Goal: Information Seeking & Learning: Find specific fact

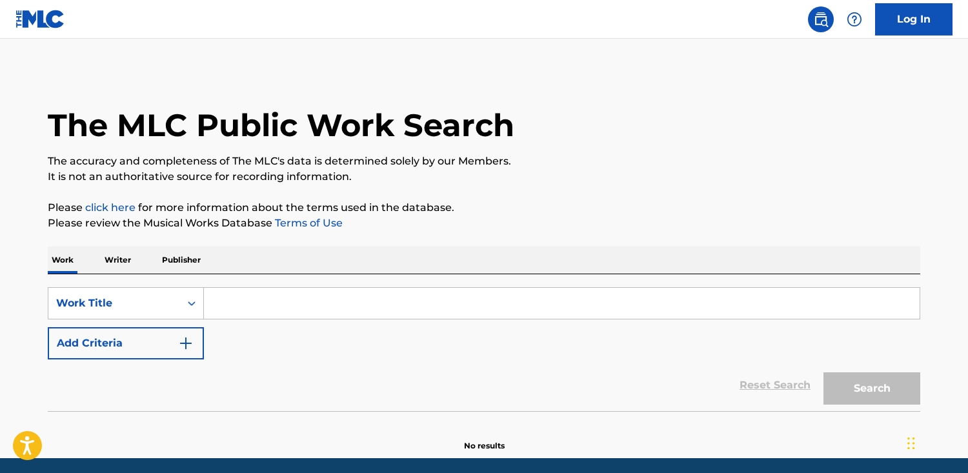
drag, startPoint x: 200, startPoint y: 266, endPoint x: 210, endPoint y: 274, distance: 12.4
click at [200, 266] on p "Publisher" at bounding box center [181, 260] width 46 height 27
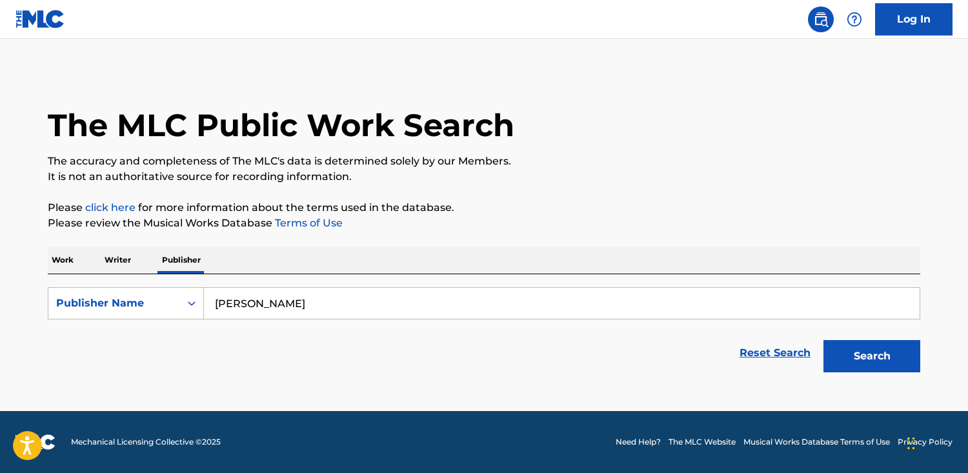
drag, startPoint x: 249, startPoint y: 297, endPoint x: 263, endPoint y: 301, distance: 14.9
click at [249, 297] on input "[PERSON_NAME]" at bounding box center [562, 303] width 716 height 31
drag, startPoint x: 270, startPoint y: 303, endPoint x: 199, endPoint y: 301, distance: 70.4
click at [199, 301] on div "SearchWithCriteriafe3c8b1b-91f3-42ca-a704-f2ff1c2c1289 Publisher Name [PERSON_N…" at bounding box center [484, 303] width 873 height 32
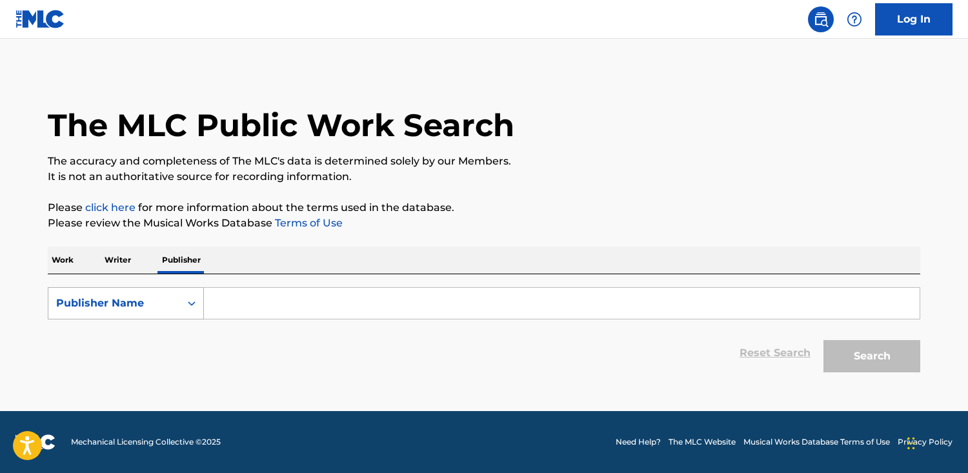
paste input "Pierponte Music"
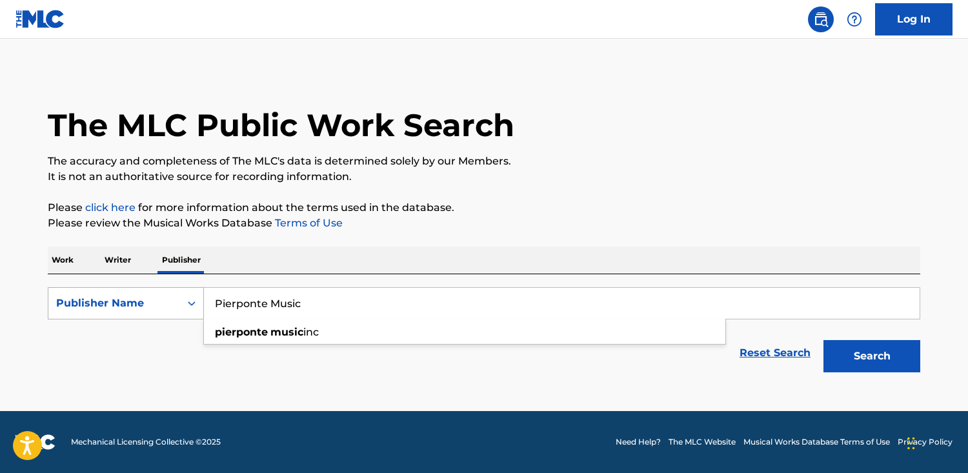
type input "Pierponte Music"
click at [824, 340] on button "Search" at bounding box center [872, 356] width 97 height 32
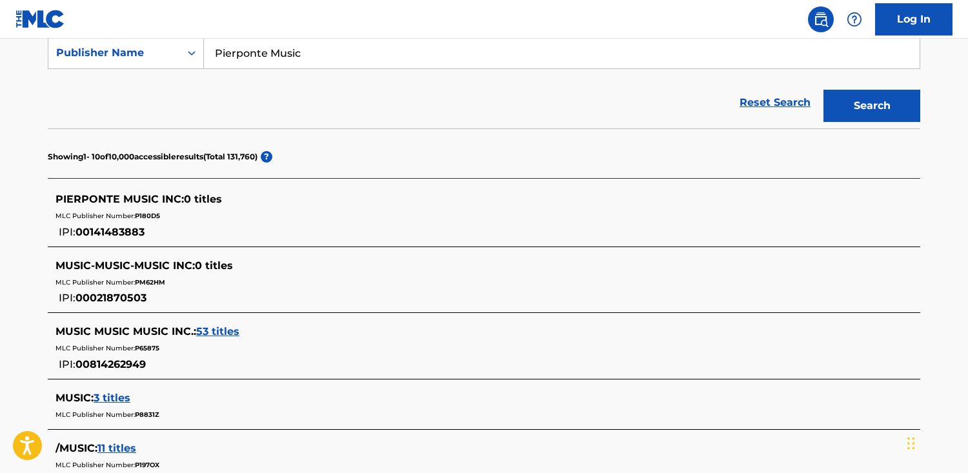
scroll to position [249, 0]
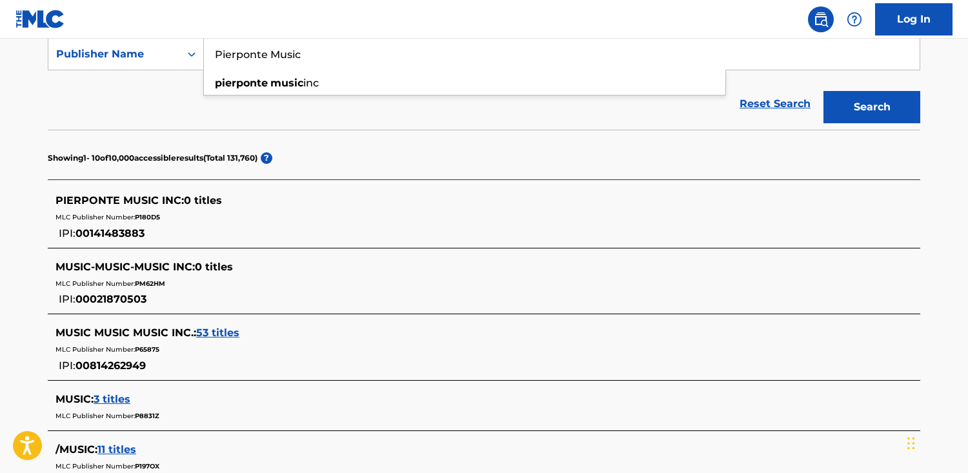
drag, startPoint x: 183, startPoint y: 45, endPoint x: 53, endPoint y: 26, distance: 131.7
click at [53, 26] on div "Log In The MLC Public Work Search The accuracy and completeness of The MLC's da…" at bounding box center [484, 336] width 968 height 1171
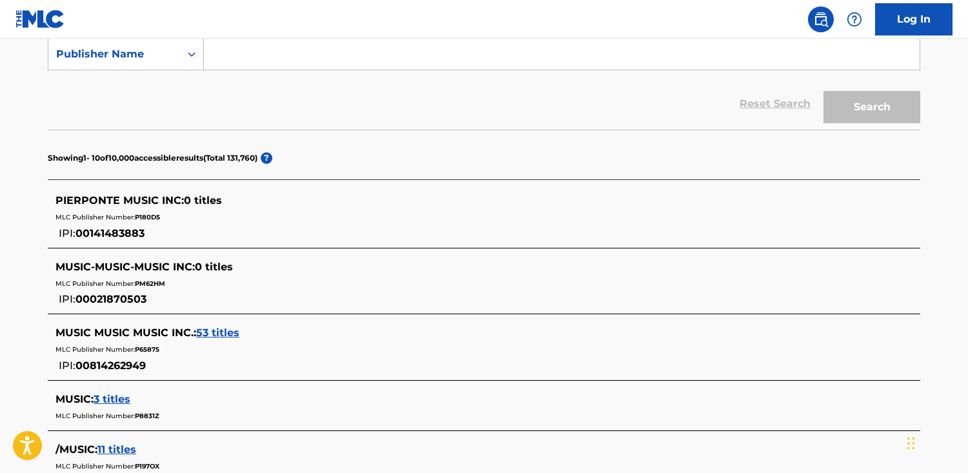
paste input "[PERSON_NAME] Editions Musicales"
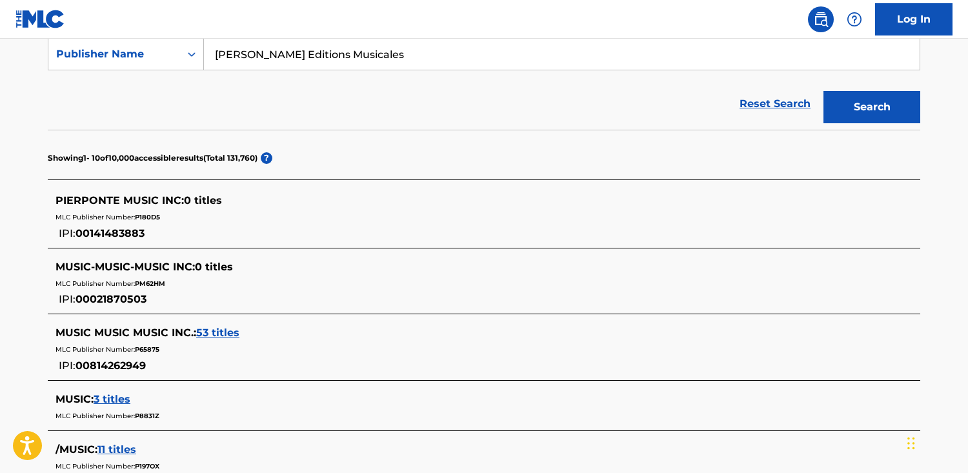
type input "[PERSON_NAME] Editions Musicales"
click at [824, 91] on button "Search" at bounding box center [872, 107] width 97 height 32
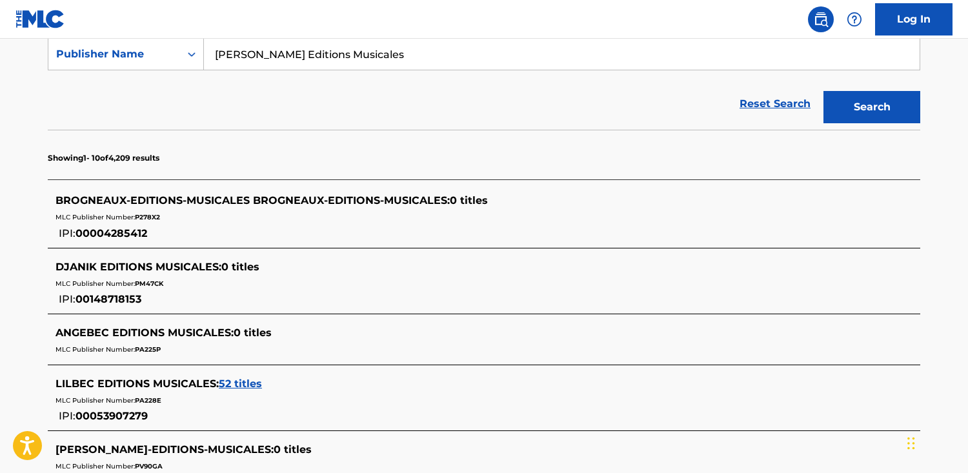
scroll to position [0, 0]
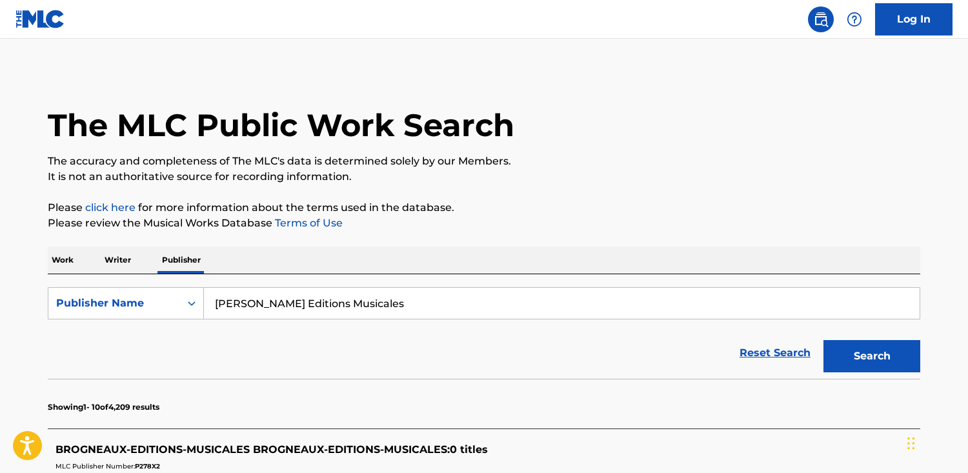
click at [81, 261] on div "Work Writer Publisher" at bounding box center [484, 260] width 873 height 27
click at [75, 262] on p "Work" at bounding box center [63, 260] width 30 height 27
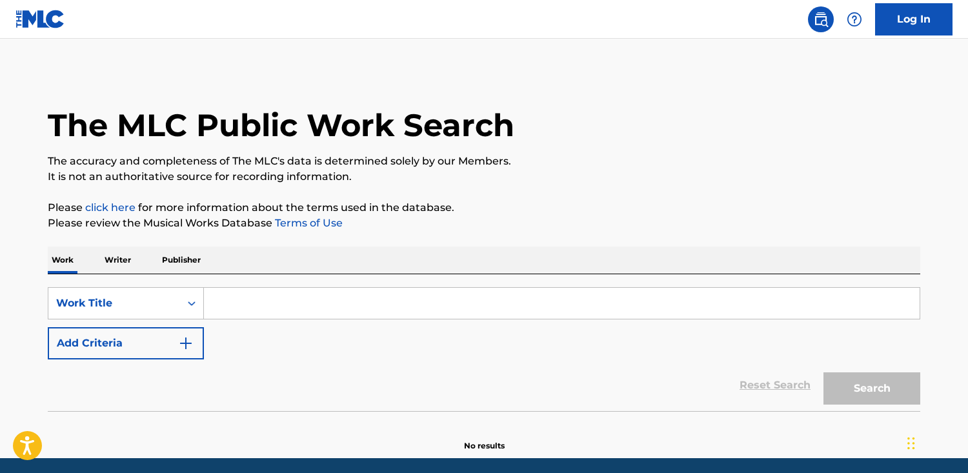
click at [400, 317] on input "Search Form" at bounding box center [562, 303] width 716 height 31
paste input "Rock the night"
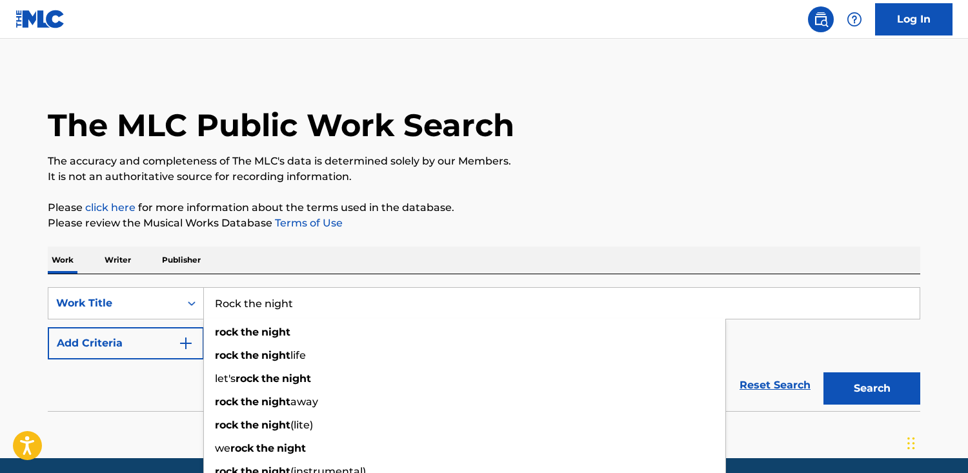
type input "Rock the night"
click at [824, 373] on button "Search" at bounding box center [872, 389] width 97 height 32
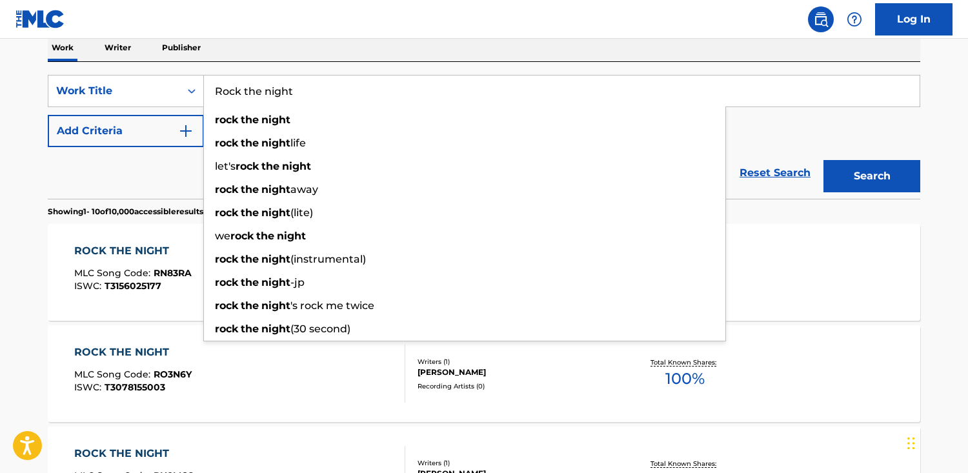
scroll to position [216, 0]
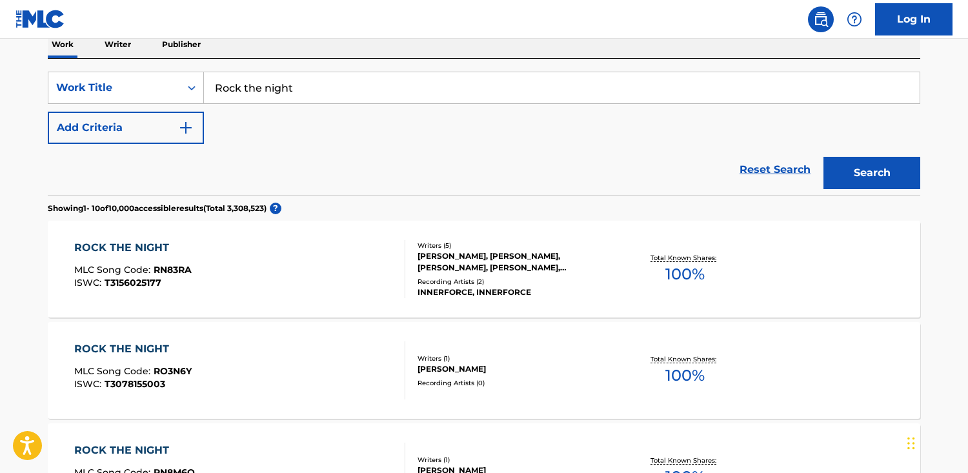
click at [101, 132] on button "Add Criteria" at bounding box center [126, 128] width 156 height 32
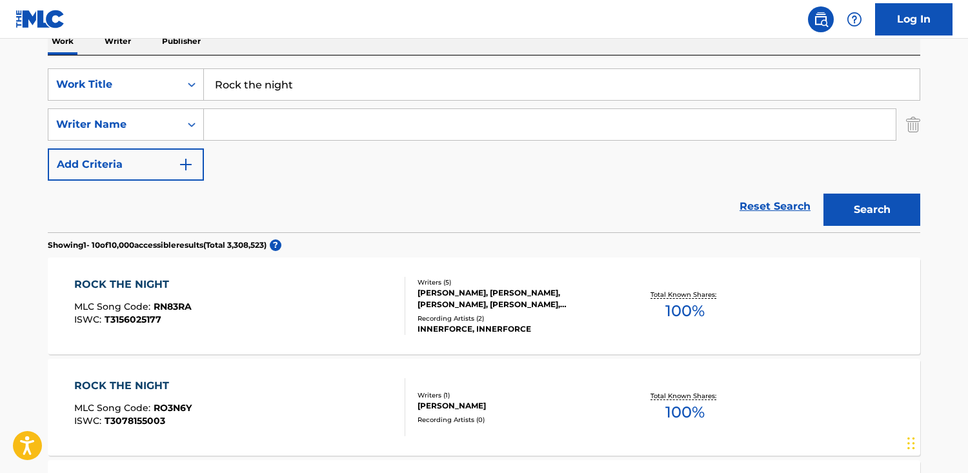
click at [237, 126] on input "Search Form" at bounding box center [550, 124] width 692 height 31
paste input "Batteau"
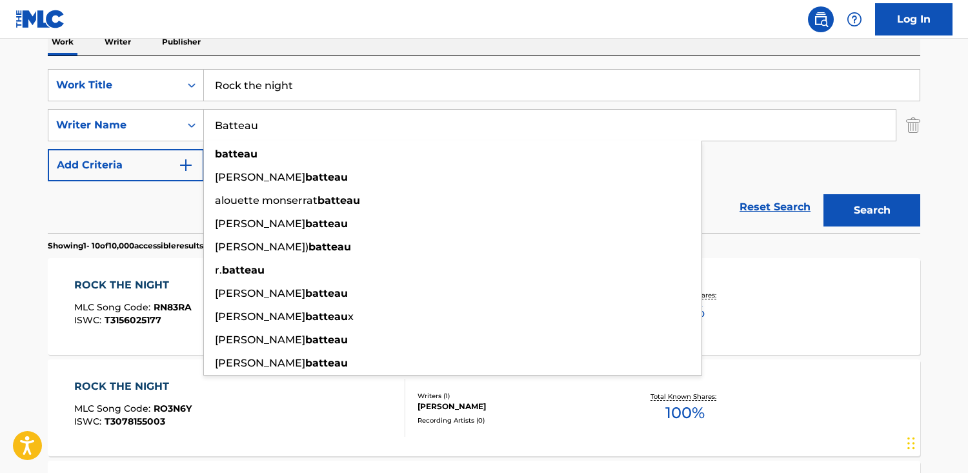
type input "Batteau"
click at [824, 194] on button "Search" at bounding box center [872, 210] width 97 height 32
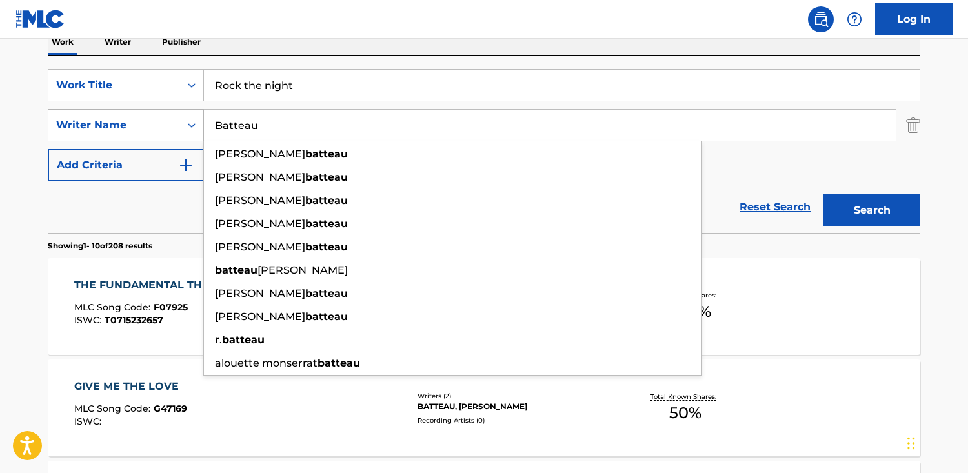
drag, startPoint x: 289, startPoint y: 127, endPoint x: 79, endPoint y: 128, distance: 209.8
click at [79, 128] on div "SearchWithCriteria6bac9610-44a9-4463-9f1a-8ac7064896e6 Writer Name [PERSON_NAME…" at bounding box center [484, 125] width 873 height 32
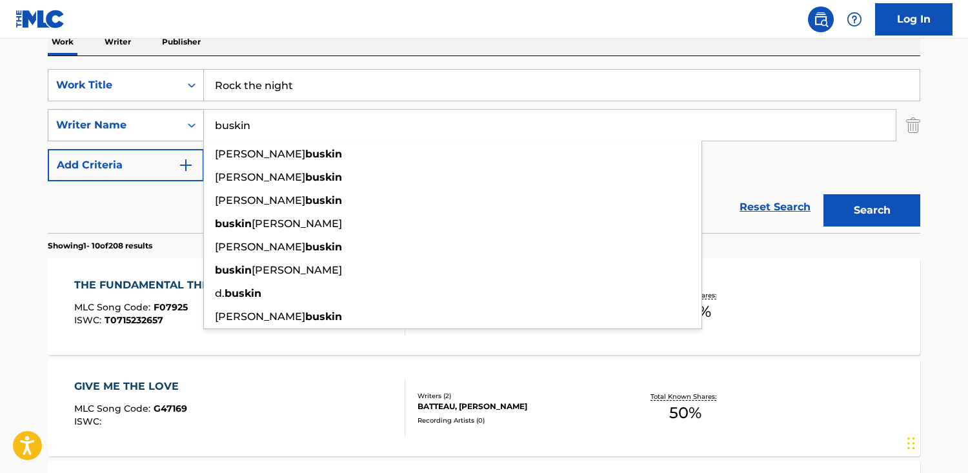
type input "buskin"
click at [824, 194] on button "Search" at bounding box center [872, 210] width 97 height 32
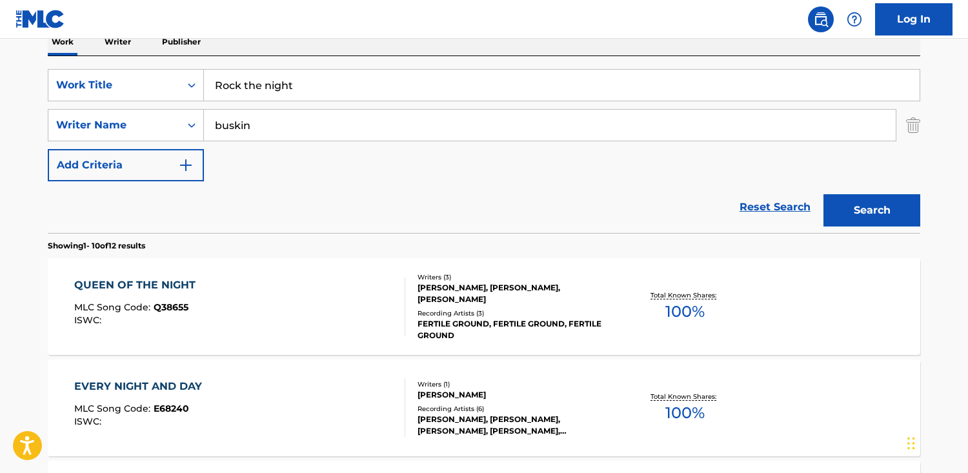
click at [265, 287] on div "QUEEN OF THE NIGHT MLC Song Code : Q38655 ISWC :" at bounding box center [240, 307] width 332 height 58
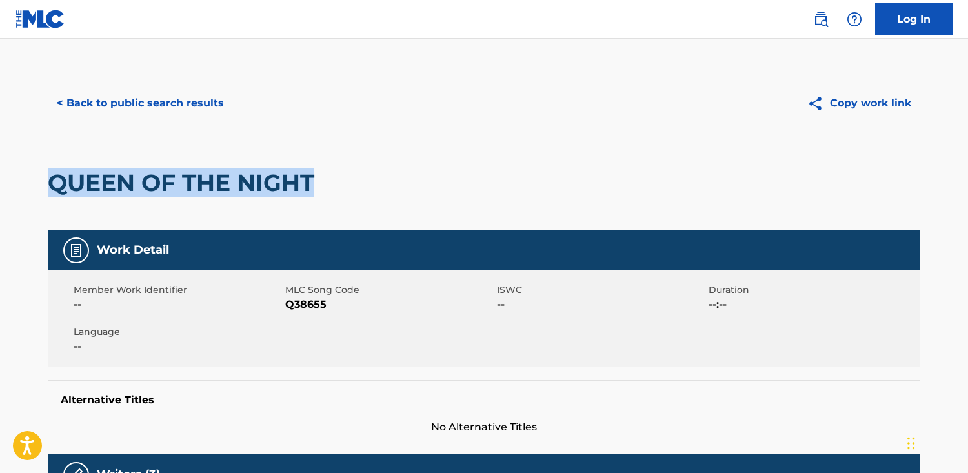
drag, startPoint x: 332, startPoint y: 181, endPoint x: 34, endPoint y: 176, distance: 297.7
click at [0, 179] on html "Accessibility Screen-Reader Guide, Feedback, and Issue Reporting | New window C…" at bounding box center [484, 236] width 968 height 473
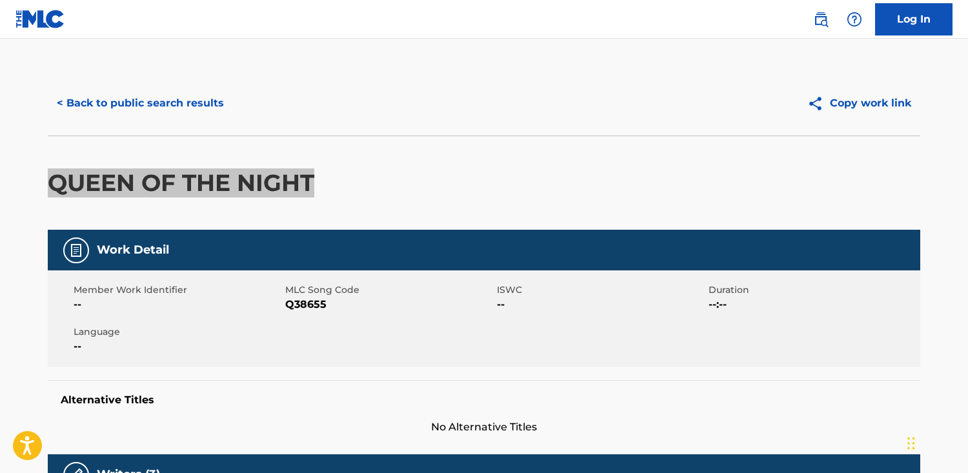
copy h2 "QUEEN OF THE NIGHT"
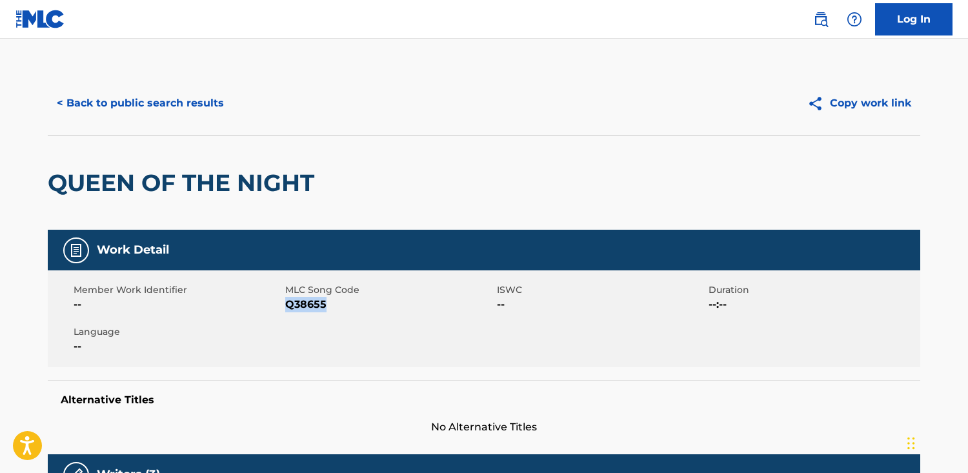
drag, startPoint x: 338, startPoint y: 303, endPoint x: 289, endPoint y: 305, distance: 49.1
click at [289, 305] on span "Q38655" at bounding box center [389, 304] width 209 height 15
copy span "Q38655"
click at [103, 110] on button "< Back to public search results" at bounding box center [140, 103] width 185 height 32
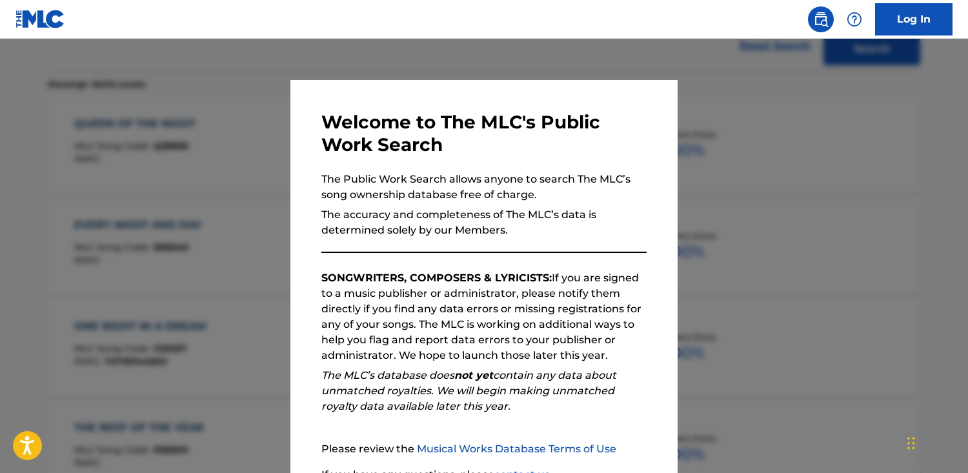
scroll to position [118, 0]
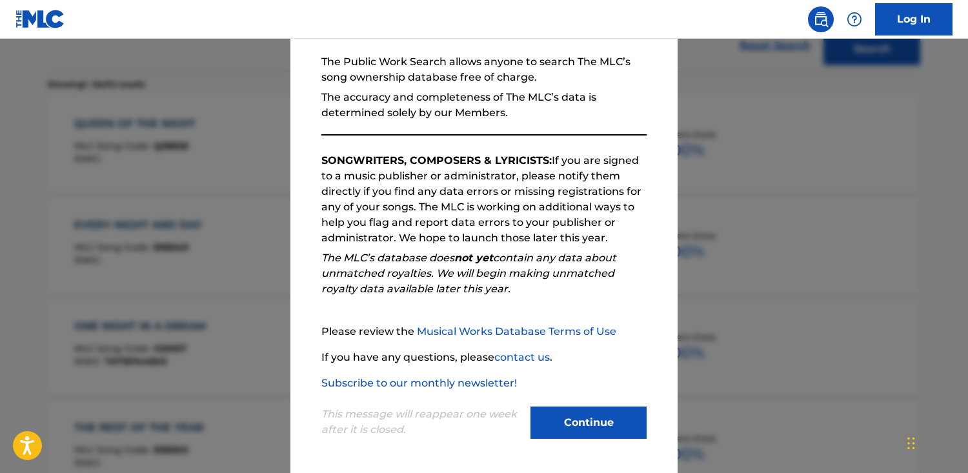
drag, startPoint x: 560, startPoint y: 401, endPoint x: 561, endPoint y: 412, distance: 11.0
click at [560, 405] on div "This message will reappear one week after it is closed. Continue" at bounding box center [484, 416] width 325 height 51
click at [561, 412] on button "Continue" at bounding box center [589, 423] width 116 height 32
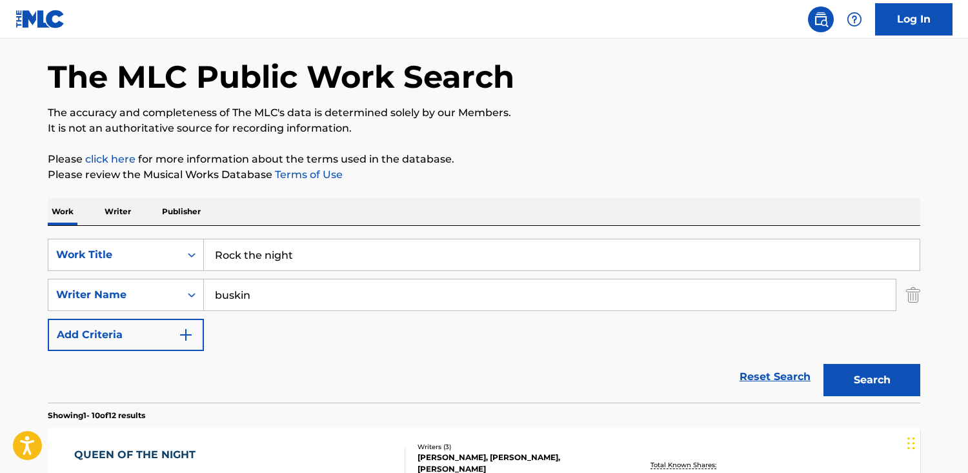
scroll to position [0, 0]
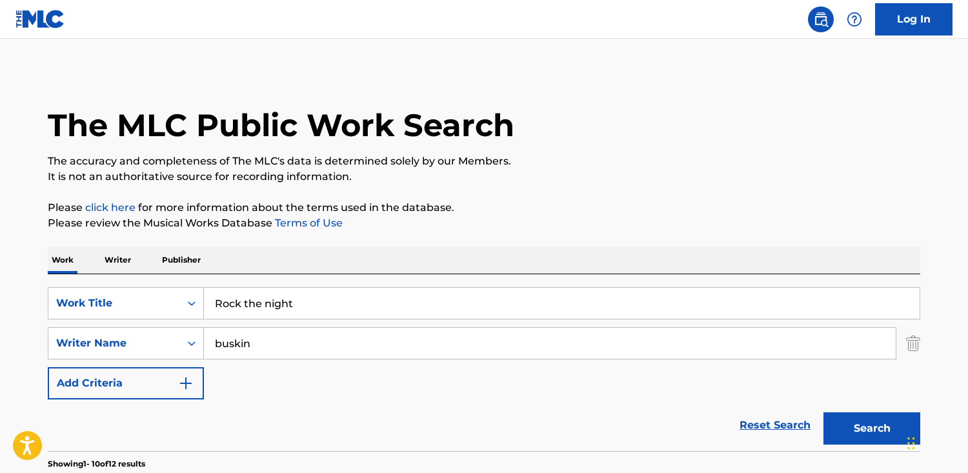
click at [175, 260] on p "Publisher" at bounding box center [181, 260] width 46 height 27
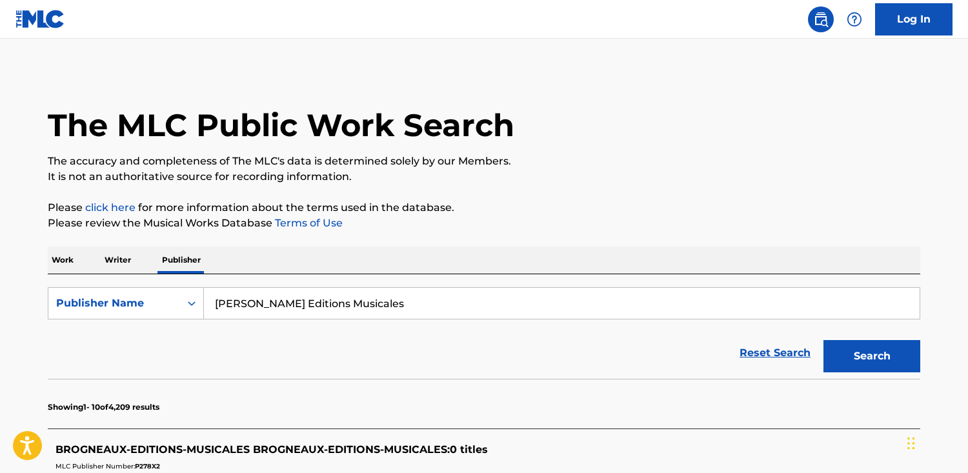
drag, startPoint x: 400, startPoint y: 306, endPoint x: -148, endPoint y: 298, distance: 548.8
click at [0, 298] on html "Accessibility Screen-Reader Guide, Feedback, and Issue Reporting | New window C…" at bounding box center [484, 236] width 968 height 473
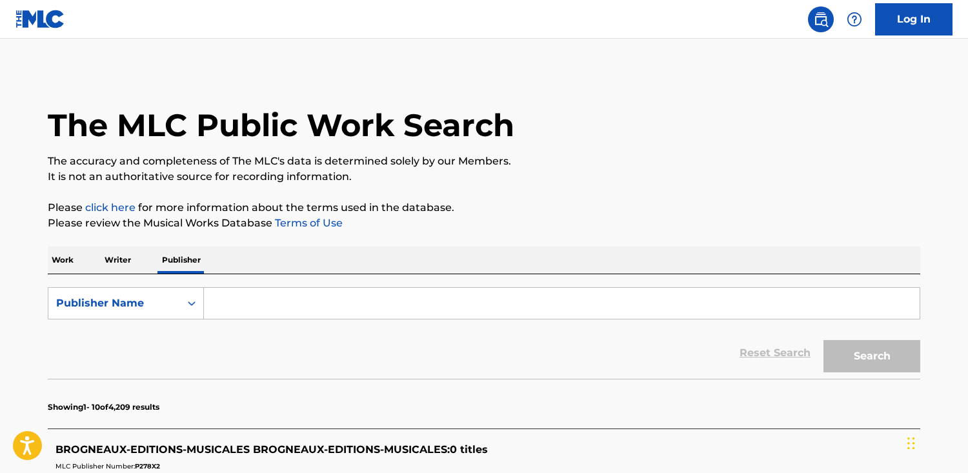
paste input "Poso Music"
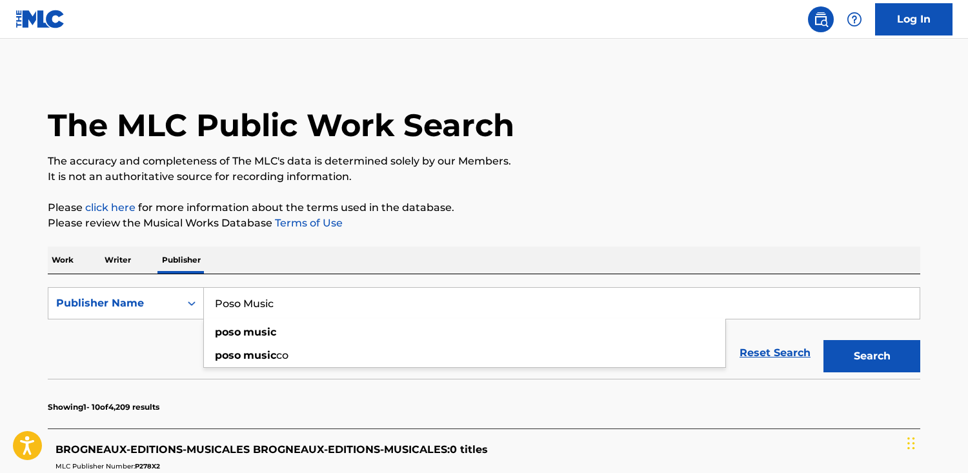
type input "Poso Music"
click at [824, 340] on button "Search" at bounding box center [872, 356] width 97 height 32
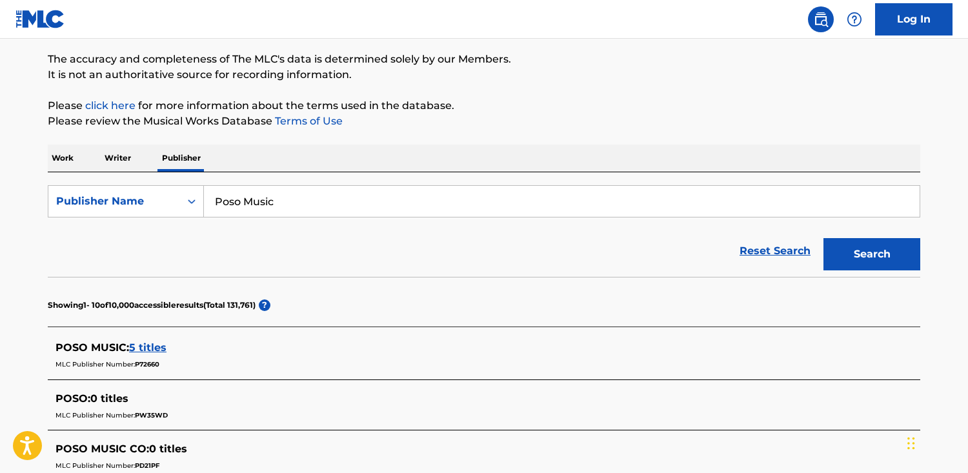
scroll to position [106, 0]
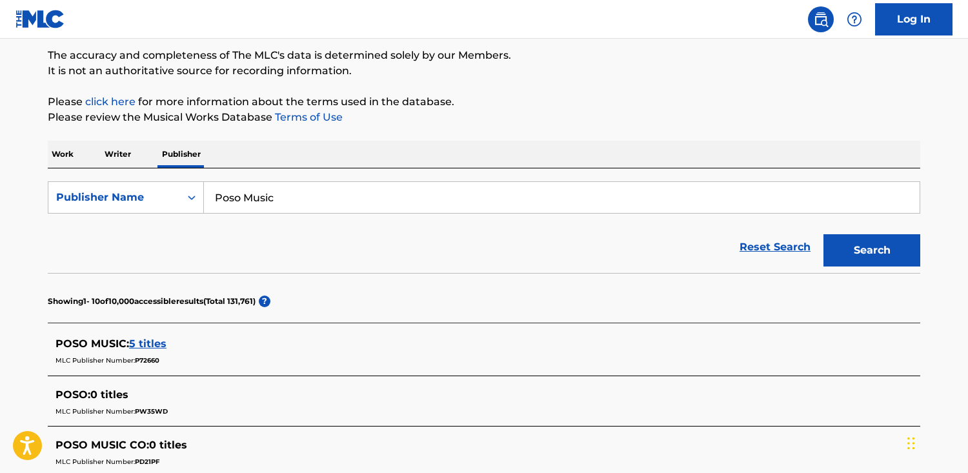
click at [132, 347] on span "5 titles" at bounding box center [147, 344] width 37 height 12
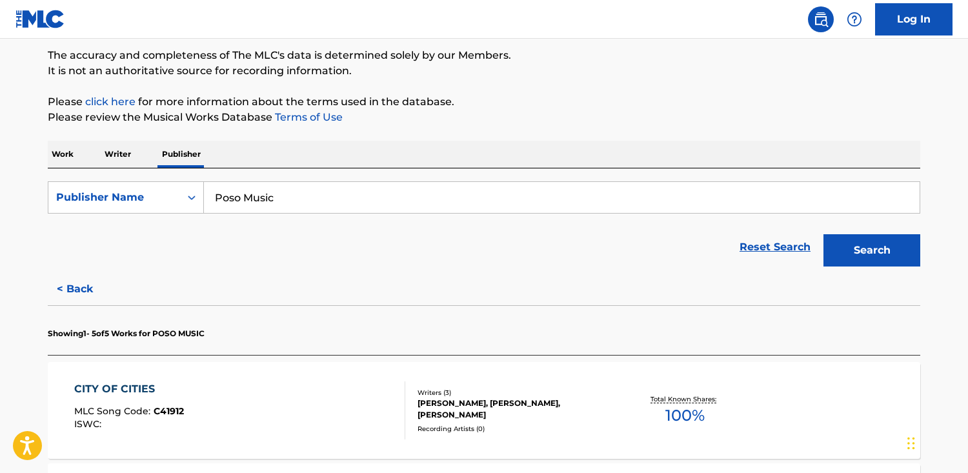
click at [504, 391] on div "CITY OF CITIES MLC Song Code : C41912 ISWC : Writers ( 3 ) [PERSON_NAME], [PERS…" at bounding box center [484, 410] width 873 height 97
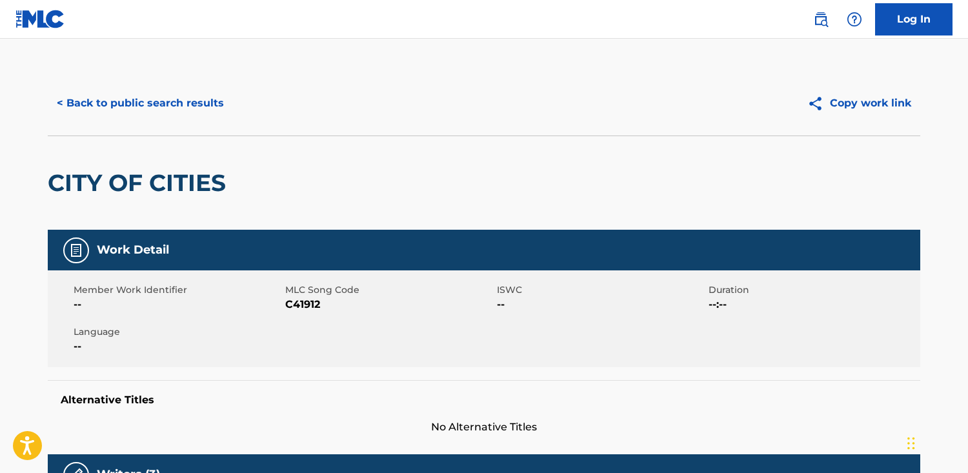
click at [139, 114] on button "< Back to public search results" at bounding box center [140, 103] width 185 height 32
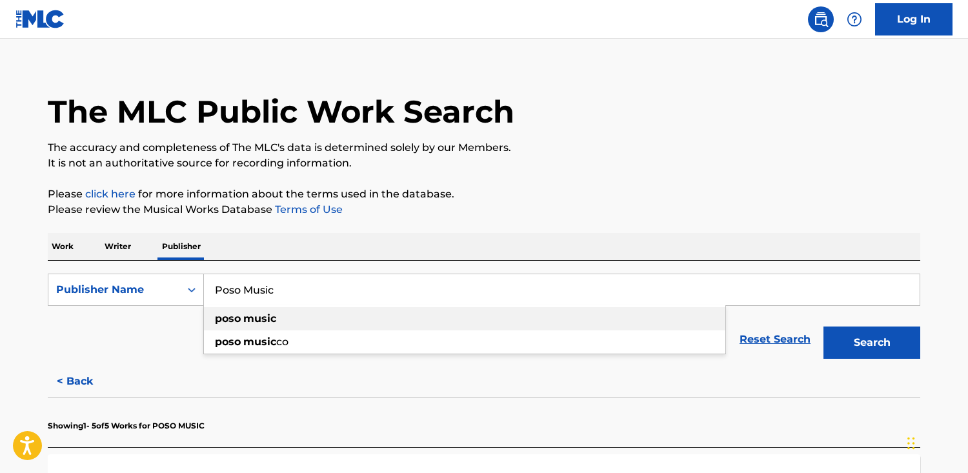
drag, startPoint x: 312, startPoint y: 282, endPoint x: 356, endPoint y: 320, distance: 57.7
click at [356, 305] on div "Poso Music poso music poso music co" at bounding box center [562, 289] width 716 height 31
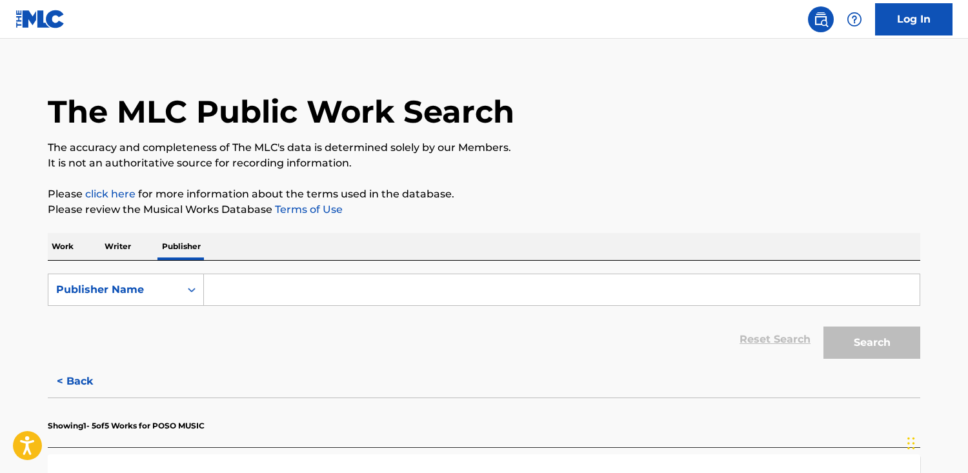
paste input "Produtora A Banca"
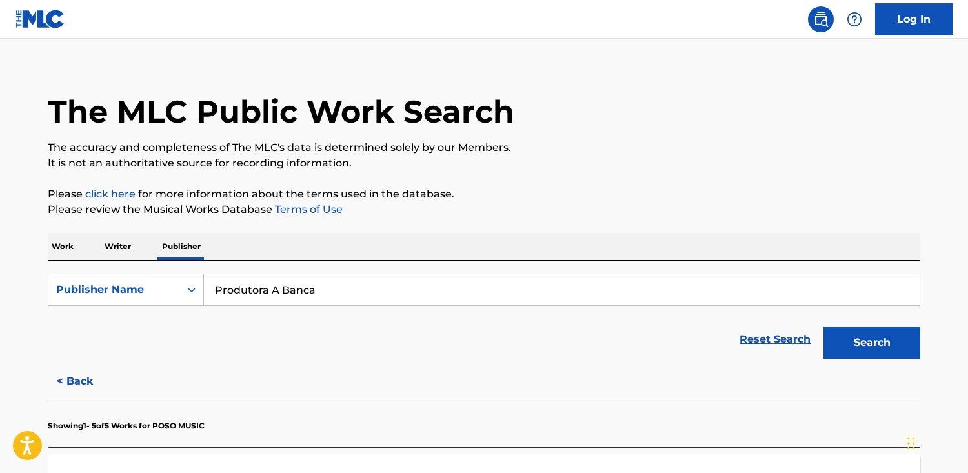
type input "Produtora A Banca"
click at [824, 327] on button "Search" at bounding box center [872, 343] width 97 height 32
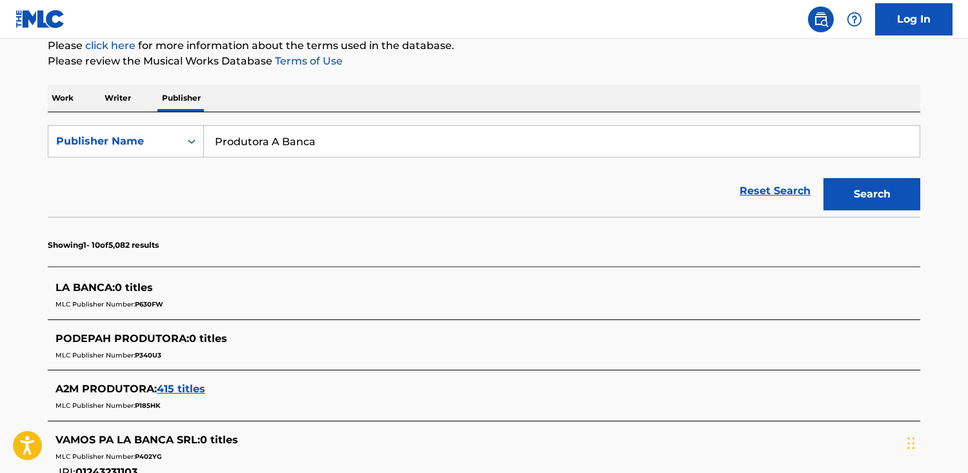
scroll to position [163, 0]
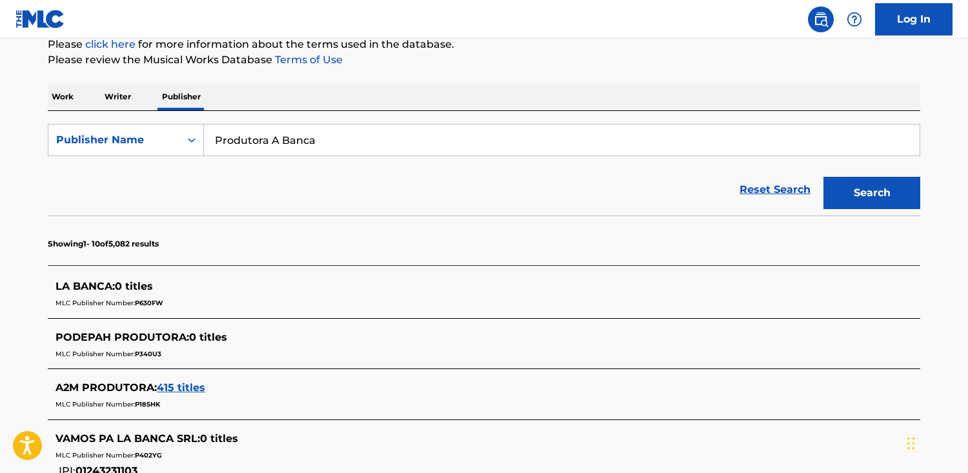
drag, startPoint x: 320, startPoint y: 138, endPoint x: 131, endPoint y: 119, distance: 189.4
click at [131, 119] on div "SearchWithCriteriafe3c8b1b-91f3-42ca-a704-f2ff1c2c1289 Publisher Name Produtora…" at bounding box center [484, 163] width 873 height 105
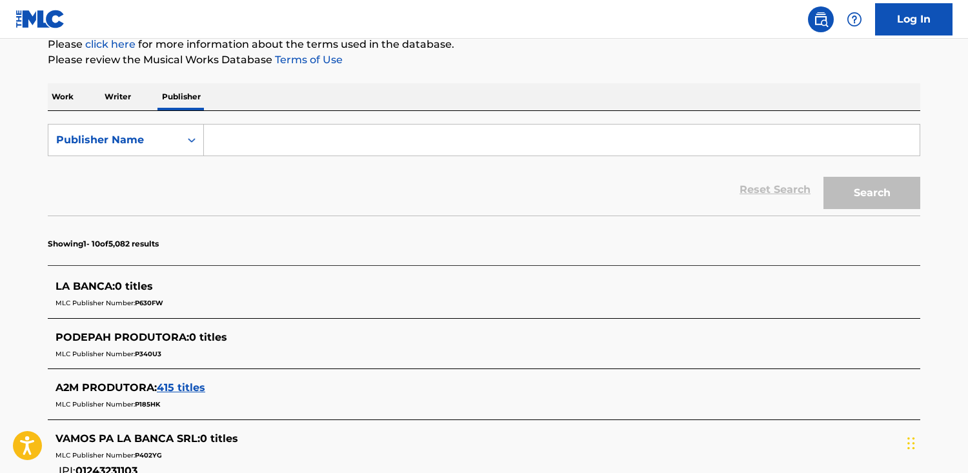
paste input "GIA"
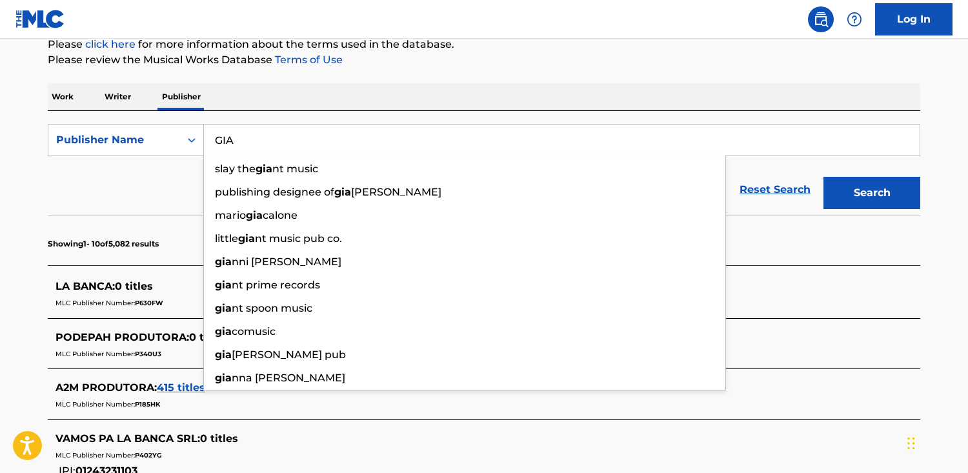
type input "GIA"
click at [824, 177] on button "Search" at bounding box center [872, 193] width 97 height 32
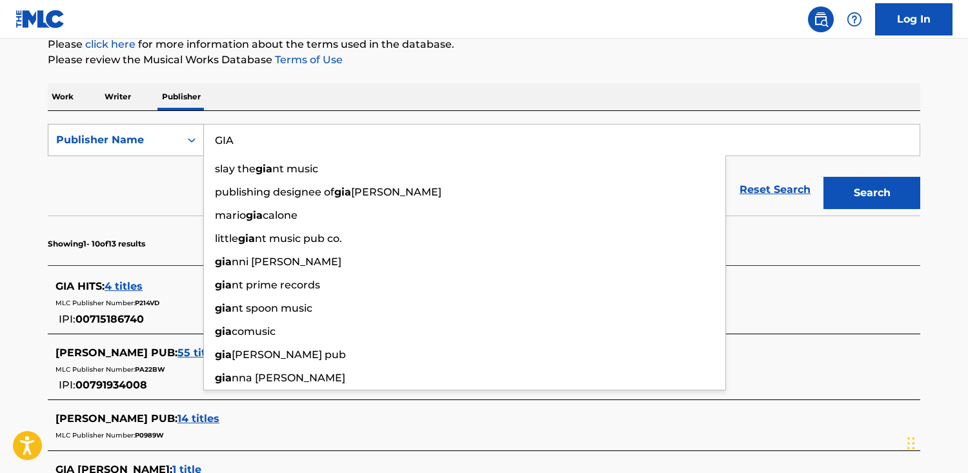
drag, startPoint x: 245, startPoint y: 146, endPoint x: 91, endPoint y: 131, distance: 155.0
click at [91, 131] on div "SearchWithCriteriafe3c8b1b-91f3-42ca-a704-f2ff1c2c1289 Publisher Name [PERSON_N…" at bounding box center [484, 140] width 873 height 32
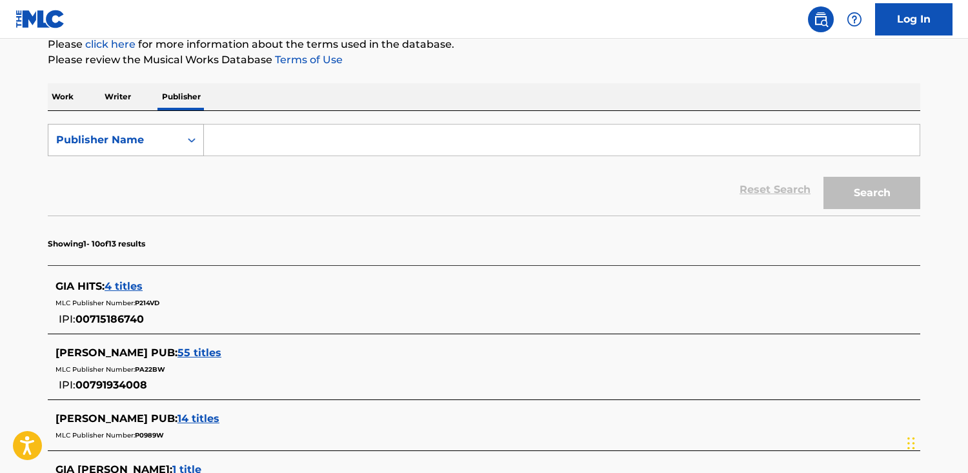
paste input "PUBLISHER GIA Publications Inc"
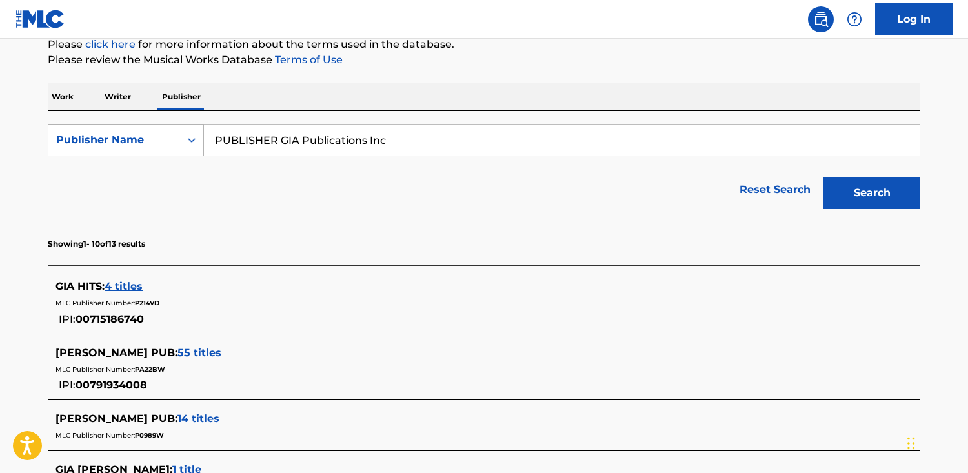
type input "PUBLISHER GIA Publications Inc"
click at [824, 177] on button "Search" at bounding box center [872, 193] width 97 height 32
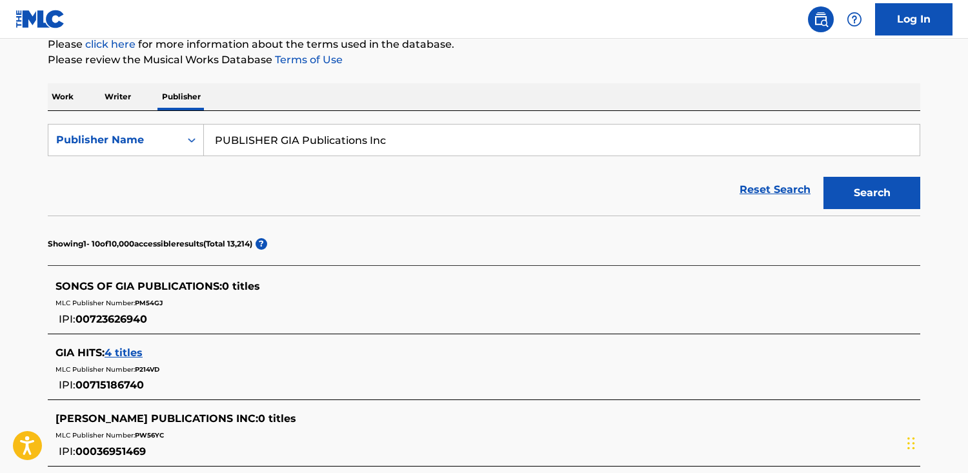
click at [56, 91] on p "Work" at bounding box center [63, 96] width 30 height 27
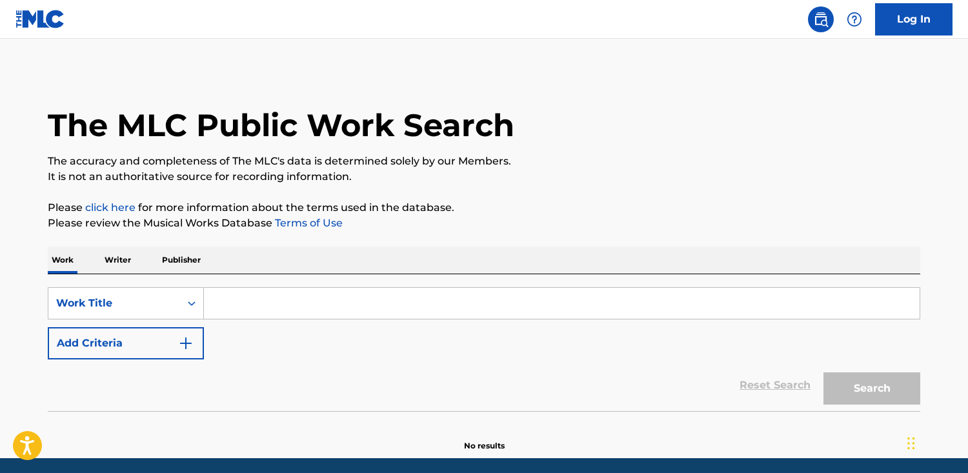
click at [184, 248] on p "Publisher" at bounding box center [181, 260] width 46 height 27
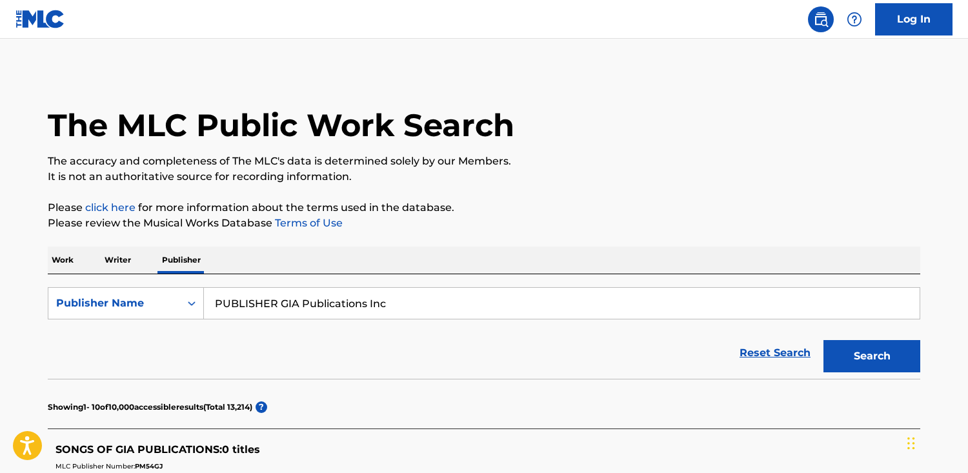
drag, startPoint x: 351, startPoint y: 309, endPoint x: -4, endPoint y: 309, distance: 354.4
click at [0, 309] on html "Accessibility Screen-Reader Guide, Feedback, and Issue Reporting | New window C…" at bounding box center [484, 236] width 968 height 473
click at [411, 320] on form "SearchWithCriteriafe3c8b1b-91f3-42ca-a704-f2ff1c2c1289 Publisher Name PUBLISHER…" at bounding box center [484, 333] width 873 height 92
drag, startPoint x: 363, startPoint y: 302, endPoint x: 36, endPoint y: 249, distance: 330.9
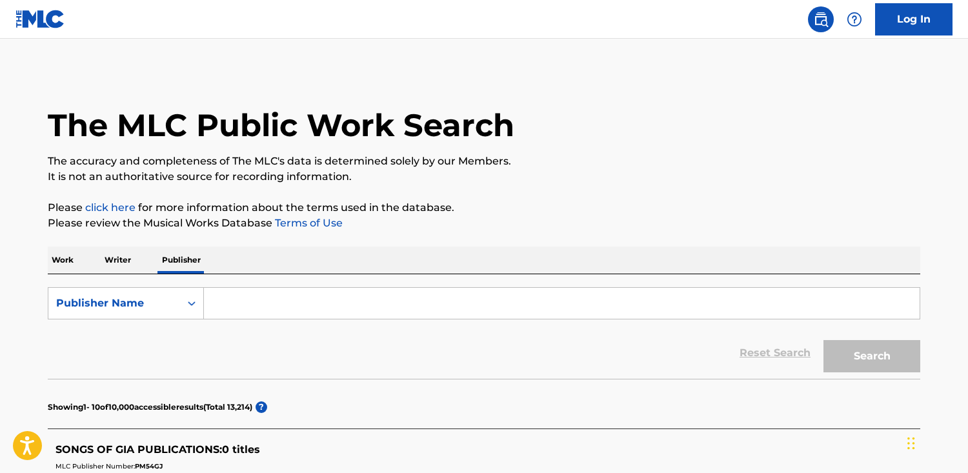
paste input "RTÉ Music Limited"
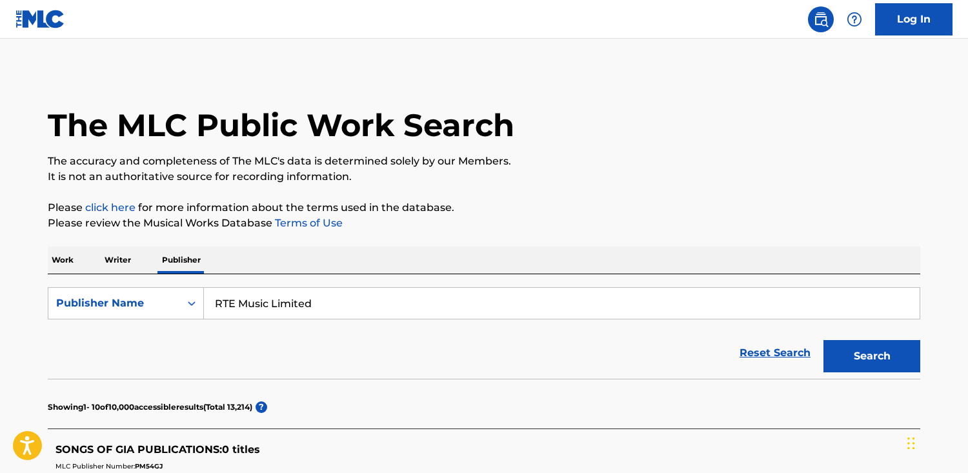
type input "RTE Music Limited"
click at [824, 340] on button "Search" at bounding box center [872, 356] width 97 height 32
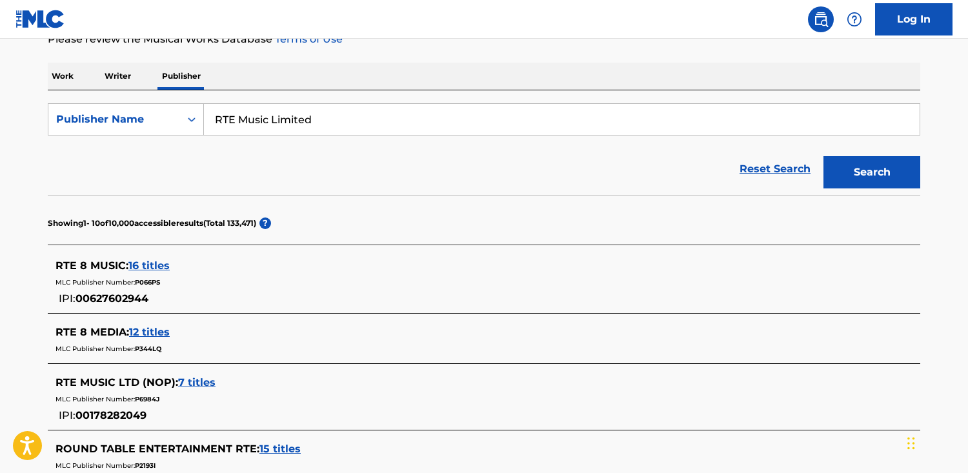
scroll to position [187, 0]
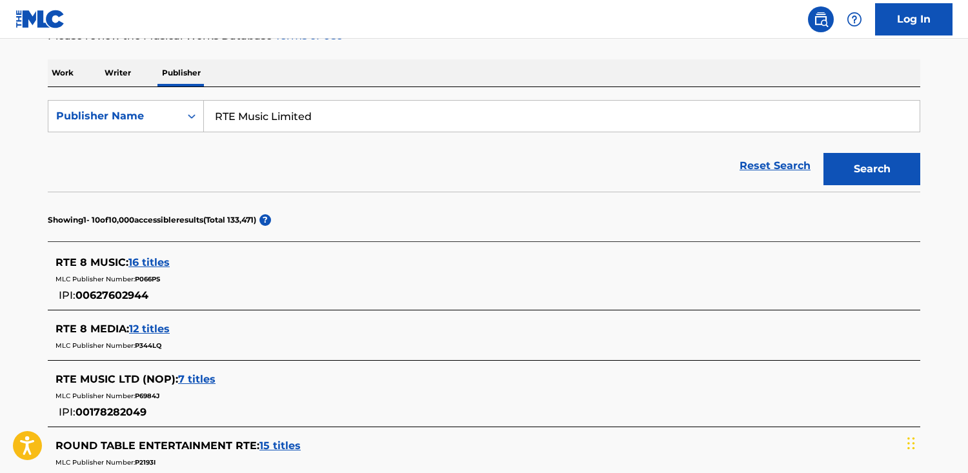
click at [163, 261] on span "16 titles" at bounding box center [148, 262] width 41 height 12
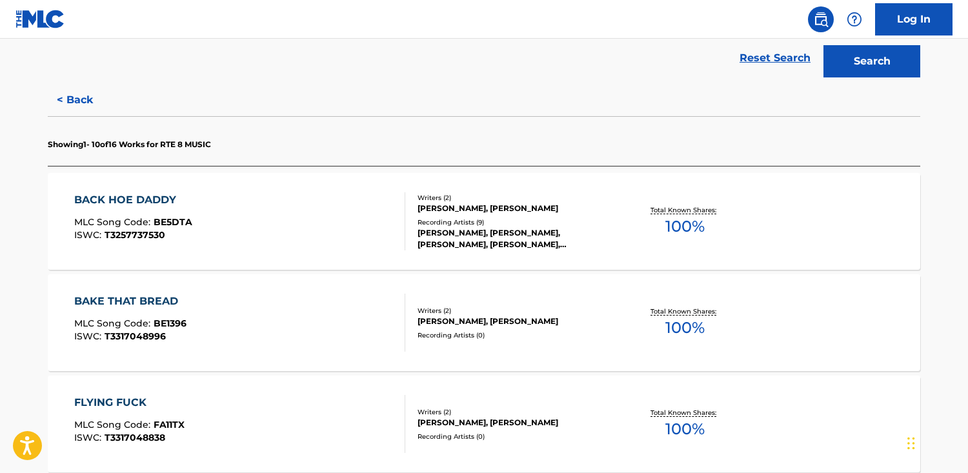
scroll to position [300, 0]
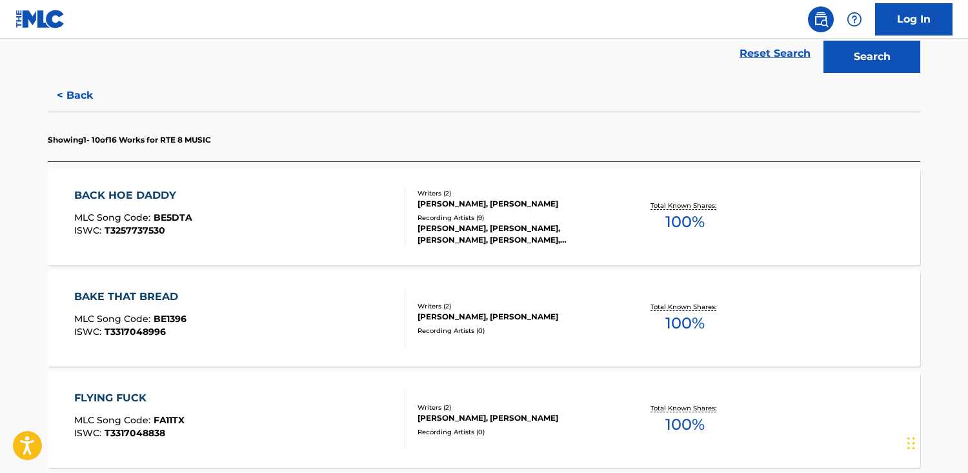
click at [294, 238] on div "BACK HOE DADDY MLC Song Code : BE5DTA ISWC : T3257737530" at bounding box center [240, 217] width 332 height 58
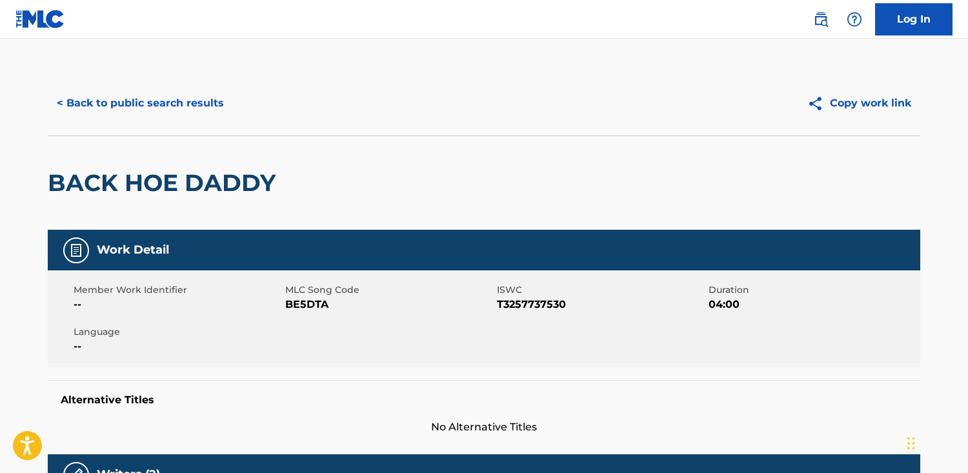
click at [133, 119] on button "< Back to public search results" at bounding box center [140, 103] width 185 height 32
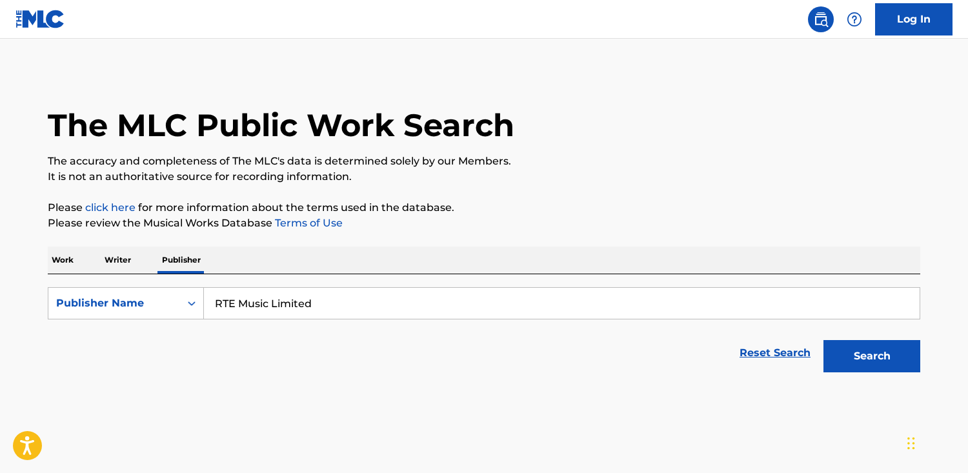
scroll to position [14, 0]
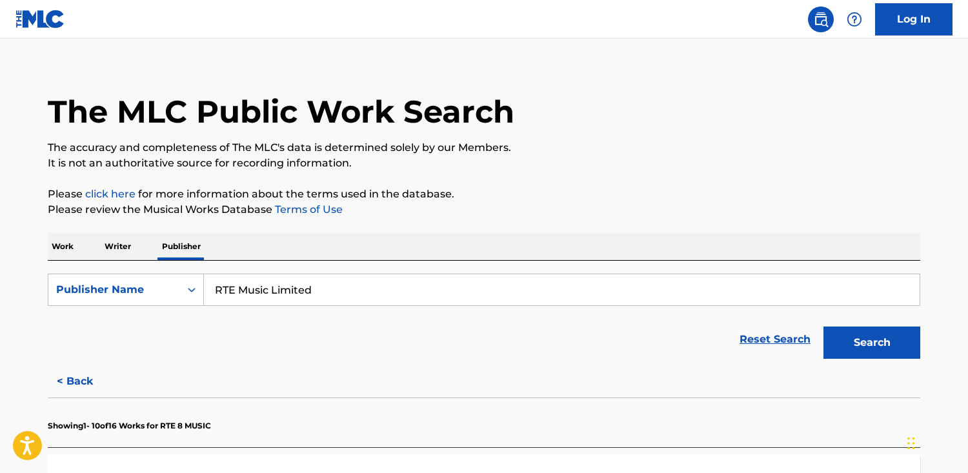
click at [94, 243] on div "Work Writer Publisher" at bounding box center [484, 246] width 873 height 27
drag, startPoint x: 448, startPoint y: 291, endPoint x: 116, endPoint y: 283, distance: 331.9
click at [116, 283] on div "SearchWithCriteriafe3c8b1b-91f3-42ca-a704-f2ff1c2c1289 Publisher Name RTE Music…" at bounding box center [484, 290] width 873 height 32
click at [51, 252] on p "Work" at bounding box center [63, 246] width 30 height 27
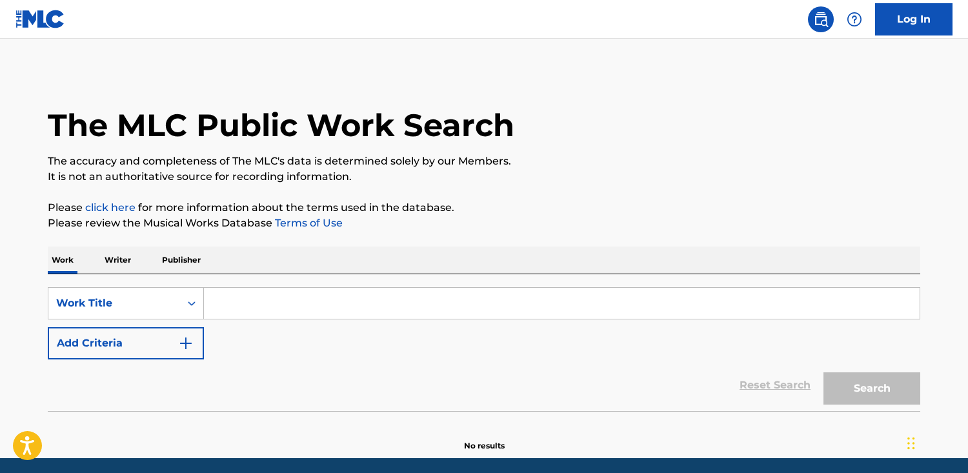
click at [373, 311] on input "Search Form" at bounding box center [562, 303] width 716 height 31
paste input "RTÉ Music Limited"
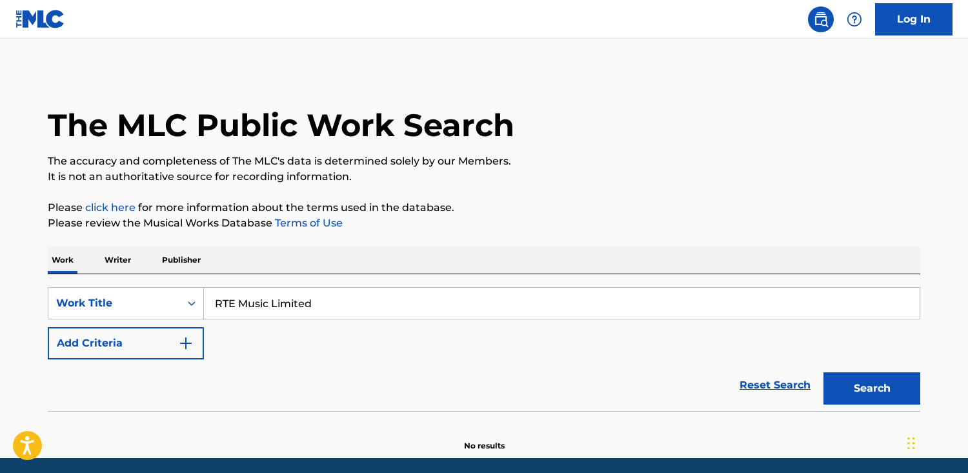
type input "RTE Music Limited"
click at [824, 373] on button "Search" at bounding box center [872, 389] width 97 height 32
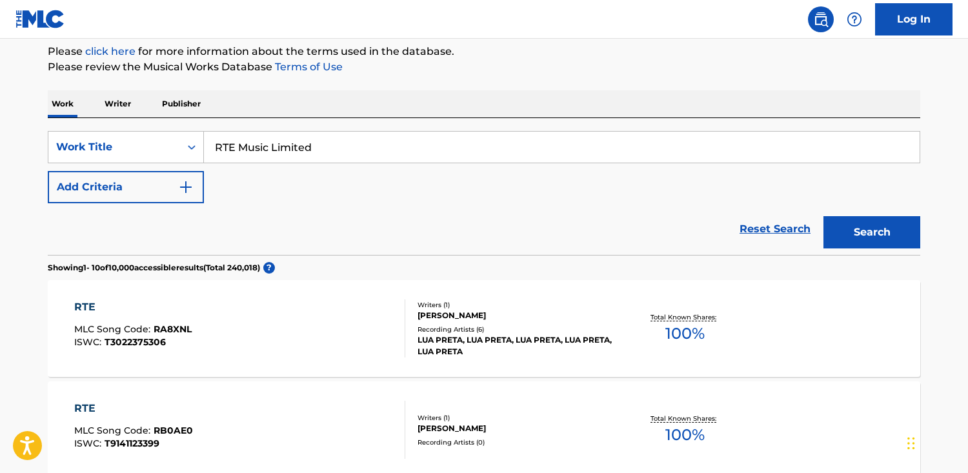
scroll to position [151, 0]
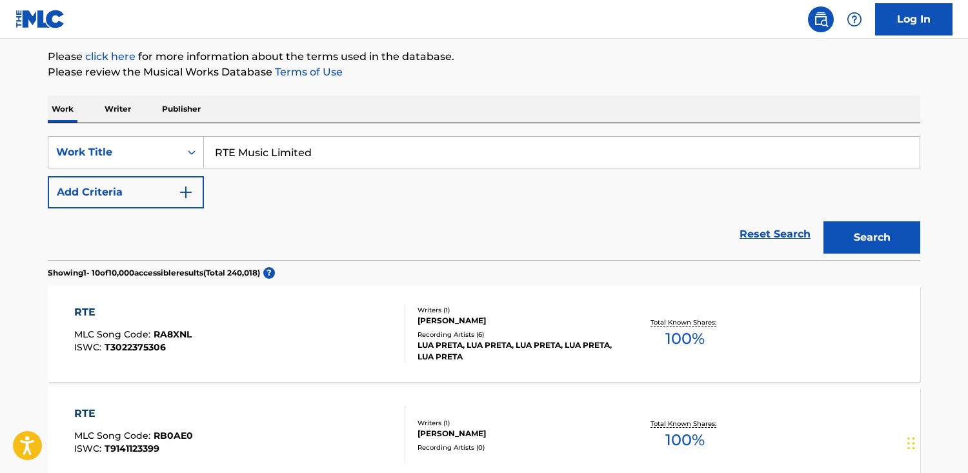
click at [140, 194] on button "Add Criteria" at bounding box center [126, 192] width 156 height 32
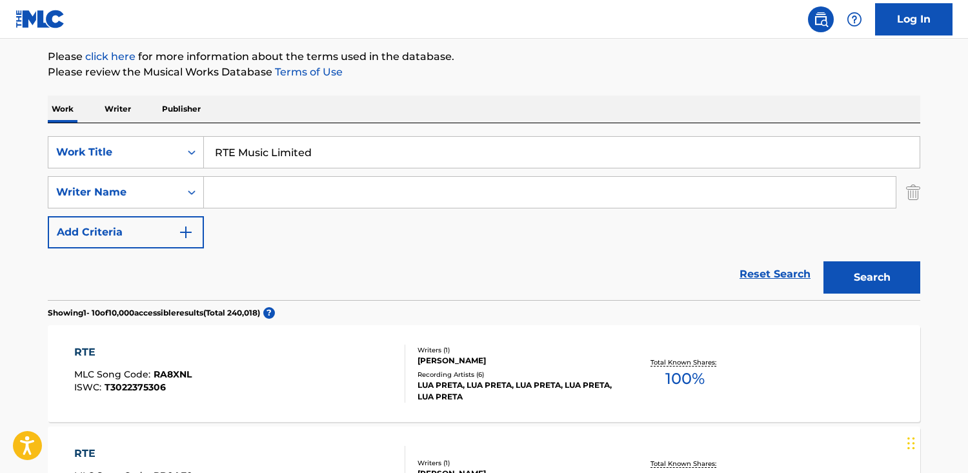
click at [383, 208] on div "Search Form" at bounding box center [550, 192] width 693 height 32
drag, startPoint x: 367, startPoint y: 158, endPoint x: 179, endPoint y: 153, distance: 187.9
click at [179, 153] on div "SearchWithCriteriac782e709-fa70-4ca2-b6ea-67869a45f0f9 Work Title RTE Music Lim…" at bounding box center [484, 152] width 873 height 32
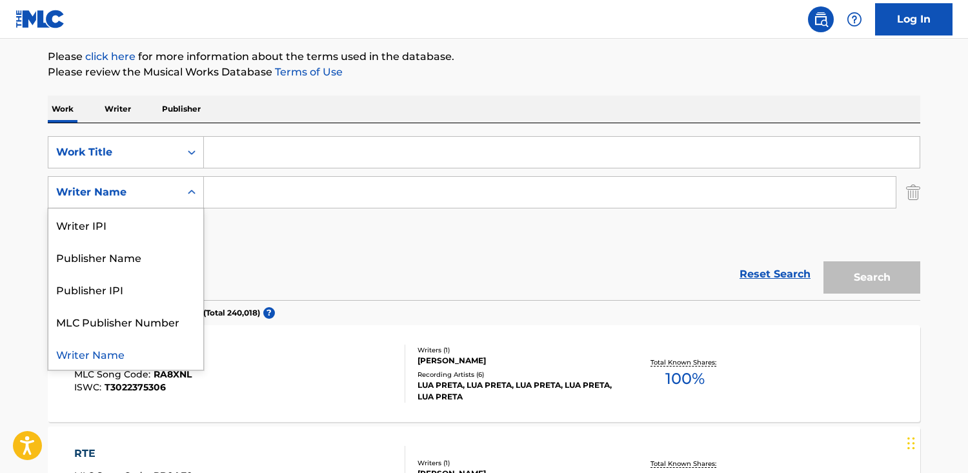
drag, startPoint x: 196, startPoint y: 180, endPoint x: 249, endPoint y: 197, distance: 56.2
click at [217, 187] on div "SearchWithCriteria6bac9610-44a9-4463-9f1a-8ac7064896e6 Writer Name selected, 5 …" at bounding box center [484, 192] width 873 height 32
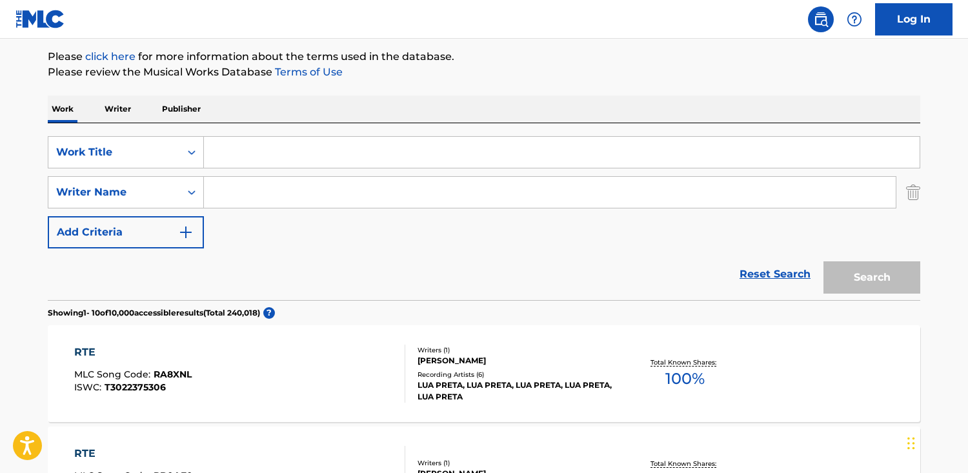
click at [249, 197] on input "Search Form" at bounding box center [550, 192] width 692 height 31
paste input "[PERSON_NAME]"
type input "[PERSON_NAME]"
click at [278, 160] on input "Search Form" at bounding box center [562, 152] width 716 height 31
paste input "[PERSON_NAME] is Born [DATE]"
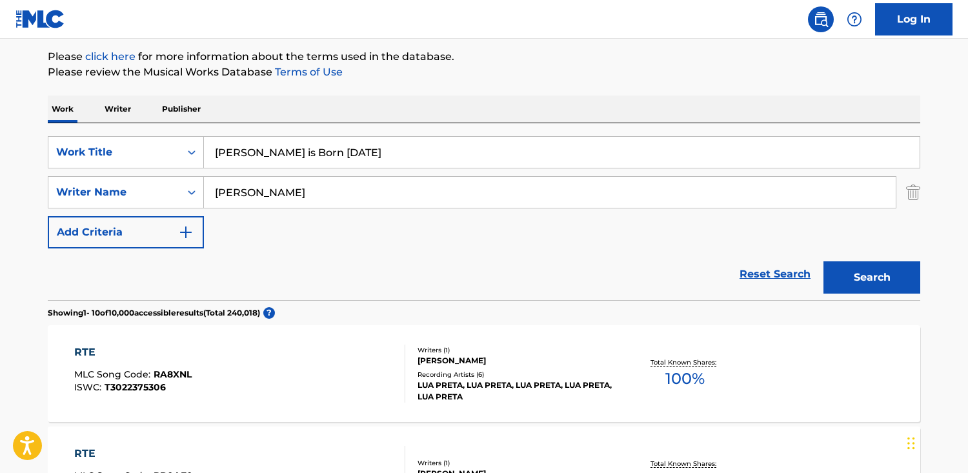
type input "[PERSON_NAME] is Born [DATE]"
click at [824, 261] on button "Search" at bounding box center [872, 277] width 97 height 32
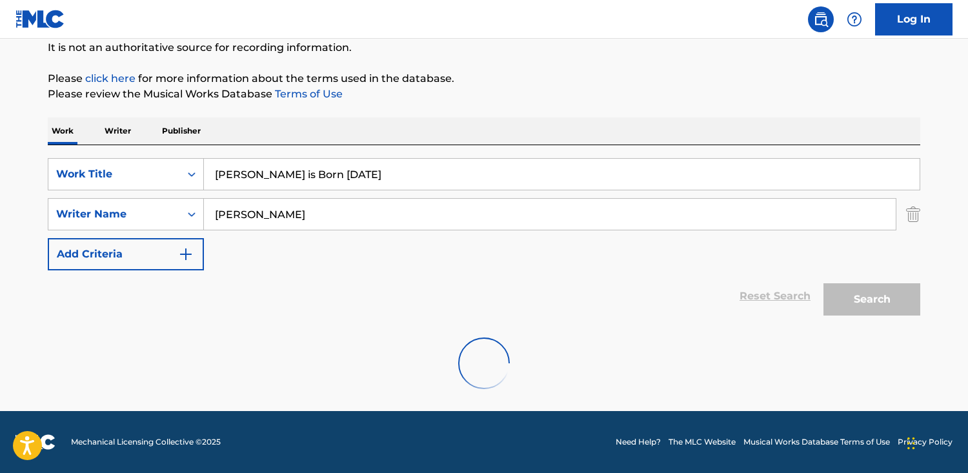
scroll to position [87, 0]
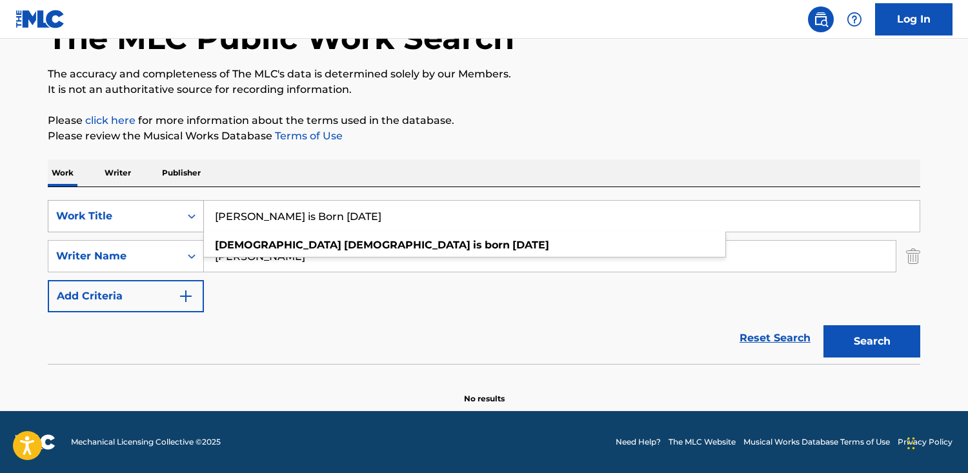
drag, startPoint x: 402, startPoint y: 207, endPoint x: 81, endPoint y: 201, distance: 320.9
click at [81, 201] on div "SearchWithCriteriac782e709-fa70-4ca2-b6ea-67869a45f0f9 Work Title [PERSON_NAME]…" at bounding box center [484, 216] width 873 height 32
drag, startPoint x: 357, startPoint y: 210, endPoint x: 170, endPoint y: 212, distance: 187.2
click at [170, 212] on div "SearchWithCriteriac782e709-fa70-4ca2-b6ea-67869a45f0f9 Work Title [PERSON_NAME]…" at bounding box center [484, 216] width 873 height 32
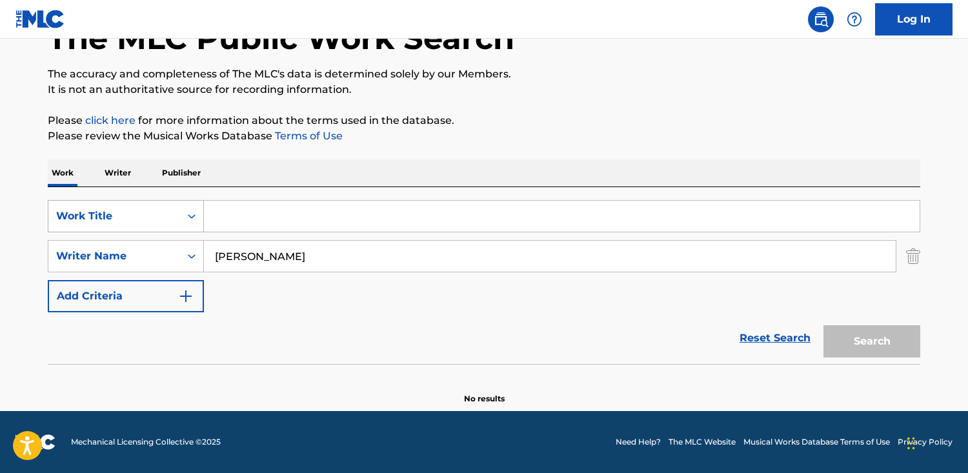
paste input "Down the Garden Path"
type input "Down the Garden Path"
click at [824, 325] on button "Search" at bounding box center [872, 341] width 97 height 32
drag, startPoint x: 350, startPoint y: 255, endPoint x: 190, endPoint y: 247, distance: 160.3
click at [84, 255] on div "SearchWithCriteria6bac9610-44a9-4463-9f1a-8ac7064896e6 Writer Name [PERSON_NAME]" at bounding box center [484, 256] width 873 height 32
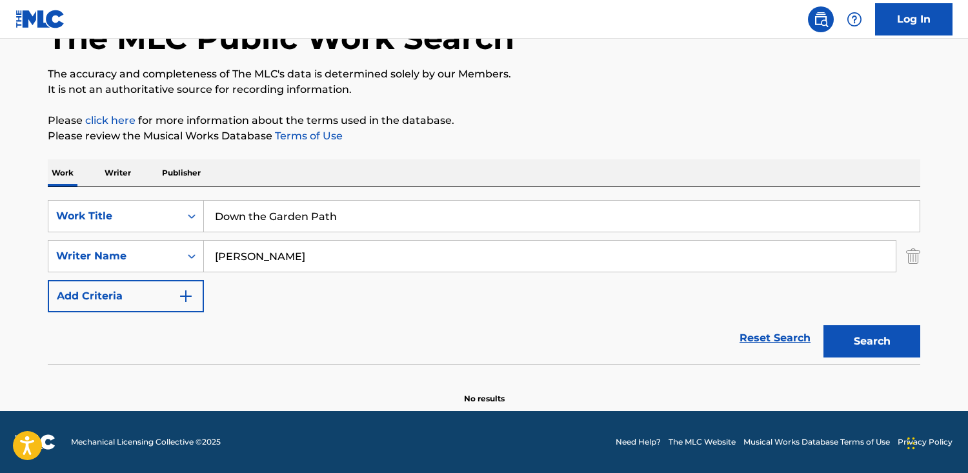
drag, startPoint x: 207, startPoint y: 175, endPoint x: 182, endPoint y: 176, distance: 25.2
click at [207, 176] on div "Work Writer Publisher" at bounding box center [484, 172] width 873 height 27
click at [182, 176] on p "Publisher" at bounding box center [181, 172] width 46 height 27
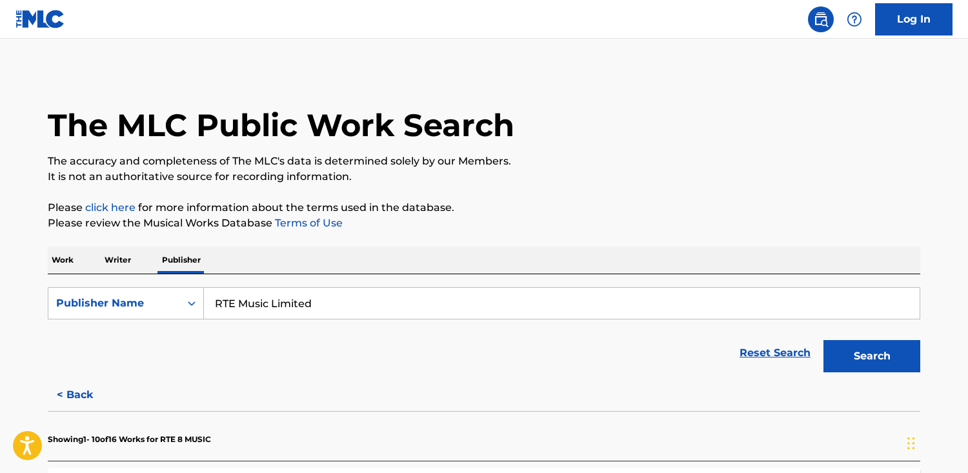
drag, startPoint x: 338, startPoint y: 300, endPoint x: 19, endPoint y: 301, distance: 318.9
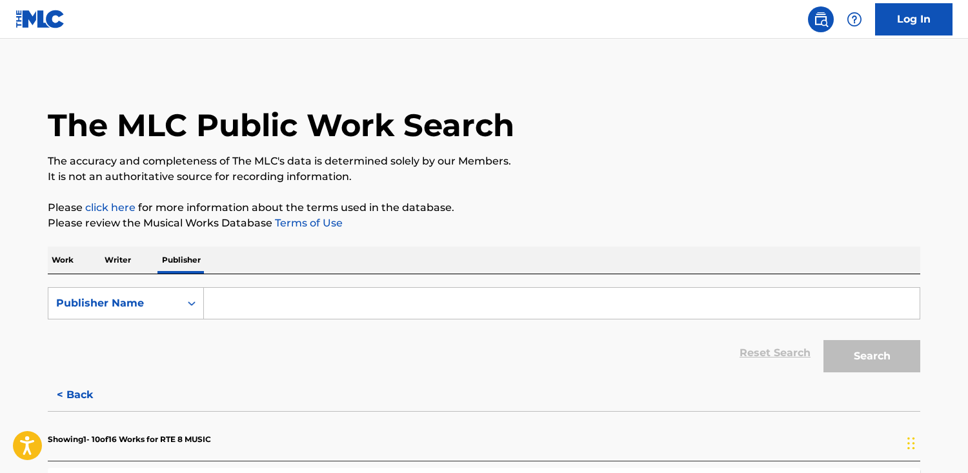
paste input "[PERSON_NAME] Music"
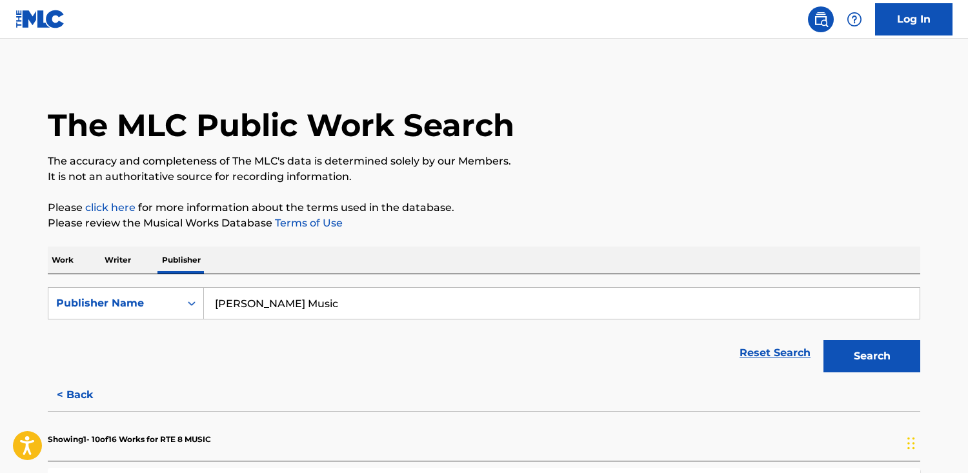
click at [824, 340] on button "Search" at bounding box center [872, 356] width 97 height 32
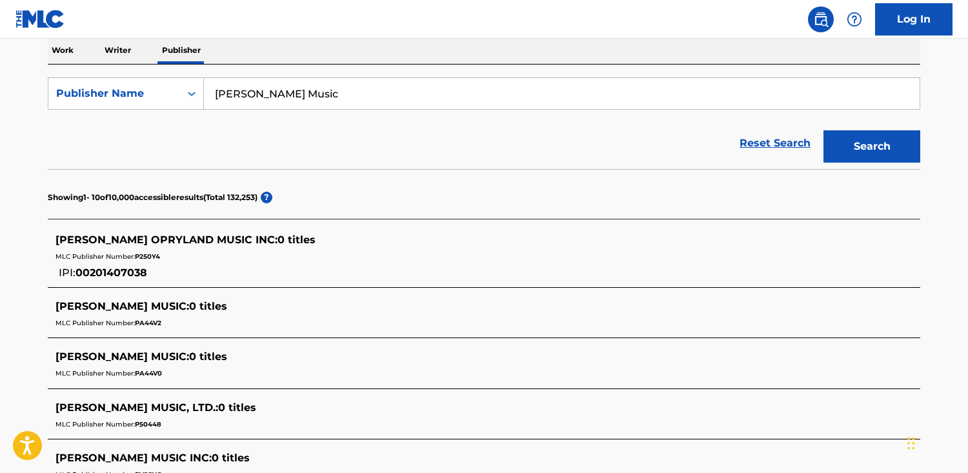
scroll to position [219, 0]
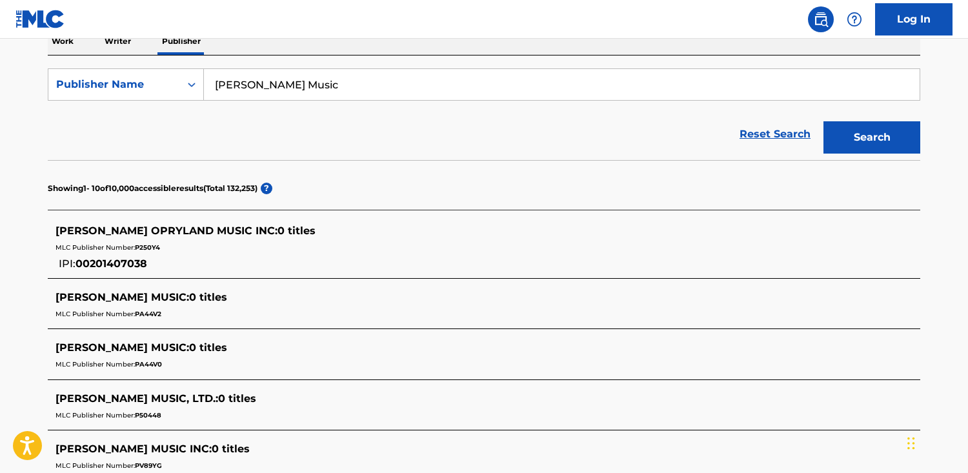
click at [250, 83] on input "[PERSON_NAME] Music" at bounding box center [562, 84] width 716 height 31
click at [824, 121] on button "Search" at bounding box center [872, 137] width 97 height 32
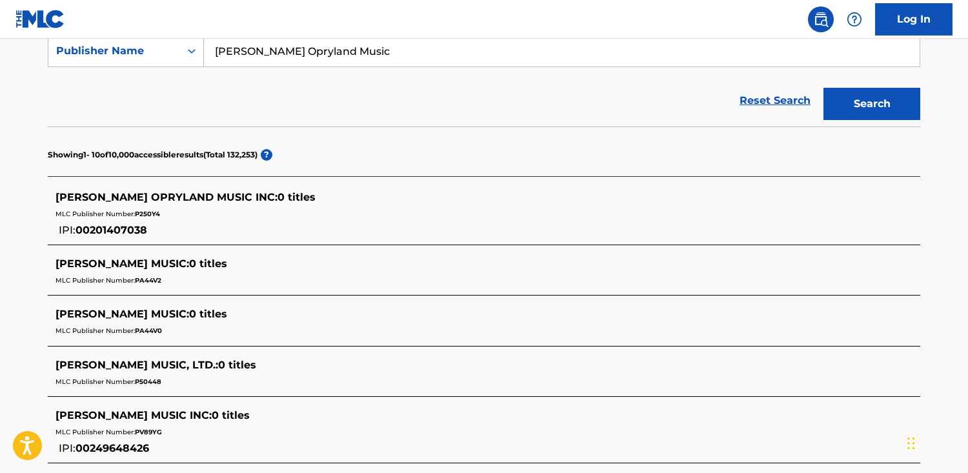
scroll to position [234, 0]
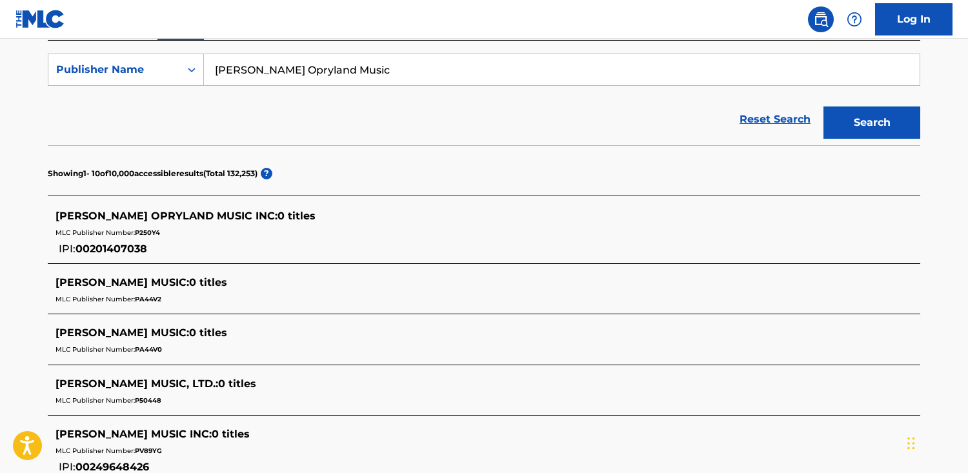
drag, startPoint x: 269, startPoint y: 72, endPoint x: 388, endPoint y: 88, distance: 119.9
click at [388, 88] on form "SearchWithCriteriafe3c8b1b-91f3-42ca-a704-f2ff1c2c1289 Publisher Name [PERSON_N…" at bounding box center [484, 100] width 873 height 92
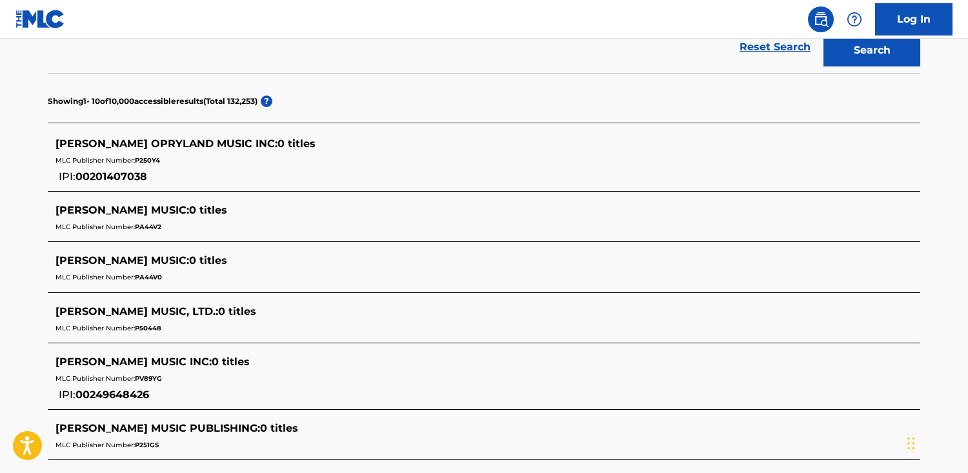
scroll to position [303, 0]
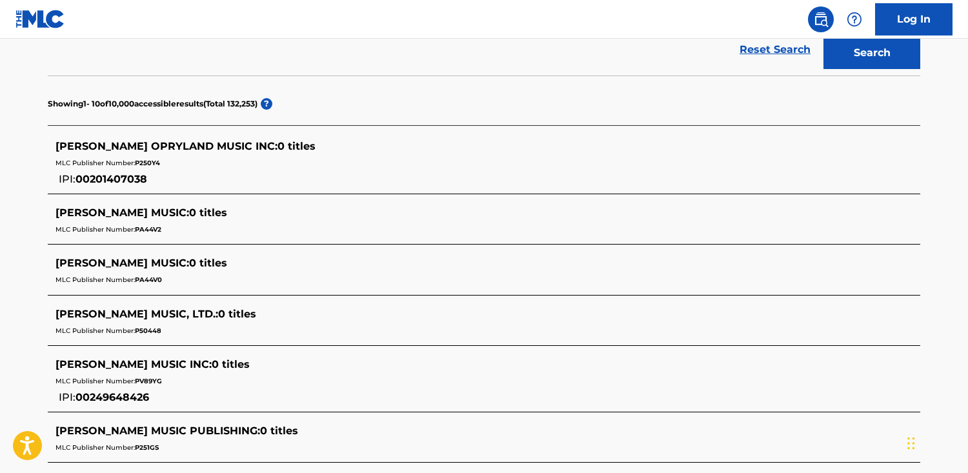
type input "[PERSON_NAME] music"
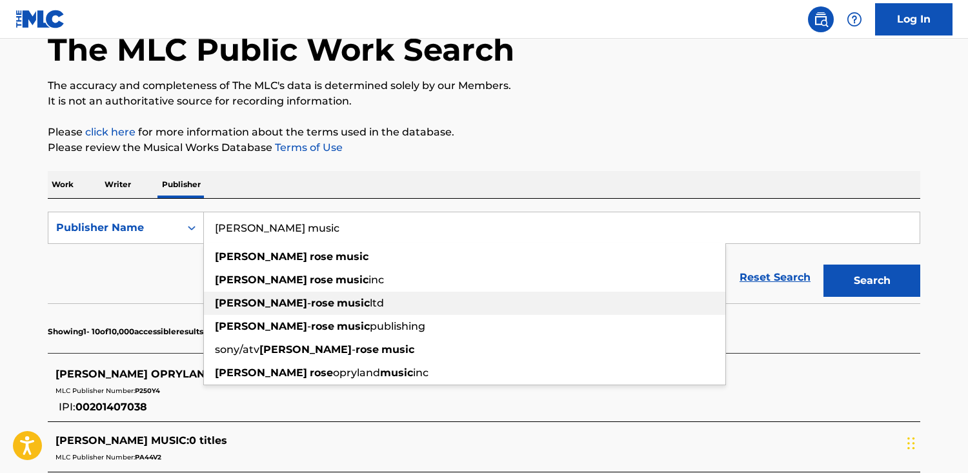
scroll to position [13, 0]
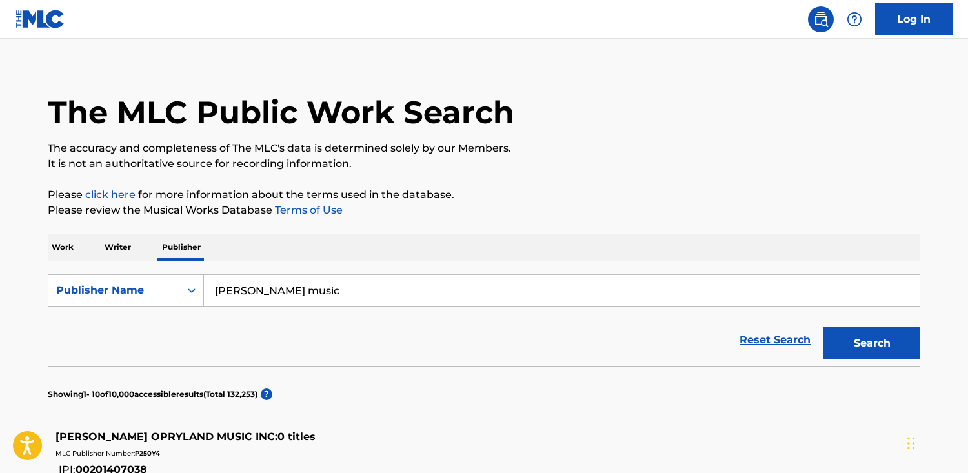
click at [110, 237] on p "Writer" at bounding box center [118, 247] width 34 height 27
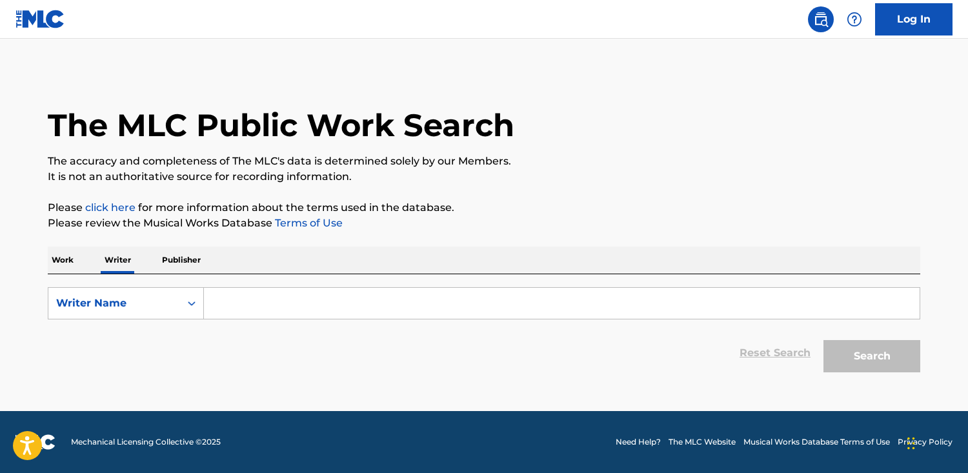
drag, startPoint x: 173, startPoint y: 254, endPoint x: 187, endPoint y: 262, distance: 16.2
click at [173, 255] on p "Publisher" at bounding box center [181, 260] width 46 height 27
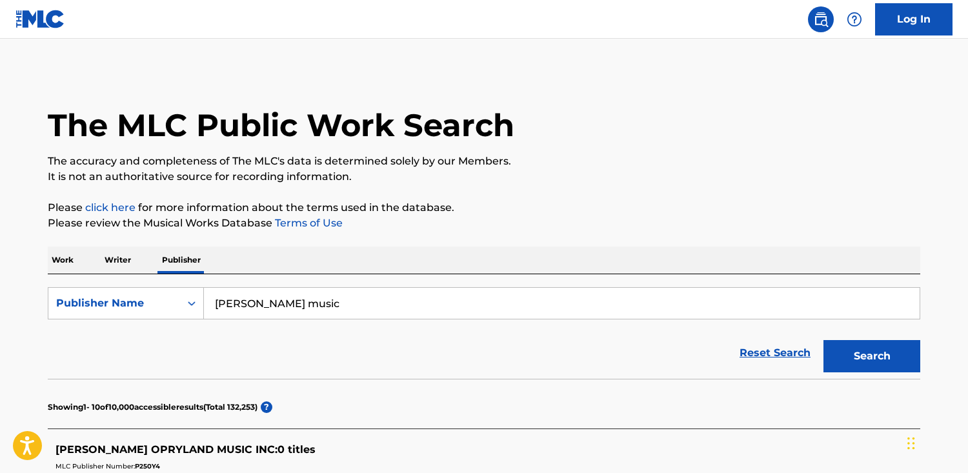
click at [305, 322] on form "SearchWithCriteriafe3c8b1b-91f3-42ca-a704-f2ff1c2c1289 Publisher Name [PERSON_N…" at bounding box center [484, 333] width 873 height 92
drag, startPoint x: 311, startPoint y: 312, endPoint x: 92, endPoint y: 294, distance: 220.2
click at [92, 294] on div "SearchWithCriteriafe3c8b1b-91f3-42ca-a704-f2ff1c2c1289 Publisher Name [PERSON_N…" at bounding box center [484, 303] width 873 height 32
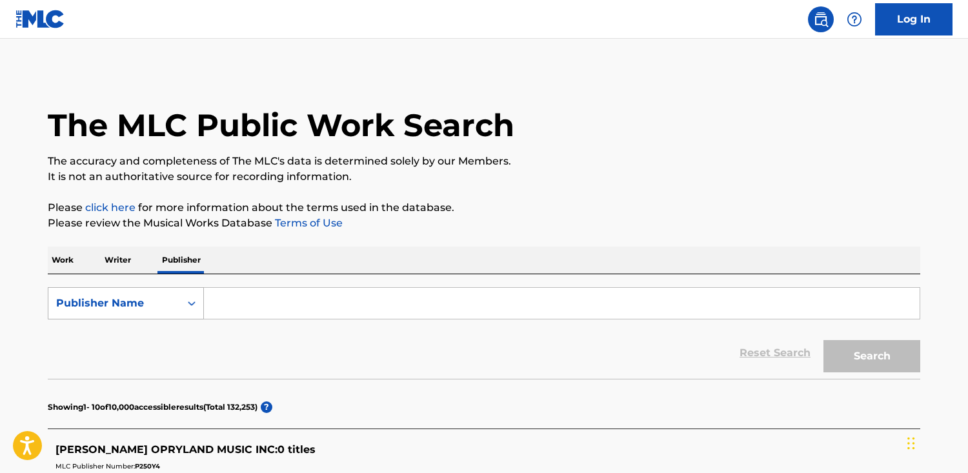
paste input "African Composers Edition"
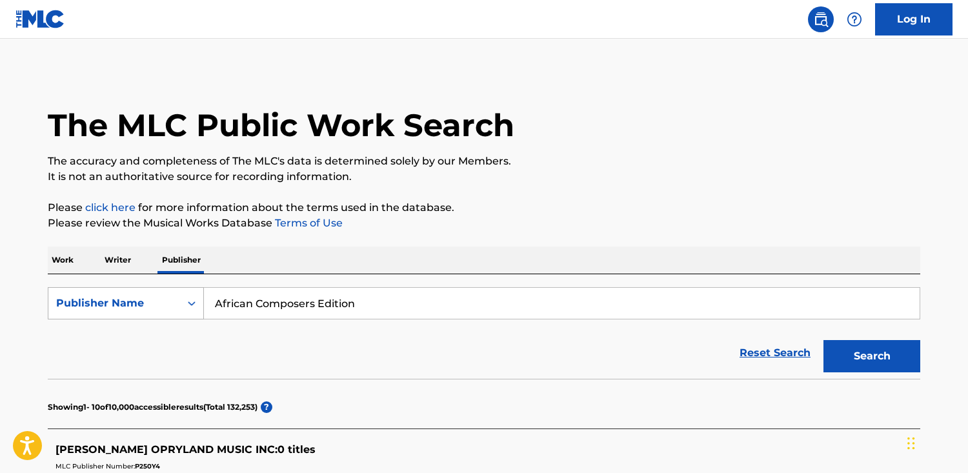
type input "African Composers Edition"
click at [824, 340] on button "Search" at bounding box center [872, 356] width 97 height 32
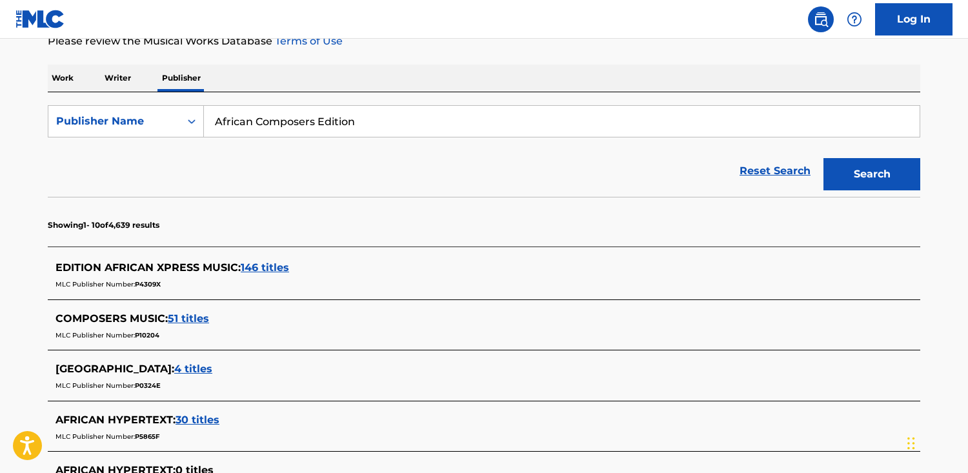
scroll to position [205, 0]
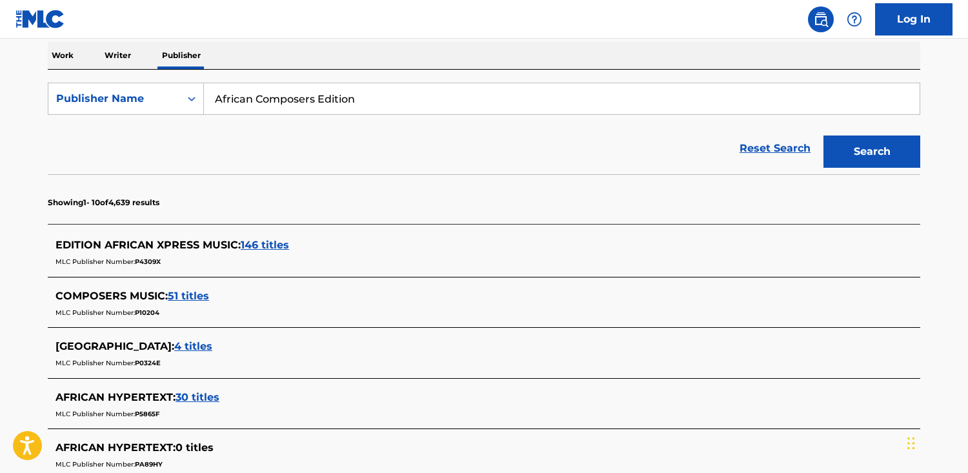
click at [351, 95] on input "African Composers Edition" at bounding box center [562, 98] width 716 height 31
drag, startPoint x: 378, startPoint y: 101, endPoint x: 65, endPoint y: 76, distance: 314.1
click at [65, 76] on div "SearchWithCriteriafe3c8b1b-91f3-42ca-a704-f2ff1c2c1289 Publisher Name African C…" at bounding box center [484, 122] width 873 height 105
type input "SAMRO"
click at [824, 136] on button "Search" at bounding box center [872, 152] width 97 height 32
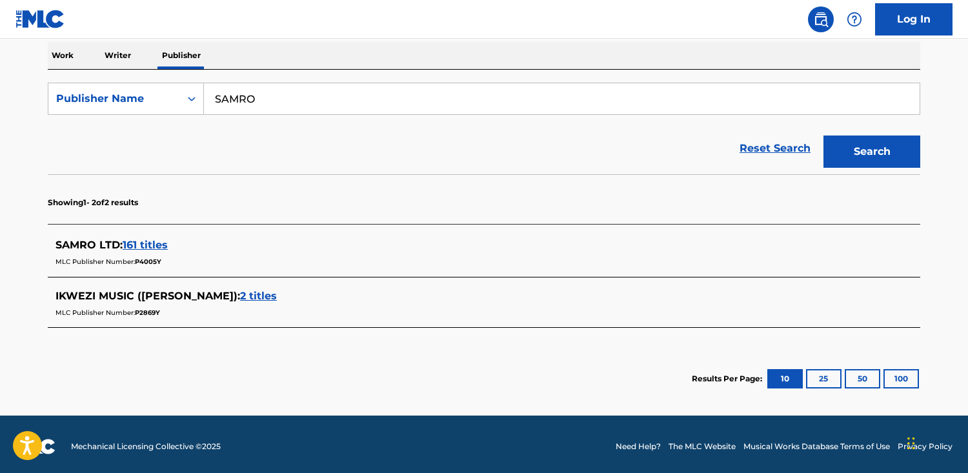
click at [160, 247] on span "161 titles" at bounding box center [145, 245] width 45 height 12
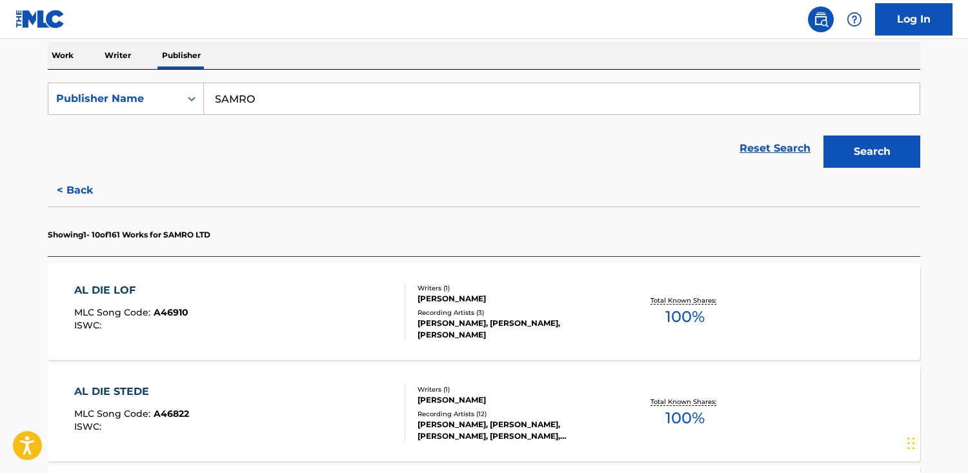
click at [250, 356] on div "AL DIE LOF MLC Song Code : A46910 ISWC : Writers ( 1 ) [PERSON_NAME] Recording …" at bounding box center [484, 311] width 873 height 97
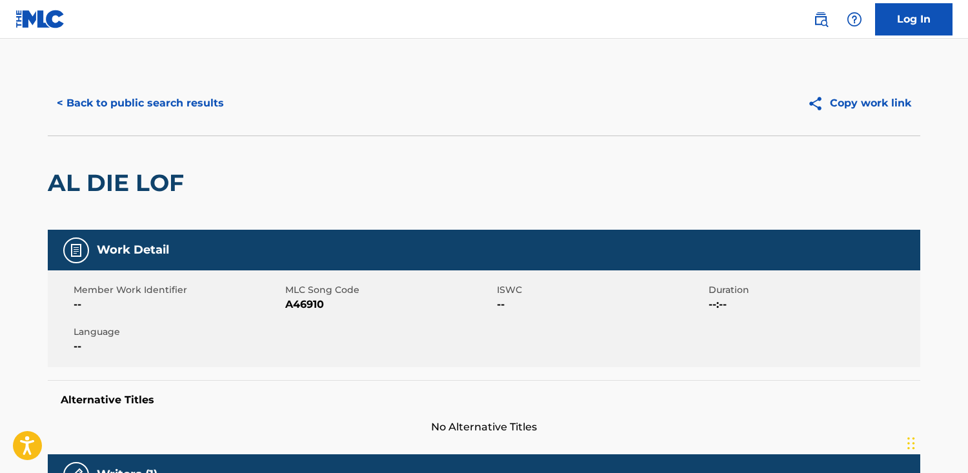
click at [90, 113] on button "< Back to public search results" at bounding box center [140, 103] width 185 height 32
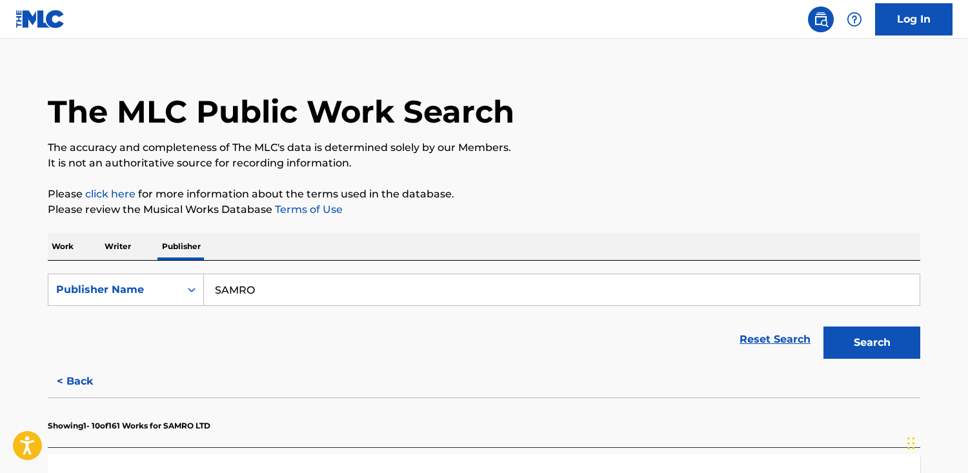
click at [276, 307] on form "SearchWithCriteriafe3c8b1b-91f3-42ca-a704-f2ff1c2c1289 Publisher Name [PERSON_N…" at bounding box center [484, 320] width 873 height 92
drag, startPoint x: 275, startPoint y: 300, endPoint x: -41, endPoint y: 261, distance: 318.1
click at [0, 261] on html "Accessibility Screen-Reader Guide, Feedback, and Issue Reporting | New window C…" at bounding box center [484, 222] width 968 height 473
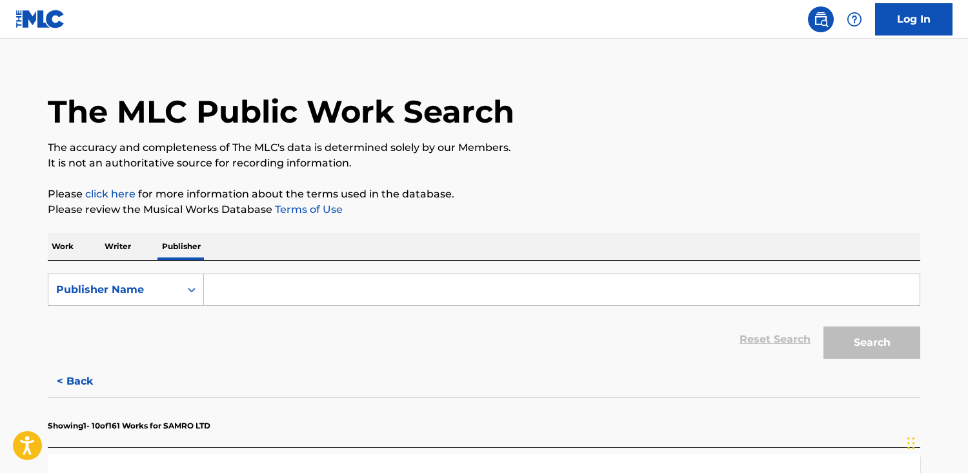
paste input "[PERSON_NAME] & Sons Inc"
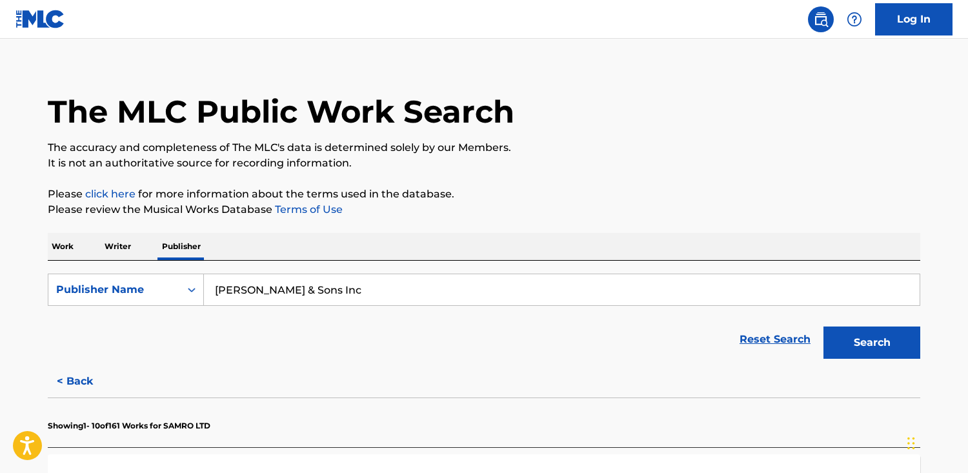
type input "[PERSON_NAME] & Sons Inc"
click at [824, 327] on button "Search" at bounding box center [872, 343] width 97 height 32
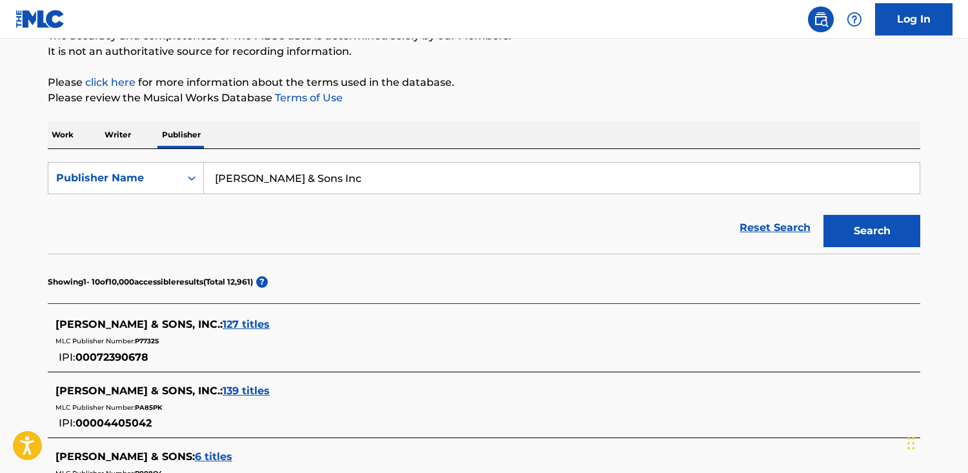
scroll to position [133, 0]
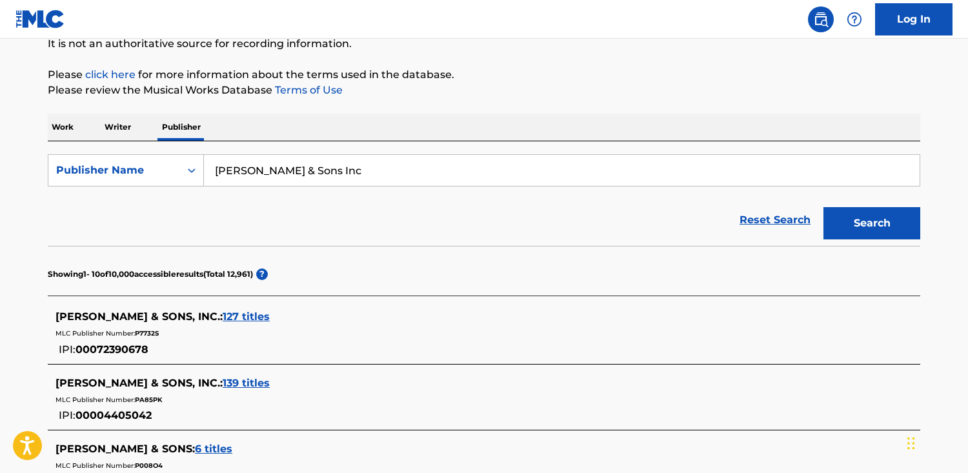
click at [264, 380] on span "139 titles" at bounding box center [246, 383] width 47 height 12
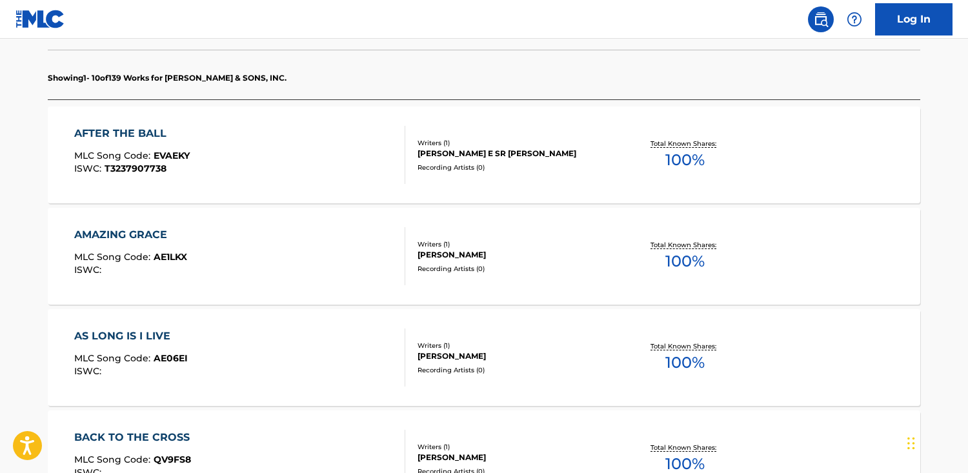
scroll to position [396, 0]
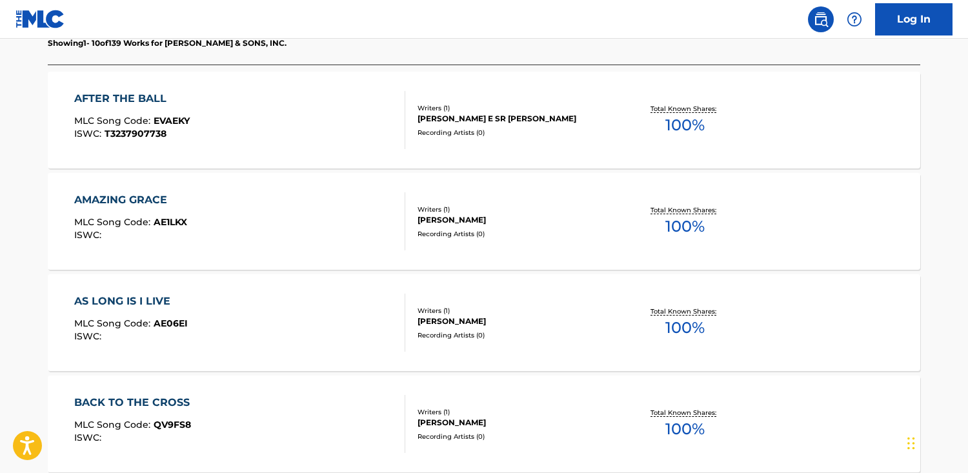
click at [291, 212] on div "AMAZING GRACE MLC Song Code : AE1LKX ISWC :" at bounding box center [240, 221] width 332 height 58
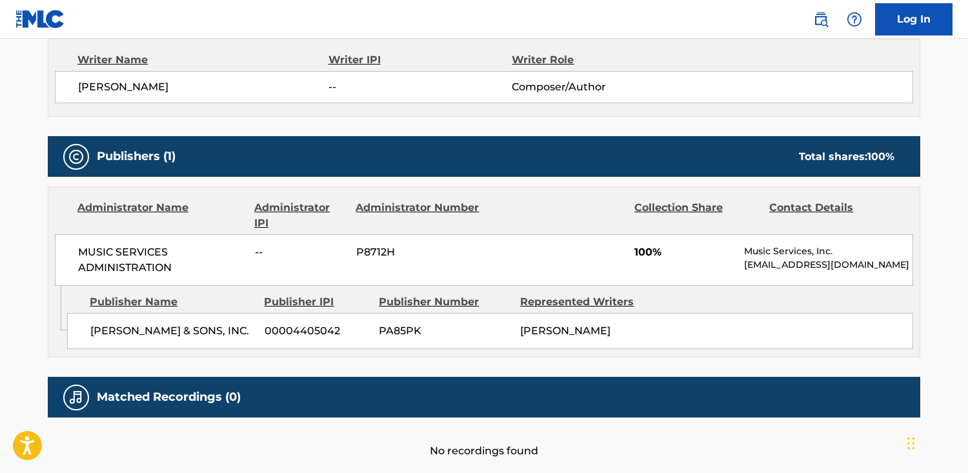
scroll to position [467, 0]
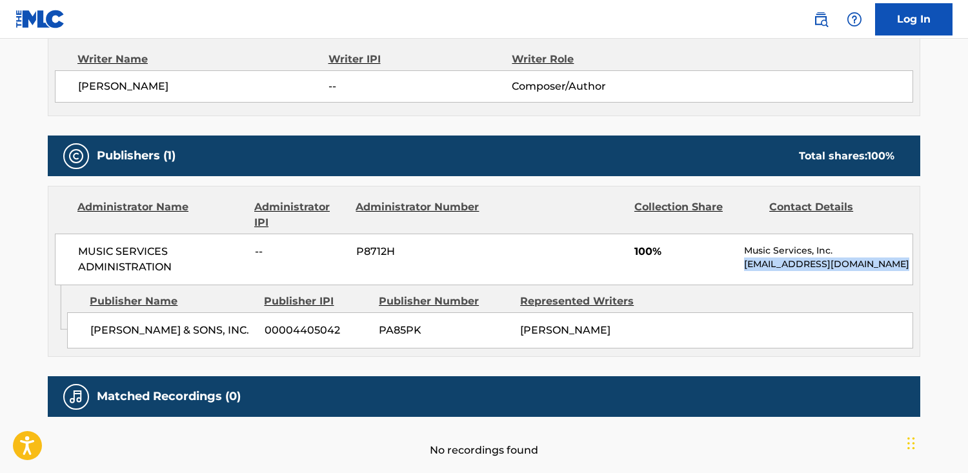
drag, startPoint x: 895, startPoint y: 268, endPoint x: 740, endPoint y: 263, distance: 155.7
click at [740, 263] on div "MUSIC SERVICES ADMINISTRATION -- P8712H 100% Music Services, Inc. [EMAIL_ADDRES…" at bounding box center [484, 260] width 859 height 52
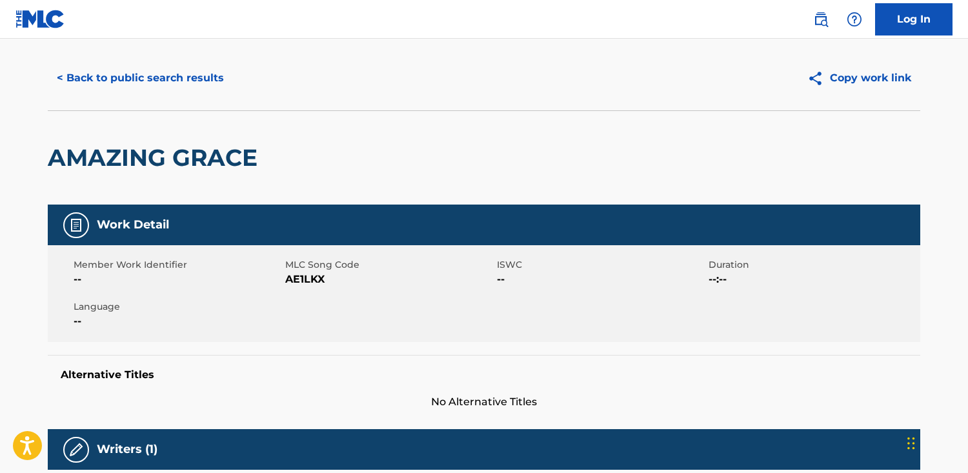
scroll to position [0, 0]
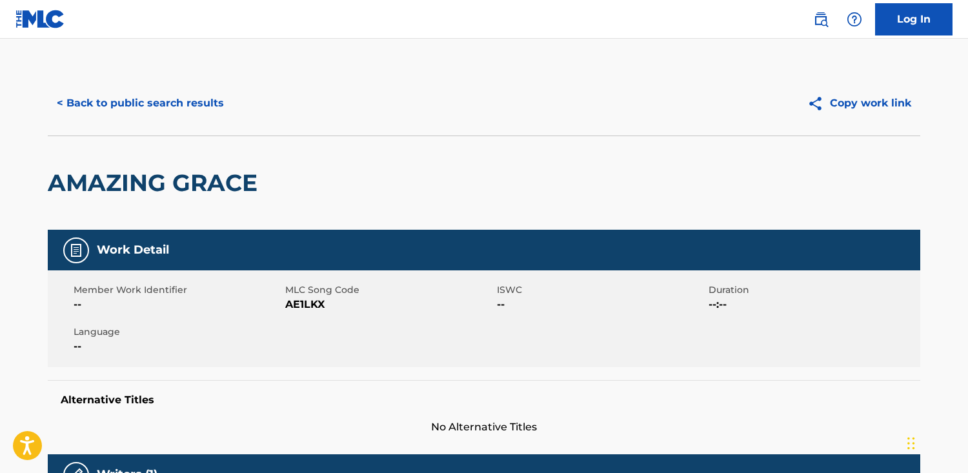
click at [138, 97] on button "< Back to public search results" at bounding box center [140, 103] width 185 height 32
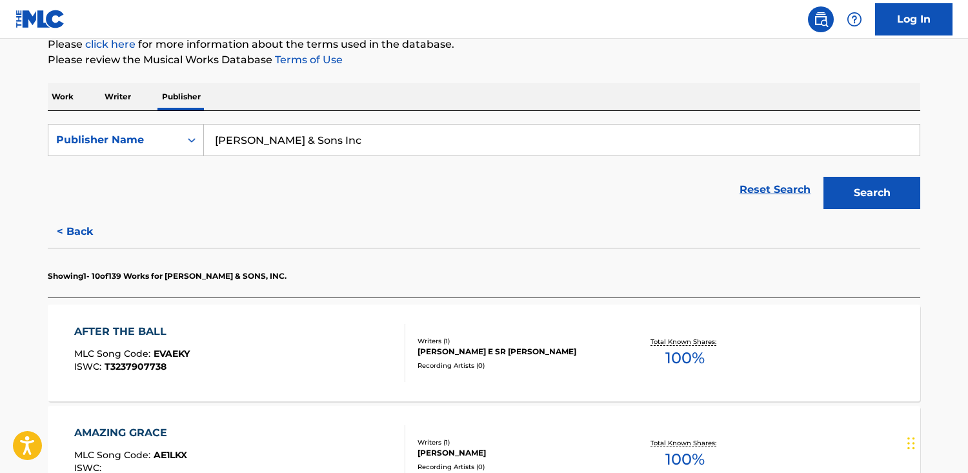
scroll to position [170, 0]
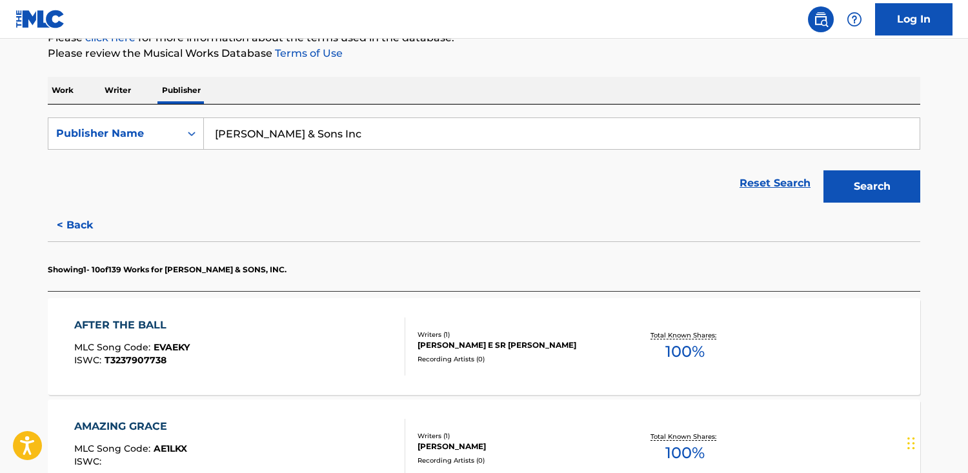
click at [409, 138] on input "[PERSON_NAME] & Sons Inc" at bounding box center [562, 133] width 716 height 31
click at [824, 170] on button "Search" at bounding box center [872, 186] width 97 height 32
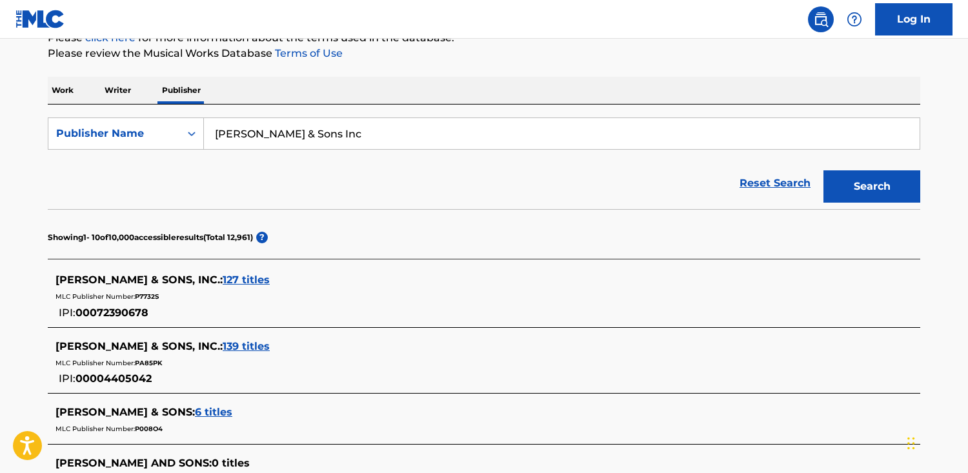
click at [270, 278] on span "127 titles" at bounding box center [246, 280] width 47 height 12
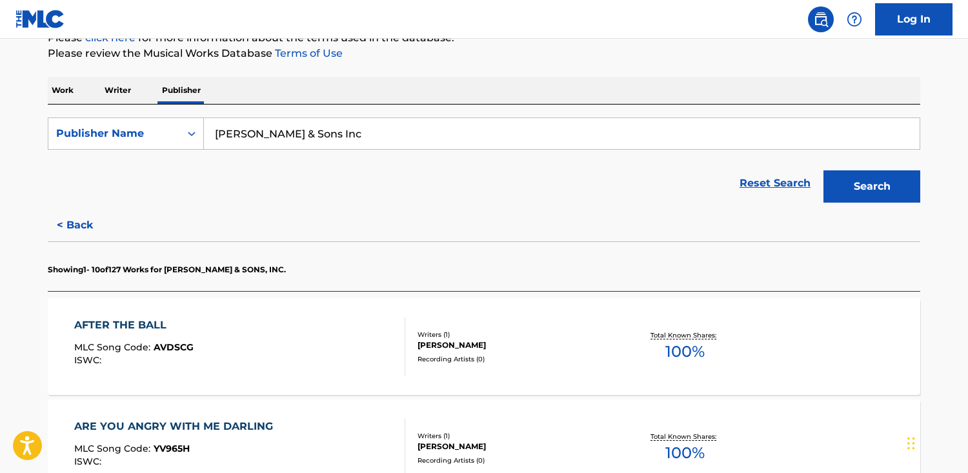
scroll to position [338, 0]
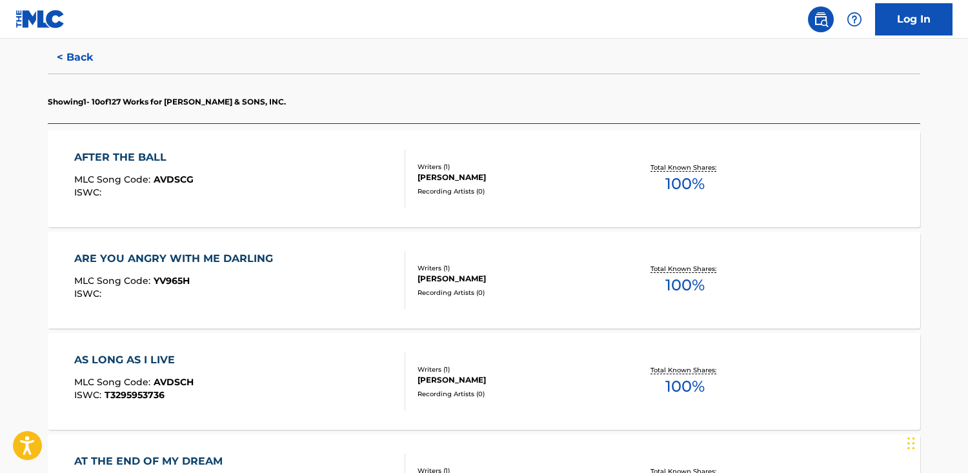
click at [309, 205] on div "AFTER THE BALL MLC Song Code : AVDSCG ISWC :" at bounding box center [240, 179] width 332 height 58
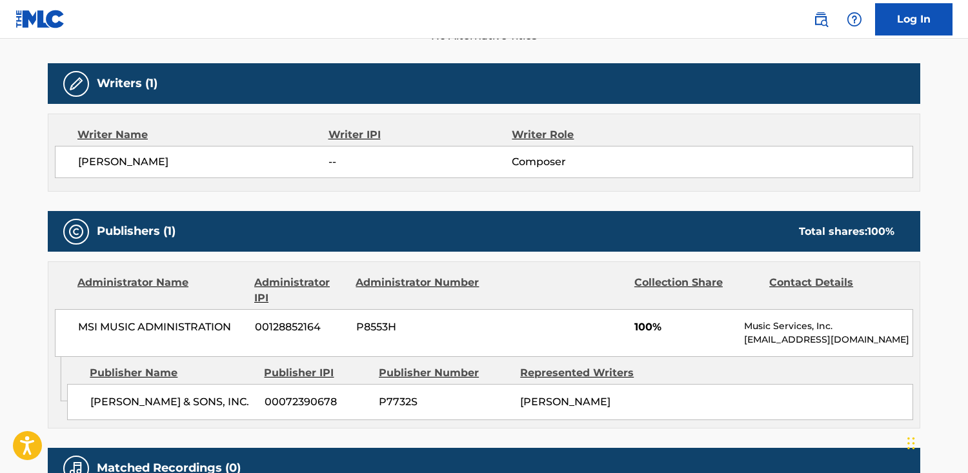
scroll to position [482, 0]
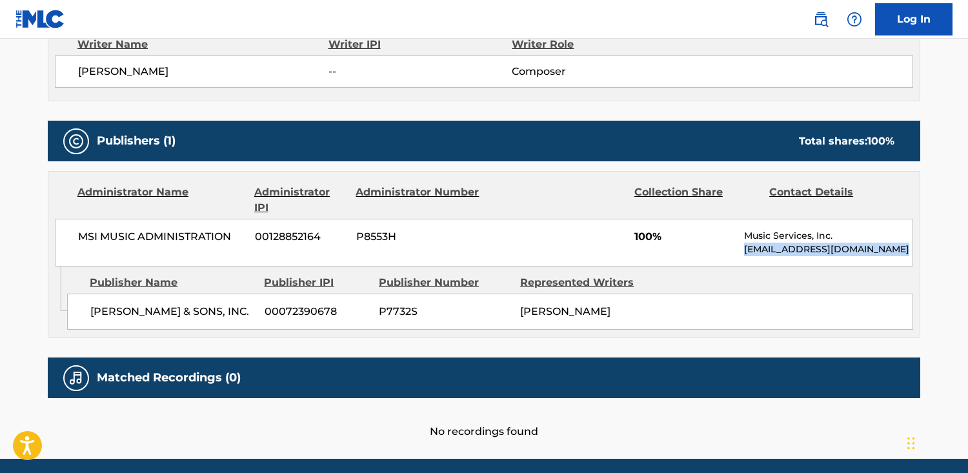
drag, startPoint x: 892, startPoint y: 248, endPoint x: 742, endPoint y: 249, distance: 149.8
click at [742, 249] on div "MSI MUSIC ADMINISTRATION 00128852164 P8553H 100% Music Services, Inc. [EMAIL_AD…" at bounding box center [484, 243] width 859 height 48
copy p "[EMAIL_ADDRESS][DOMAIN_NAME]"
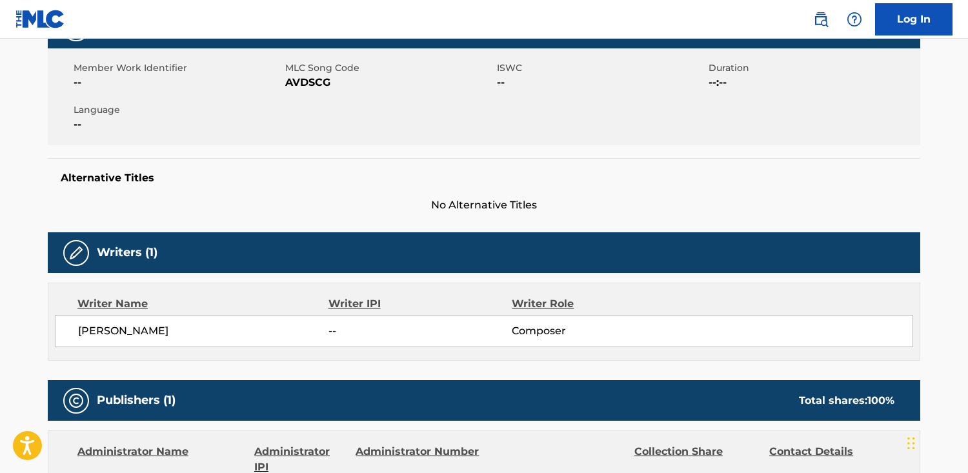
scroll to position [0, 0]
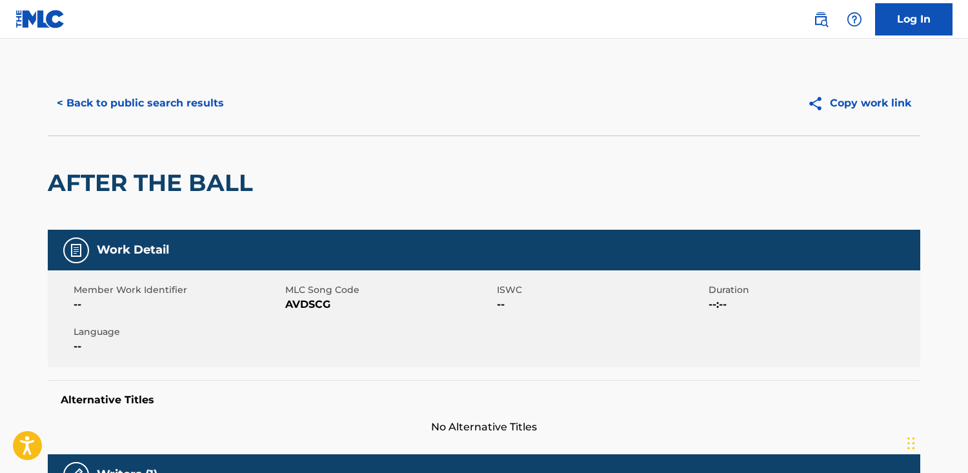
click at [208, 121] on div "< Back to public search results Copy work link" at bounding box center [484, 103] width 873 height 65
click at [205, 110] on button "< Back to public search results" at bounding box center [140, 103] width 185 height 32
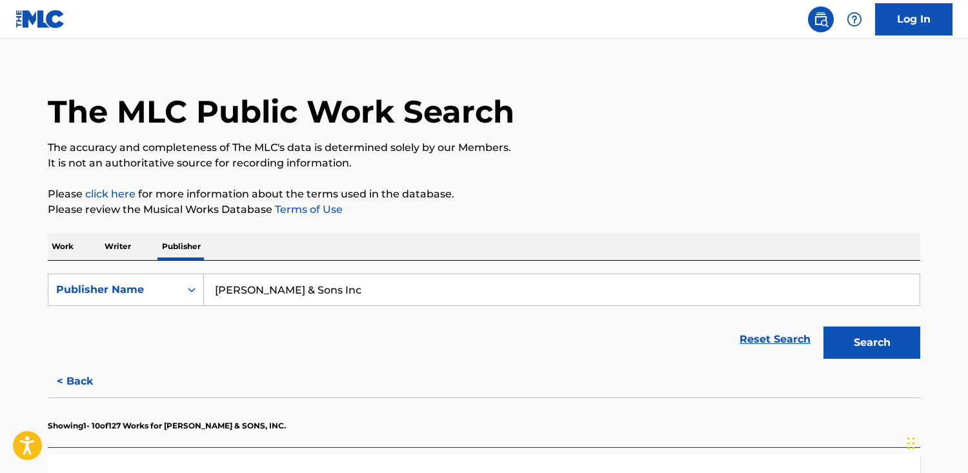
click at [65, 245] on p "Work" at bounding box center [63, 246] width 30 height 27
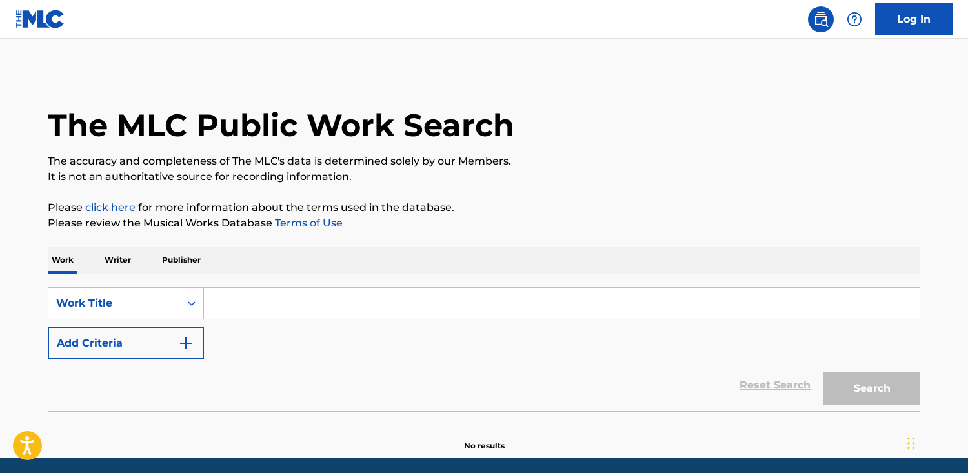
click at [312, 305] on input "Search Form" at bounding box center [562, 303] width 716 height 31
paste input "Lollipop Mama"
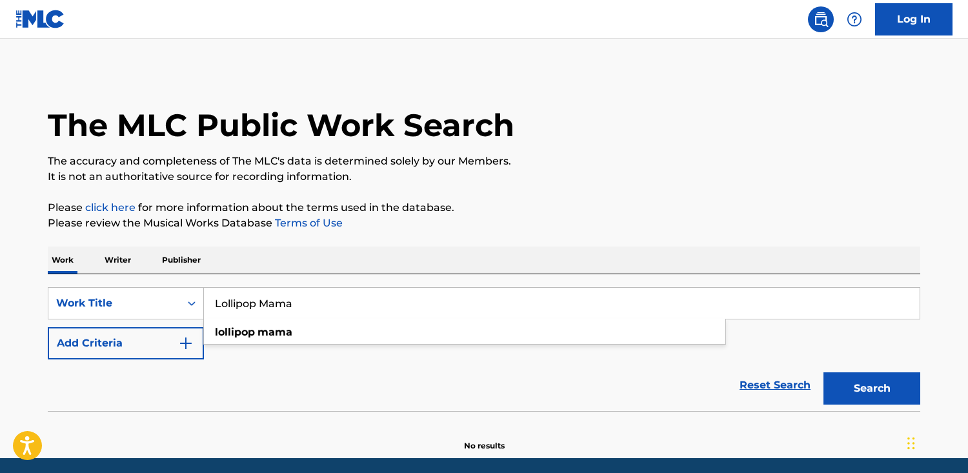
type input "Lollipop Mama"
click at [824, 373] on button "Search" at bounding box center [872, 389] width 97 height 32
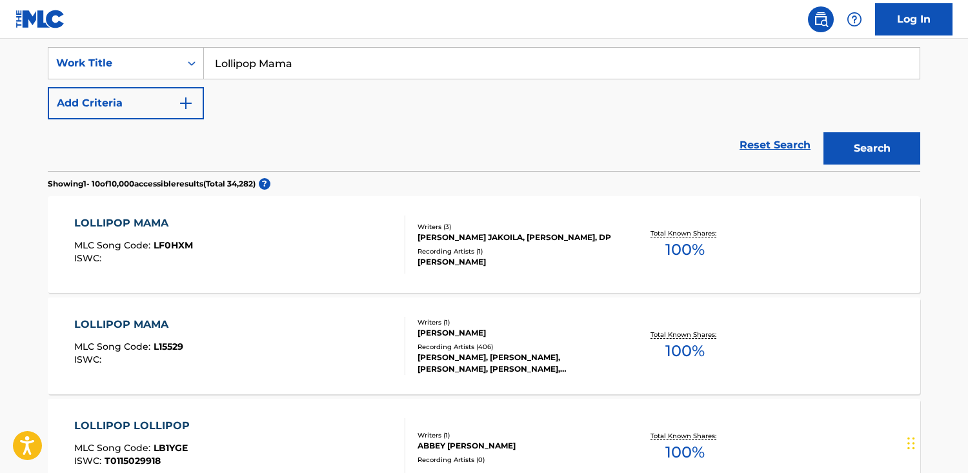
scroll to position [278, 0]
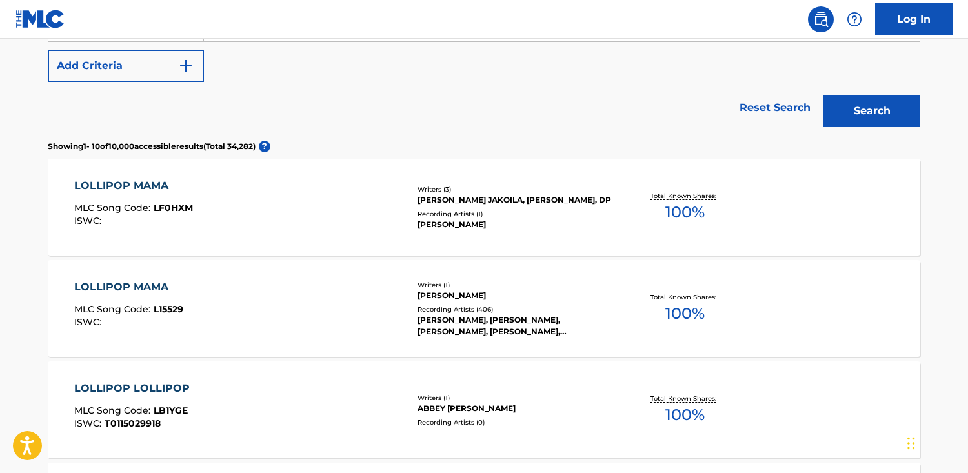
click at [363, 167] on div "LOLLIPOP MAMA MLC Song Code : LF0HXM ISWC : Writers ( 3 ) [PERSON_NAME], [PERSO…" at bounding box center [484, 207] width 873 height 97
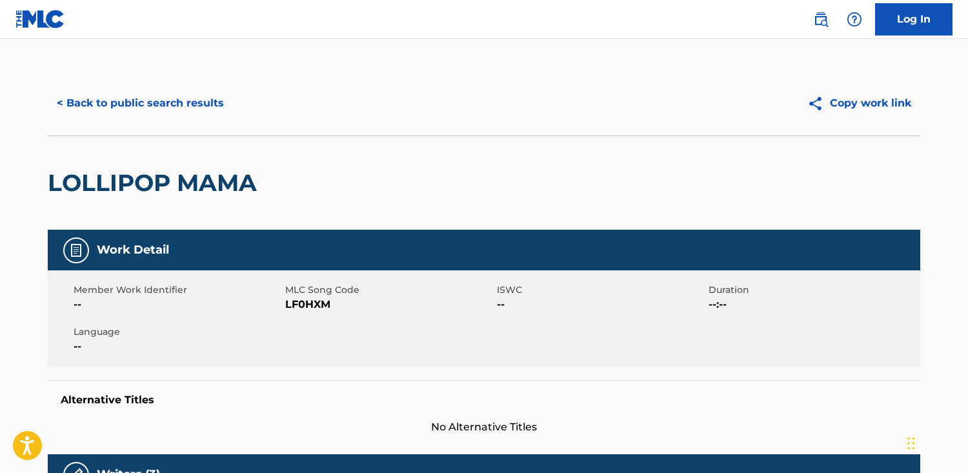
click at [363, 167] on div "LOLLIPOP MAMA" at bounding box center [484, 183] width 873 height 94
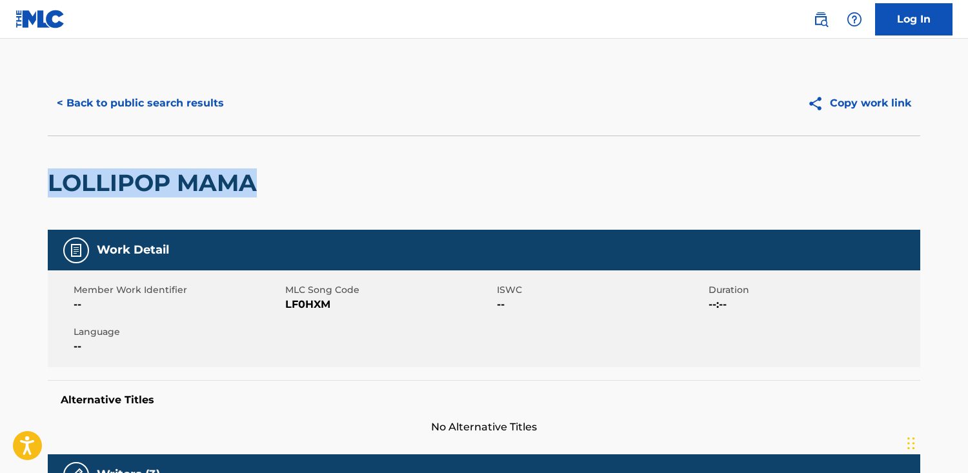
drag, startPoint x: 263, startPoint y: 185, endPoint x: 54, endPoint y: 176, distance: 209.4
copy h2 "LOLLIPOP MAMA"
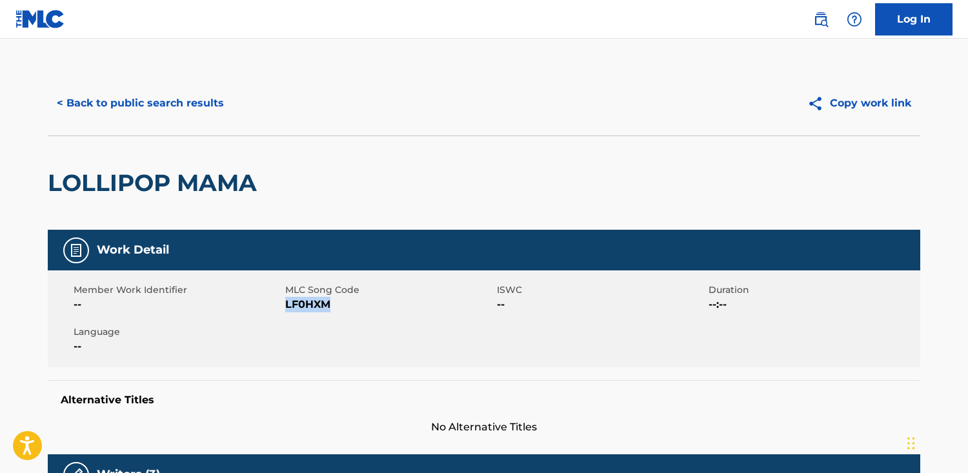
drag, startPoint x: 336, startPoint y: 305, endPoint x: 286, endPoint y: 305, distance: 49.7
click at [286, 305] on span "LF0HXM" at bounding box center [389, 304] width 209 height 15
copy span "LF0HXM"
click at [222, 103] on button "< Back to public search results" at bounding box center [140, 103] width 185 height 32
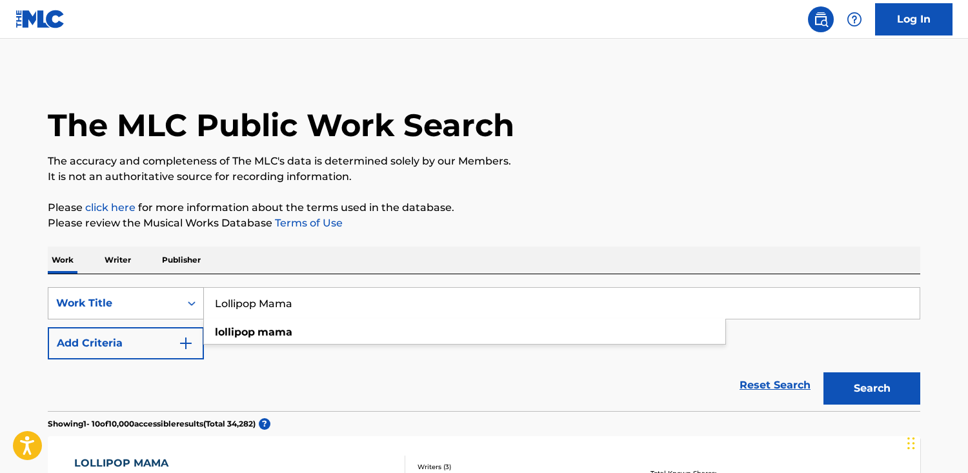
drag, startPoint x: 314, startPoint y: 303, endPoint x: 138, endPoint y: 287, distance: 176.9
click at [138, 287] on div "SearchWithCriteriac782e709-fa70-4ca2-b6ea-67869a45f0f9 Work Title Lollipop Mama…" at bounding box center [484, 303] width 873 height 32
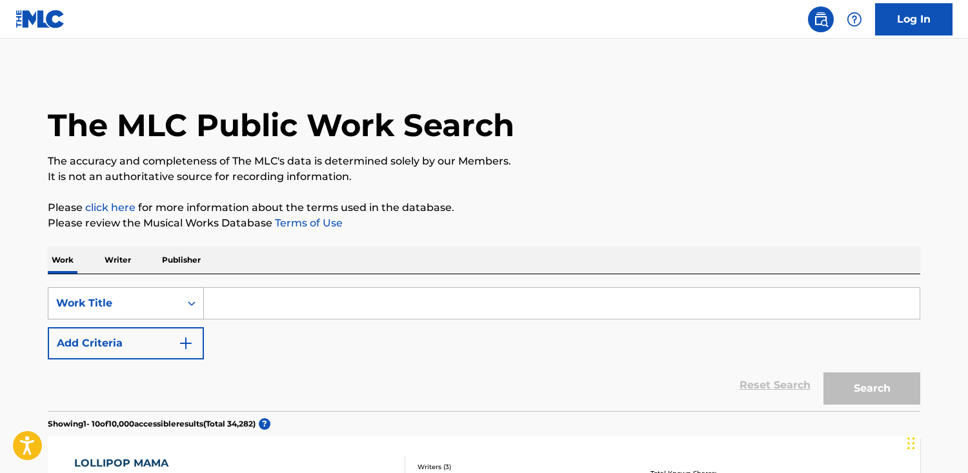
paste input "31964"
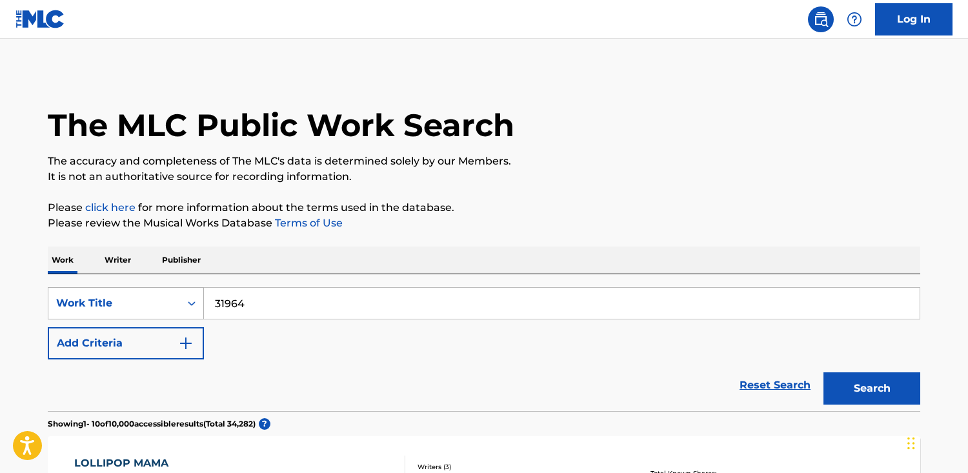
type input "31964"
click at [824, 373] on button "Search" at bounding box center [872, 389] width 97 height 32
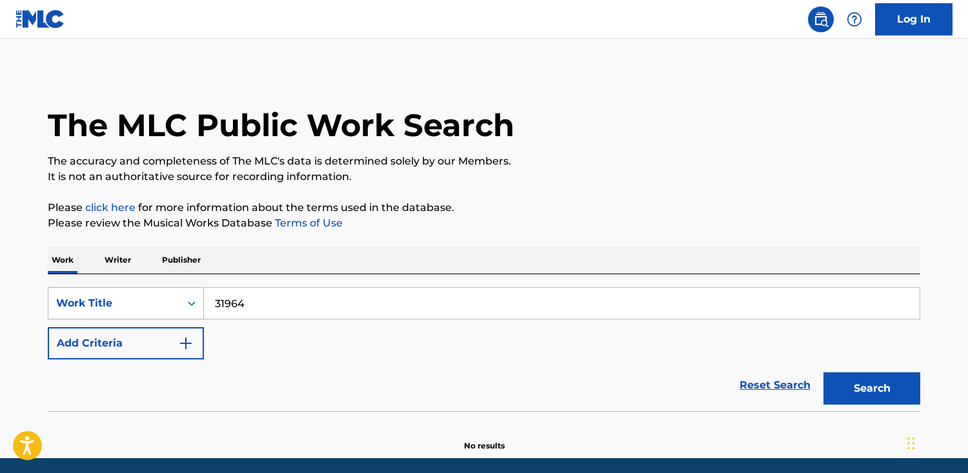
drag, startPoint x: 276, startPoint y: 308, endPoint x: 139, endPoint y: 294, distance: 136.9
click at [139, 294] on div "SearchWithCriteriac782e709-fa70-4ca2-b6ea-67869a45f0f9 Work Title 31964" at bounding box center [484, 303] width 873 height 32
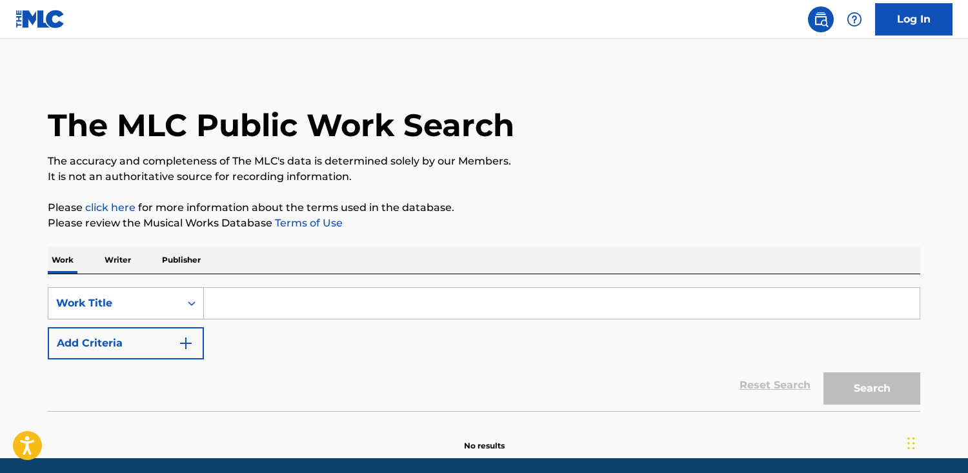
paste input "mouthy"
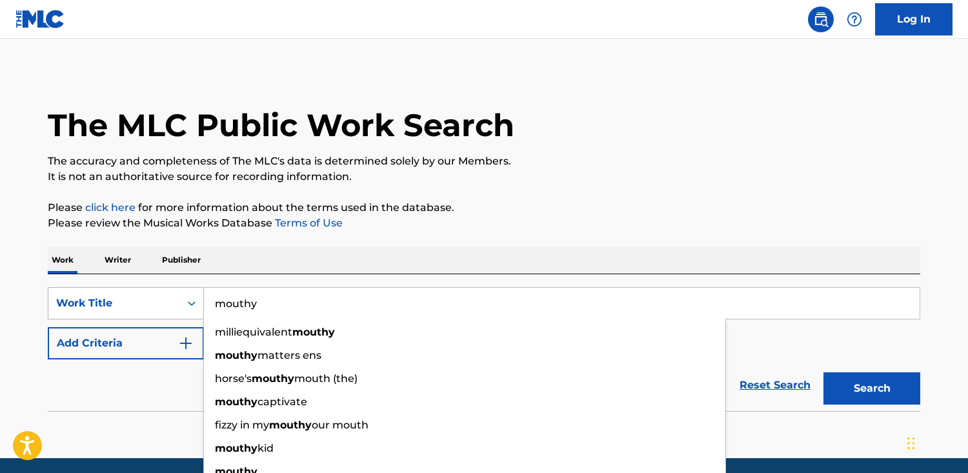
type input "mouthy"
click at [824, 373] on button "Search" at bounding box center [872, 389] width 97 height 32
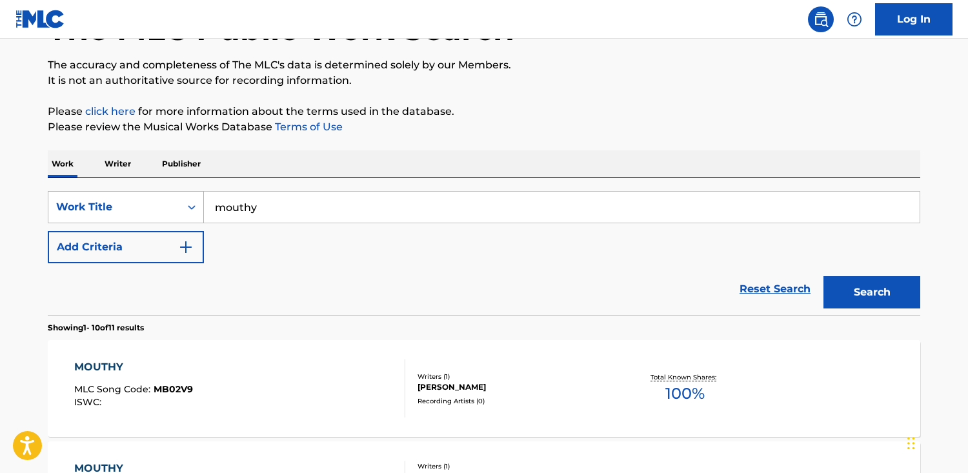
scroll to position [104, 0]
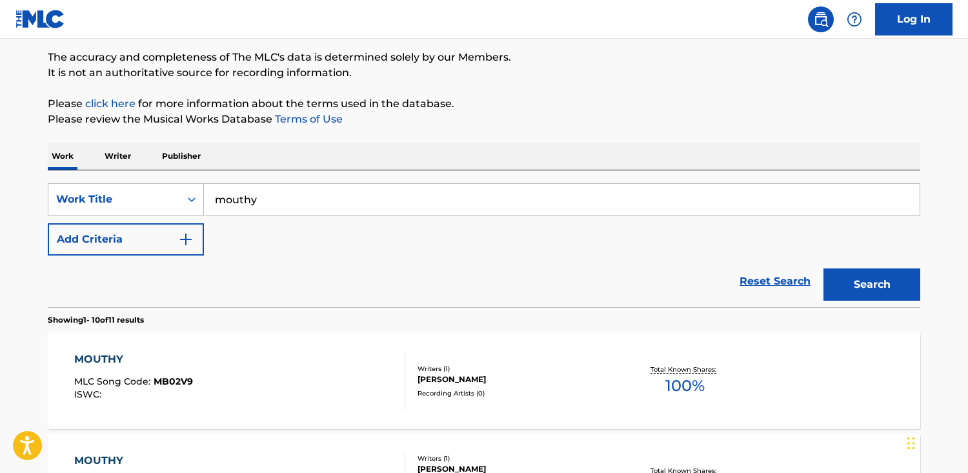
click at [169, 241] on button "Add Criteria" at bounding box center [126, 239] width 156 height 32
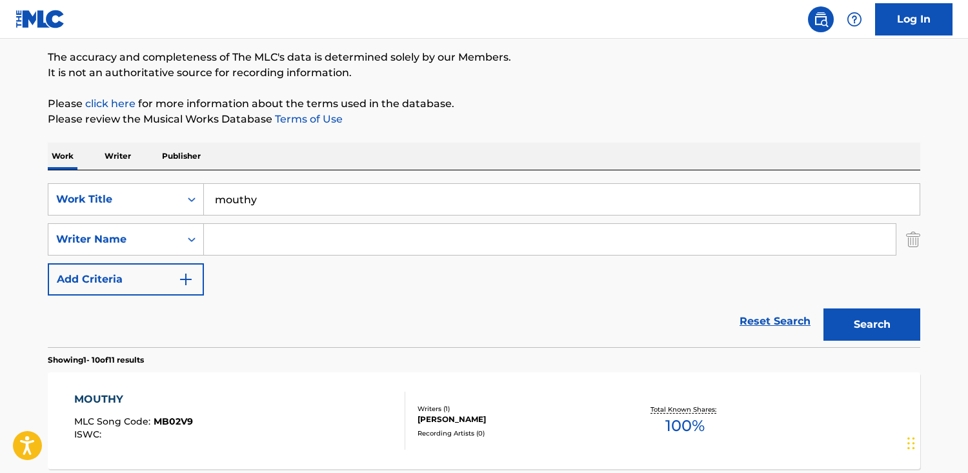
click at [267, 240] on input "Search Form" at bounding box center [550, 239] width 692 height 31
paste input "[PERSON_NAME]"
click at [824, 309] on button "Search" at bounding box center [872, 325] width 97 height 32
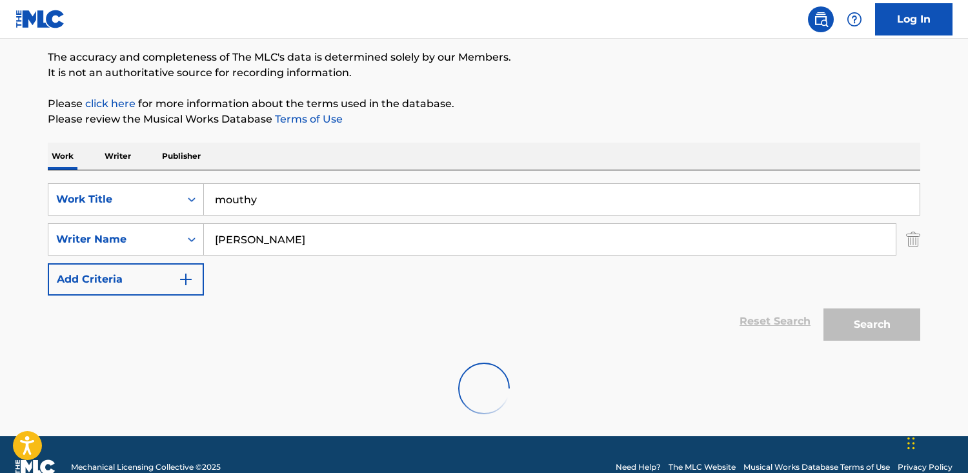
scroll to position [87, 0]
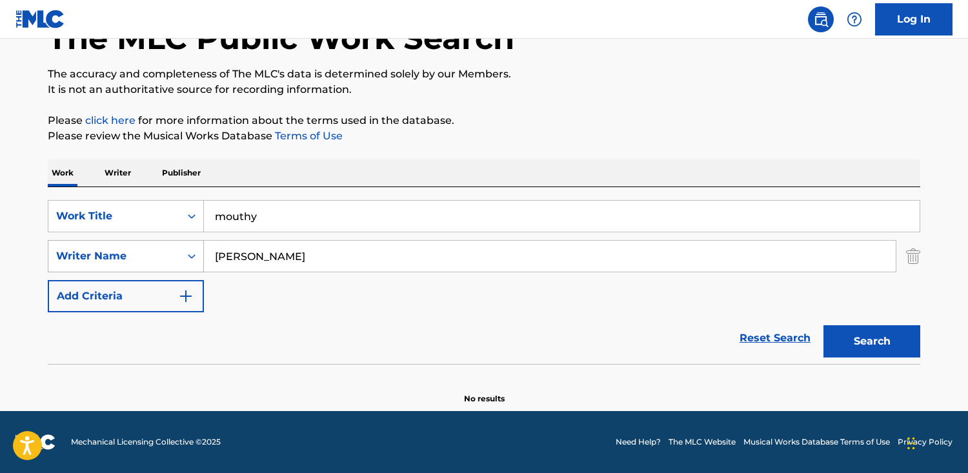
drag, startPoint x: 248, startPoint y: 258, endPoint x: 162, endPoint y: 258, distance: 85.9
click at [162, 258] on div "SearchWithCriteria6bac9610-44a9-4463-9f1a-8ac7064896e6 Writer Name [PERSON_NAME]" at bounding box center [484, 256] width 873 height 32
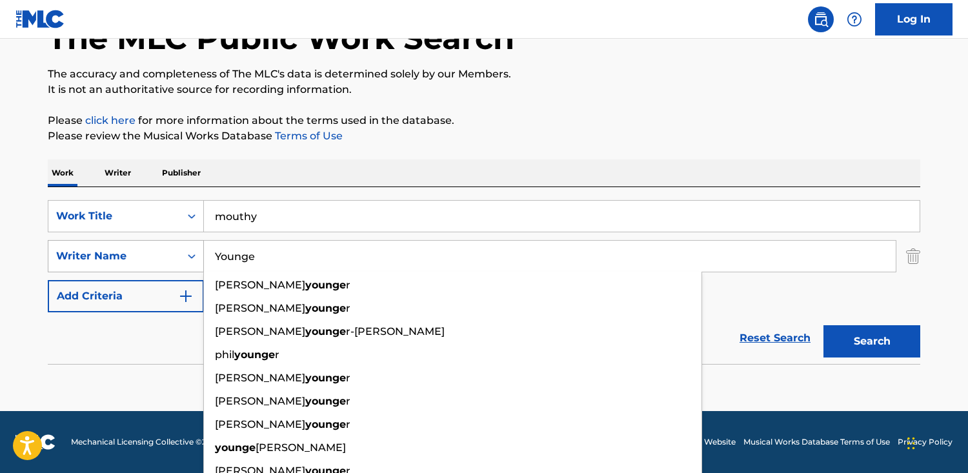
type input "Younge"
click at [824, 325] on button "Search" at bounding box center [872, 341] width 97 height 32
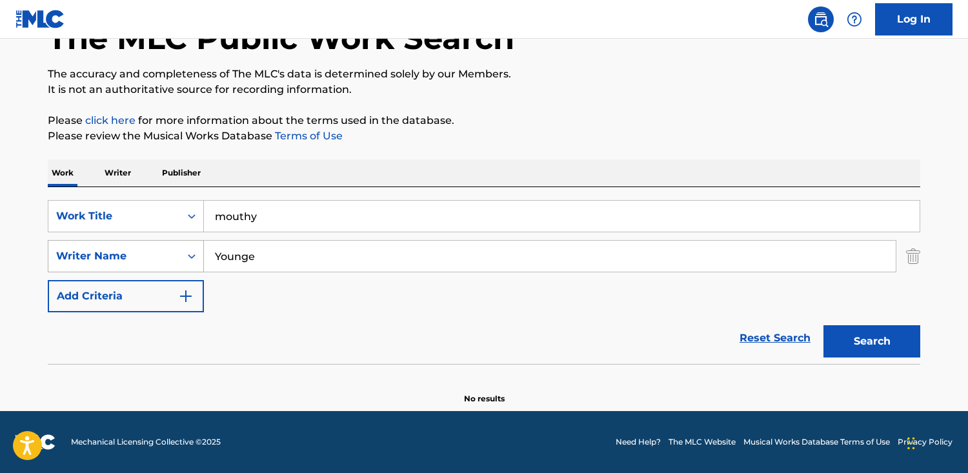
click at [824, 325] on button "Search" at bounding box center [872, 341] width 97 height 32
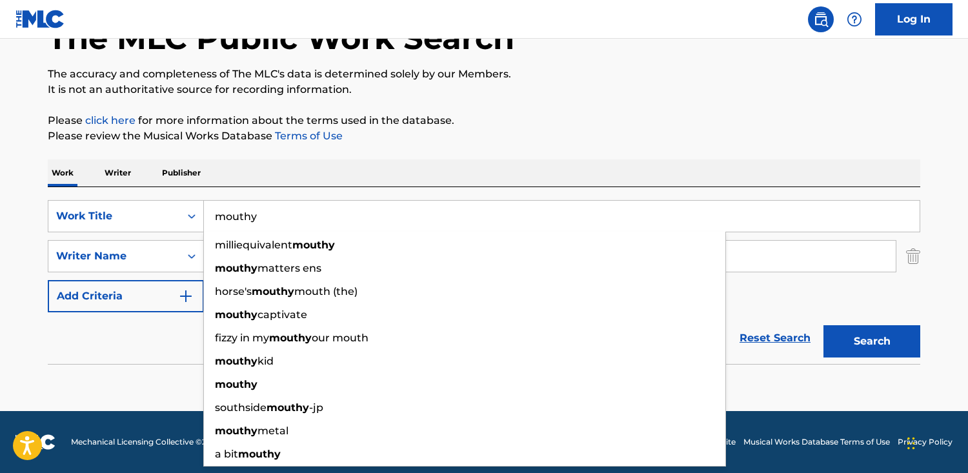
drag, startPoint x: 279, startPoint y: 220, endPoint x: 266, endPoint y: 243, distance: 26.0
click at [278, 221] on input "mouthy" at bounding box center [562, 216] width 716 height 31
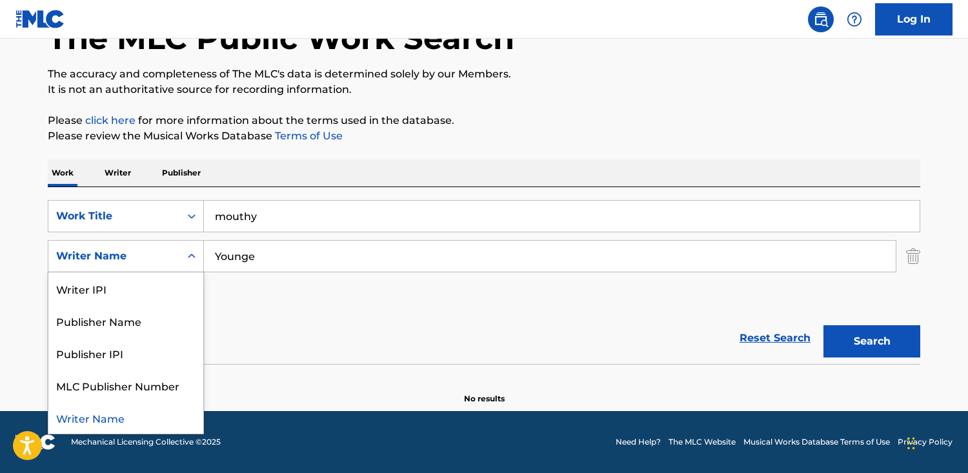
click at [172, 242] on div "Writer Name" at bounding box center [126, 256] width 156 height 32
click at [252, 254] on input "Younge" at bounding box center [550, 256] width 692 height 31
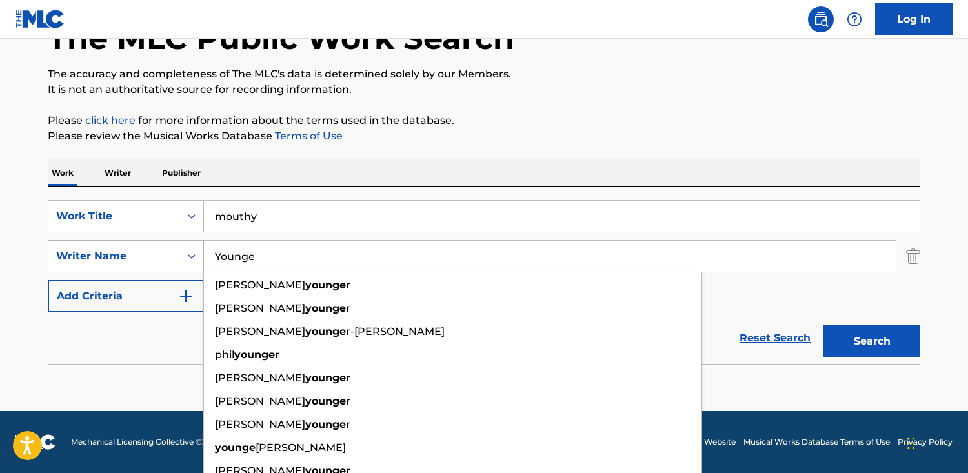
drag, startPoint x: 285, startPoint y: 259, endPoint x: 135, endPoint y: 250, distance: 150.1
click at [135, 250] on div "SearchWithCriteria6bac9610-44a9-4463-9f1a-8ac7064896e6 Writer Name Younge [PERS…" at bounding box center [484, 256] width 873 height 32
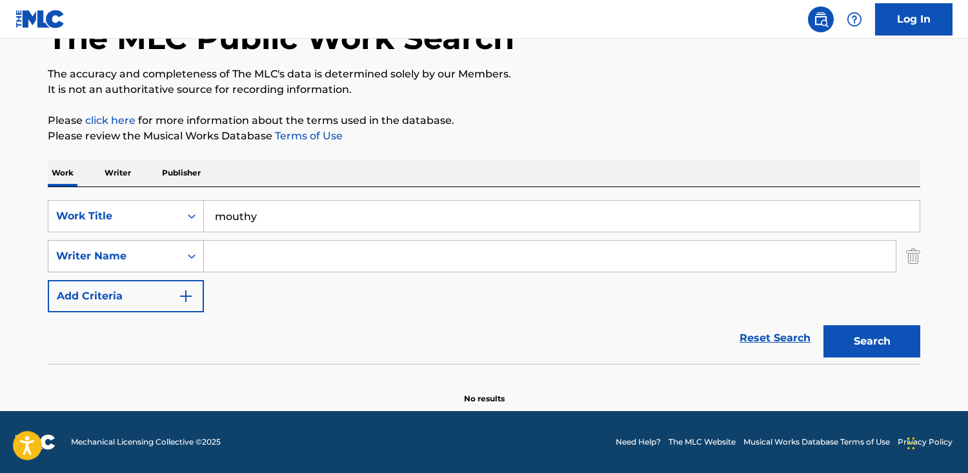
paste input "Adburahman"
type input "Adburahman"
click at [824, 325] on button "Search" at bounding box center [872, 341] width 97 height 32
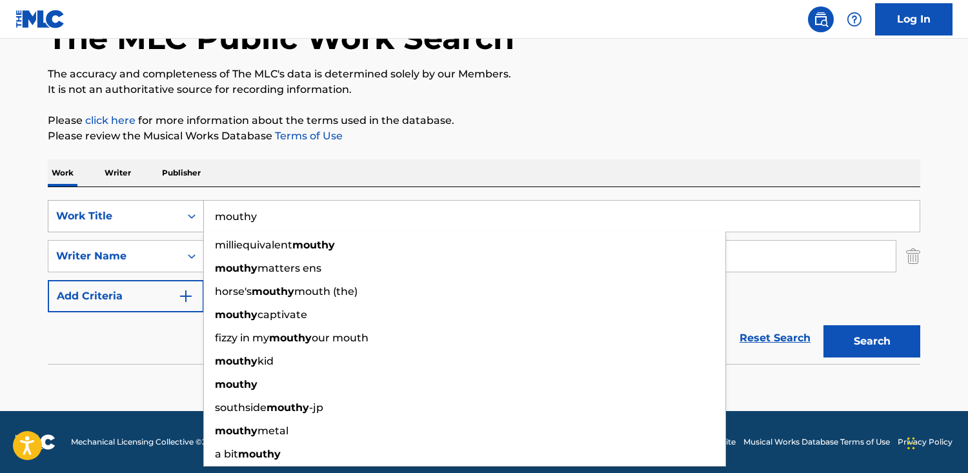
drag, startPoint x: 263, startPoint y: 212, endPoint x: 83, endPoint y: 212, distance: 179.5
click at [99, 210] on div "SearchWithCriteriac782e709-fa70-4ca2-b6ea-67869a45f0f9 Work Title mouthy millie…" at bounding box center [484, 216] width 873 height 32
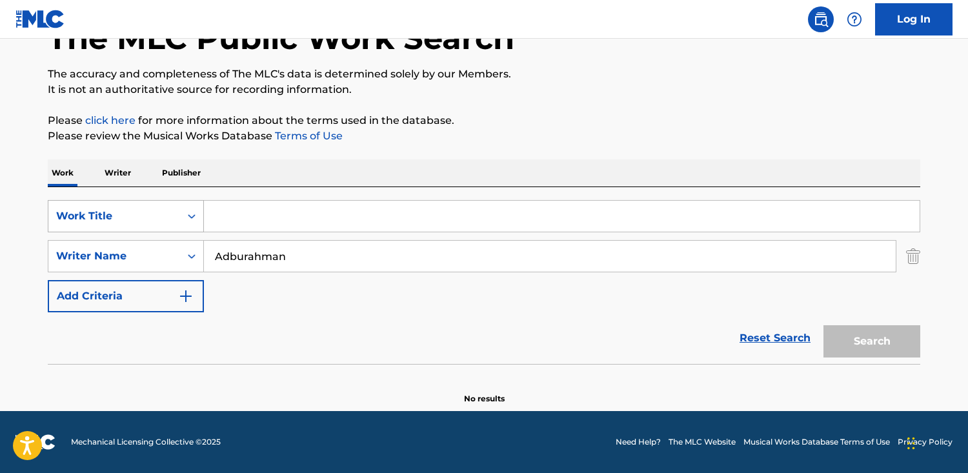
paste input "Wo ist der Dom"
type input "Wo ist der Dom"
click at [824, 325] on button "Search" at bounding box center [872, 341] width 97 height 32
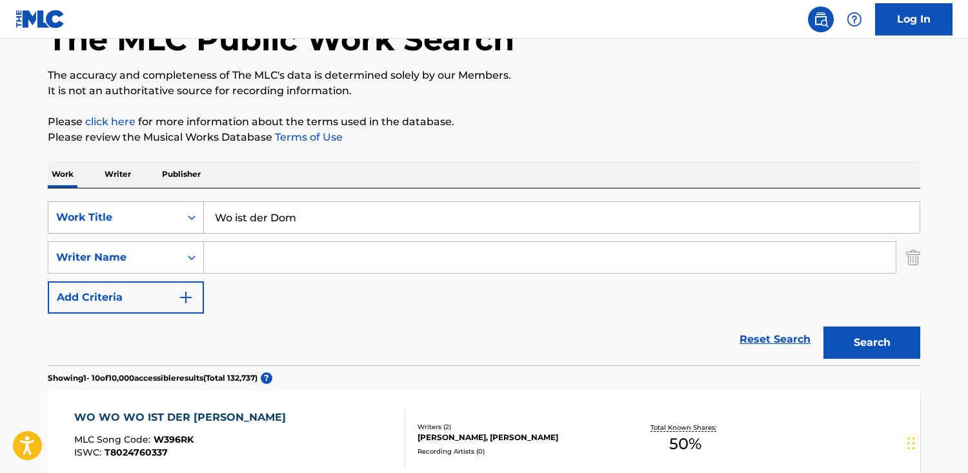
scroll to position [85, 0]
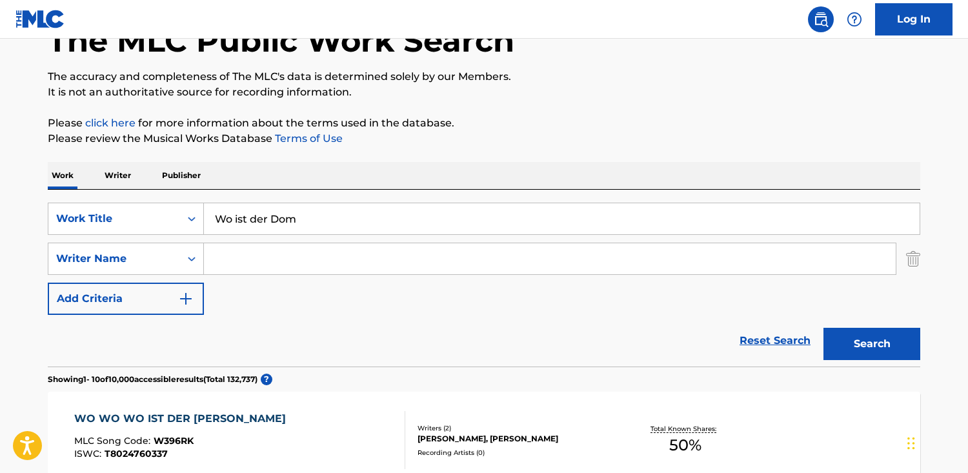
click at [281, 261] on input "Search Form" at bounding box center [550, 258] width 692 height 31
paste input "[PERSON_NAME]"
type input "[PERSON_NAME]"
click at [824, 328] on button "Search" at bounding box center [872, 344] width 97 height 32
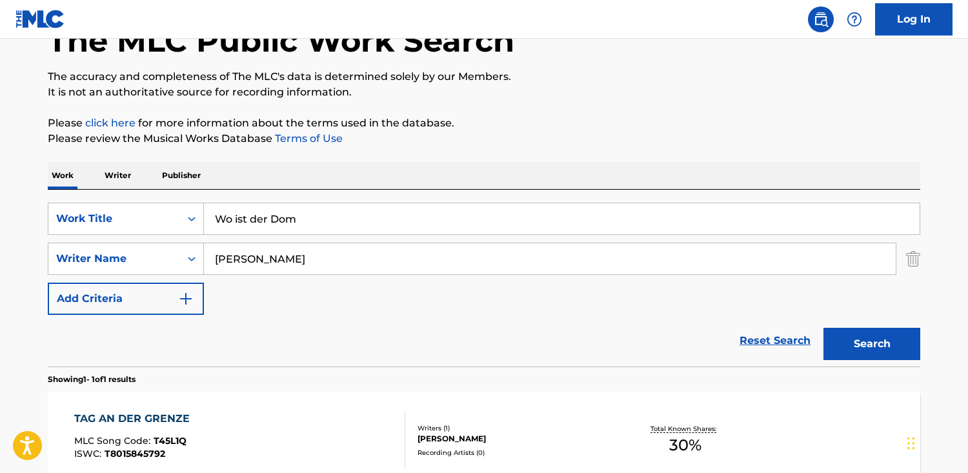
click at [338, 414] on div "TAG AN DER GRENZE MLC Song Code : T45L1Q ISWC : T8015845792" at bounding box center [240, 440] width 332 height 58
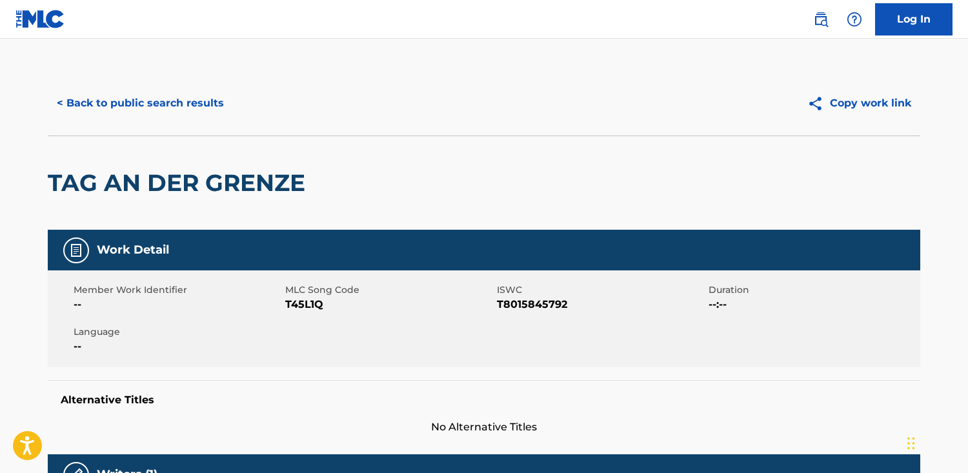
click at [161, 101] on button "< Back to public search results" at bounding box center [140, 103] width 185 height 32
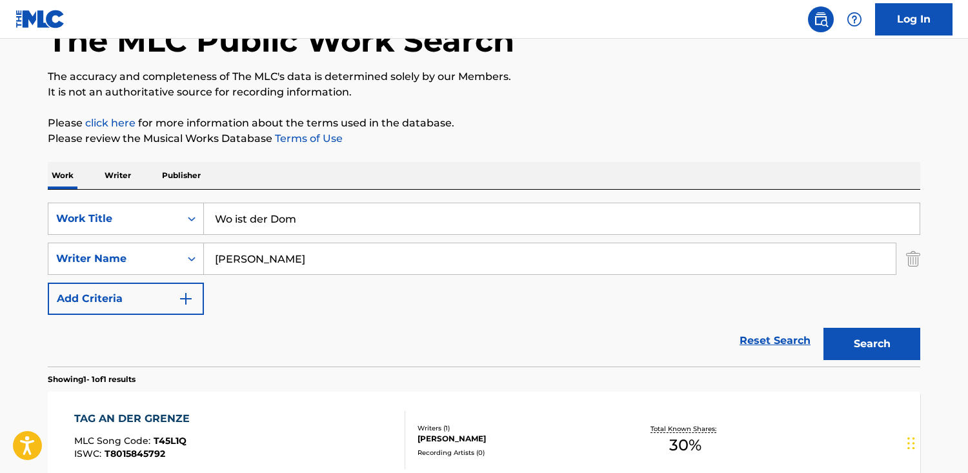
drag, startPoint x: 313, startPoint y: 239, endPoint x: 312, endPoint y: 221, distance: 17.5
click at [311, 232] on div "SearchWithCriteriac782e709-fa70-4ca2-b6ea-67869a45f0f9 Work Title Wo ist der Do…" at bounding box center [484, 259] width 873 height 112
drag, startPoint x: 48, startPoint y: 217, endPoint x: -61, endPoint y: 210, distance: 109.9
click at [0, 210] on html "Accessibility Screen-Reader Guide, Feedback, and Issue Reporting | New window C…" at bounding box center [484, 151] width 968 height 473
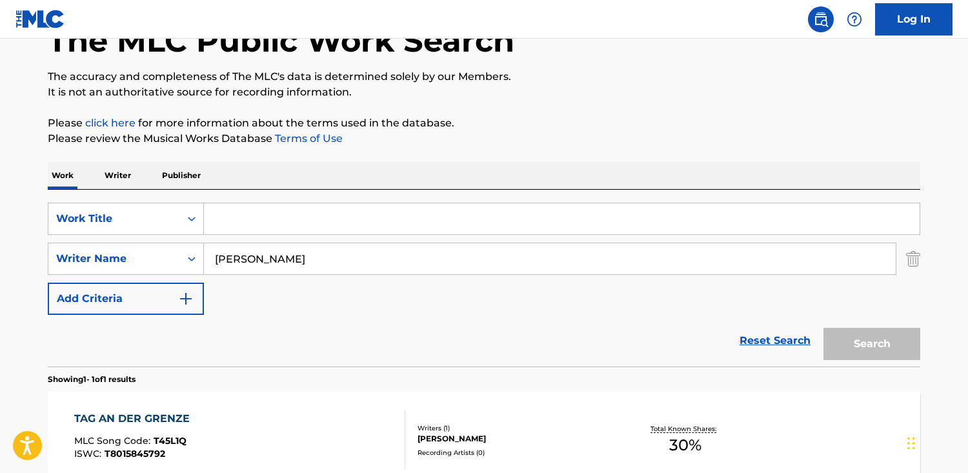
paste input "Counting My Blessings"
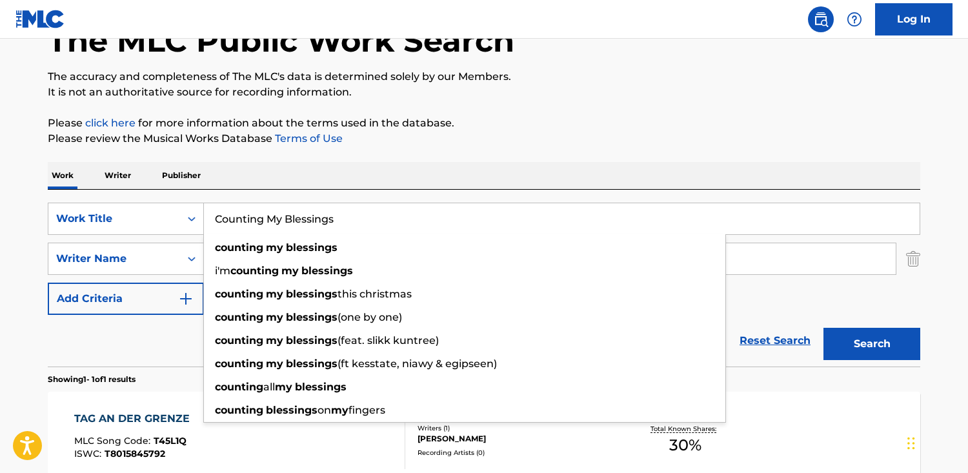
type input "Counting My Blessings"
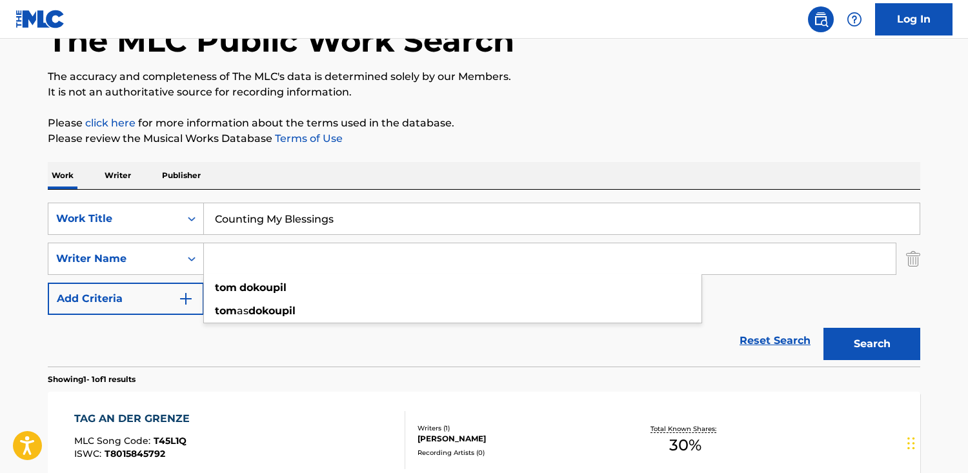
click at [824, 328] on button "Search" at bounding box center [872, 344] width 97 height 32
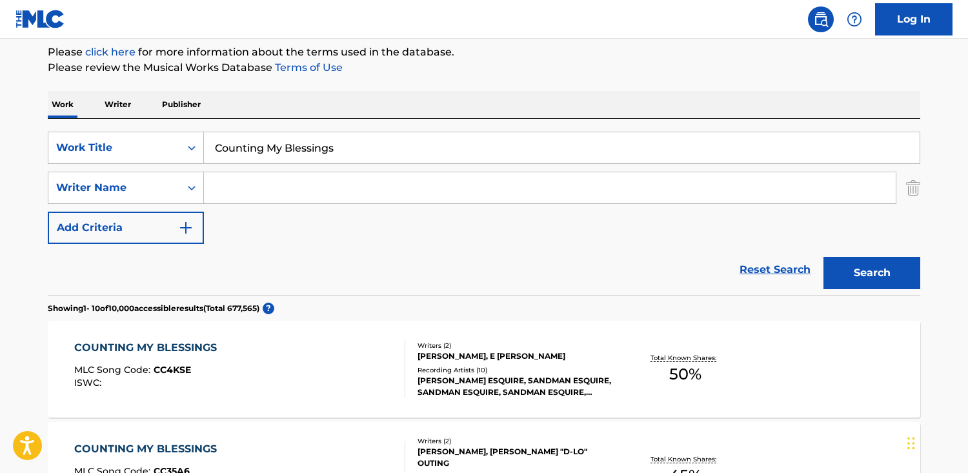
scroll to position [150, 0]
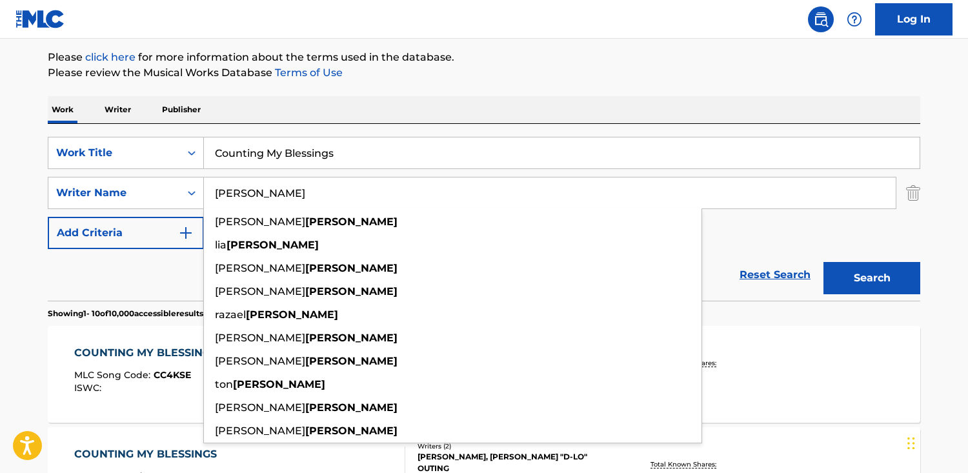
type input "[PERSON_NAME]"
click at [824, 262] on button "Search" at bounding box center [872, 278] width 97 height 32
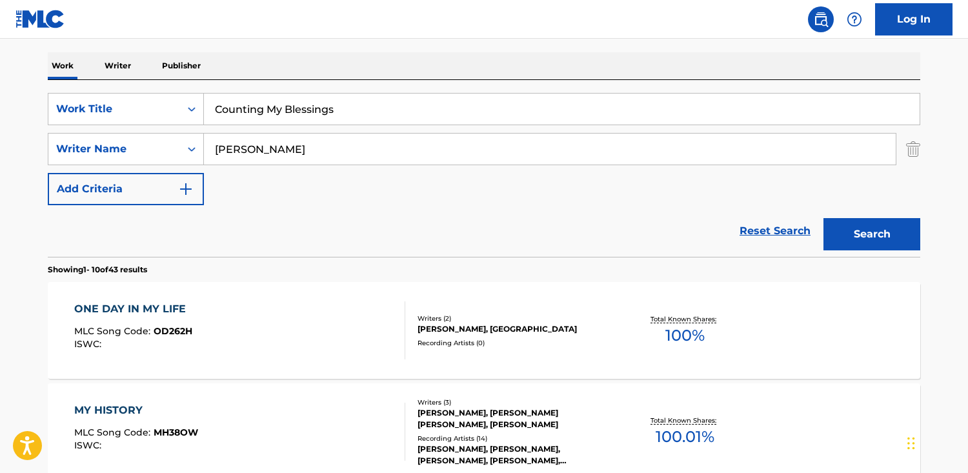
scroll to position [162, 0]
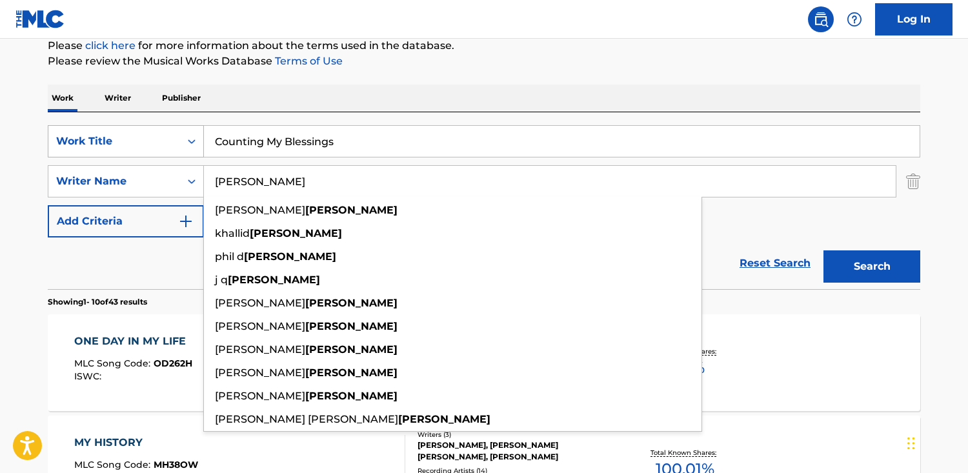
drag, startPoint x: 310, startPoint y: 176, endPoint x: 63, endPoint y: 153, distance: 247.7
click at [63, 153] on div "SearchWithCriteriac782e709-fa70-4ca2-b6ea-67869a45f0f9 Work Title Counting My B…" at bounding box center [484, 181] width 873 height 112
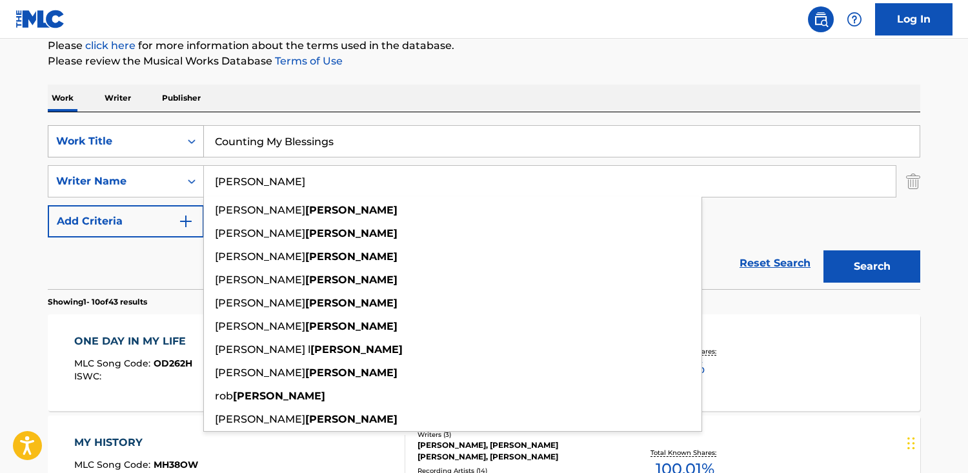
type input "[PERSON_NAME]"
click at [824, 250] on button "Search" at bounding box center [872, 266] width 97 height 32
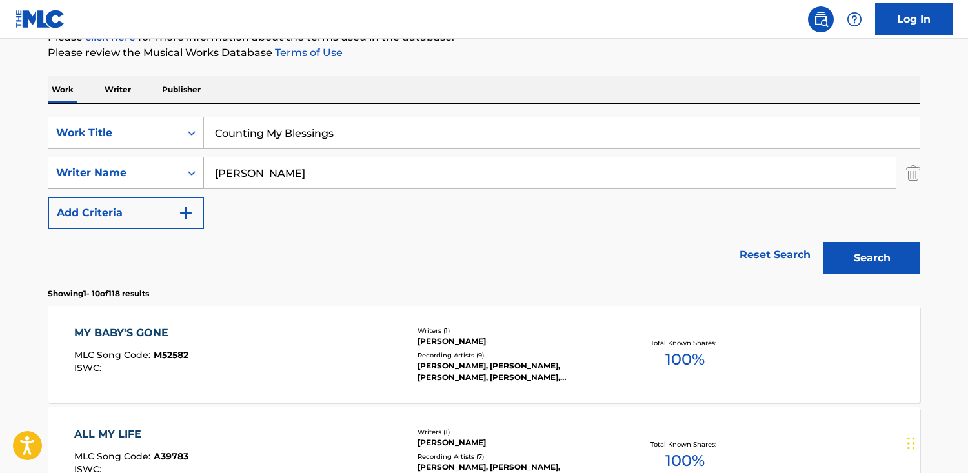
drag, startPoint x: 300, startPoint y: 187, endPoint x: 156, endPoint y: 174, distance: 143.8
click at [156, 174] on div "SearchWithCriteria6bac9610-44a9-4463-9f1a-8ac7064896e6 Writer Name [PERSON_NAME]" at bounding box center [484, 173] width 873 height 32
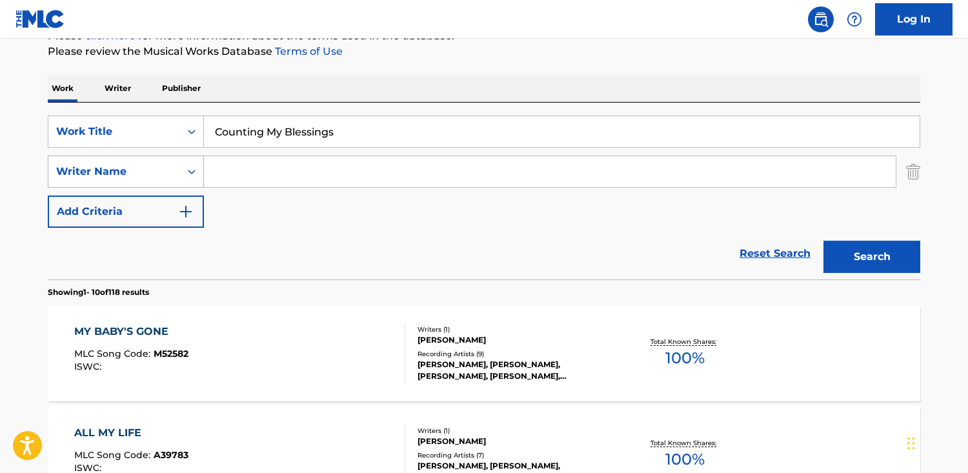
click at [824, 241] on button "Search" at bounding box center [872, 257] width 97 height 32
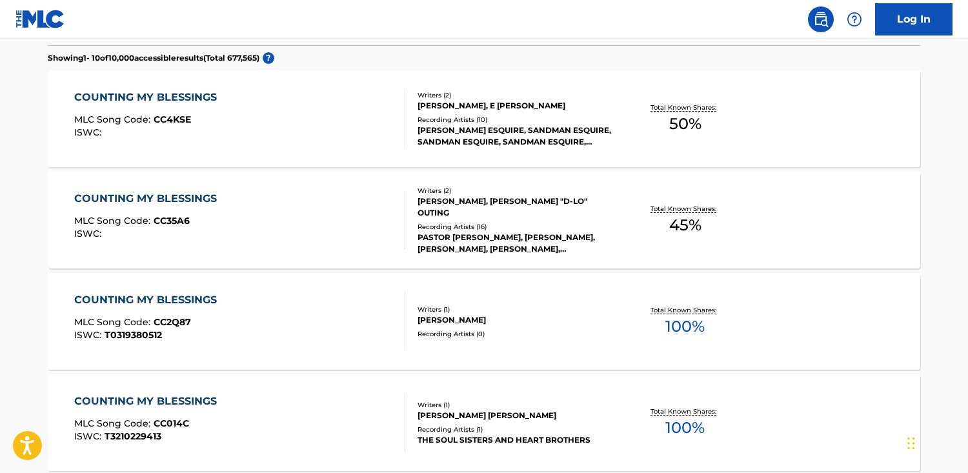
scroll to position [409, 0]
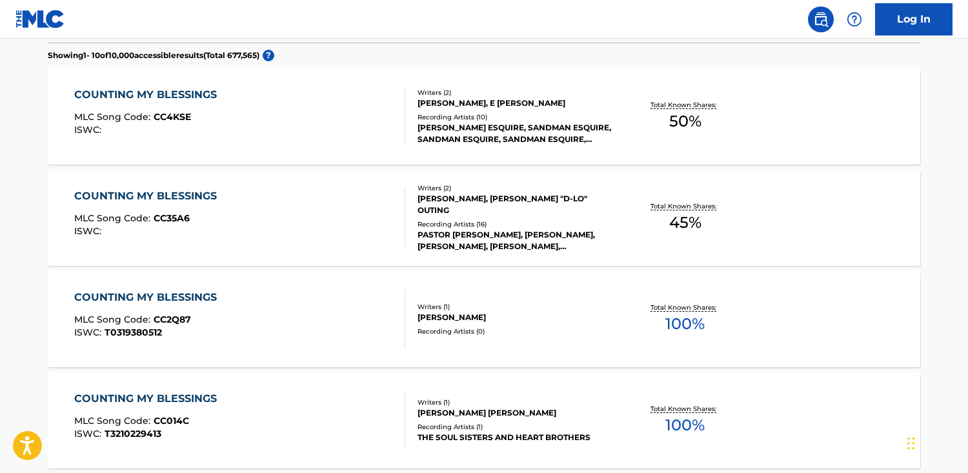
click at [290, 111] on div "COUNTING MY BLESSINGS MLC Song Code : CC4KSE ISWC :" at bounding box center [240, 116] width 332 height 58
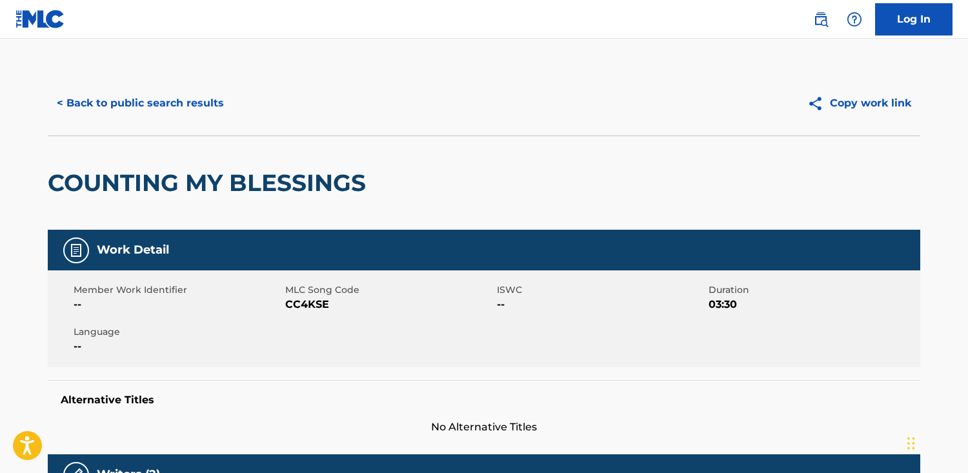
click at [128, 90] on button "< Back to public search results" at bounding box center [140, 103] width 185 height 32
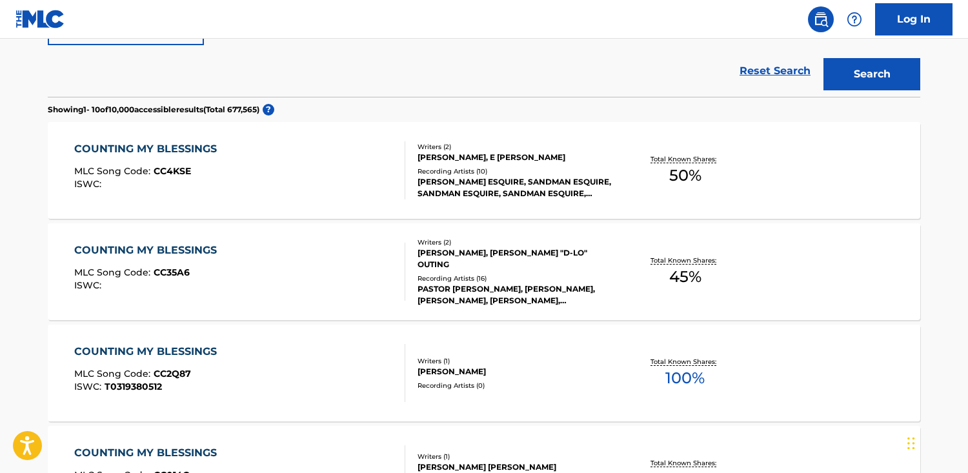
scroll to position [357, 0]
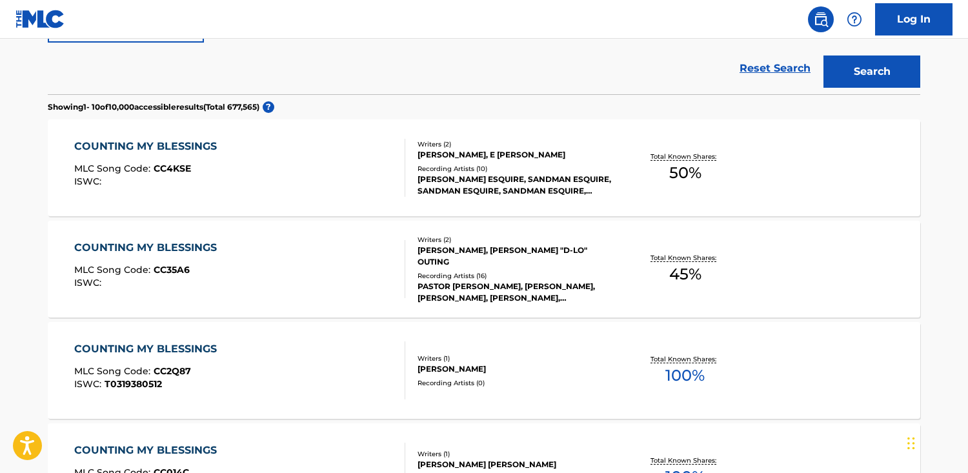
click at [294, 263] on div "COUNTING MY BLESSINGS MLC Song Code : CC35A6 ISWC :" at bounding box center [240, 269] width 332 height 58
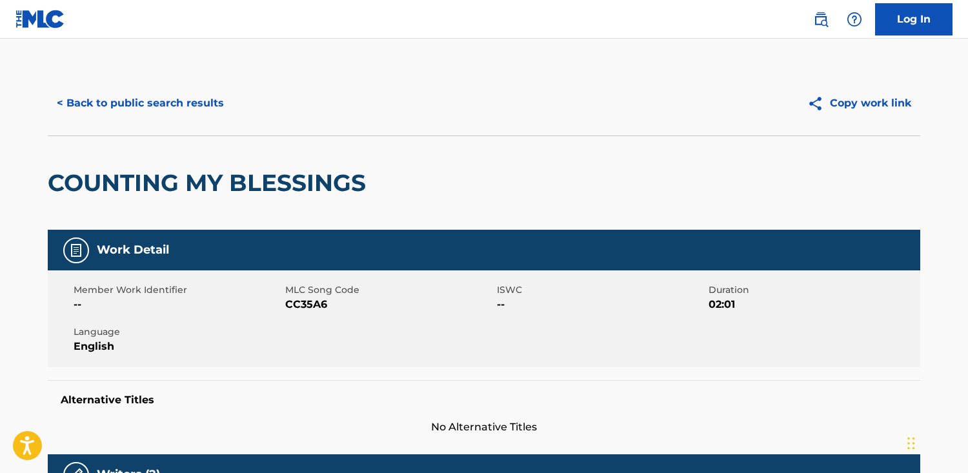
click at [183, 92] on button "< Back to public search results" at bounding box center [140, 103] width 185 height 32
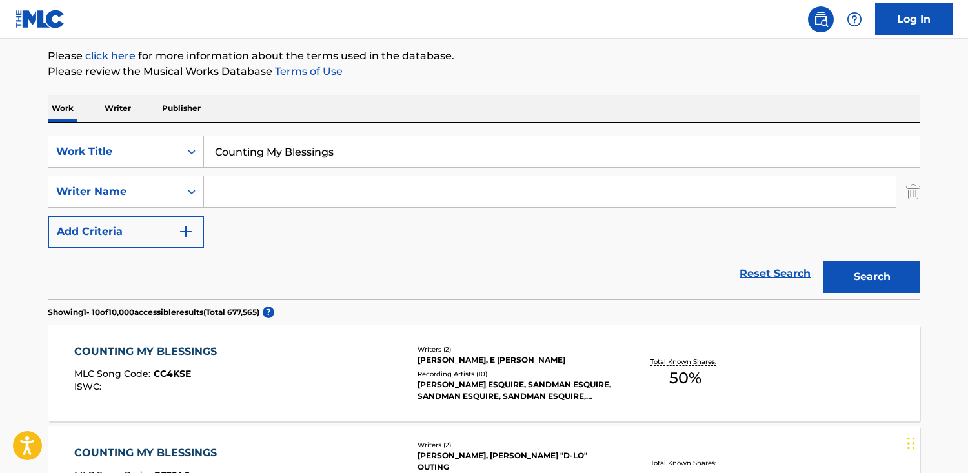
scroll to position [187, 0]
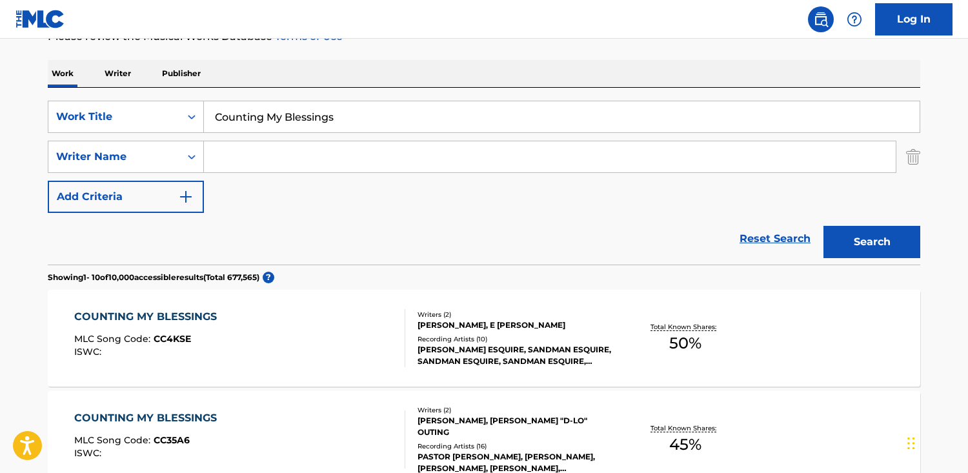
click at [261, 147] on input "Search Form" at bounding box center [550, 156] width 692 height 31
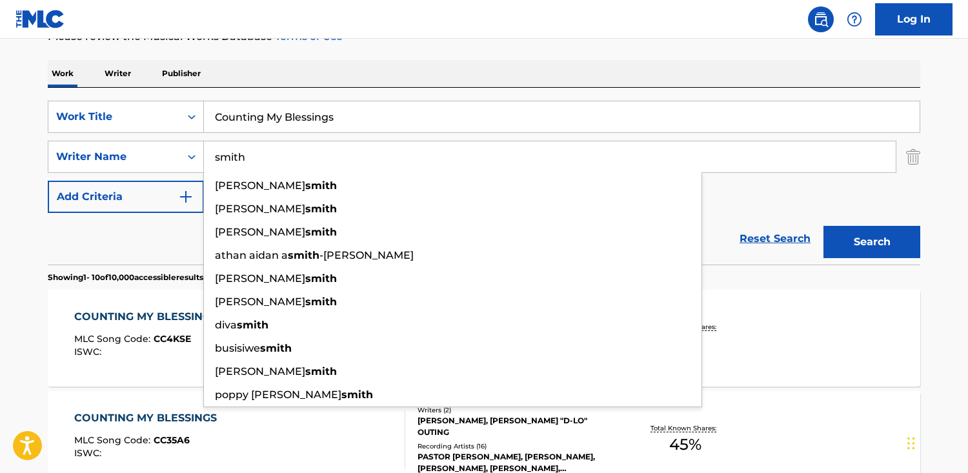
type input "smith"
click at [824, 226] on button "Search" at bounding box center [872, 242] width 97 height 32
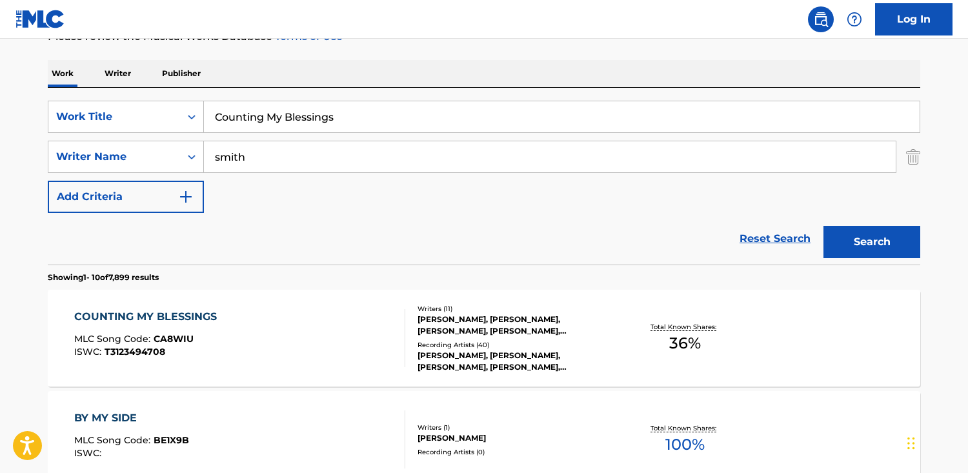
click at [334, 347] on div "COUNTING MY BLESSINGS MLC Song Code : CA8WIU ISWC : T3123494708" at bounding box center [240, 338] width 332 height 58
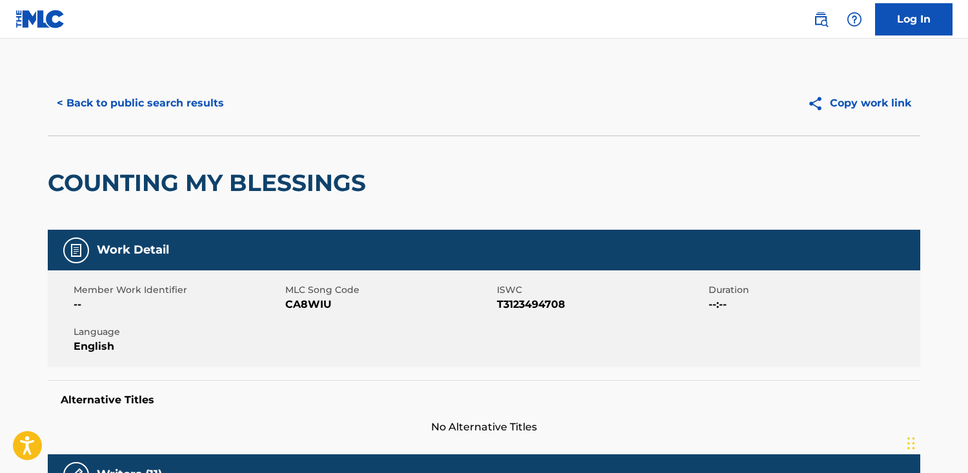
click at [97, 114] on button "< Back to public search results" at bounding box center [140, 103] width 185 height 32
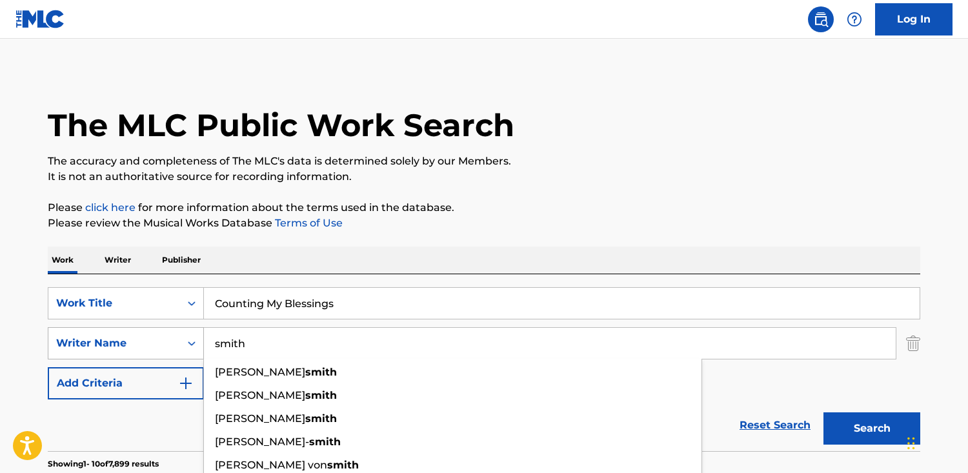
drag, startPoint x: 274, startPoint y: 346, endPoint x: 134, endPoint y: 347, distance: 140.1
click at [134, 347] on div "SearchWithCriteria6bac9610-44a9-4463-9f1a-8ac7064896e6 Writer Name [PERSON_NAME…" at bounding box center [484, 343] width 873 height 32
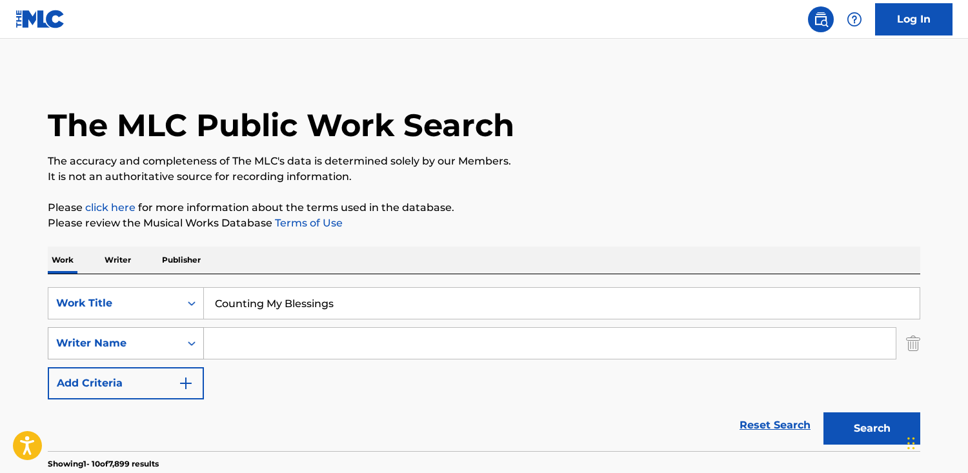
click at [824, 413] on button "Search" at bounding box center [872, 429] width 97 height 32
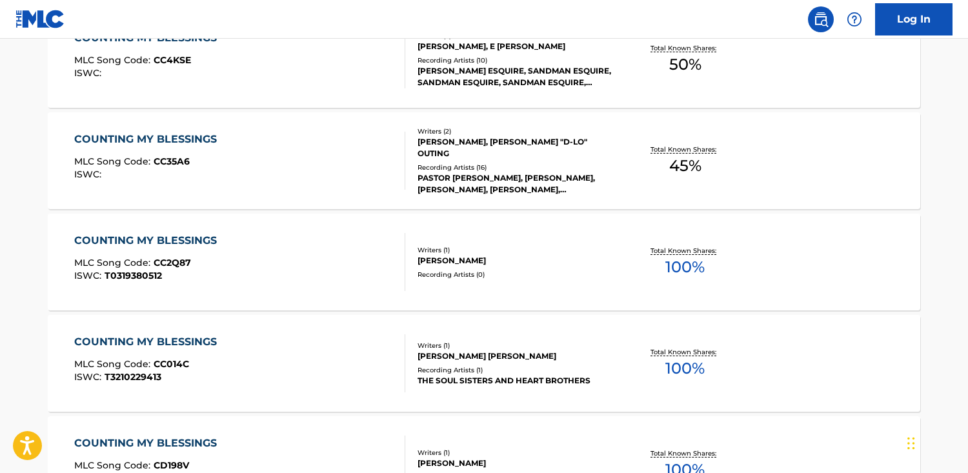
scroll to position [475, 0]
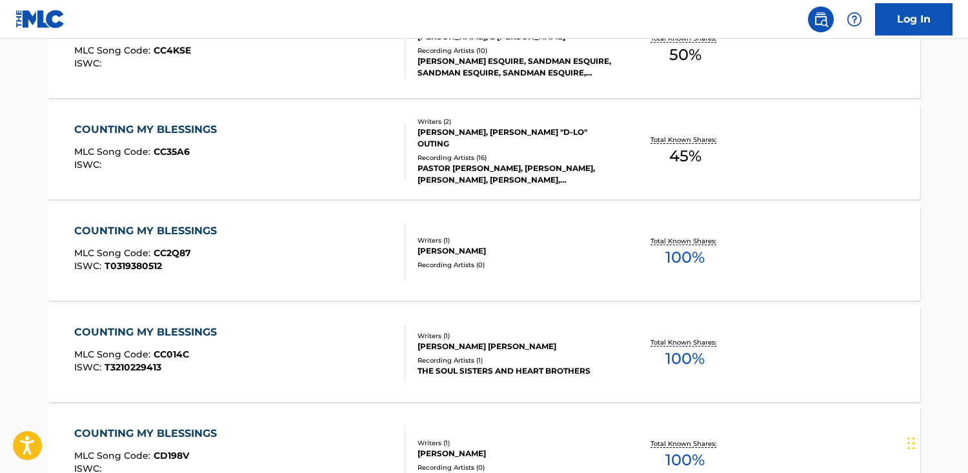
click at [301, 160] on div "COUNTING MY BLESSINGS MLC Song Code : CC35A6 ISWC :" at bounding box center [240, 151] width 332 height 58
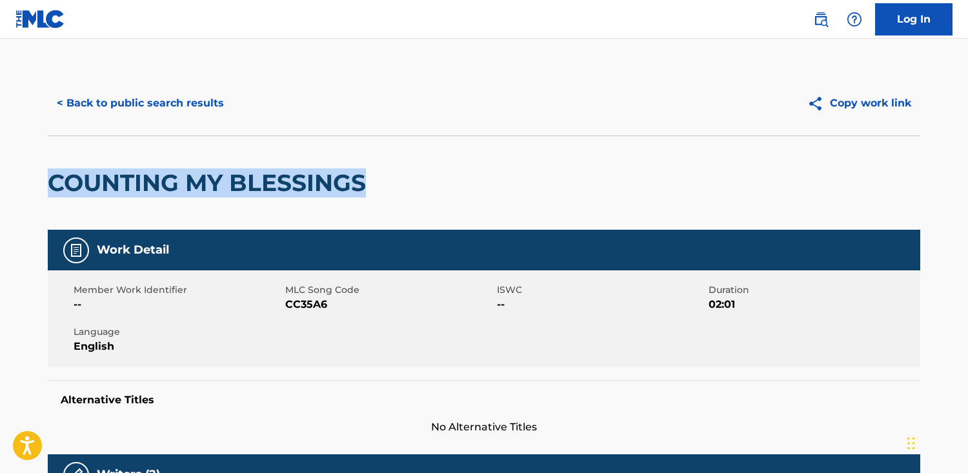
drag, startPoint x: 269, startPoint y: 193, endPoint x: 109, endPoint y: 196, distance: 159.5
click at [0, 189] on html "Accessibility Screen-Reader Guide, Feedback, and Issue Reporting | New window C…" at bounding box center [484, 236] width 968 height 473
copy h2 "COUNTING MY BLESSINGS"
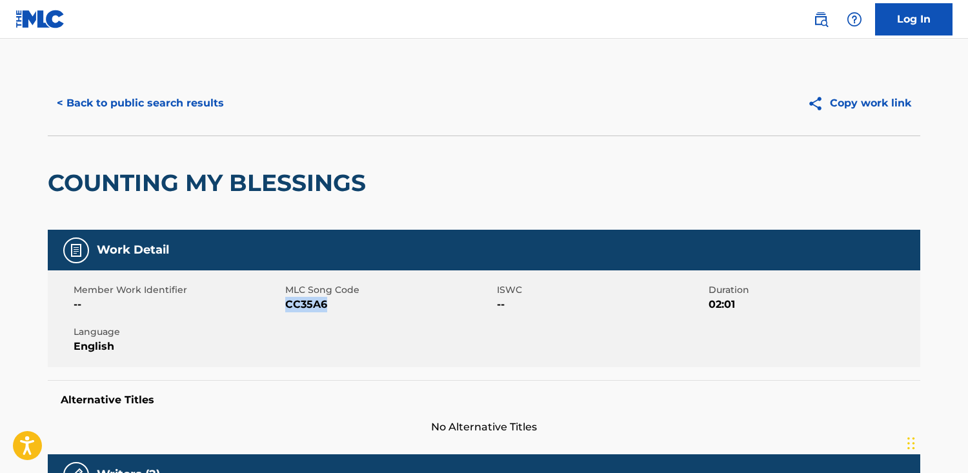
drag, startPoint x: 352, startPoint y: 310, endPoint x: 285, endPoint y: 307, distance: 66.6
click at [285, 307] on div "Member Work Identifier -- MLC Song Code CC35A6 ISWC -- Duration 02:01 Language …" at bounding box center [484, 319] width 873 height 97
copy span "CC35A6"
click at [168, 102] on button "< Back to public search results" at bounding box center [140, 103] width 185 height 32
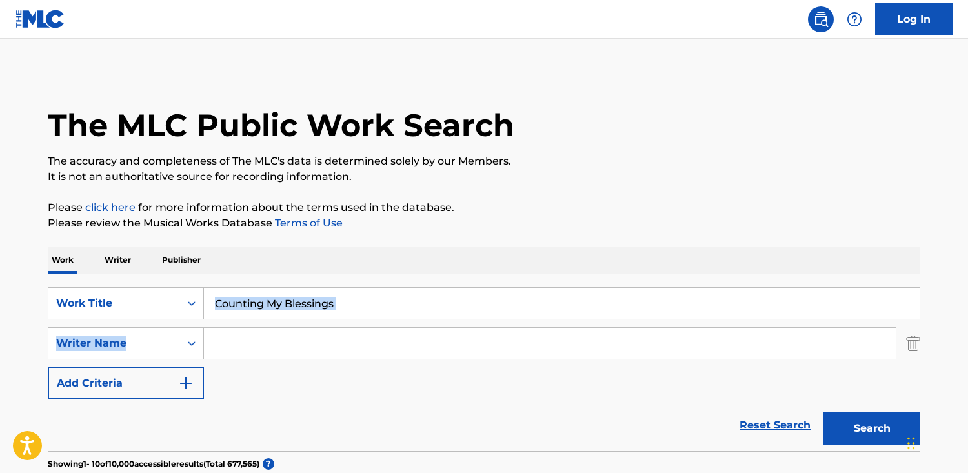
drag, startPoint x: 380, startPoint y: 319, endPoint x: 352, endPoint y: 305, distance: 31.8
click at [346, 311] on div "SearchWithCriteriac782e709-fa70-4ca2-b6ea-67869a45f0f9 Work Title Counting My B…" at bounding box center [484, 343] width 873 height 112
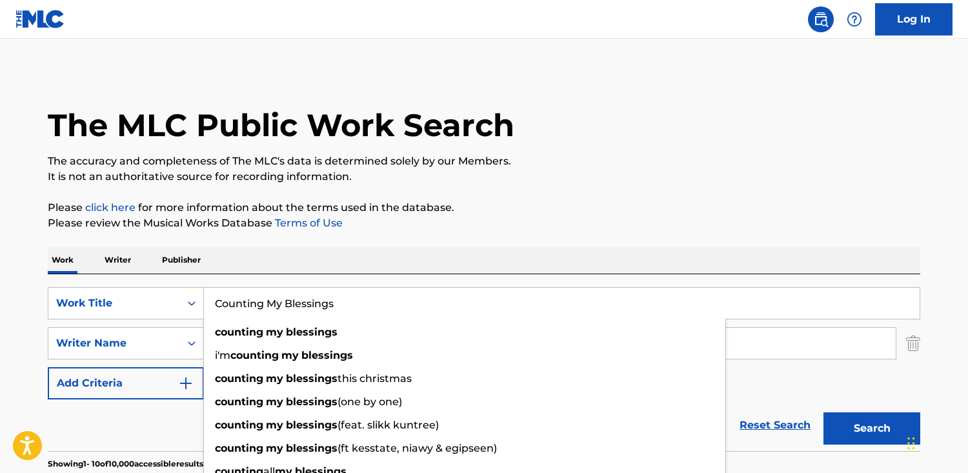
drag, startPoint x: 352, startPoint y: 305, endPoint x: -43, endPoint y: 275, distance: 395.6
click at [0, 275] on html "Accessibility Screen-Reader Guide, Feedback, and Issue Reporting | New window C…" at bounding box center [484, 236] width 968 height 473
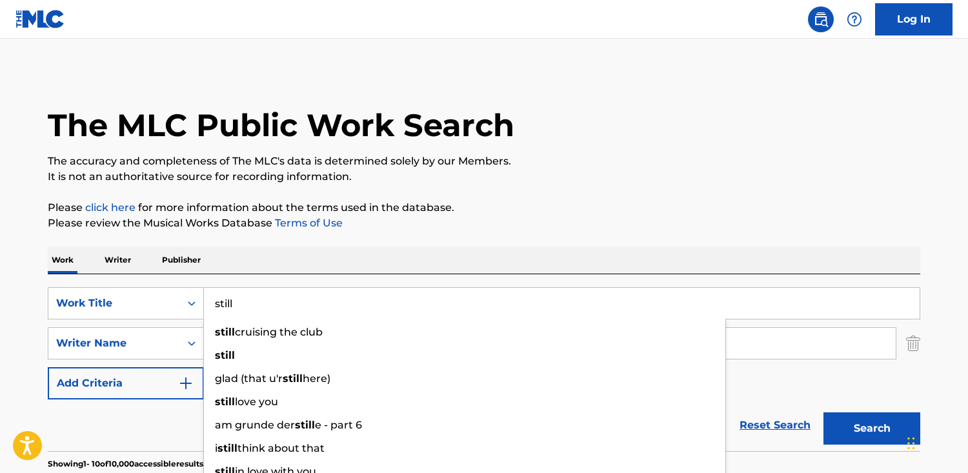
type input "still"
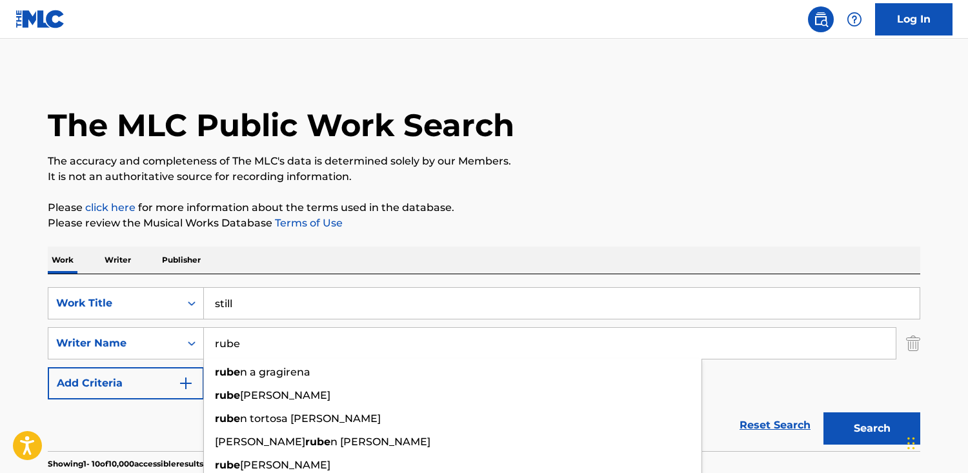
type input "rube"
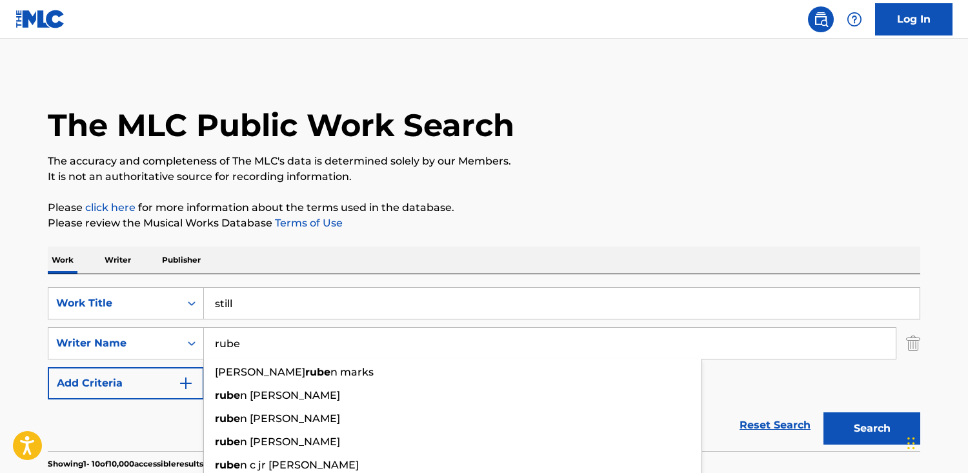
drag, startPoint x: 291, startPoint y: 335, endPoint x: 327, endPoint y: 351, distance: 39.9
click at [327, 351] on input "rube" at bounding box center [550, 343] width 692 height 31
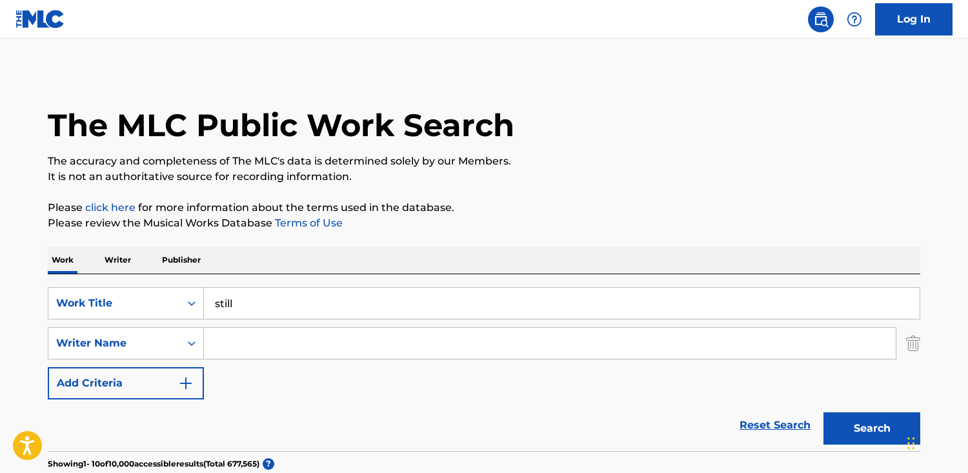
paste input "[PERSON_NAME]"
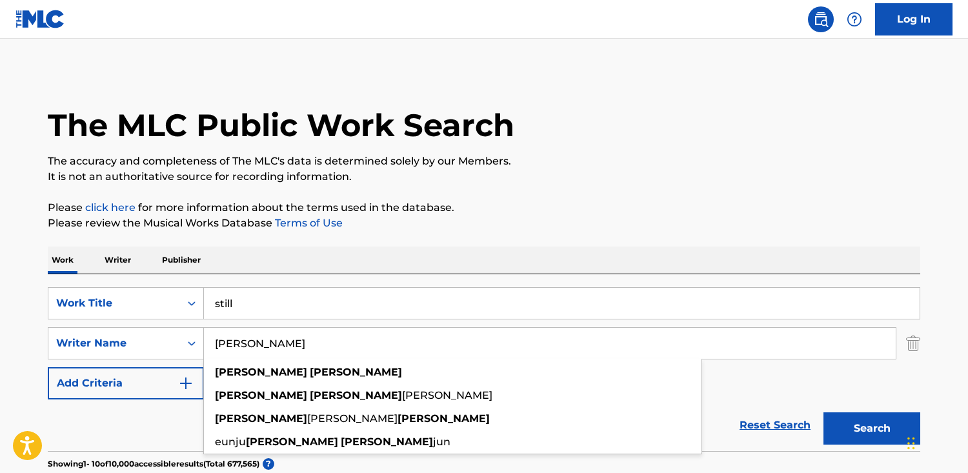
type input "[PERSON_NAME]"
click at [824, 413] on button "Search" at bounding box center [872, 429] width 97 height 32
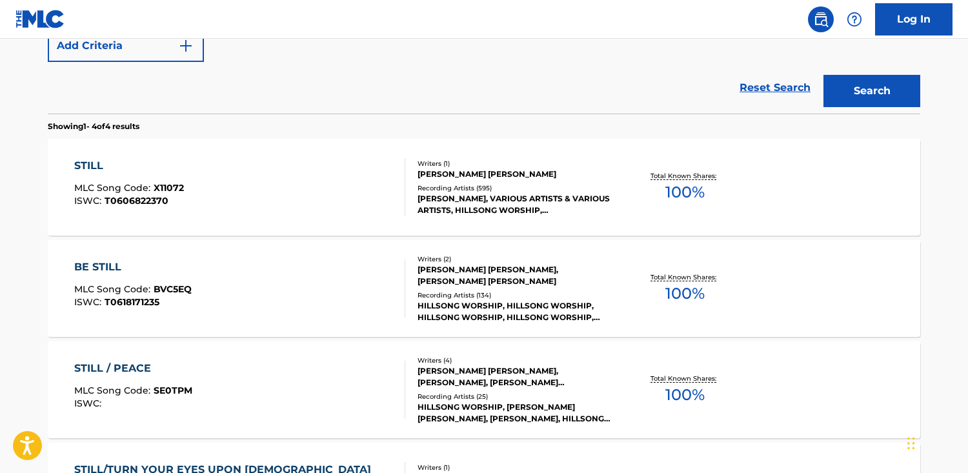
scroll to position [336, 0]
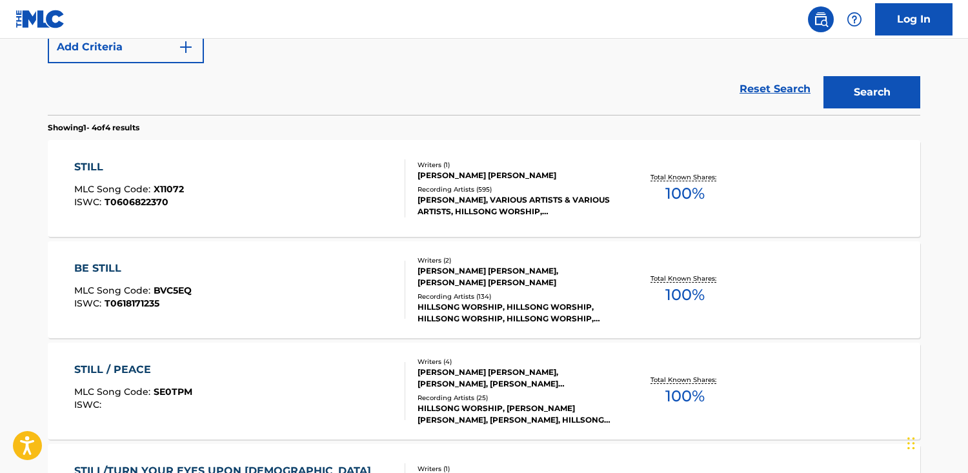
click at [192, 187] on div "STILL MLC Song Code : X11072 ISWC : T0606822370" at bounding box center [240, 188] width 332 height 58
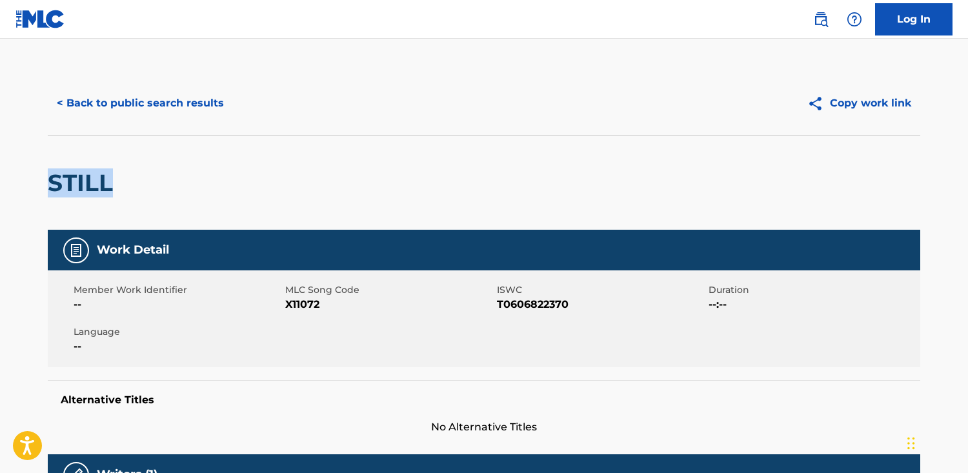
drag, startPoint x: 192, startPoint y: 187, endPoint x: 19, endPoint y: 179, distance: 173.2
copy h2 "STILL"
drag, startPoint x: 330, startPoint y: 303, endPoint x: 285, endPoint y: 305, distance: 44.6
click at [285, 305] on span "X11072" at bounding box center [389, 304] width 209 height 15
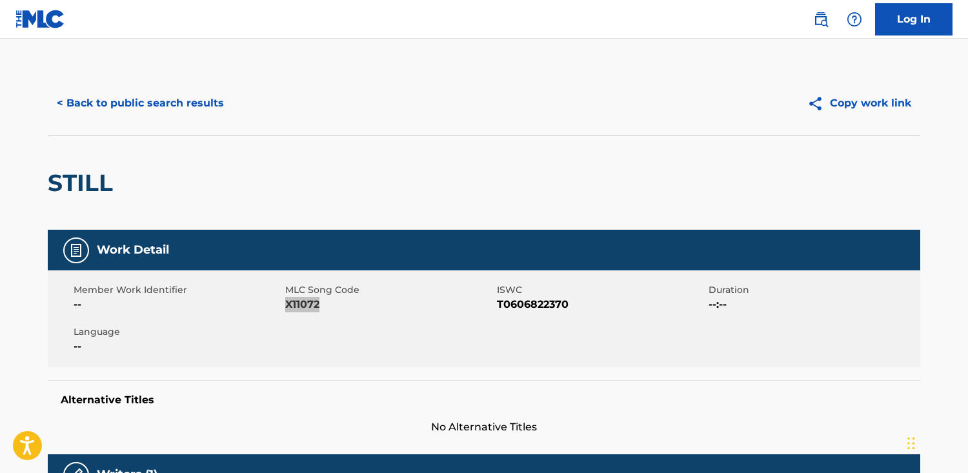
copy span "X11072"
click at [144, 94] on button "< Back to public search results" at bounding box center [140, 103] width 185 height 32
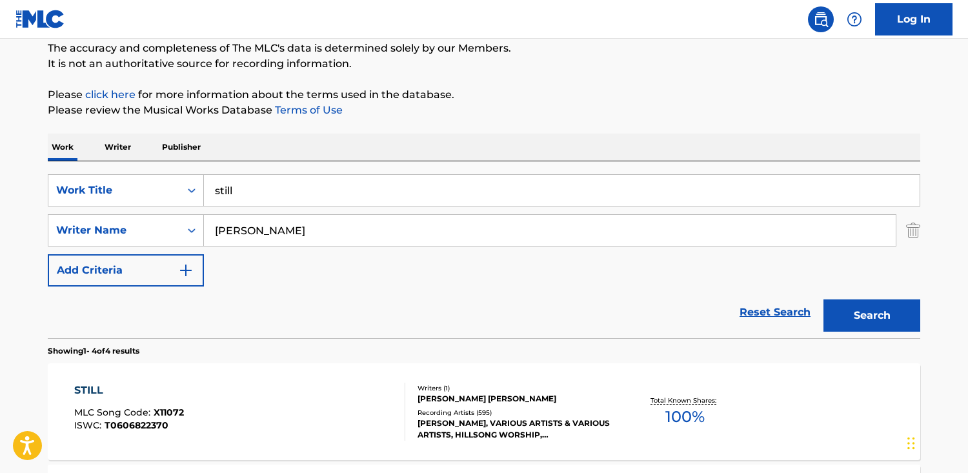
scroll to position [96, 0]
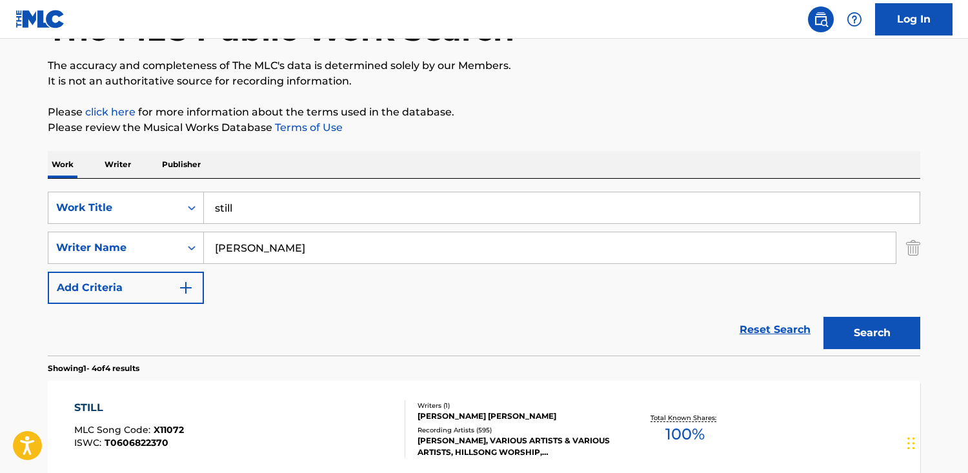
drag, startPoint x: 158, startPoint y: 163, endPoint x: 263, endPoint y: 196, distance: 110.3
click at [158, 163] on p "Publisher" at bounding box center [181, 164] width 46 height 27
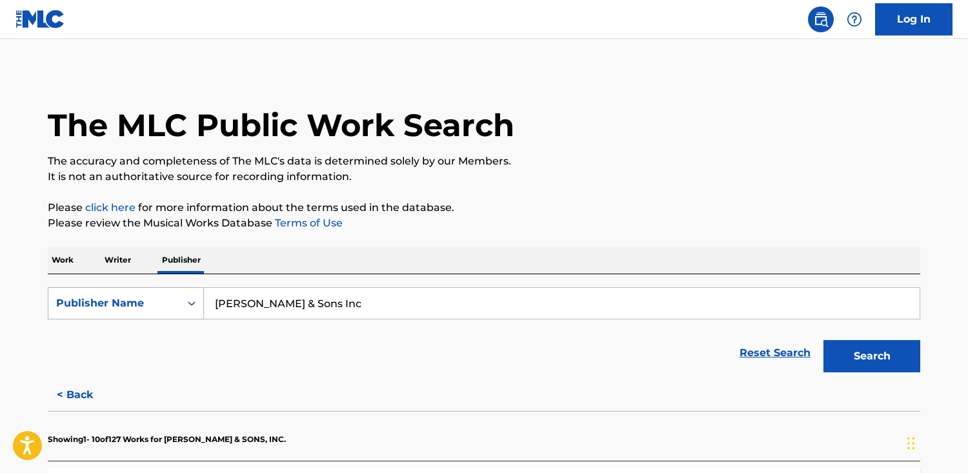
drag, startPoint x: 396, startPoint y: 315, endPoint x: 201, endPoint y: 289, distance: 197.4
click at [201, 289] on div "SearchWithCriteriafe3c8b1b-91f3-42ca-a704-f2ff1c2c1289 Publisher Name [PERSON_N…" at bounding box center [484, 303] width 873 height 32
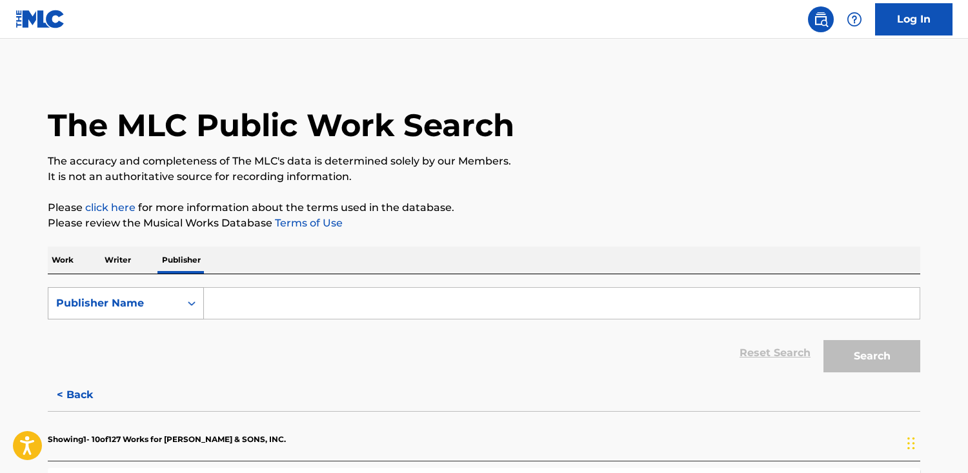
paste input "[PERSON_NAME]"
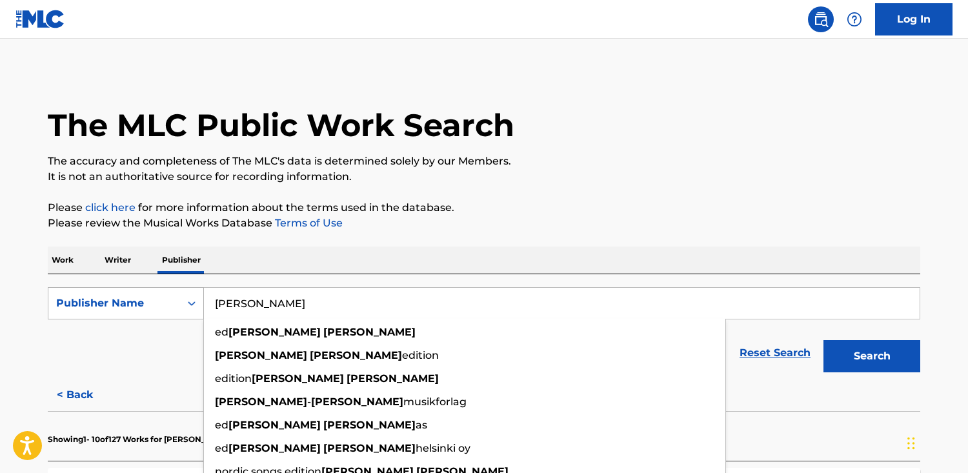
type input "[PERSON_NAME]"
click at [824, 340] on button "Search" at bounding box center [872, 356] width 97 height 32
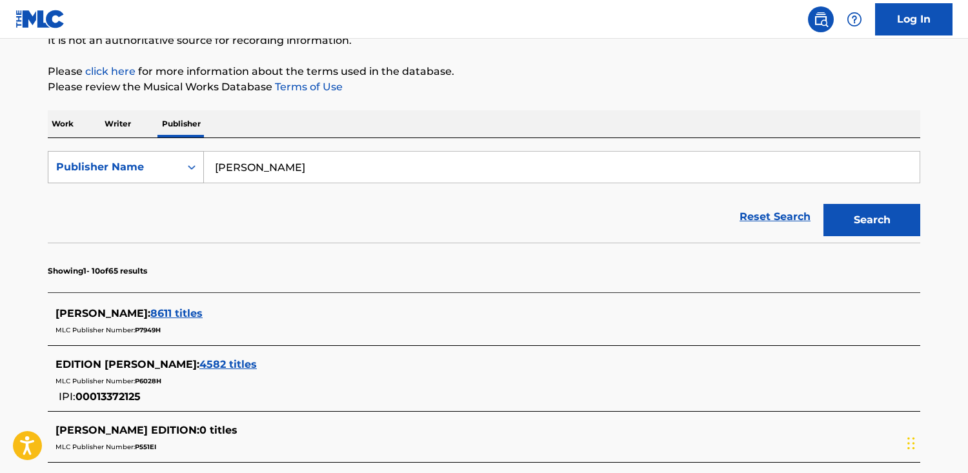
scroll to position [134, 0]
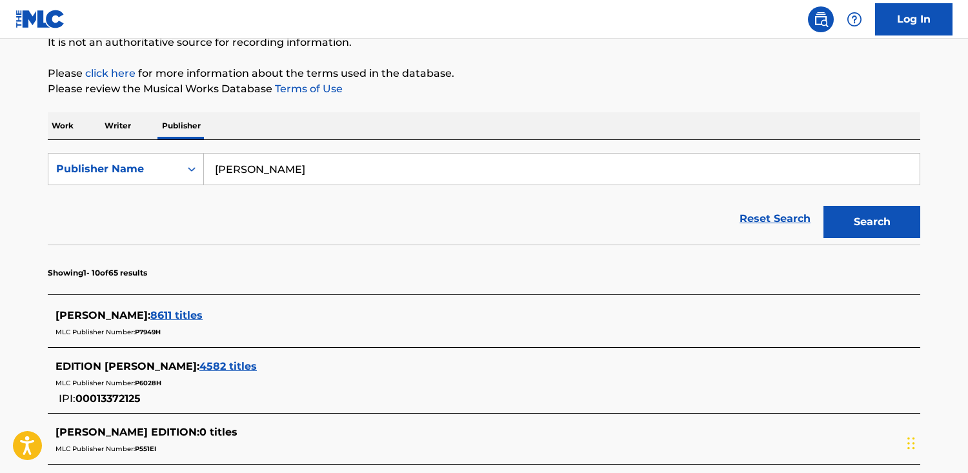
click at [249, 368] on span "4582 titles" at bounding box center [227, 366] width 57 height 12
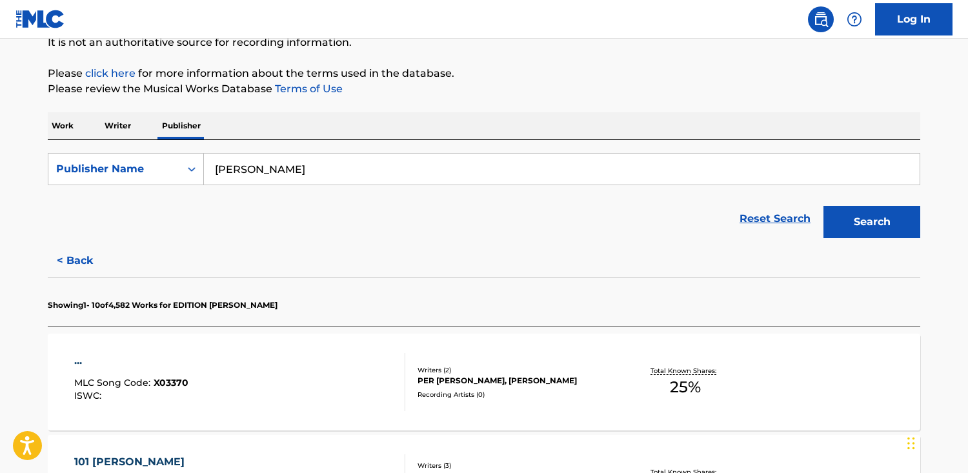
scroll to position [146, 0]
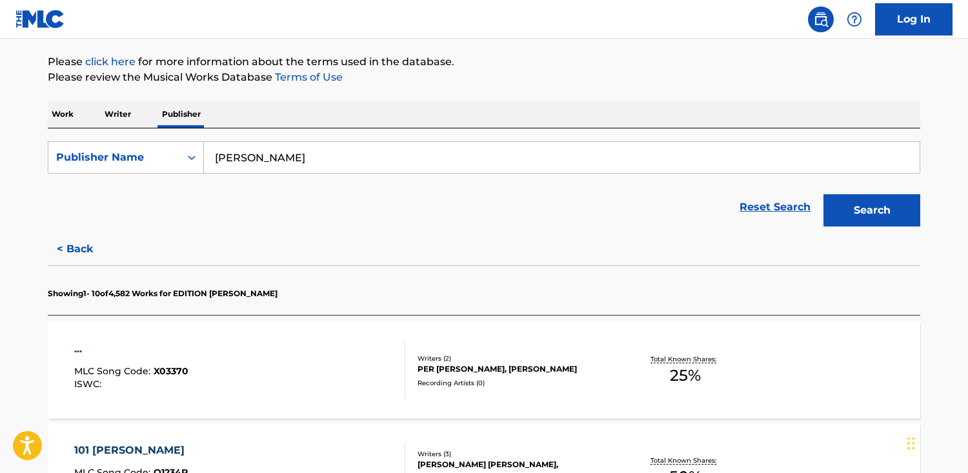
click at [285, 369] on div "... MLC Song Code : X03370 ISWC :" at bounding box center [240, 371] width 332 height 58
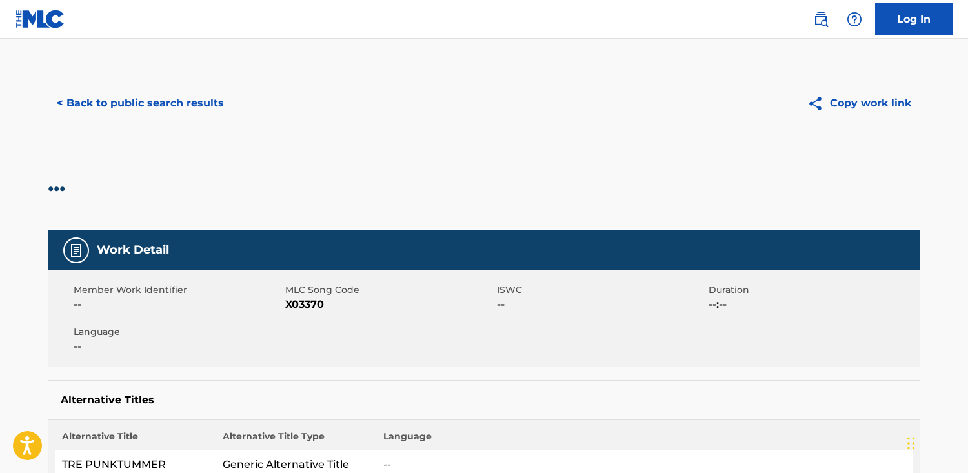
click at [196, 99] on button "< Back to public search results" at bounding box center [140, 103] width 185 height 32
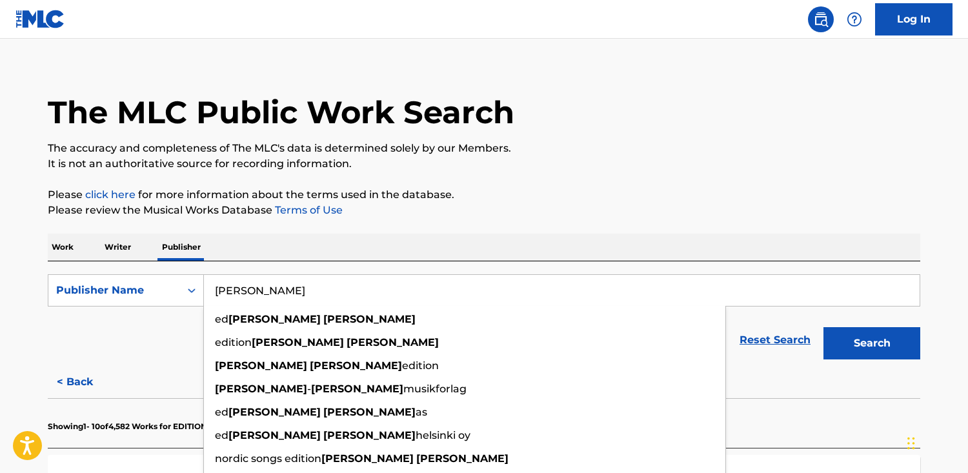
drag, startPoint x: 325, startPoint y: 291, endPoint x: 499, endPoint y: 266, distance: 175.4
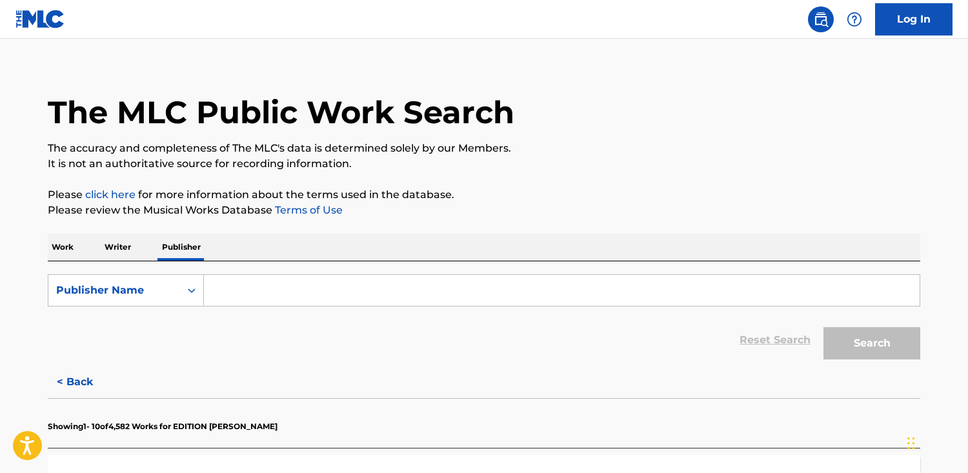
paste input "BMB Publishing [GEOGRAPHIC_DATA]"
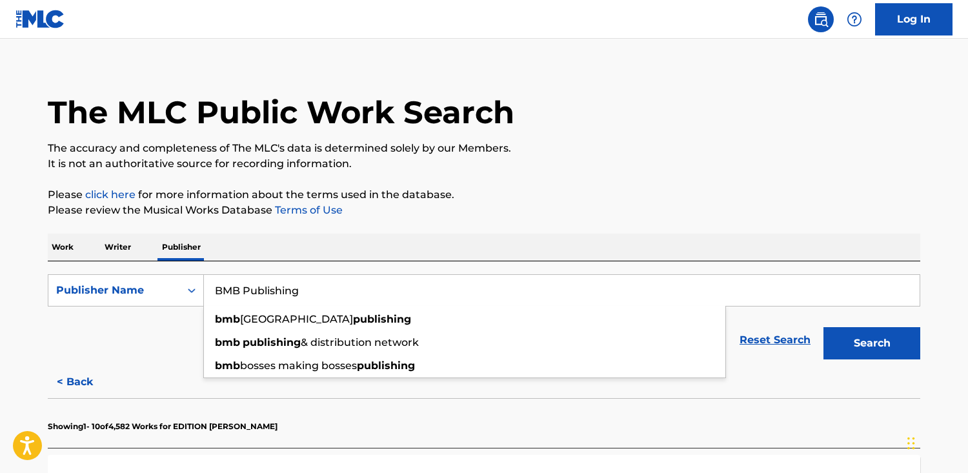
type input "BMB Publishing"
click at [824, 327] on button "Search" at bounding box center [872, 343] width 97 height 32
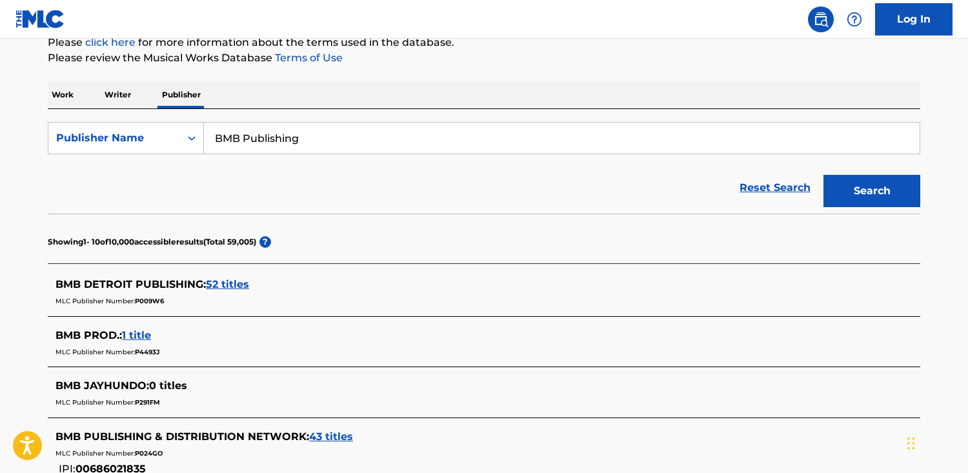
scroll to position [176, 0]
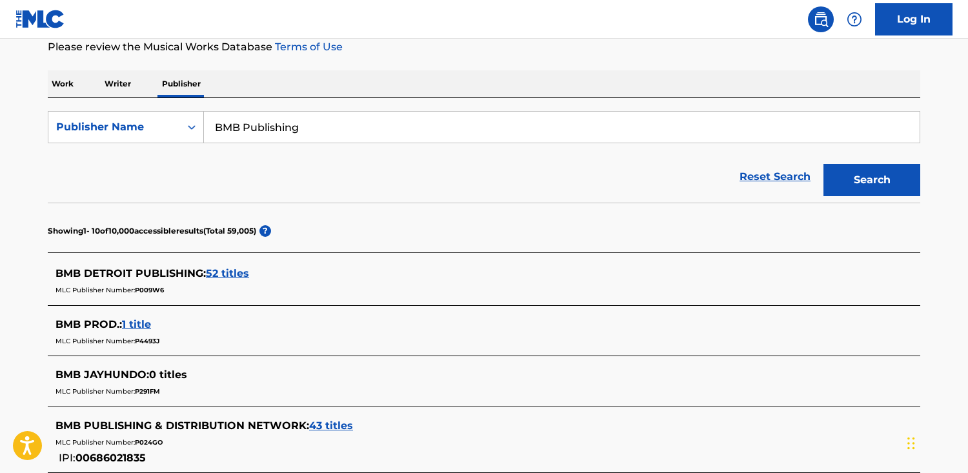
click at [234, 266] on div "BMB DETROIT PUBLISHING : 52 titles" at bounding box center [468, 273] width 824 height 15
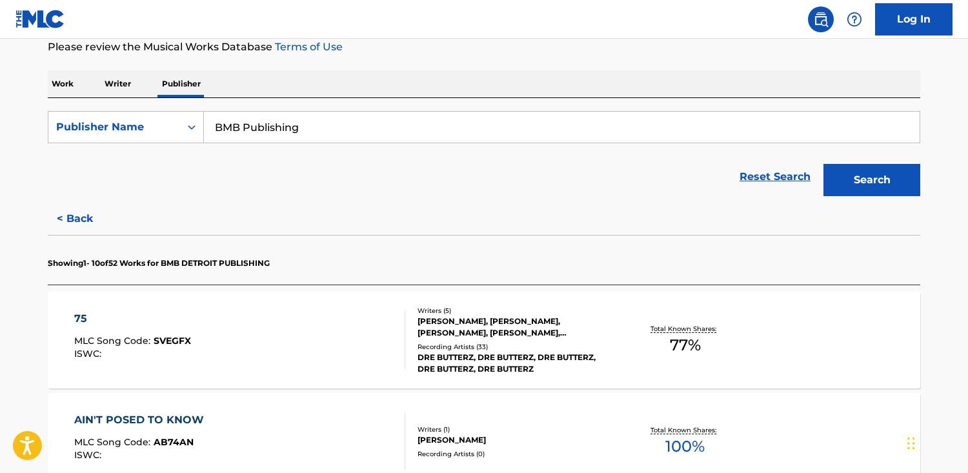
click at [307, 367] on div "75 MLC Song Code : SVEGFX ISWC :" at bounding box center [240, 340] width 332 height 58
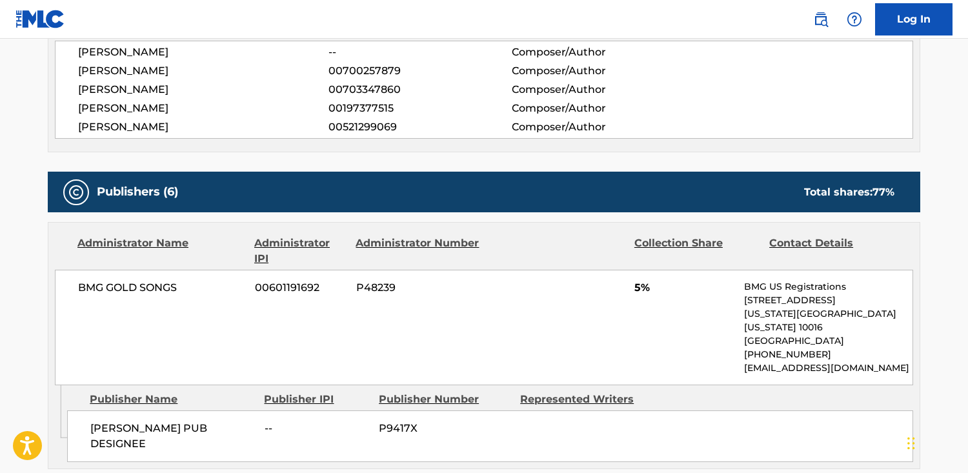
scroll to position [498, 0]
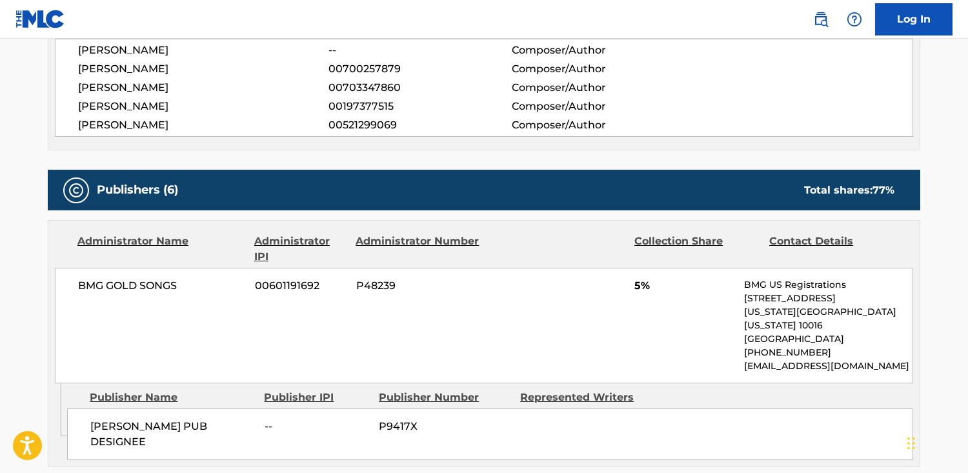
click at [867, 360] on p "[EMAIL_ADDRESS][DOMAIN_NAME]" at bounding box center [828, 367] width 169 height 14
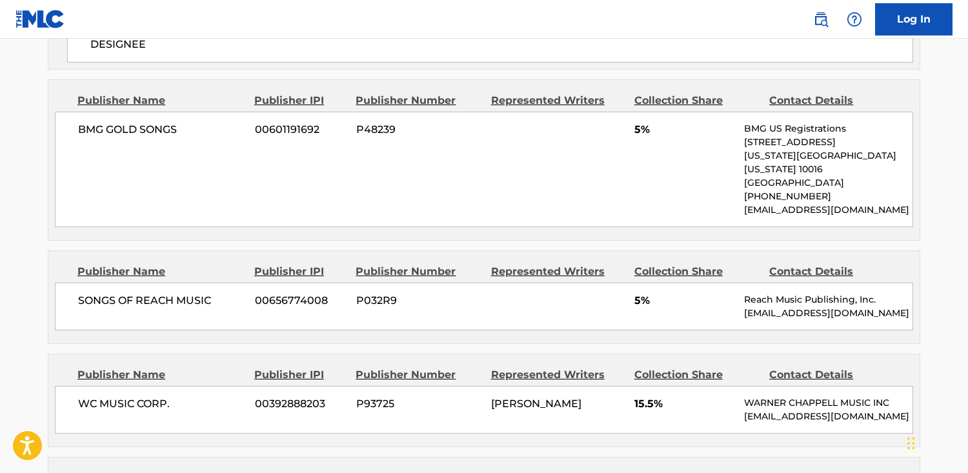
scroll to position [0, 0]
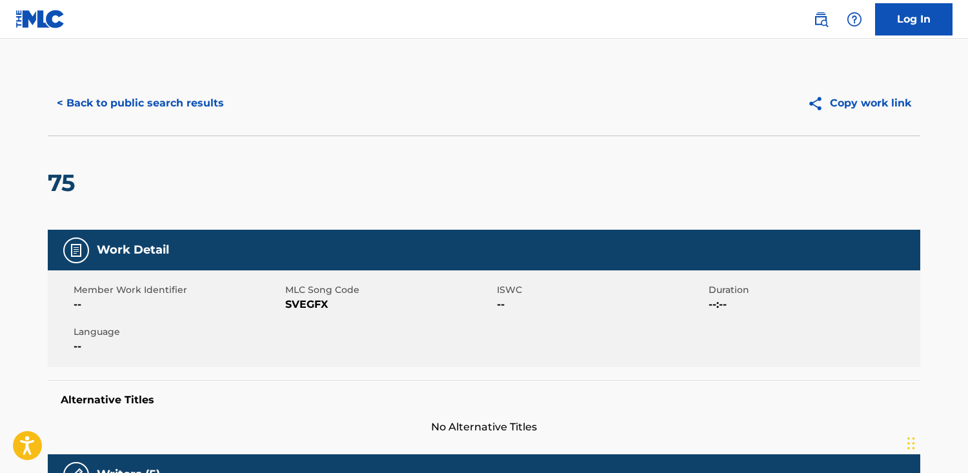
click at [134, 99] on button "< Back to public search results" at bounding box center [140, 103] width 185 height 32
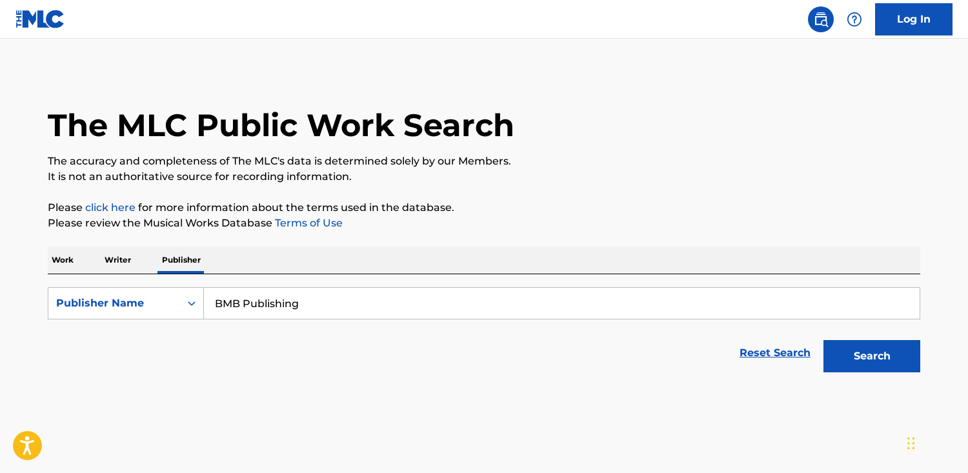
scroll to position [14, 0]
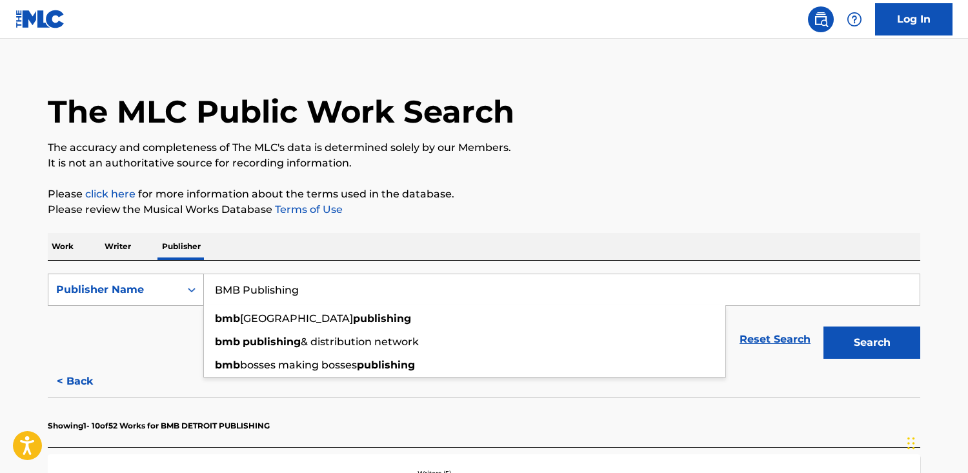
drag, startPoint x: 334, startPoint y: 289, endPoint x: 192, endPoint y: 278, distance: 142.5
click at [192, 278] on div "SearchWithCriteriafe3c8b1b-91f3-42ca-a704-f2ff1c2c1289 Publisher Name BMB Publi…" at bounding box center [484, 290] width 873 height 32
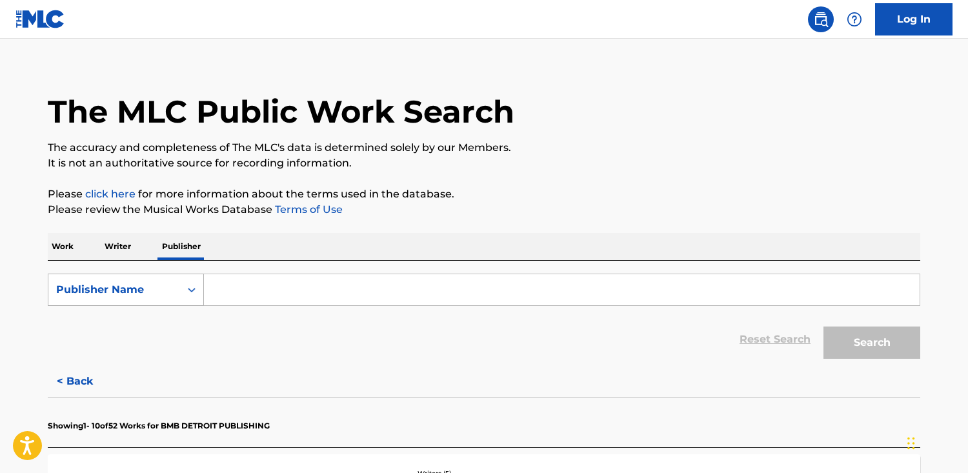
paste input "Future World Publishing"
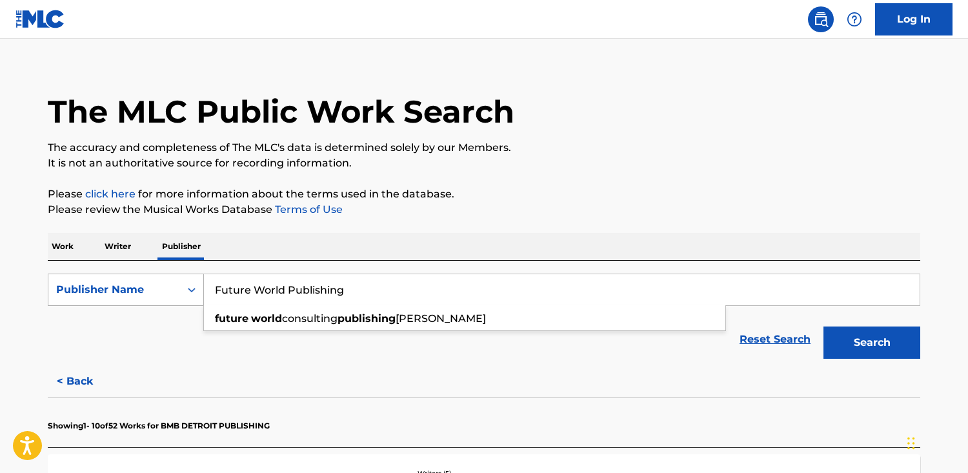
click at [824, 327] on button "Search" at bounding box center [872, 343] width 97 height 32
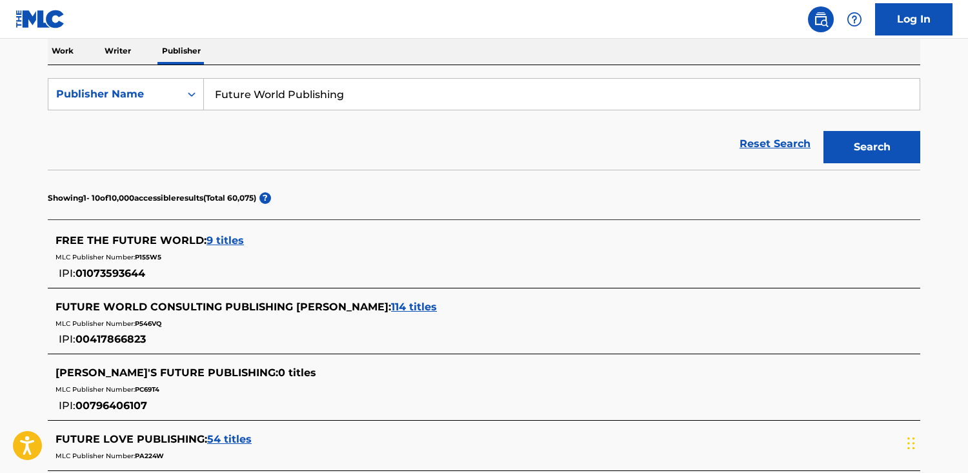
scroll to position [210, 0]
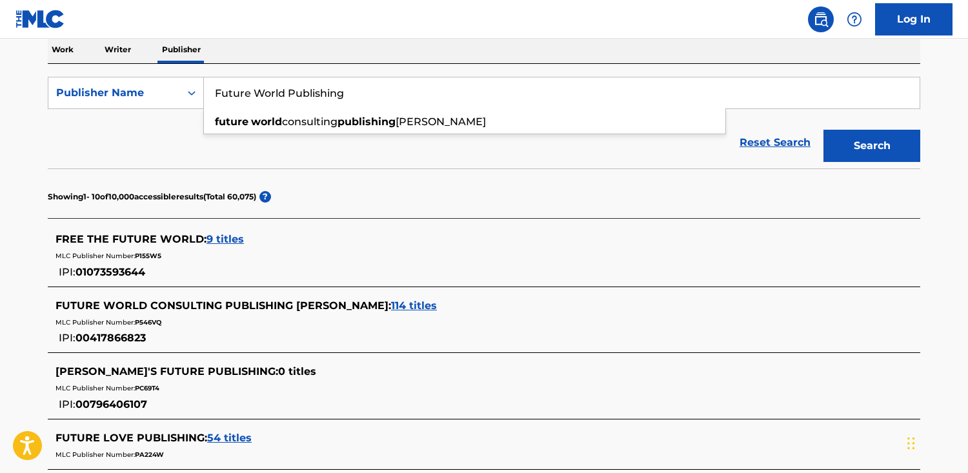
drag, startPoint x: 389, startPoint y: 88, endPoint x: 293, endPoint y: 138, distance: 107.4
click at [285, 95] on input "Future World Publishing" at bounding box center [562, 92] width 716 height 31
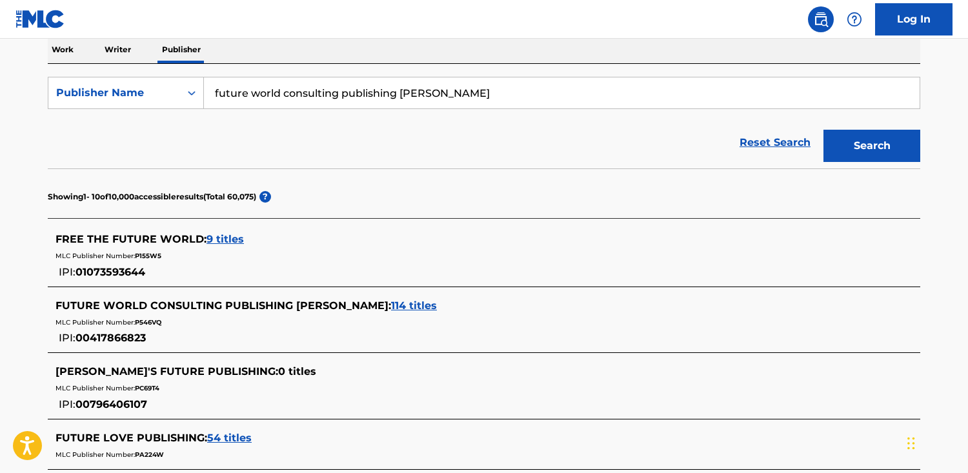
drag, startPoint x: 508, startPoint y: 97, endPoint x: 318, endPoint y: 152, distance: 198.2
click at [280, 97] on input "future world consulting publishing [PERSON_NAME]" at bounding box center [562, 92] width 716 height 31
type input "future world"
click at [824, 130] on button "Search" at bounding box center [872, 146] width 97 height 32
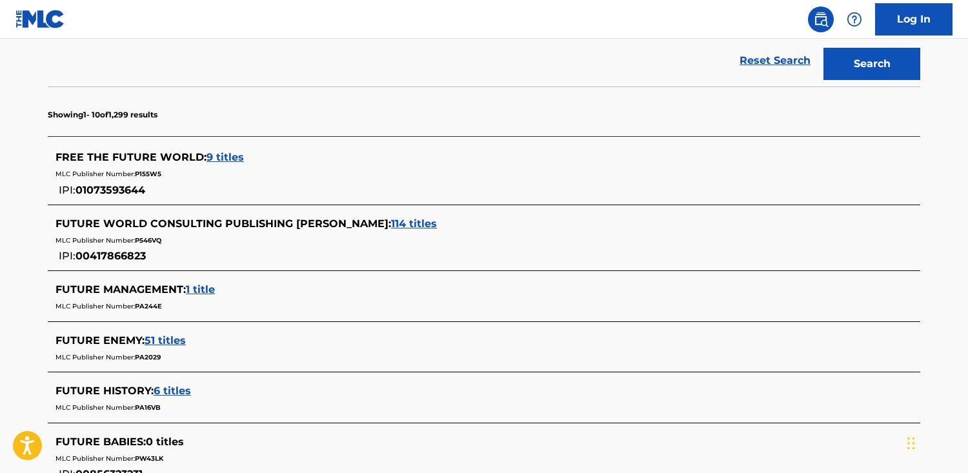
scroll to position [307, 0]
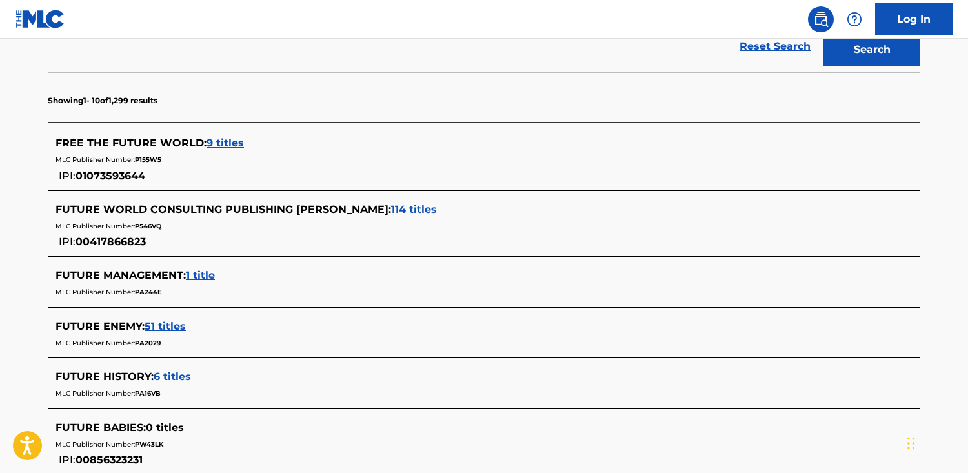
click at [419, 210] on span "114 titles" at bounding box center [414, 209] width 46 height 12
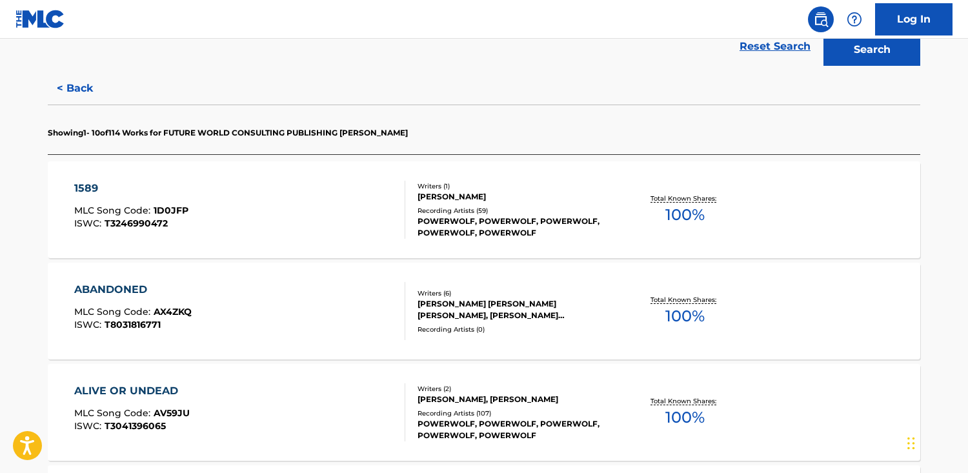
click at [419, 210] on div "Recording Artists ( 59 )" at bounding box center [515, 211] width 195 height 10
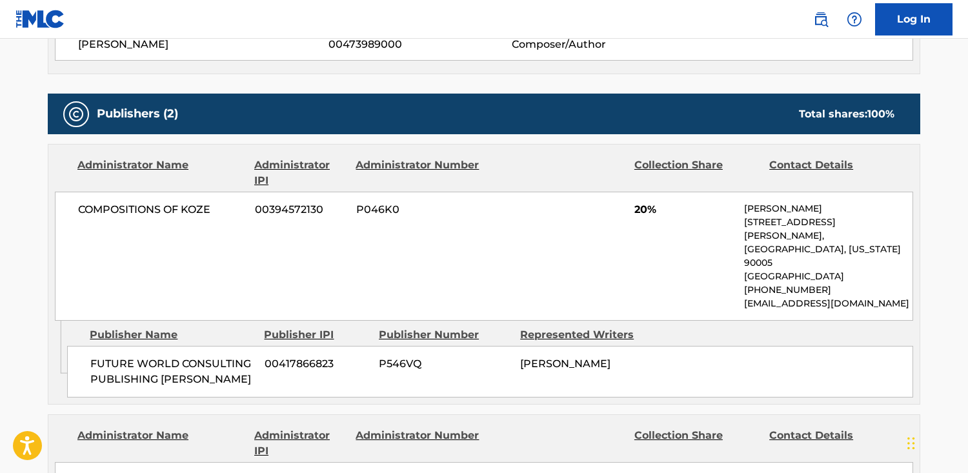
scroll to position [508, 0]
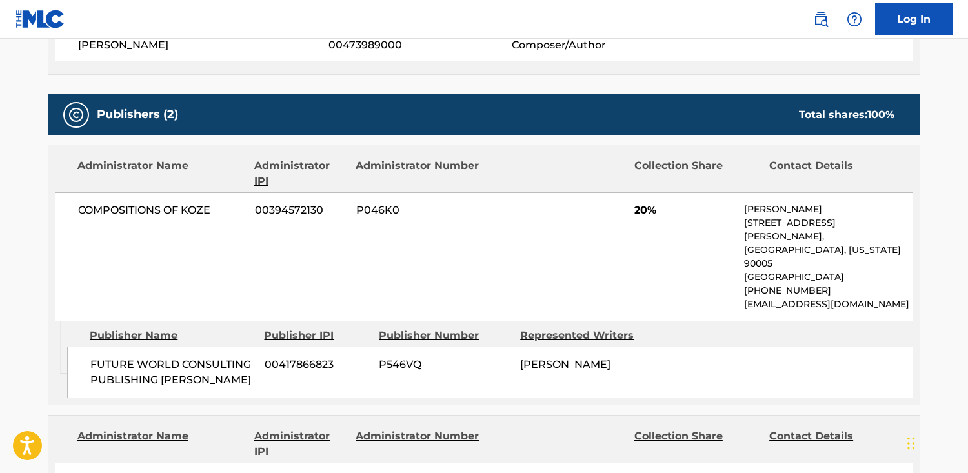
click at [842, 298] on p "[EMAIL_ADDRESS][DOMAIN_NAME]" at bounding box center [828, 305] width 169 height 14
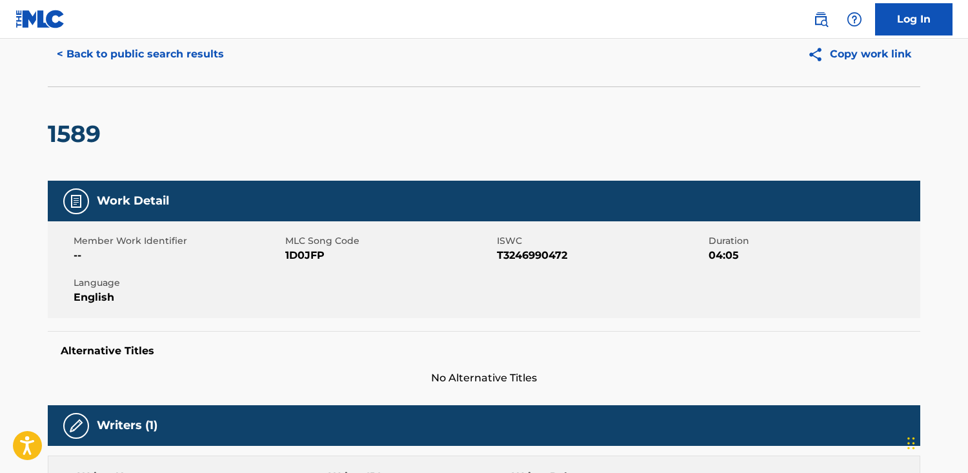
scroll to position [0, 0]
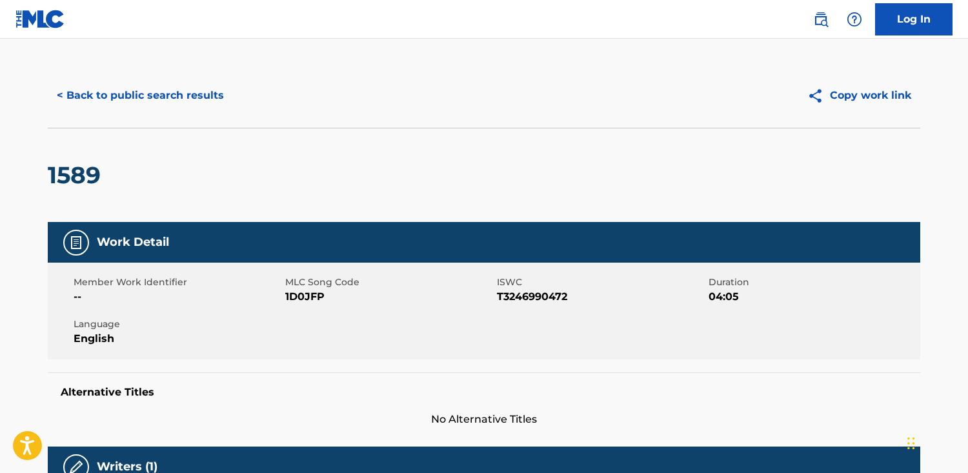
click at [160, 101] on button "< Back to public search results" at bounding box center [140, 95] width 185 height 32
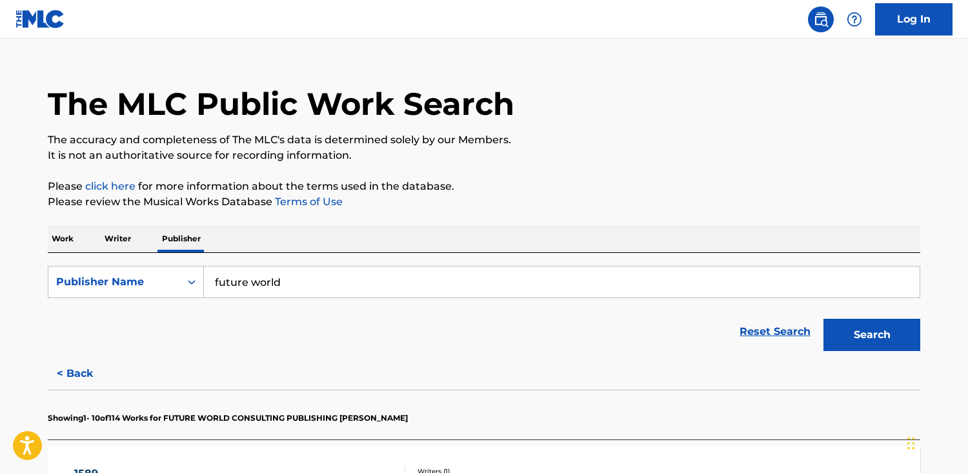
scroll to position [22, 0]
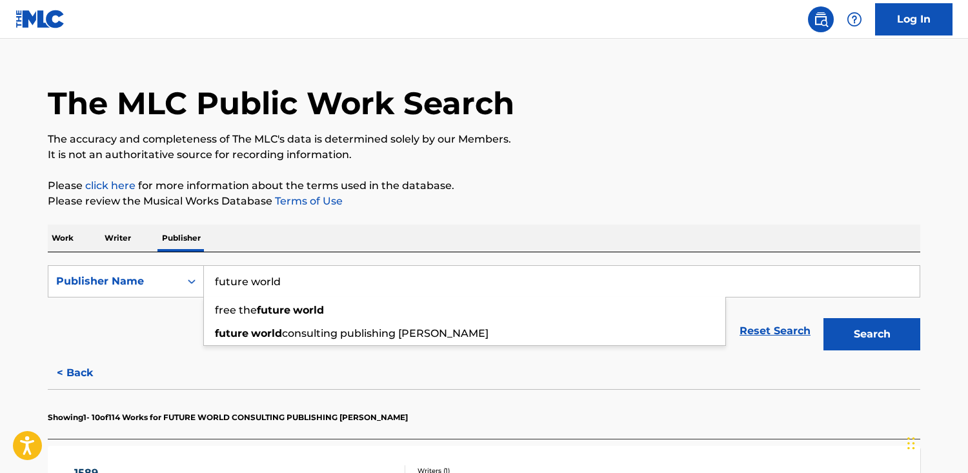
drag, startPoint x: 381, startPoint y: 289, endPoint x: -3, endPoint y: 248, distance: 385.7
click at [0, 248] on html "Accessibility Screen-Reader Guide, Feedback, and Issue Reporting | New window C…" at bounding box center [484, 214] width 968 height 473
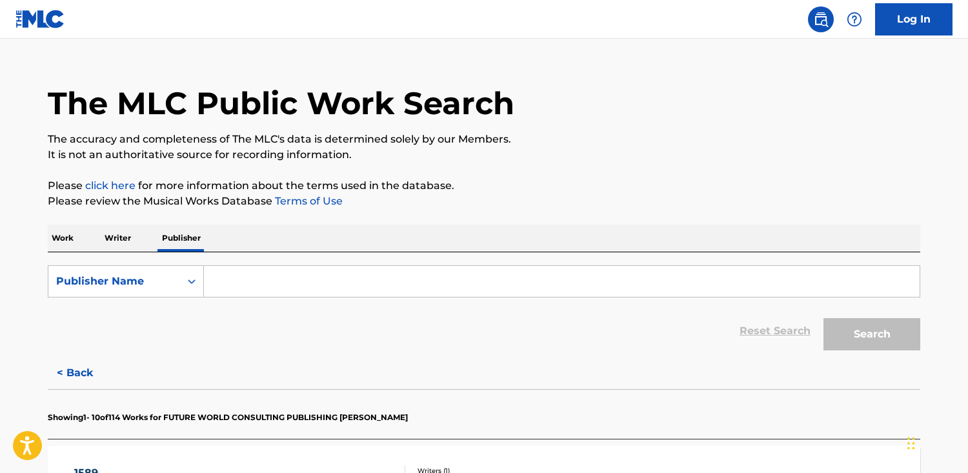
paste input "Faber Music"
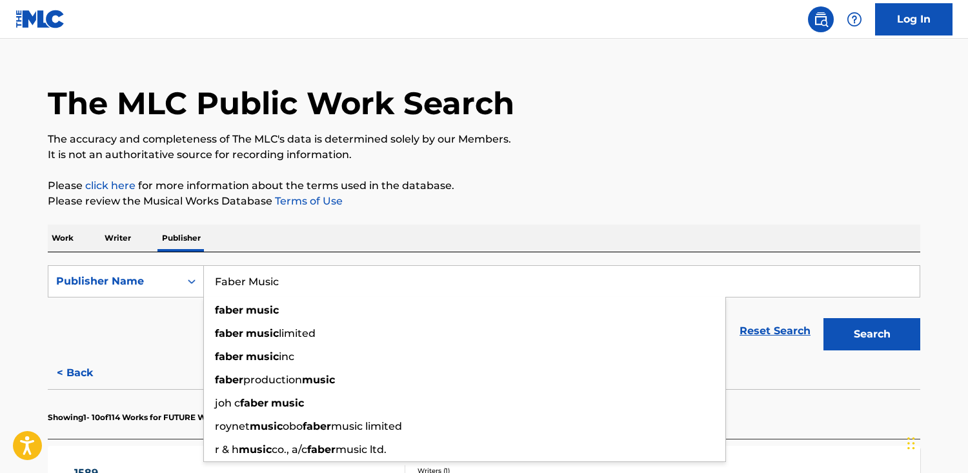
type input "Faber Music"
click at [824, 318] on button "Search" at bounding box center [872, 334] width 97 height 32
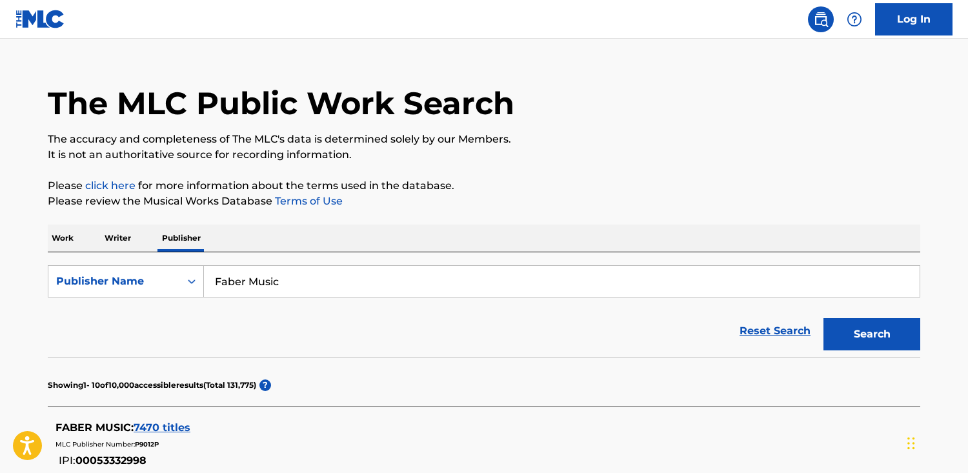
scroll to position [100, 0]
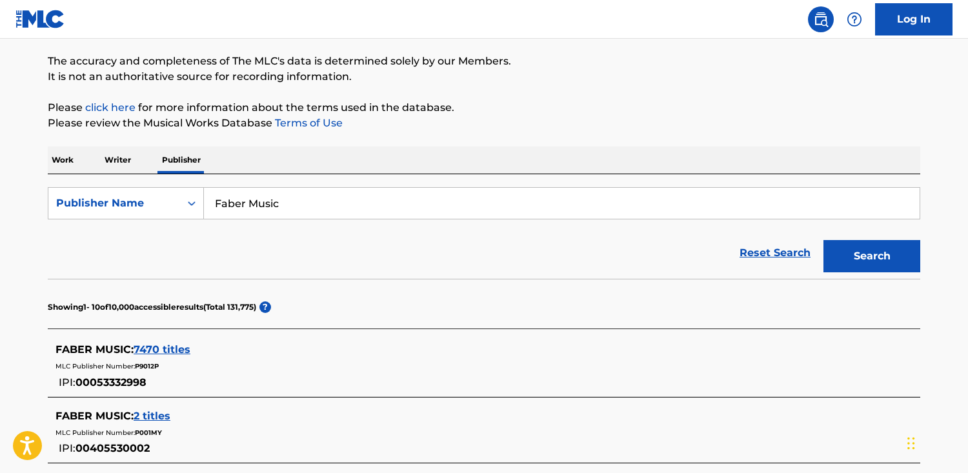
click at [167, 352] on span "7470 titles" at bounding box center [162, 349] width 57 height 12
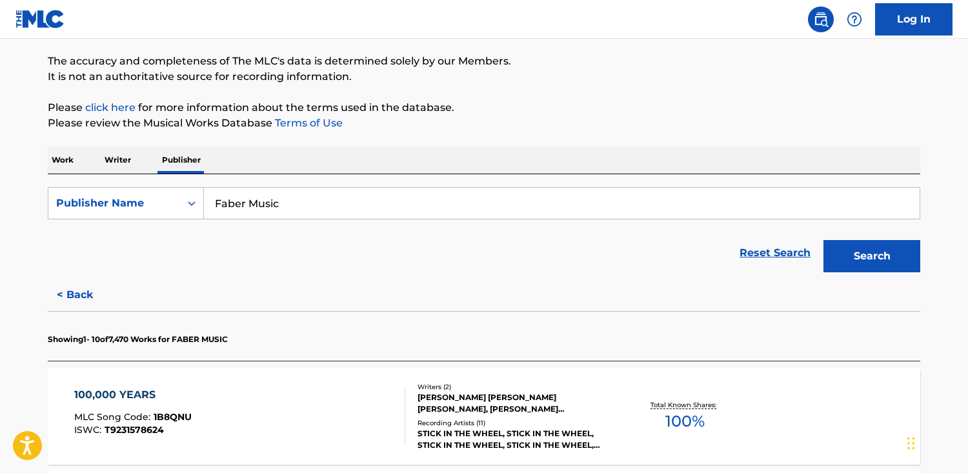
click at [330, 409] on div "100,000 YEARS MLC Song Code : 1B8QNU ISWC : T9231578624" at bounding box center [240, 416] width 332 height 58
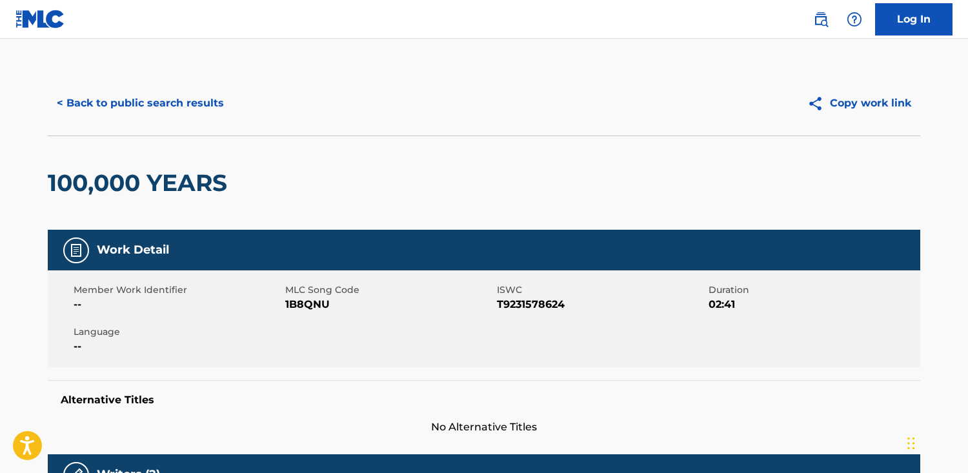
click at [180, 106] on button "< Back to public search results" at bounding box center [140, 103] width 185 height 32
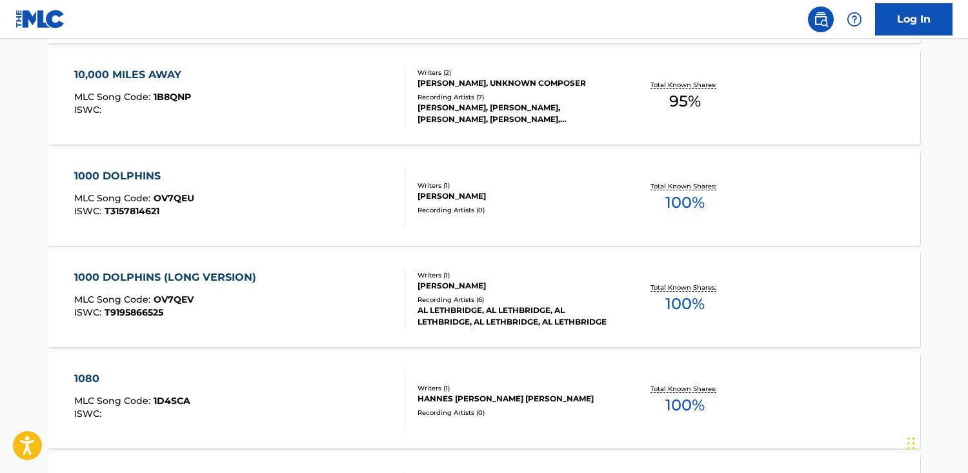
scroll to position [544, 0]
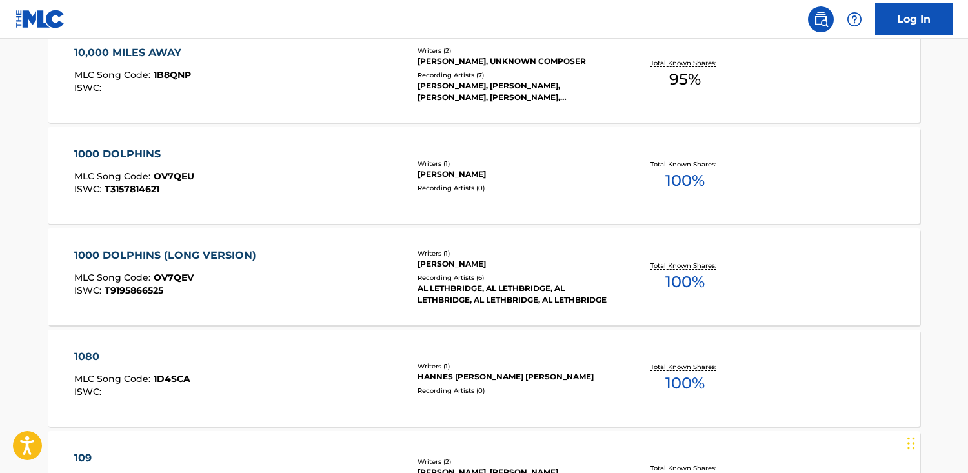
click at [296, 193] on div "1000 DOLPHINS MLC Song Code : OV7QEU ISWC : T3157814621" at bounding box center [240, 176] width 332 height 58
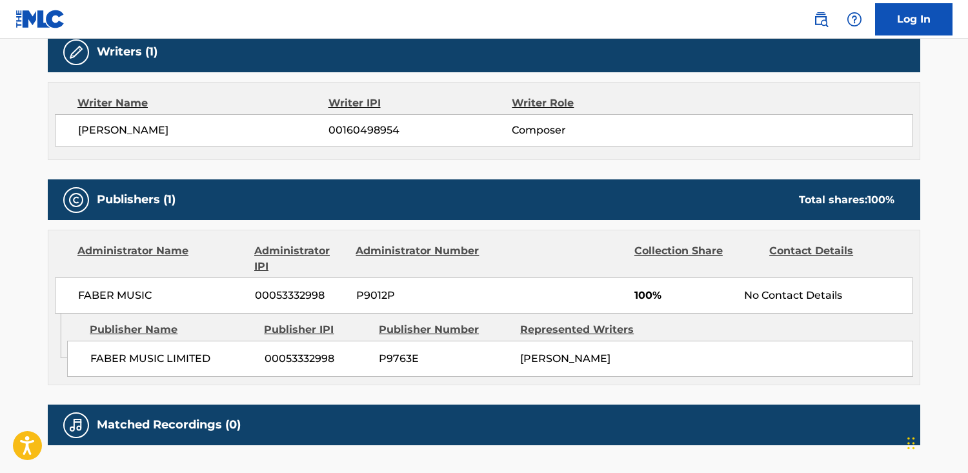
scroll to position [419, 0]
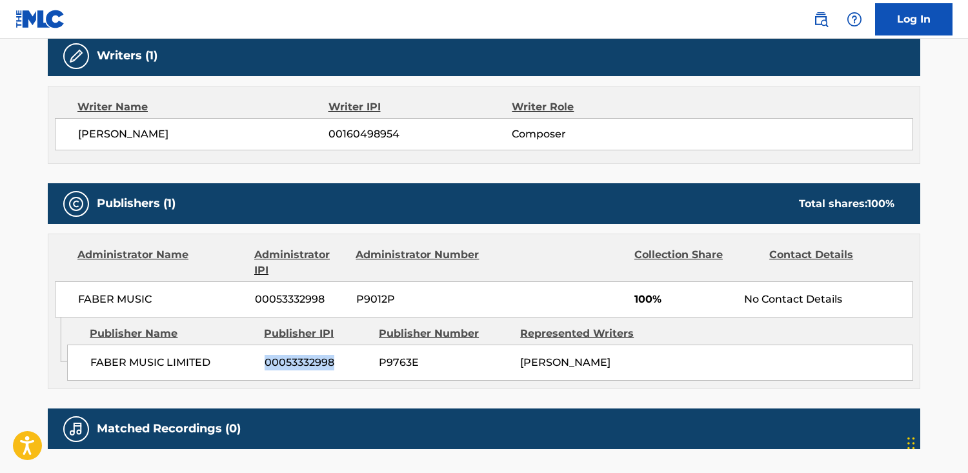
drag, startPoint x: 339, startPoint y: 361, endPoint x: 193, endPoint y: 325, distance: 150.3
click at [258, 363] on div "FABER MUSIC LIMITED 00053332998 P9763E [PERSON_NAME]" at bounding box center [490, 363] width 846 height 36
drag, startPoint x: 151, startPoint y: 301, endPoint x: 68, endPoint y: 298, distance: 83.3
click at [68, 298] on div "FABER MUSIC 00053332998 P9012P 100% No Contact Details" at bounding box center [484, 299] width 859 height 36
drag, startPoint x: 371, startPoint y: 336, endPoint x: 278, endPoint y: 223, distance: 146.3
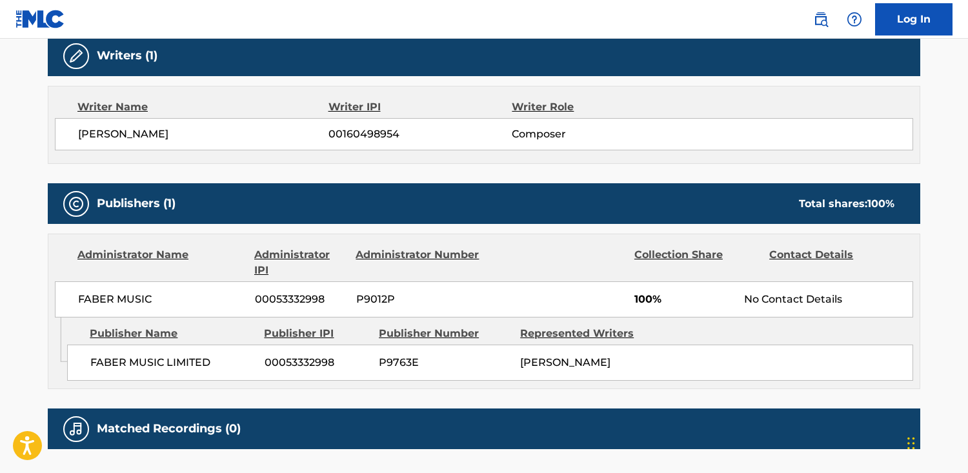
click at [361, 327] on div "Publisher Name Publisher IPI Publisher Number Represented Writers" at bounding box center [490, 333] width 846 height 15
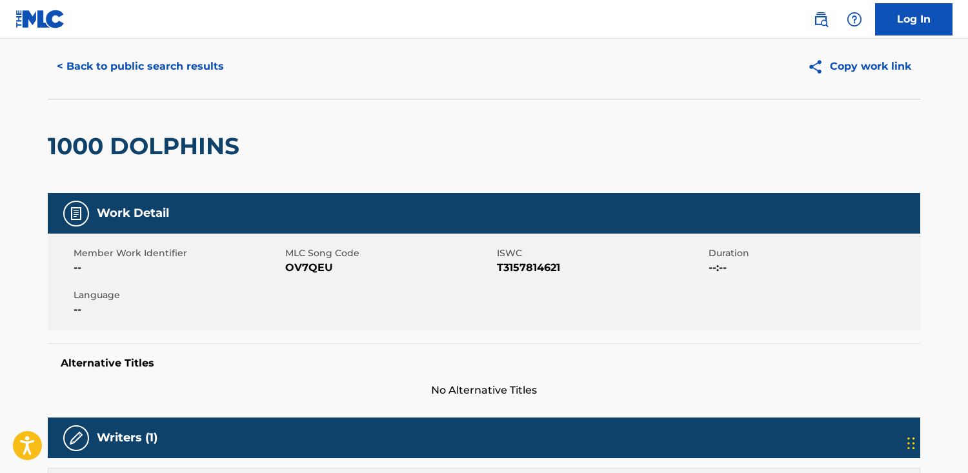
scroll to position [0, 0]
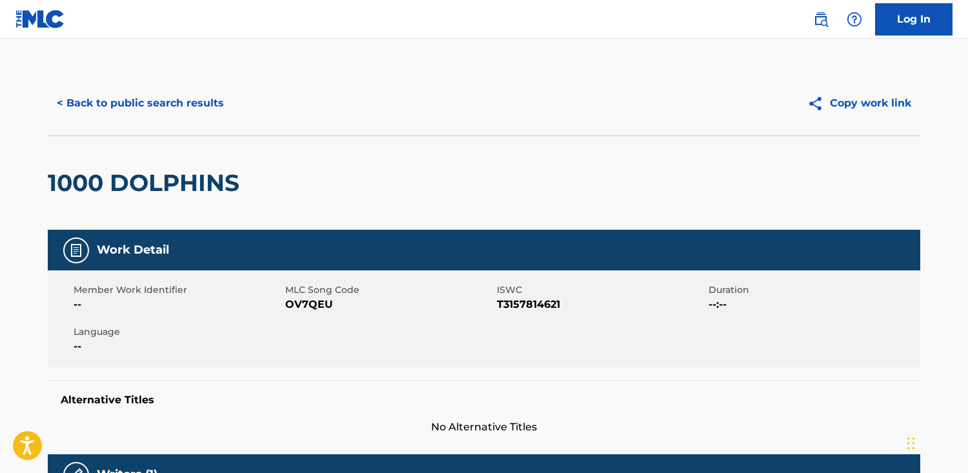
click at [170, 90] on button "< Back to public search results" at bounding box center [140, 103] width 185 height 32
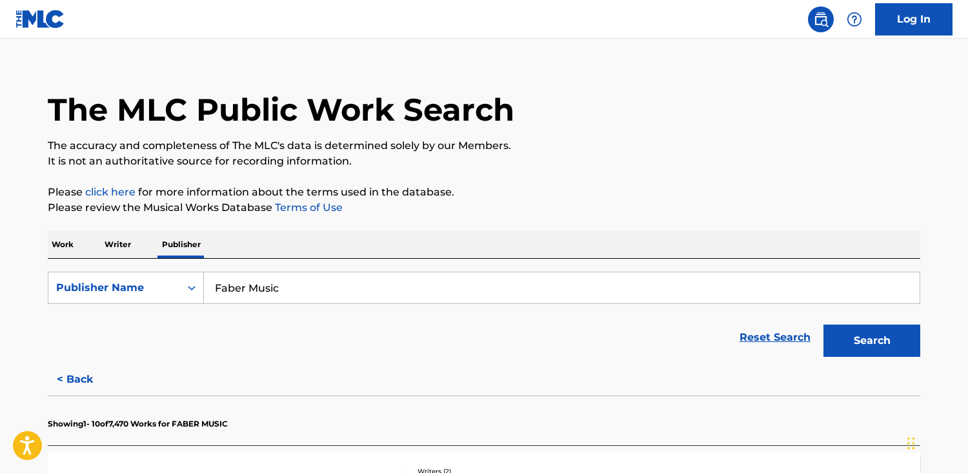
drag, startPoint x: 181, startPoint y: 271, endPoint x: 101, endPoint y: 259, distance: 81.0
click at [101, 259] on div "SearchWithCriteriafe3c8b1b-91f3-42ca-a704-f2ff1c2c1289 Publisher Name Faber Mus…" at bounding box center [484, 311] width 873 height 105
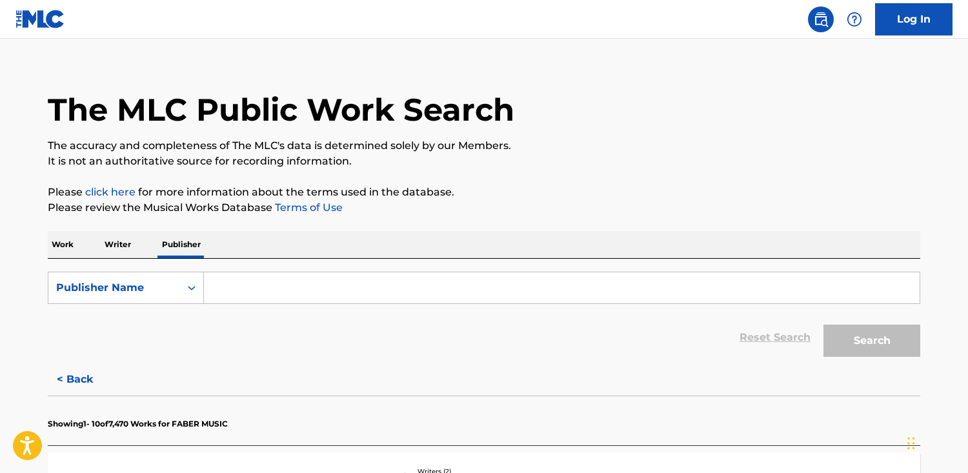
paste input "FABRICA DE CULTURA DA [GEOGRAPHIC_DATA]"
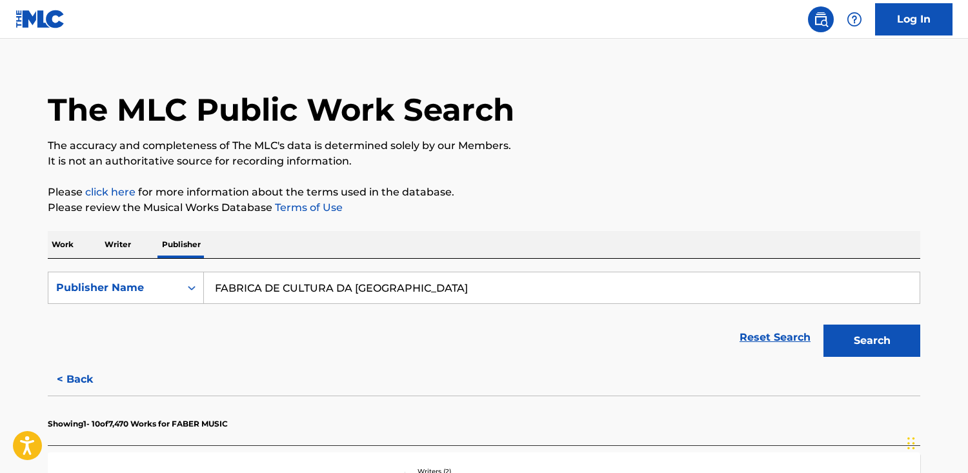
click at [824, 325] on button "Search" at bounding box center [872, 341] width 97 height 32
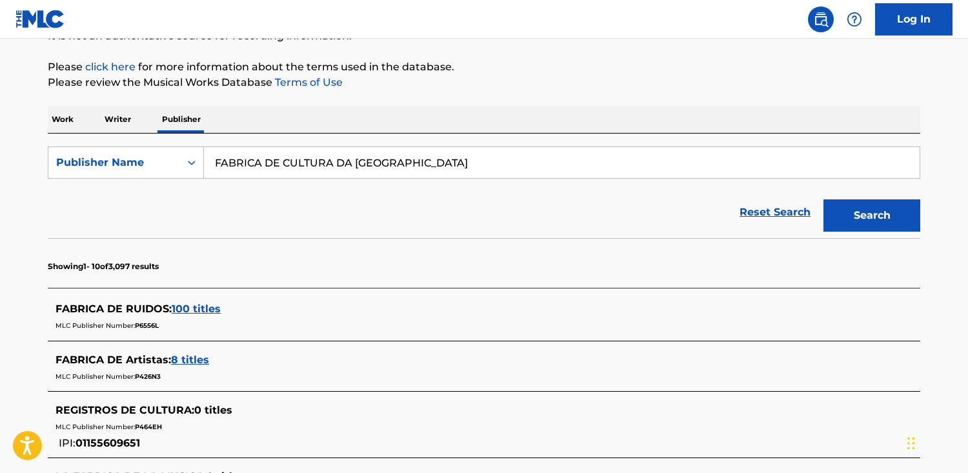
scroll to position [143, 0]
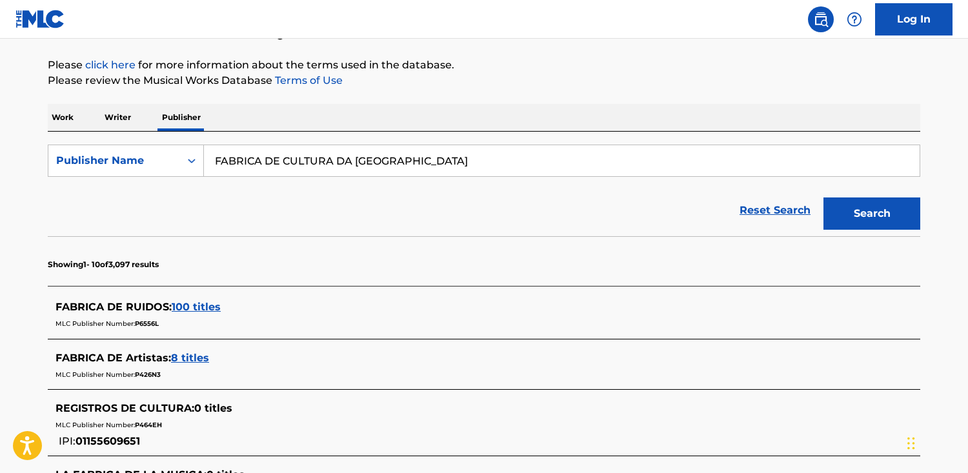
click at [398, 156] on input "FABRICA DE CULTURA DA [GEOGRAPHIC_DATA]" at bounding box center [562, 160] width 716 height 31
type input "FABRICA DE CULTURA DA [GEOGRAPHIC_DATA]"
click at [824, 198] on button "Search" at bounding box center [872, 214] width 97 height 32
drag, startPoint x: 496, startPoint y: 159, endPoint x: 227, endPoint y: 154, distance: 268.6
click at [184, 154] on div "SearchWithCriteriafe3c8b1b-91f3-42ca-a704-f2ff1c2c1289 Publisher Name FABRICA D…" at bounding box center [484, 161] width 873 height 32
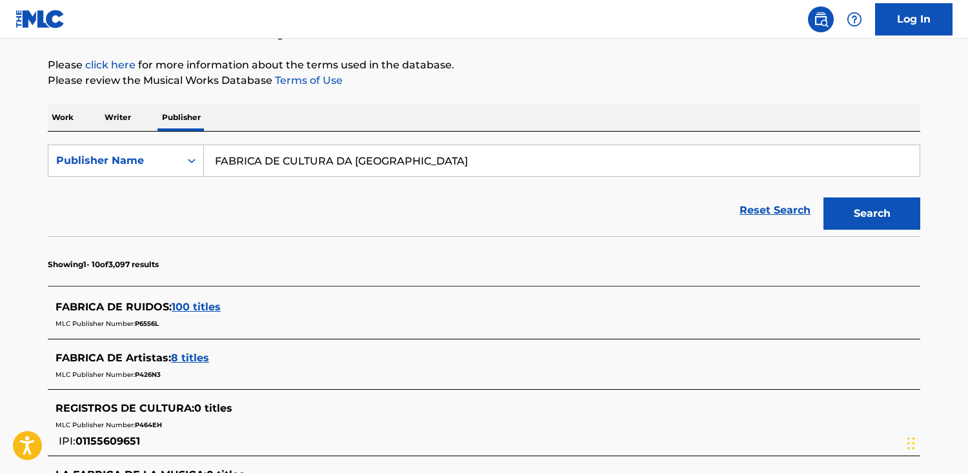
click at [445, 164] on input "FABRICA DE CULTURA DA [GEOGRAPHIC_DATA]" at bounding box center [562, 160] width 716 height 31
drag, startPoint x: 159, startPoint y: 143, endPoint x: -221, endPoint y: 129, distance: 379.9
click at [0, 129] on html "Accessibility Screen-Reader Guide, Feedback, and Issue Reporting | New window C…" at bounding box center [484, 93] width 968 height 473
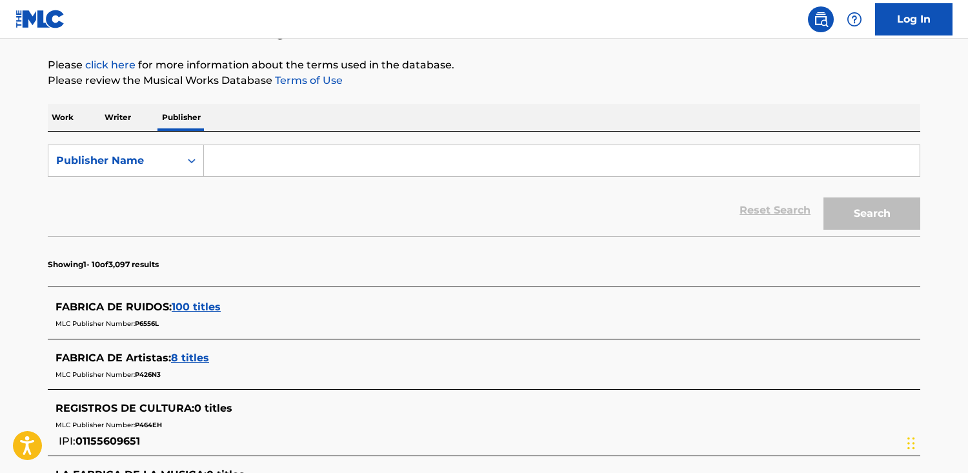
paste input "P.S Songs"
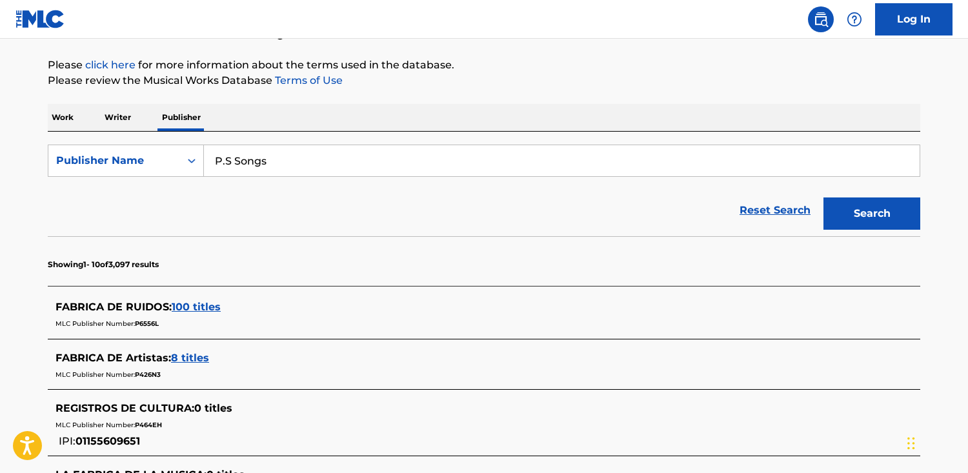
click at [824, 198] on button "Search" at bounding box center [872, 214] width 97 height 32
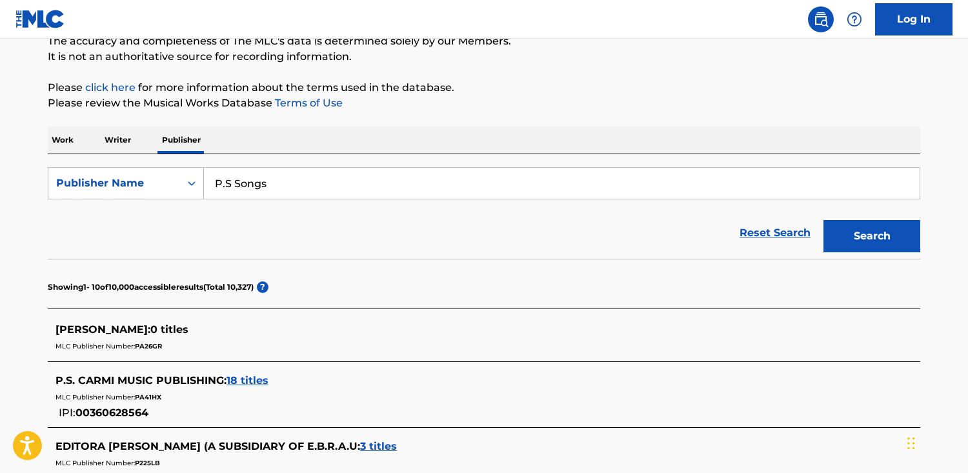
scroll to position [122, 0]
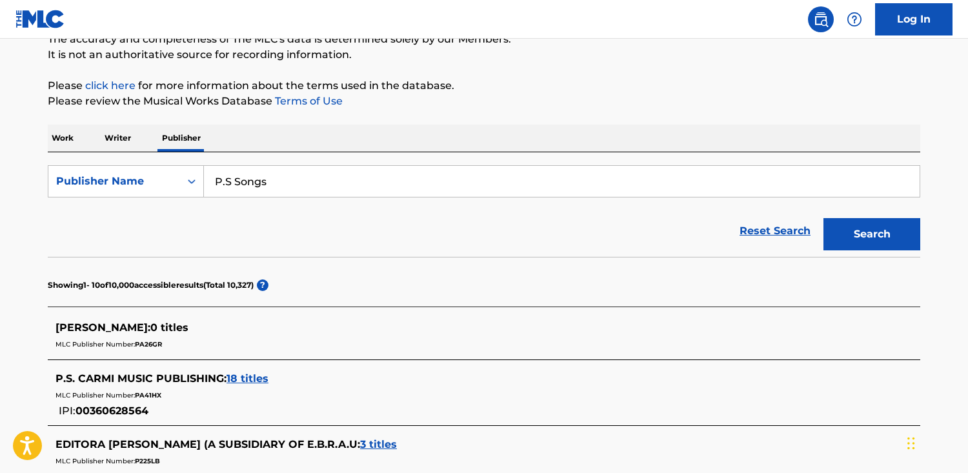
drag, startPoint x: 336, startPoint y: 183, endPoint x: 236, endPoint y: 179, distance: 100.8
click at [236, 179] on input "P.S Songs" at bounding box center [562, 181] width 716 height 31
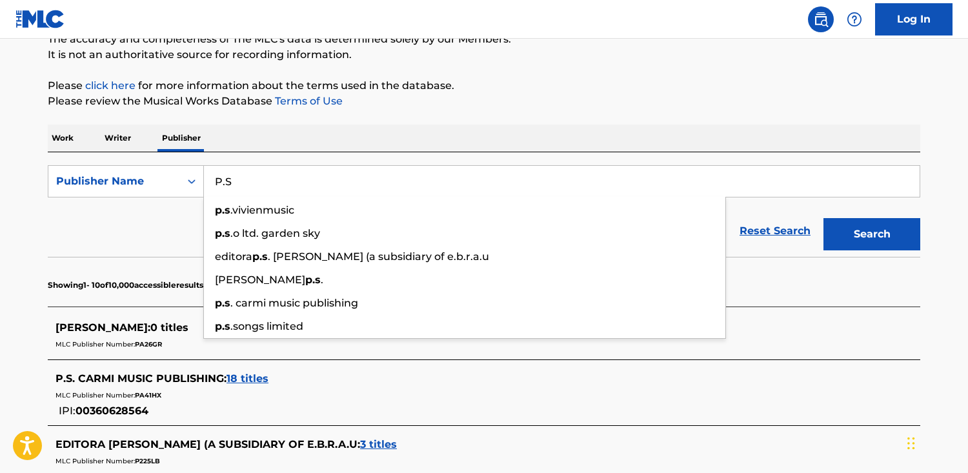
type input "P.S"
click at [824, 218] on button "Search" at bounding box center [872, 234] width 97 height 32
click at [327, 127] on div "Work Writer Publisher" at bounding box center [484, 138] width 873 height 27
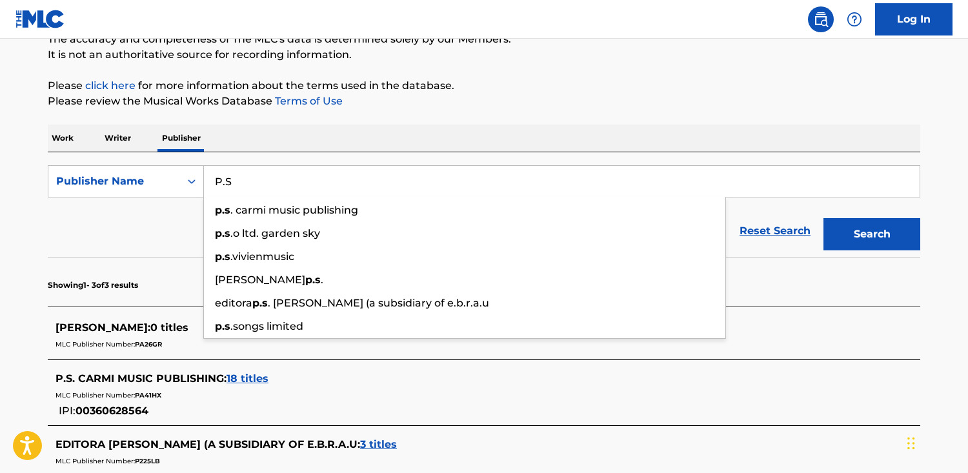
drag, startPoint x: 280, startPoint y: 186, endPoint x: 39, endPoint y: 165, distance: 242.4
click at [39, 165] on div "The MLC Public Work Search The accuracy and completeness of The MLC's data is d…" at bounding box center [484, 253] width 904 height 609
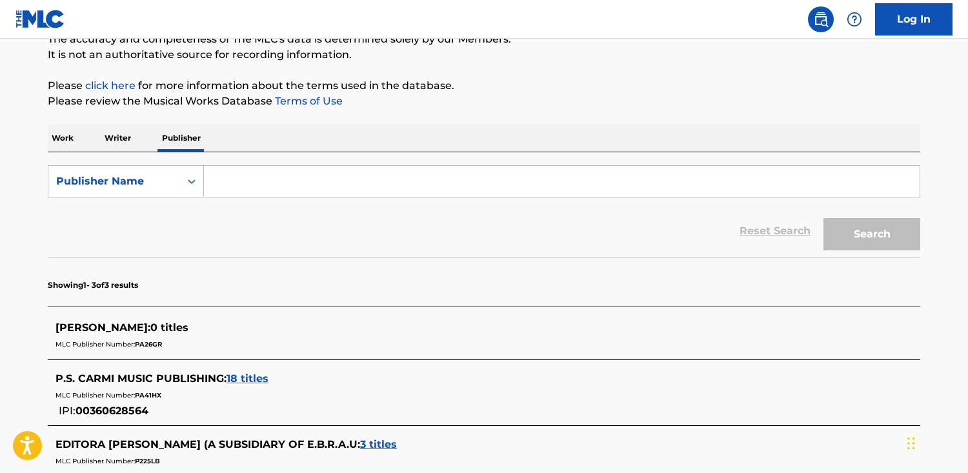
paste input "Page Of Full Hits Inc."
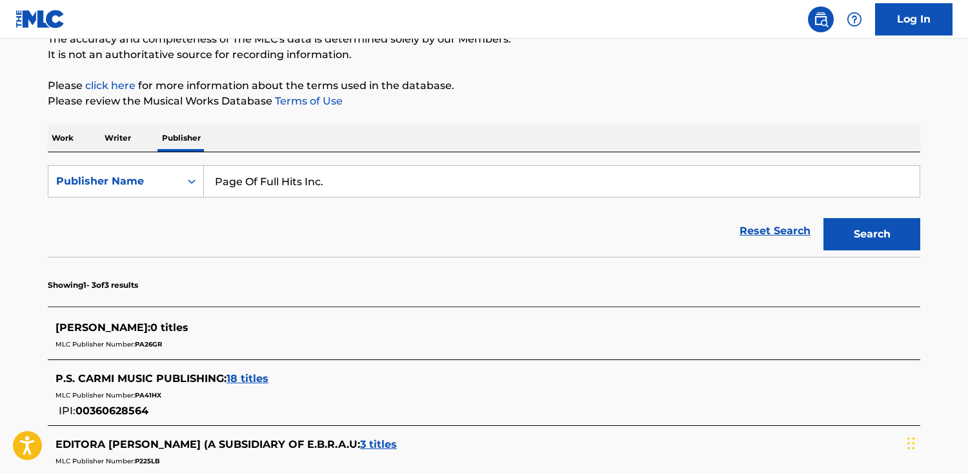
type input "Page Of Full Hits Inc."
click at [824, 218] on button "Search" at bounding box center [872, 234] width 97 height 32
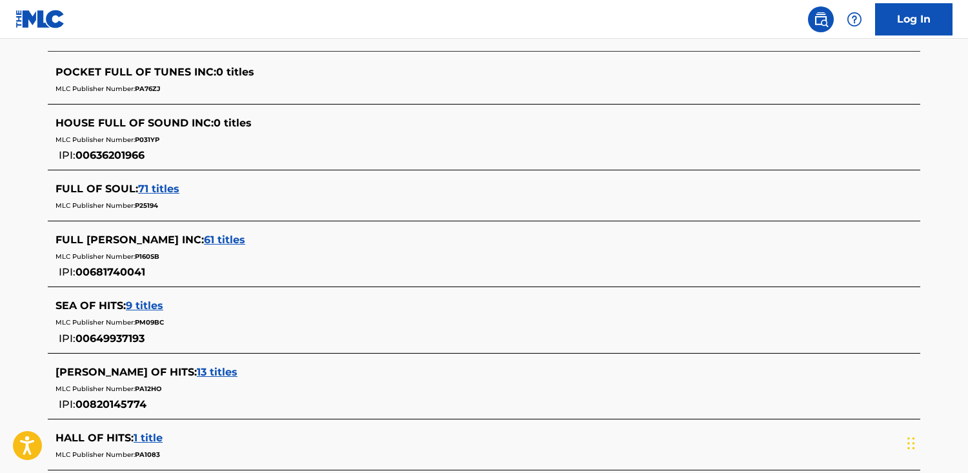
scroll to position [0, 0]
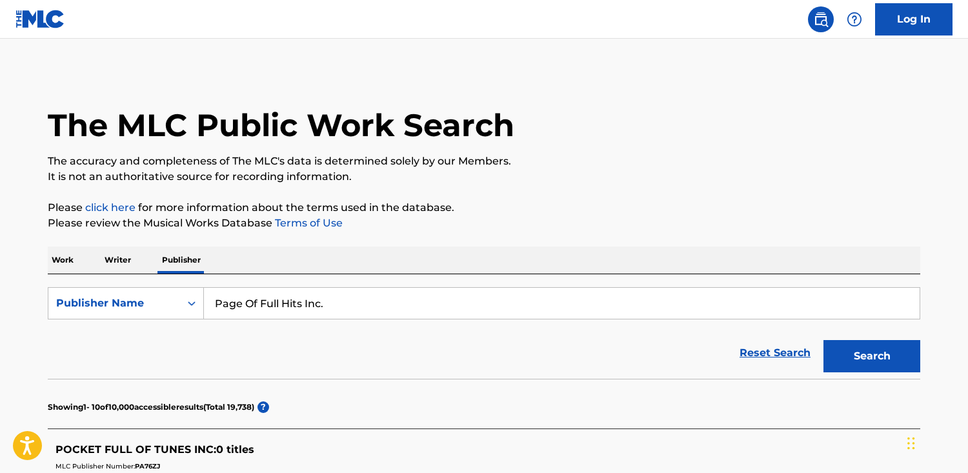
drag, startPoint x: 273, startPoint y: 296, endPoint x: 48, endPoint y: 262, distance: 227.3
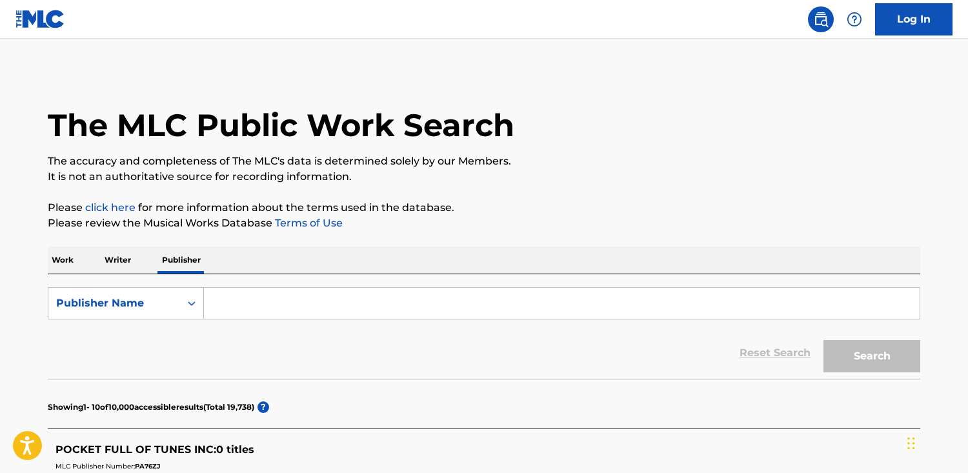
paste input "OVMBR LTD"
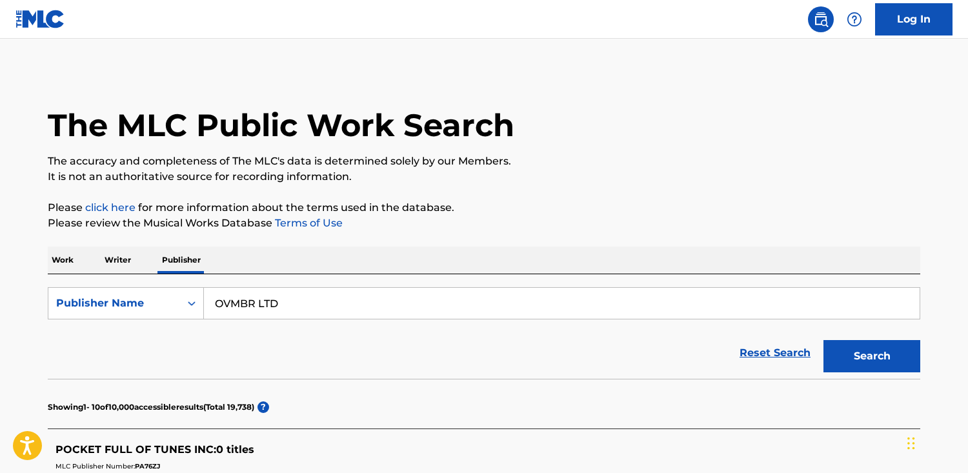
click at [824, 340] on button "Search" at bounding box center [872, 356] width 97 height 32
type input "OVMBR"
click at [824, 340] on button "Search" at bounding box center [872, 356] width 97 height 32
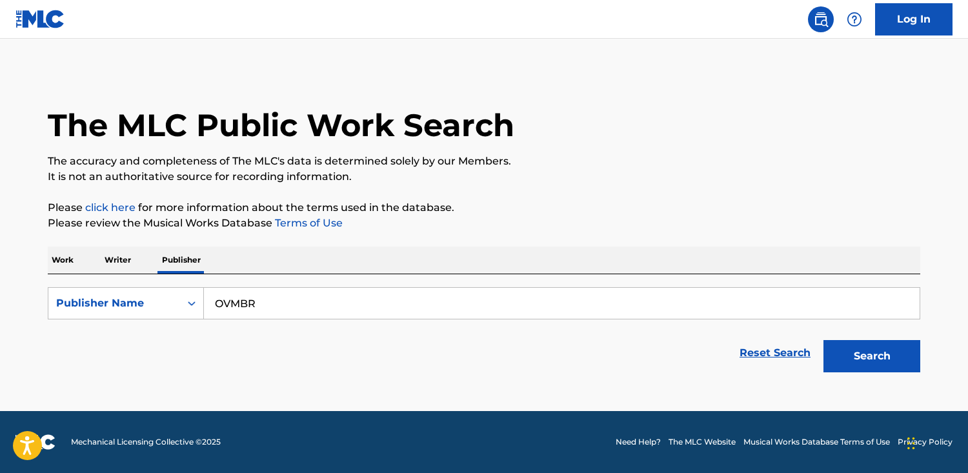
click at [824, 340] on button "Search" at bounding box center [872, 356] width 97 height 32
click at [53, 258] on p "Work" at bounding box center [63, 260] width 30 height 27
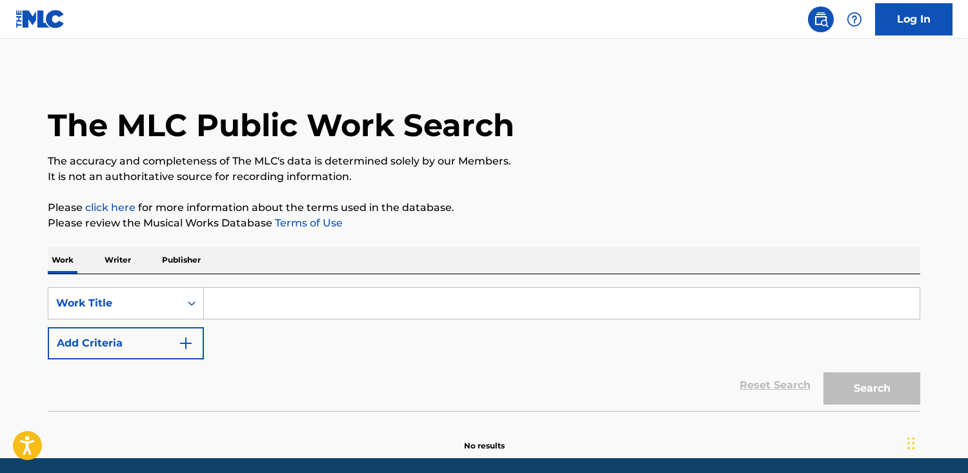
click at [349, 315] on input "Search Form" at bounding box center [562, 303] width 716 height 31
paste input "Be Easy"
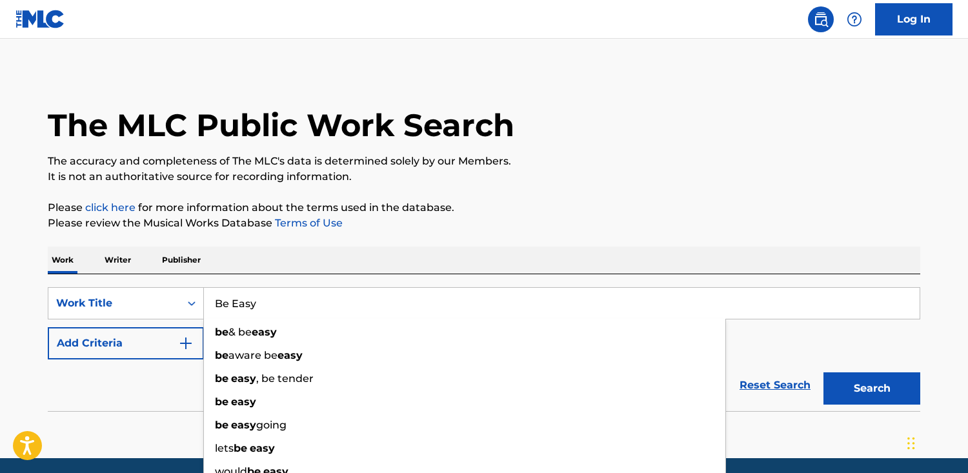
type input "Be Easy"
click at [824, 373] on button "Search" at bounding box center [872, 389] width 97 height 32
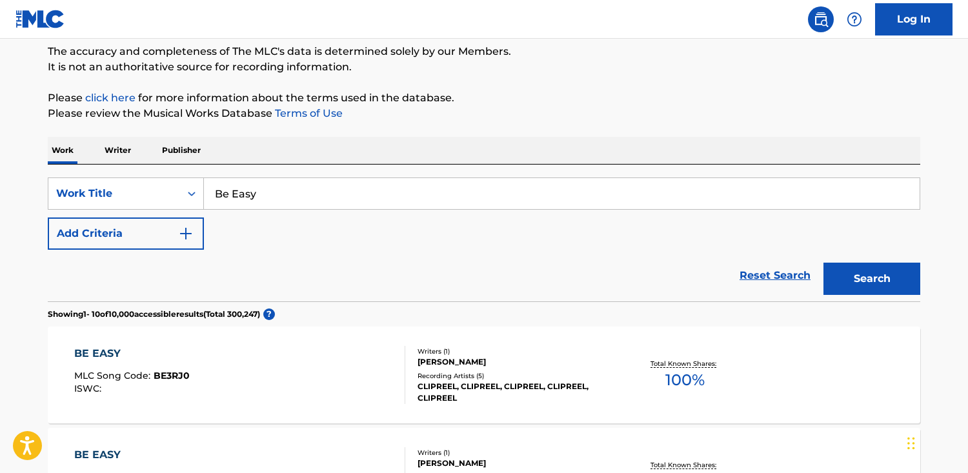
scroll to position [106, 0]
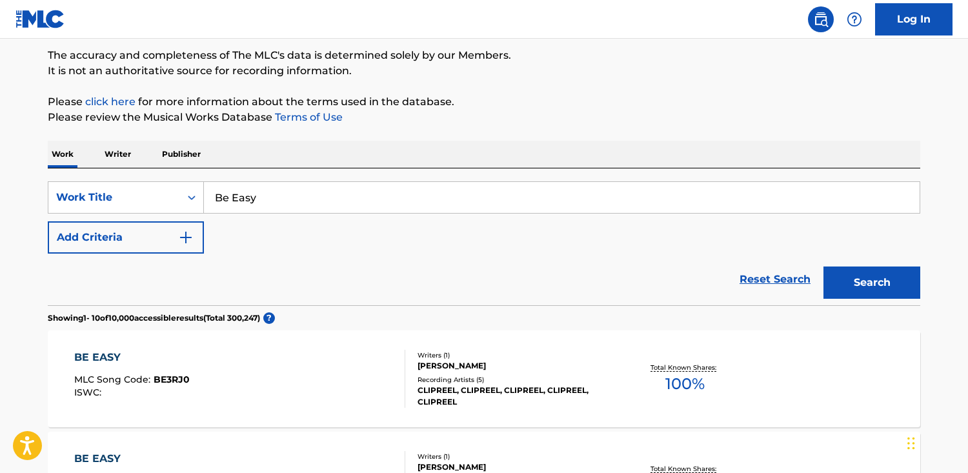
click at [115, 258] on div "Reset Search Search" at bounding box center [484, 280] width 873 height 52
drag, startPoint x: 122, startPoint y: 238, endPoint x: 132, endPoint y: 238, distance: 10.3
click at [123, 238] on button "Add Criteria" at bounding box center [126, 237] width 156 height 32
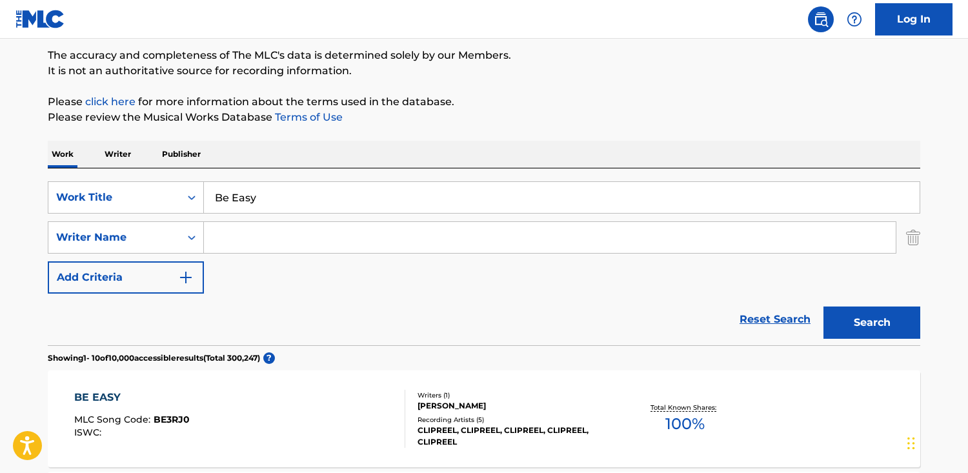
click at [356, 246] on input "Search Form" at bounding box center [550, 237] width 692 height 31
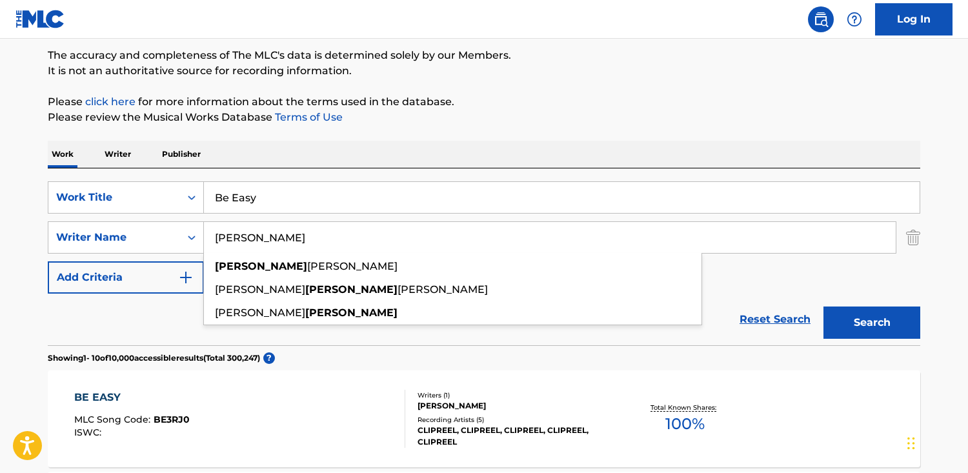
type input "[PERSON_NAME]"
click at [824, 307] on button "Search" at bounding box center [872, 323] width 97 height 32
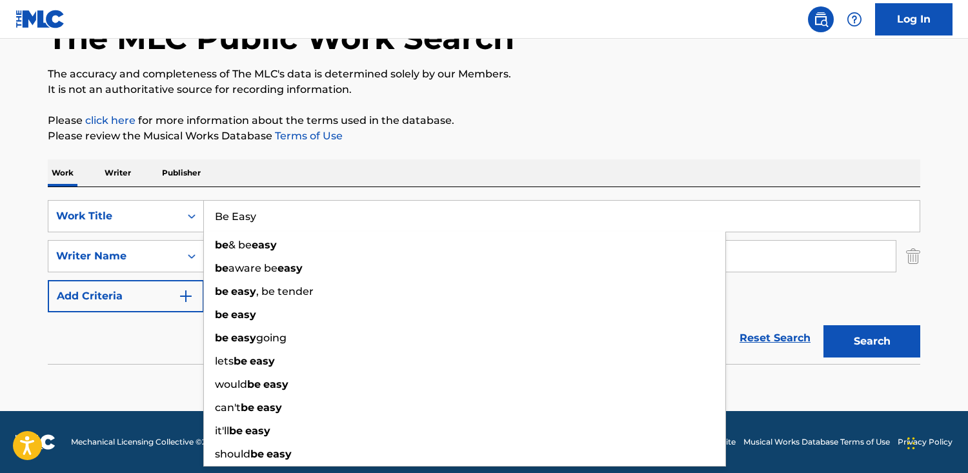
drag, startPoint x: 285, startPoint y: 220, endPoint x: 39, endPoint y: 216, distance: 246.7
click at [39, 216] on div "The MLC Public Work Search The accuracy and completeness of The MLC's data is d…" at bounding box center [484, 194] width 904 height 421
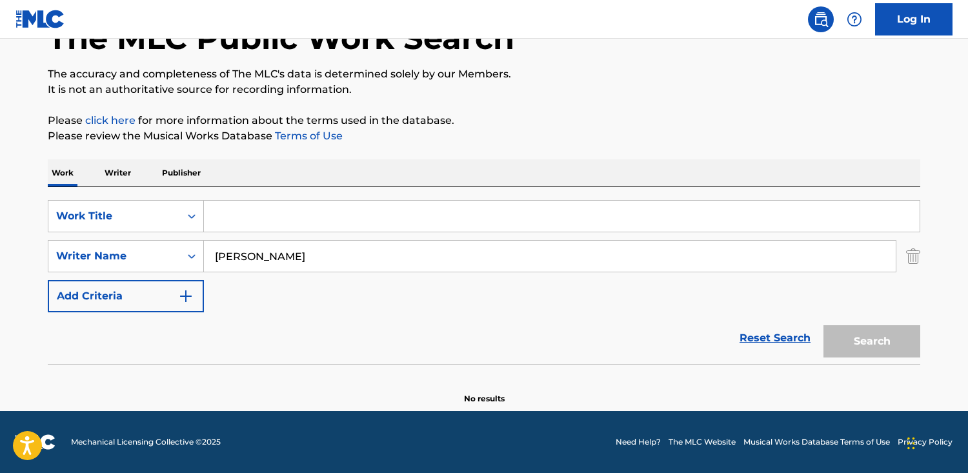
paste input "Las Hojas Verdes del Verano"
type input "Las Hojas Verdes del Verano"
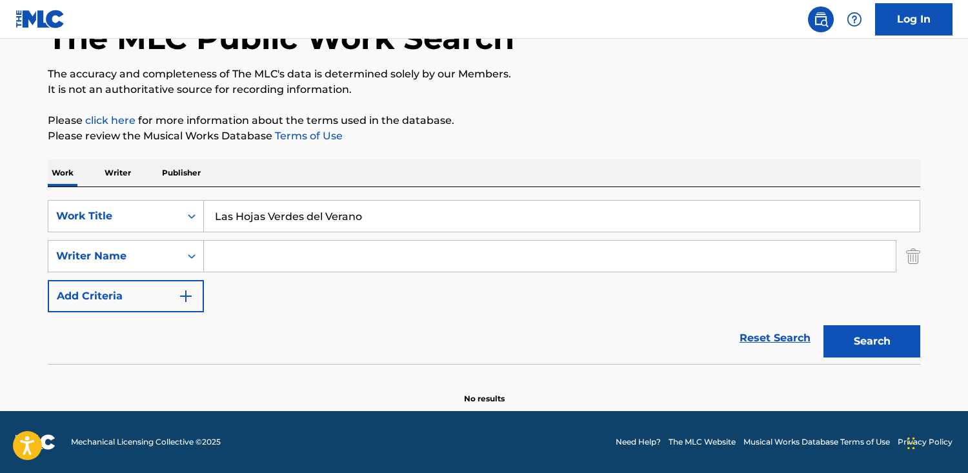
click at [824, 325] on button "Search" at bounding box center [872, 341] width 97 height 32
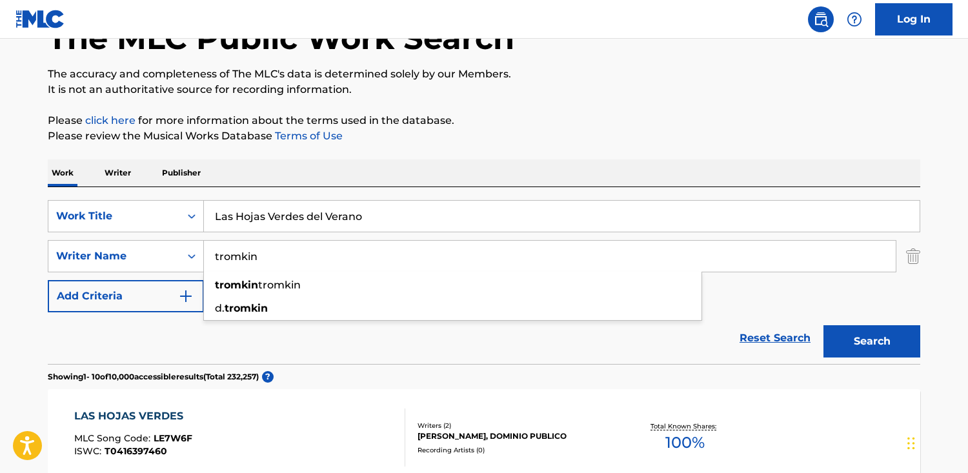
type input "tromkin"
click at [824, 325] on button "Search" at bounding box center [872, 341] width 97 height 32
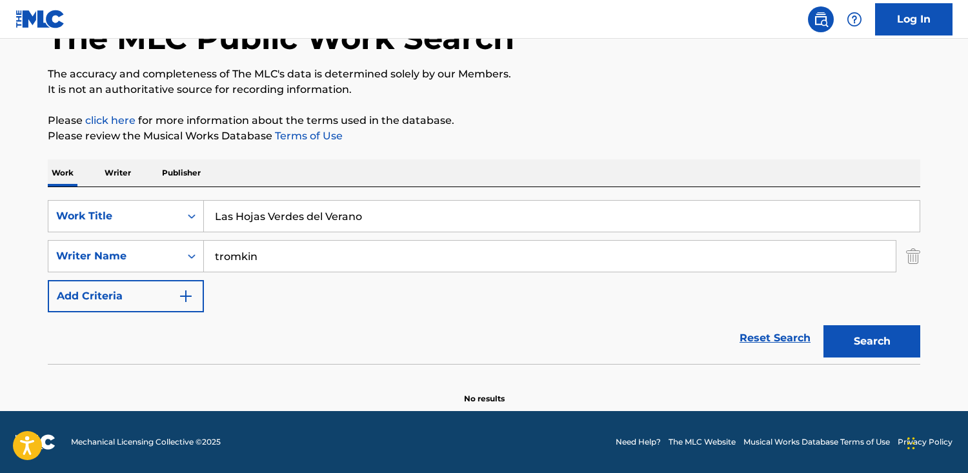
click at [181, 163] on p "Publisher" at bounding box center [181, 172] width 46 height 27
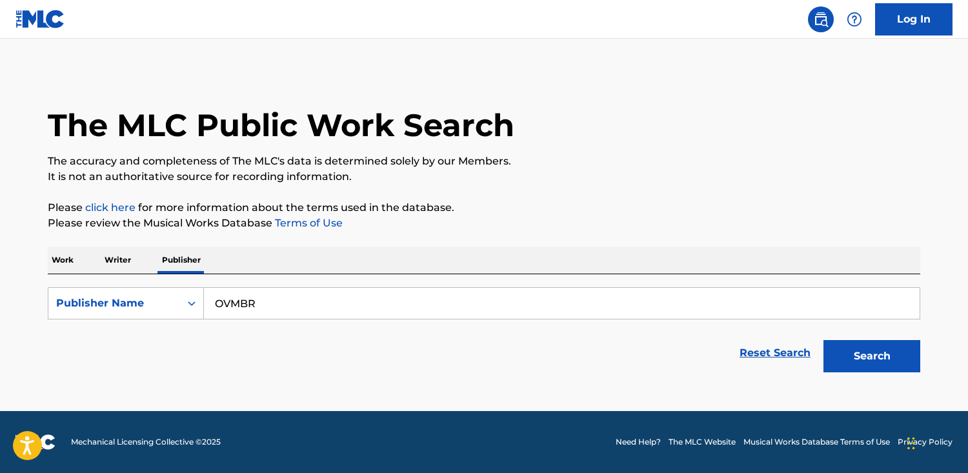
drag, startPoint x: 187, startPoint y: 307, endPoint x: 284, endPoint y: 311, distance: 96.9
click at [284, 311] on input "OVMBR" at bounding box center [562, 303] width 716 height 31
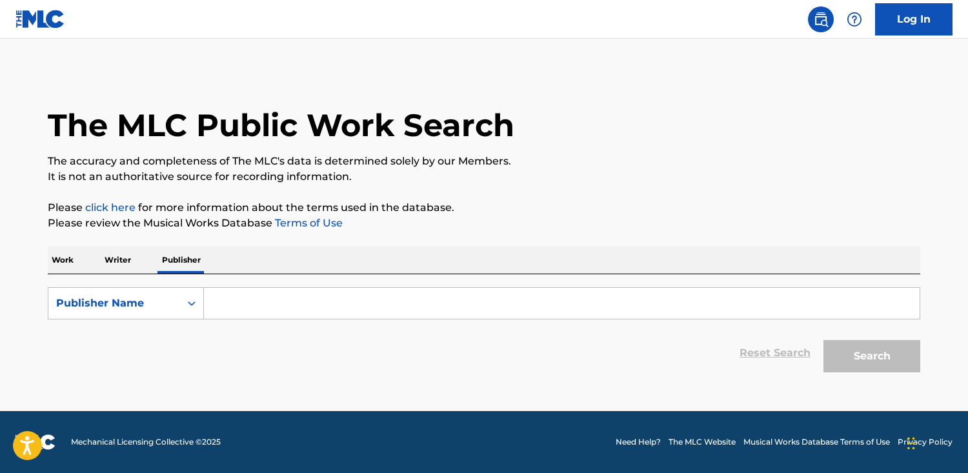
paste input "Oriana Publications Limited"
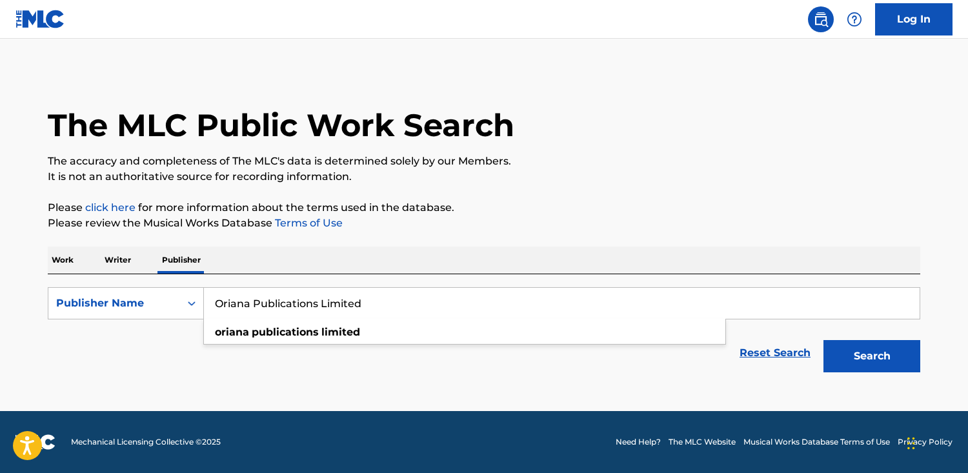
type input "Oriana Publications Limited"
click at [824, 340] on button "Search" at bounding box center [872, 356] width 97 height 32
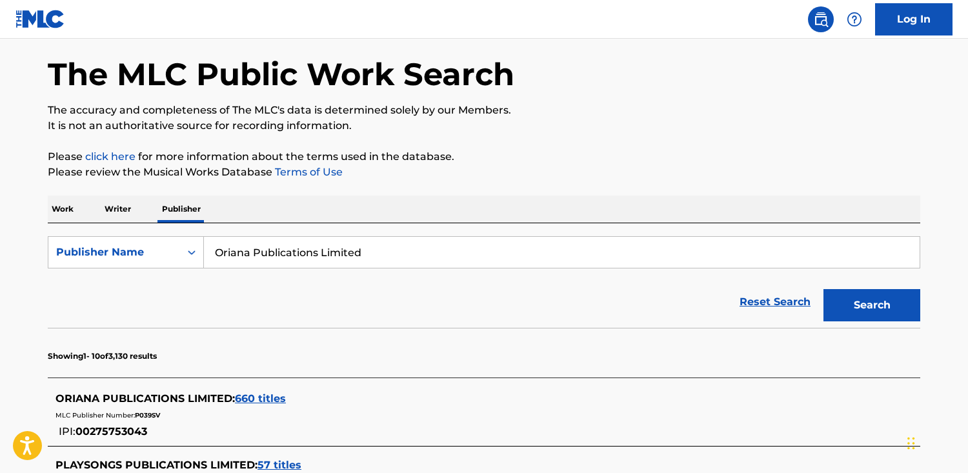
scroll to position [60, 0]
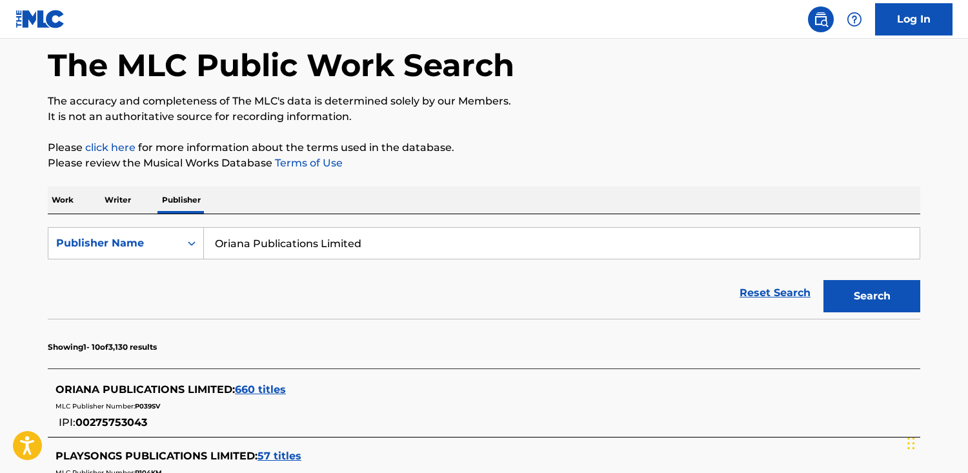
click at [252, 396] on div "ORIANA PUBLICATIONS LIMITED : 660 titles" at bounding box center [468, 389] width 824 height 15
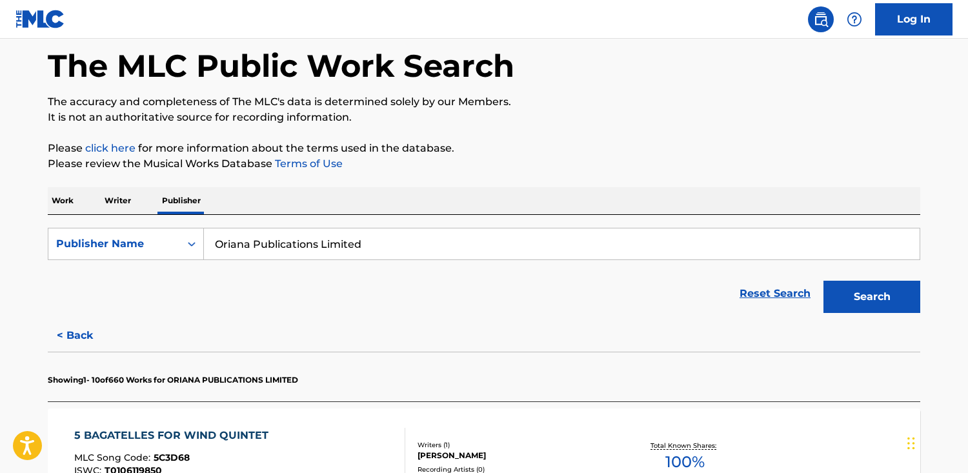
scroll to position [108, 0]
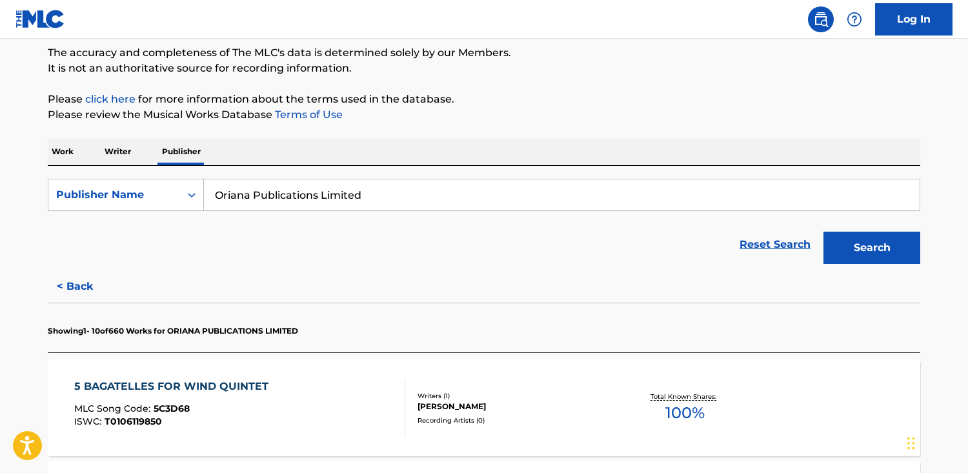
click at [252, 396] on div "5 BAGATELLES FOR WIND QUINTET MLC Song Code : 5C3D68 ISWC : T0106119850" at bounding box center [174, 408] width 201 height 58
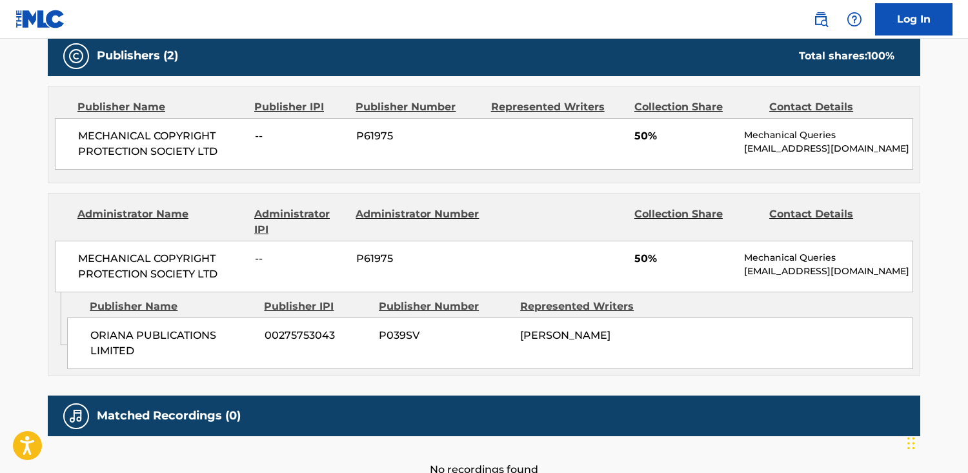
scroll to position [565, 0]
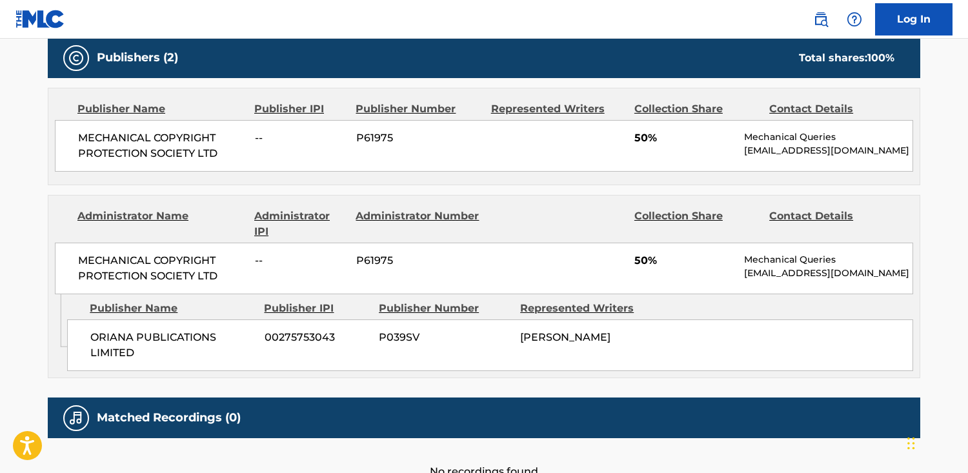
drag, startPoint x: 753, startPoint y: 296, endPoint x: 746, endPoint y: 287, distance: 12.4
click at [741, 287] on div "MECHANICAL COPYRIGHT PROTECTION SOCIETY LTD -- P61975 50% Mechanical Queries [E…" at bounding box center [484, 269] width 859 height 52
copy p "[EMAIL_ADDRESS][DOMAIN_NAME]"
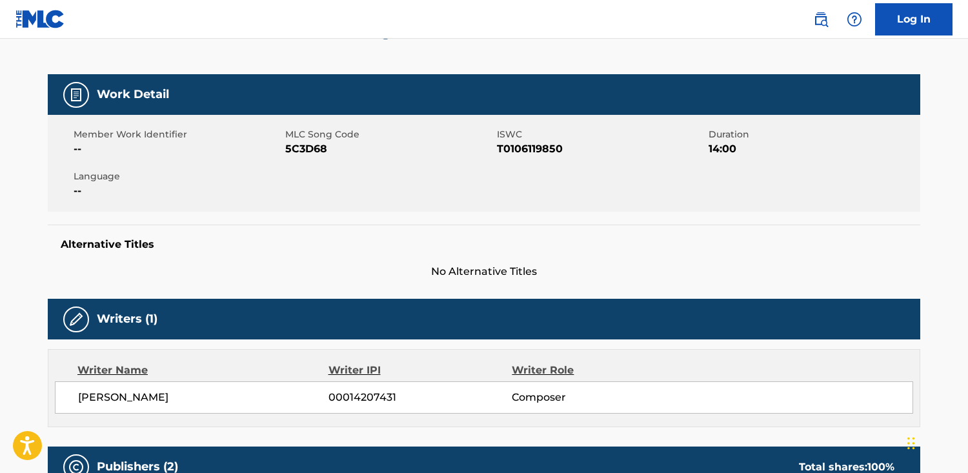
scroll to position [0, 0]
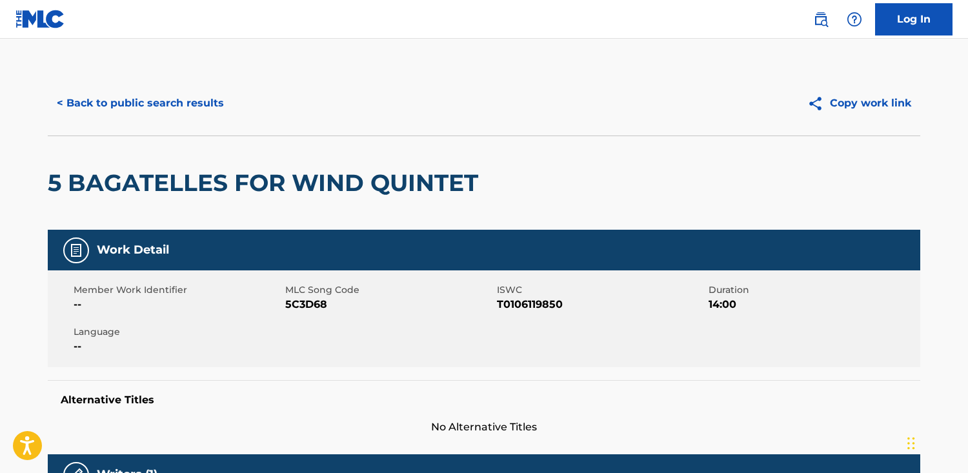
click at [146, 110] on button "< Back to public search results" at bounding box center [140, 103] width 185 height 32
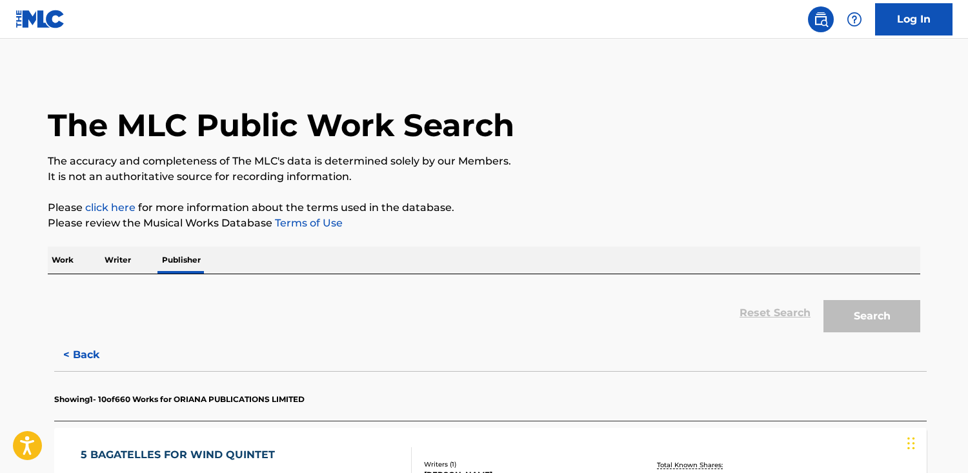
scroll to position [14, 0]
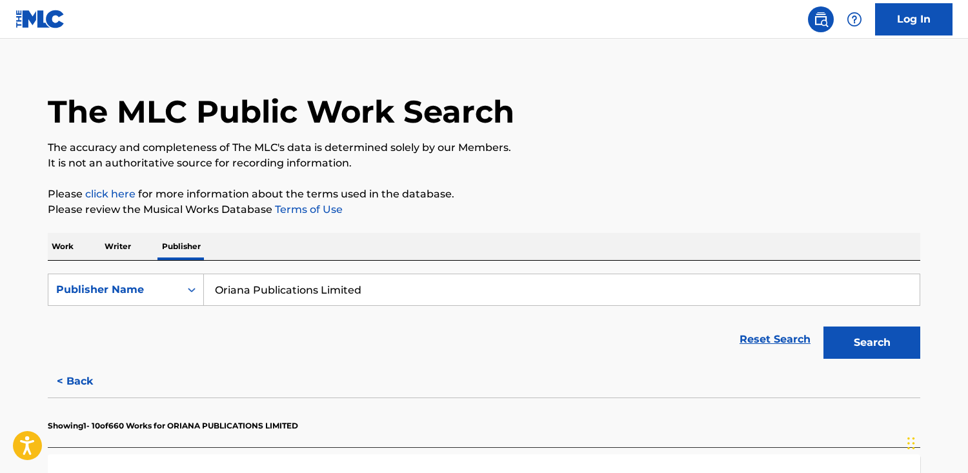
click at [72, 252] on p "Work" at bounding box center [63, 246] width 30 height 27
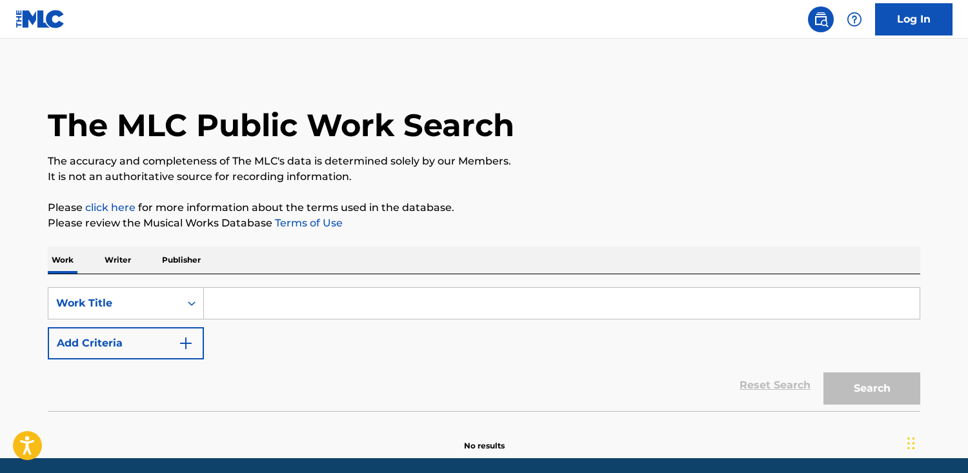
click at [233, 304] on input "Search Form" at bounding box center [562, 303] width 716 height 31
paste input "Sonoroso"
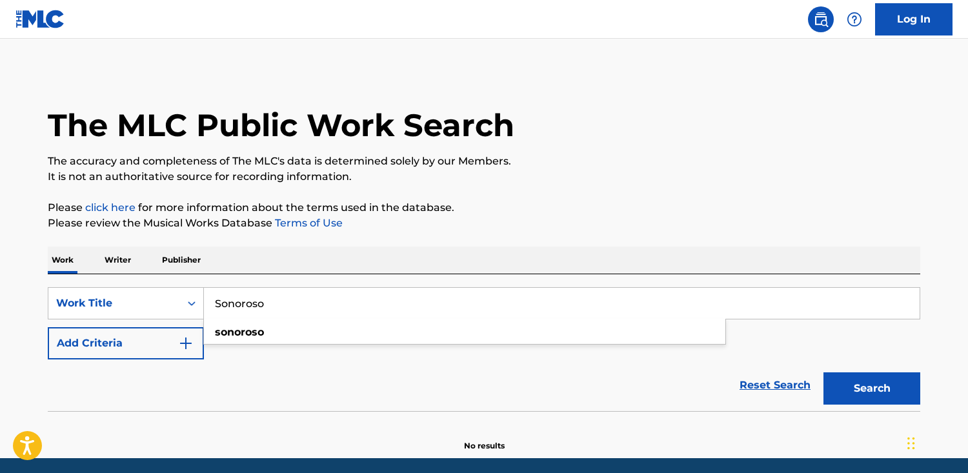
type input "Sonoroso"
click at [824, 373] on button "Search" at bounding box center [872, 389] width 97 height 32
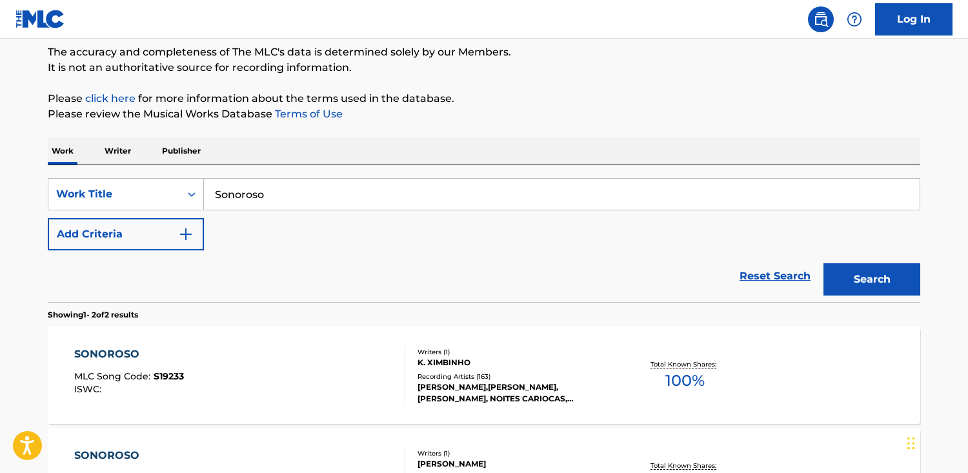
scroll to position [107, 0]
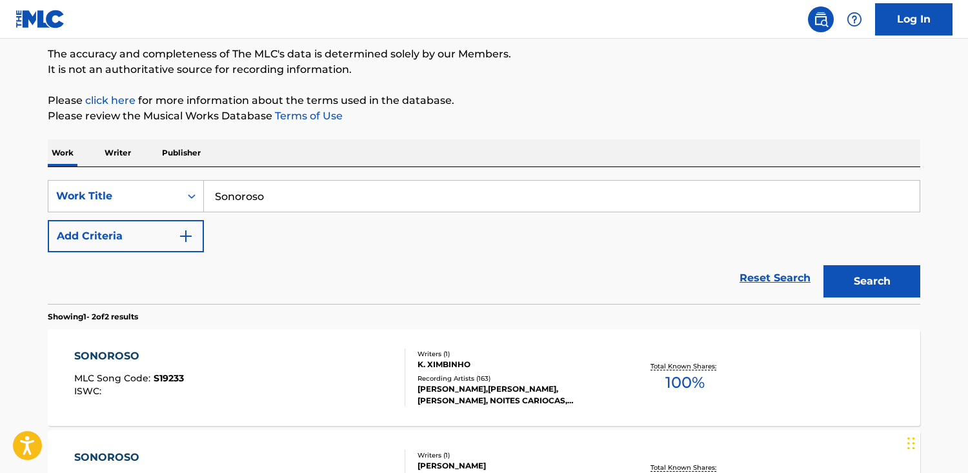
click at [120, 234] on button "Add Criteria" at bounding box center [126, 236] width 156 height 32
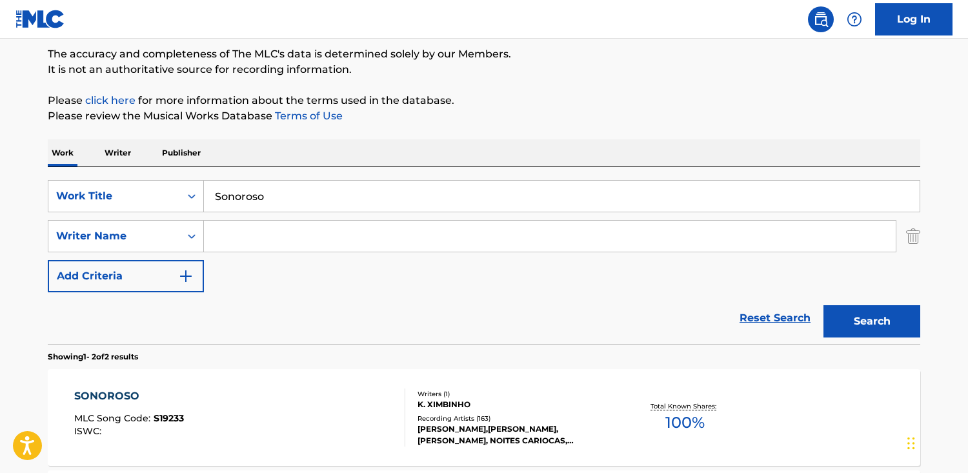
click at [216, 234] on input "Search Form" at bounding box center [550, 236] width 692 height 31
paste input "Barrense-[PERSON_NAME]"
drag, startPoint x: 265, startPoint y: 235, endPoint x: 314, endPoint y: 272, distance: 61.9
click at [265, 235] on input "Barrense-[PERSON_NAME]" at bounding box center [550, 236] width 692 height 31
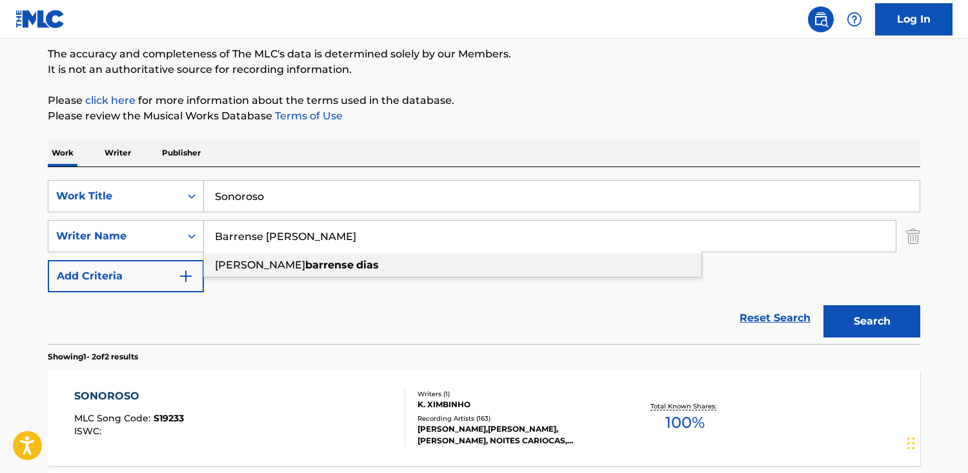
type input "[PERSON_NAME] barrense [PERSON_NAME]"
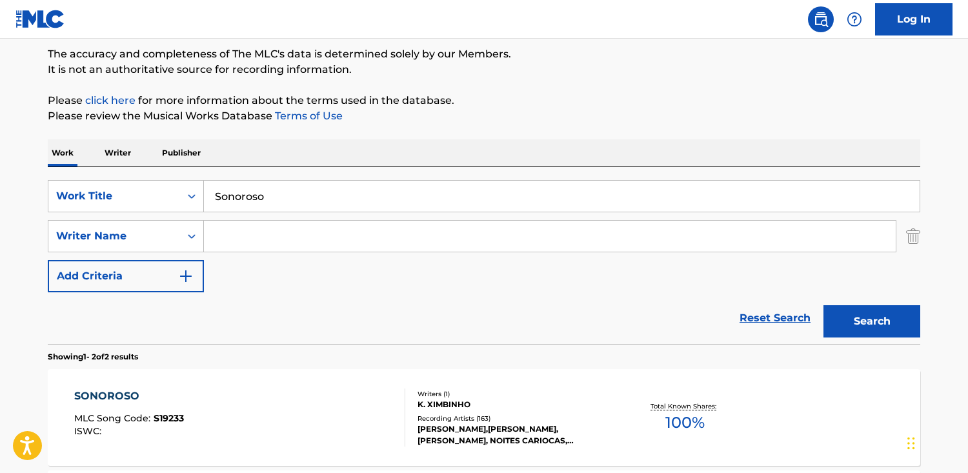
paste input "Barrense-[PERSON_NAME]"
type input "Barrense [PERSON_NAME]"
click at [824, 305] on button "Search" at bounding box center [872, 321] width 97 height 32
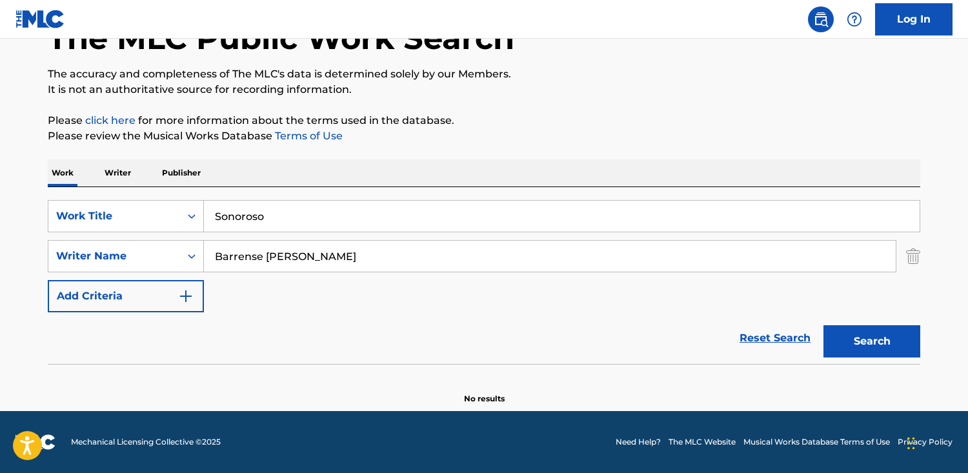
scroll to position [87, 0]
drag, startPoint x: 160, startPoint y: 209, endPoint x: 193, endPoint y: 192, distance: 37.0
click at [158, 209] on div "SearchWithCriteriac782e709-fa70-4ca2-b6ea-67869a45f0f9 Work Title Sonoroso sono…" at bounding box center [484, 216] width 873 height 32
click at [287, 214] on input "Sonoroso" at bounding box center [562, 216] width 716 height 31
drag, startPoint x: 281, startPoint y: 216, endPoint x: 101, endPoint y: 213, distance: 180.8
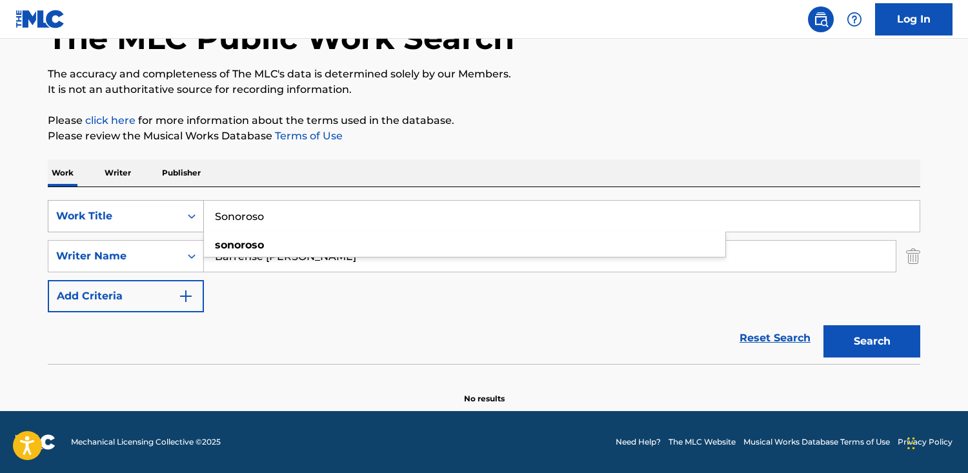
click at [101, 213] on div "SearchWithCriteriac782e709-fa70-4ca2-b6ea-67869a45f0f9 Work Title Sonoroso sono…" at bounding box center [484, 216] width 873 height 32
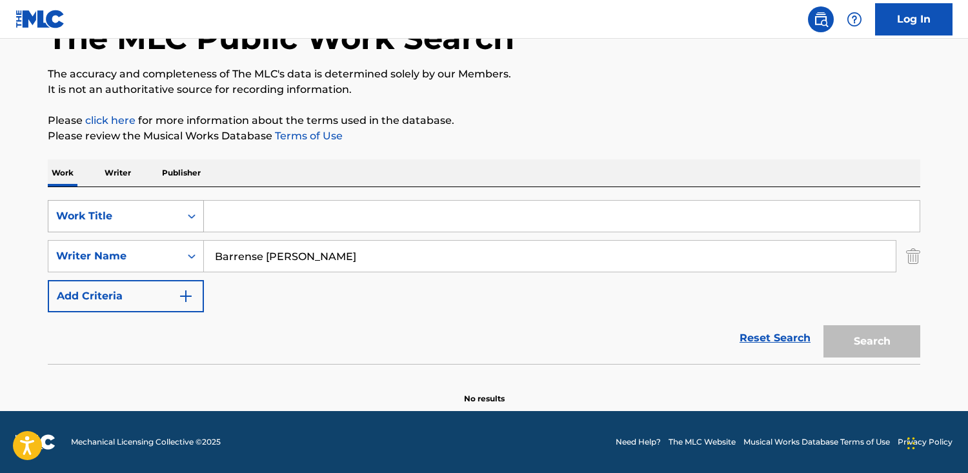
paste input "Samba do Fric"
type input "Samba do Fric"
click at [824, 325] on button "Search" at bounding box center [872, 341] width 97 height 32
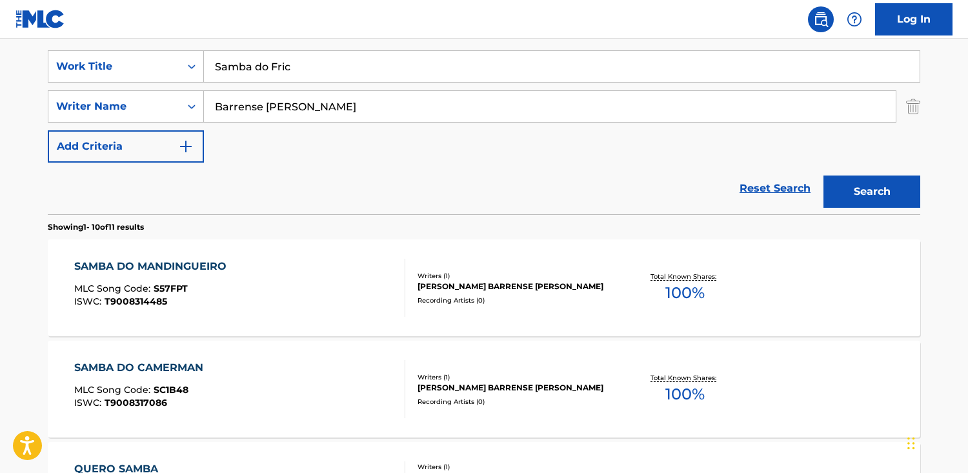
scroll to position [238, 0]
click at [218, 110] on input "Barrense [PERSON_NAME]" at bounding box center [550, 105] width 692 height 31
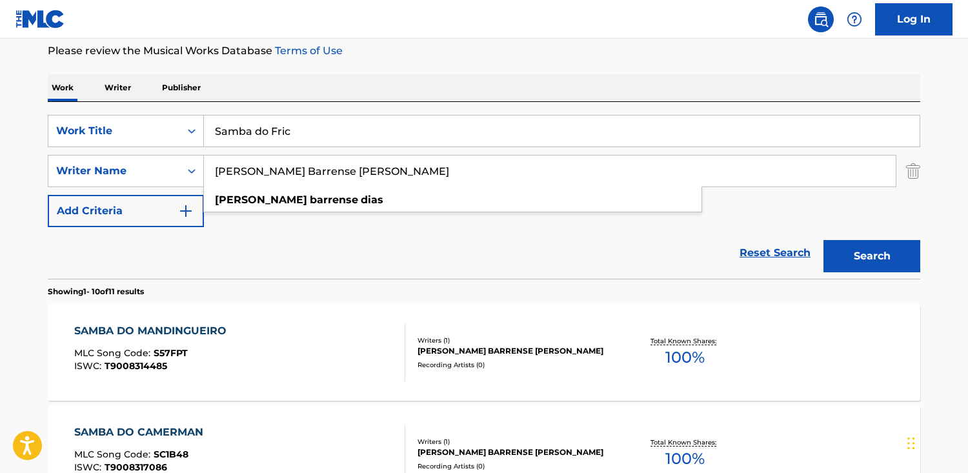
type input "[PERSON_NAME] Barrense [PERSON_NAME]"
click at [824, 240] on button "Search" at bounding box center [872, 256] width 97 height 32
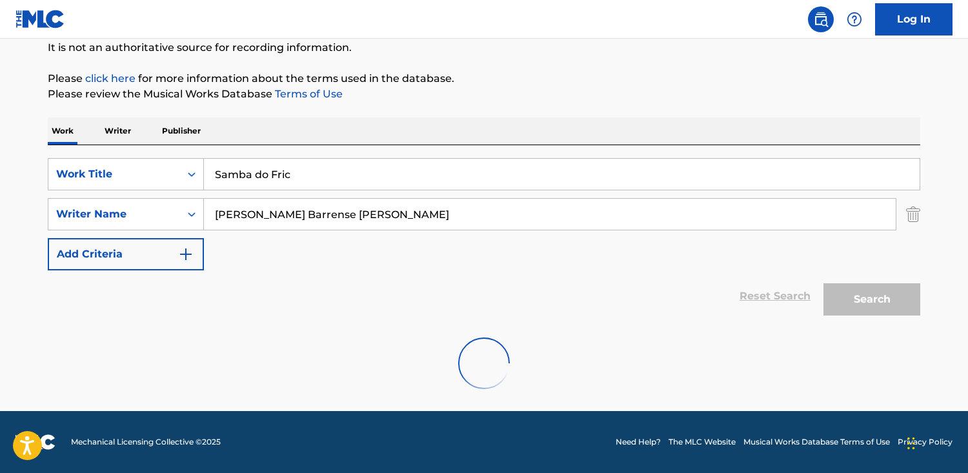
scroll to position [172, 0]
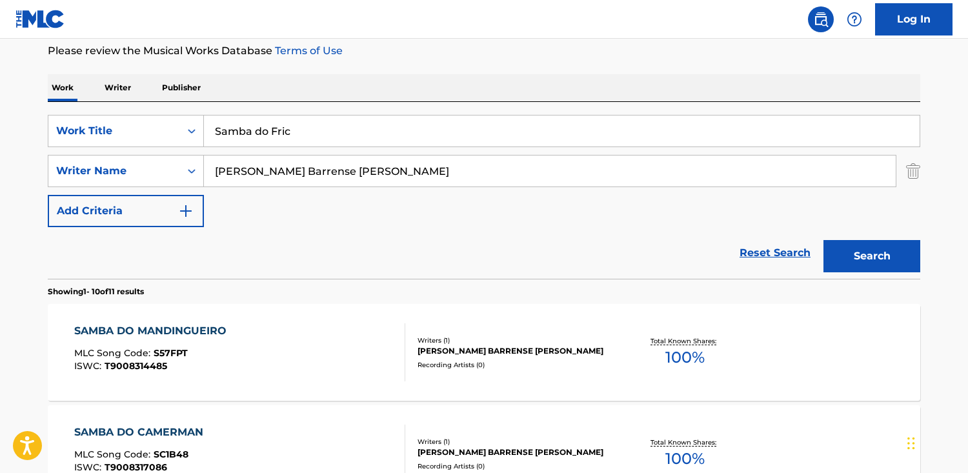
click at [299, 340] on div "SAMBA DO MANDINGUEIRO MLC Song Code : S57FPT ISWC : T9008314485" at bounding box center [240, 352] width 332 height 58
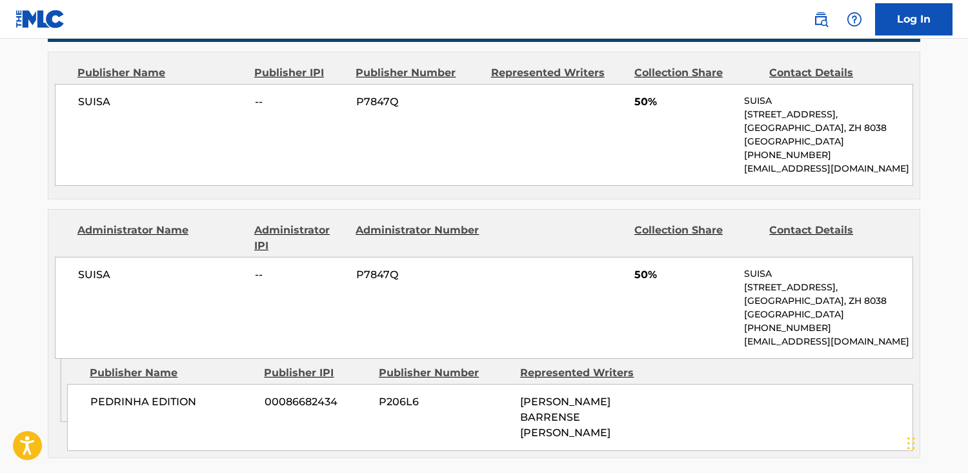
scroll to position [592, 0]
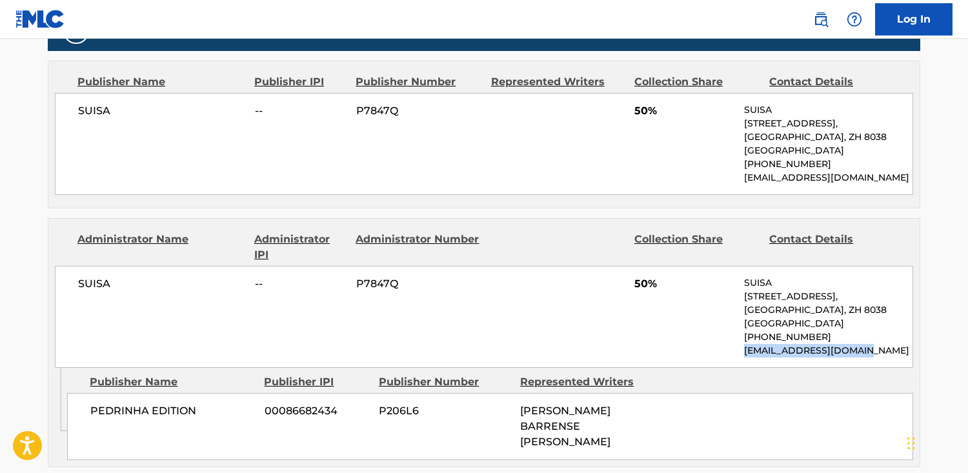
drag, startPoint x: 877, startPoint y: 354, endPoint x: 743, endPoint y: 354, distance: 134.3
click at [743, 354] on div "SUISA -- P7847Q 50% SUISA [STREET_ADDRESS] [PHONE_NUMBER] [EMAIL_ADDRESS][DOMAI…" at bounding box center [484, 317] width 859 height 102
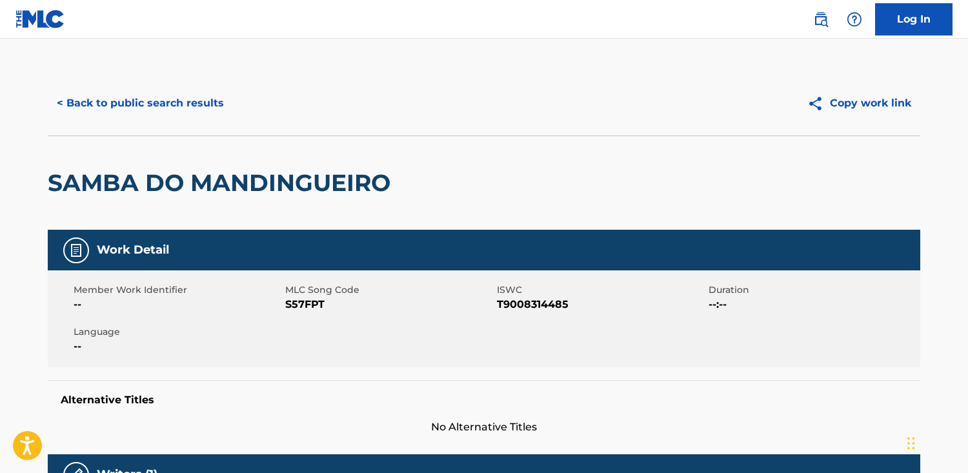
drag, startPoint x: 169, startPoint y: 107, endPoint x: 169, endPoint y: 117, distance: 10.3
click at [169, 118] on button "< Back to public search results" at bounding box center [140, 103] width 185 height 32
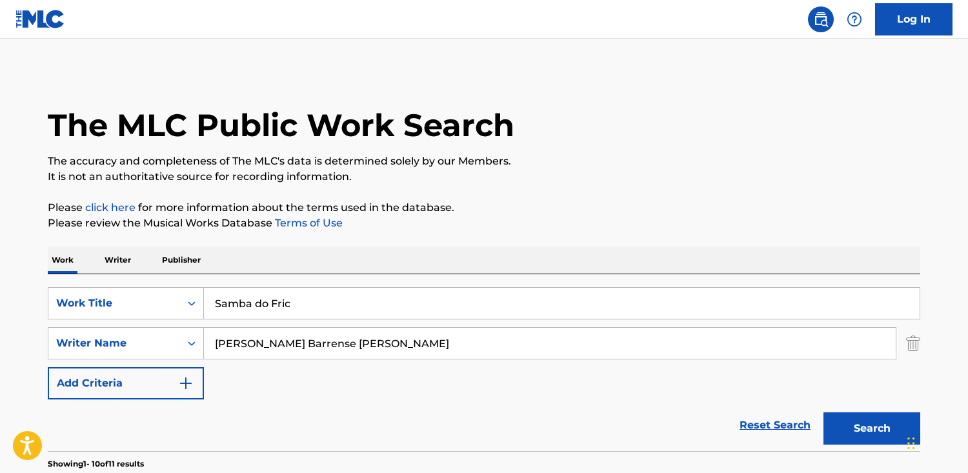
scroll to position [170, 0]
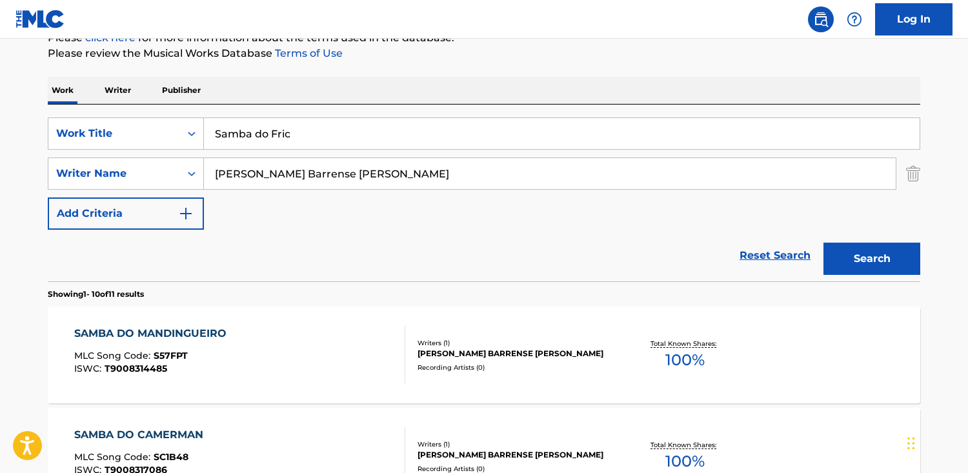
drag, startPoint x: 308, startPoint y: 139, endPoint x: 61, endPoint y: 116, distance: 248.4
click at [61, 116] on div "SearchWithCriteriac782e709-fa70-4ca2-b6ea-67869a45f0f9 Work Title Samba do Fric…" at bounding box center [484, 193] width 873 height 177
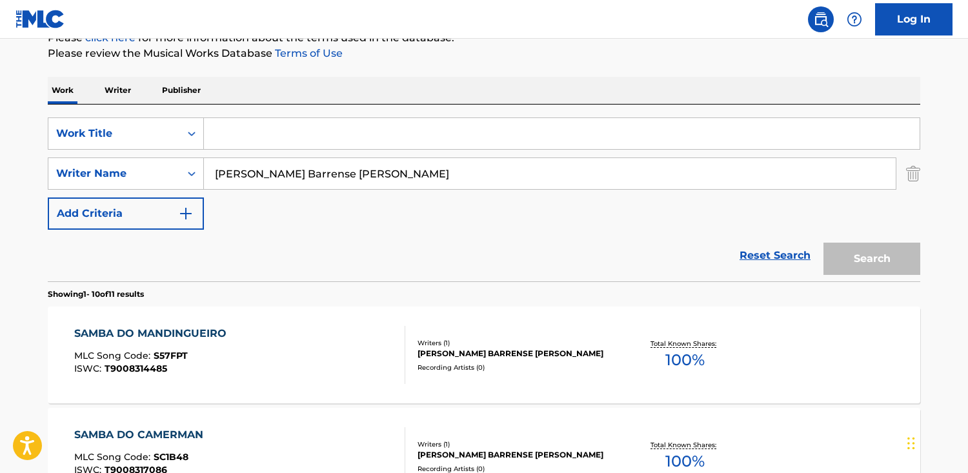
paste input "The Ballad of the Witches' Road"
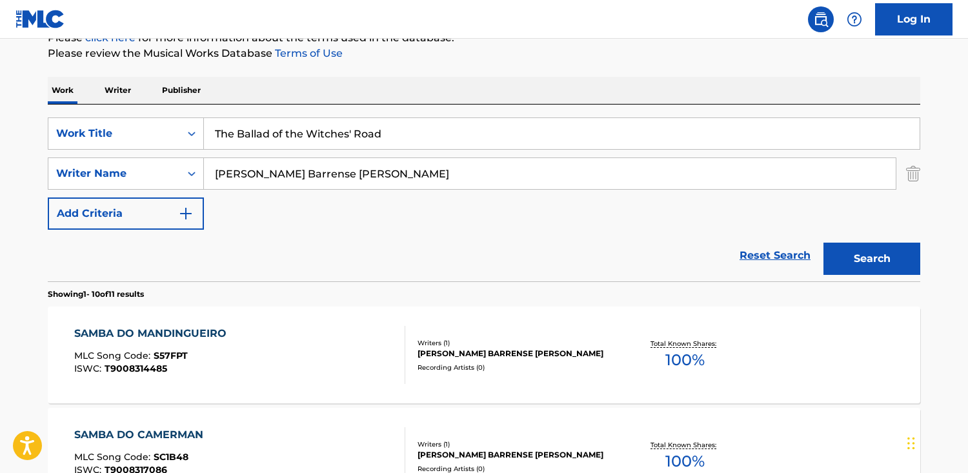
type input "The Ballad of the Witches' Road"
click at [824, 243] on button "Search" at bounding box center [872, 259] width 97 height 32
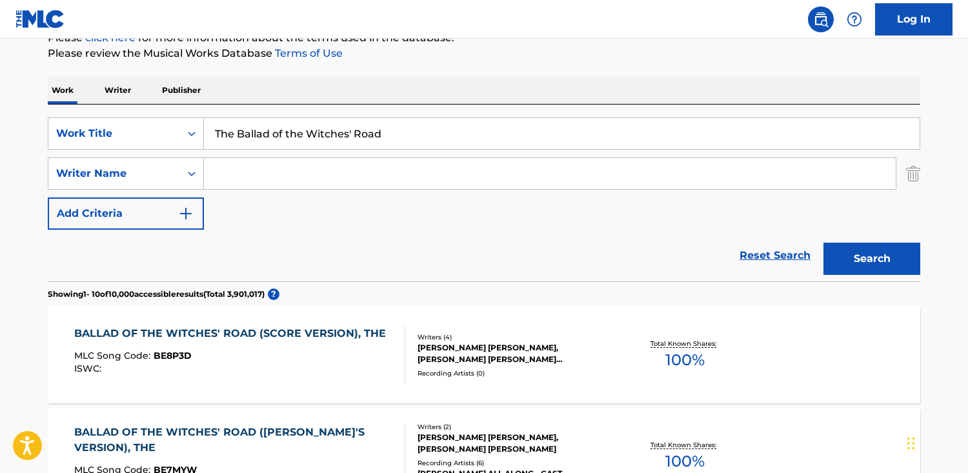
scroll to position [169, 0]
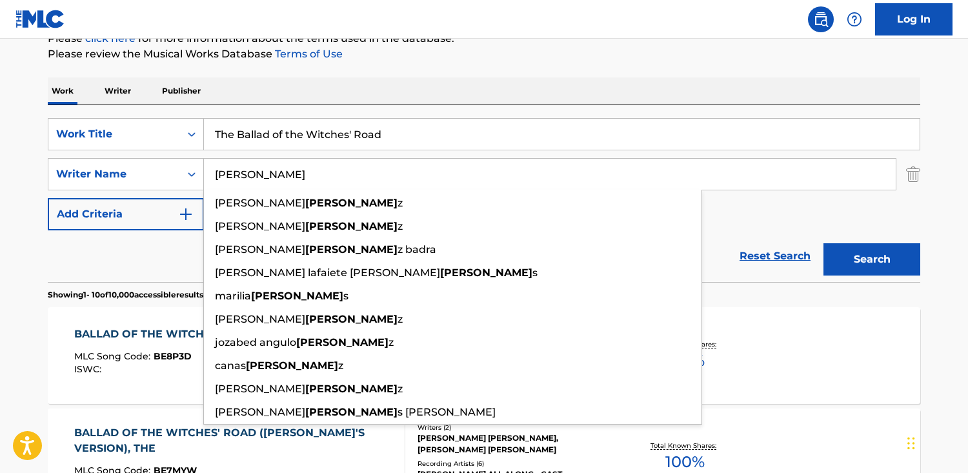
type input "[PERSON_NAME]"
click at [824, 243] on button "Search" at bounding box center [872, 259] width 97 height 32
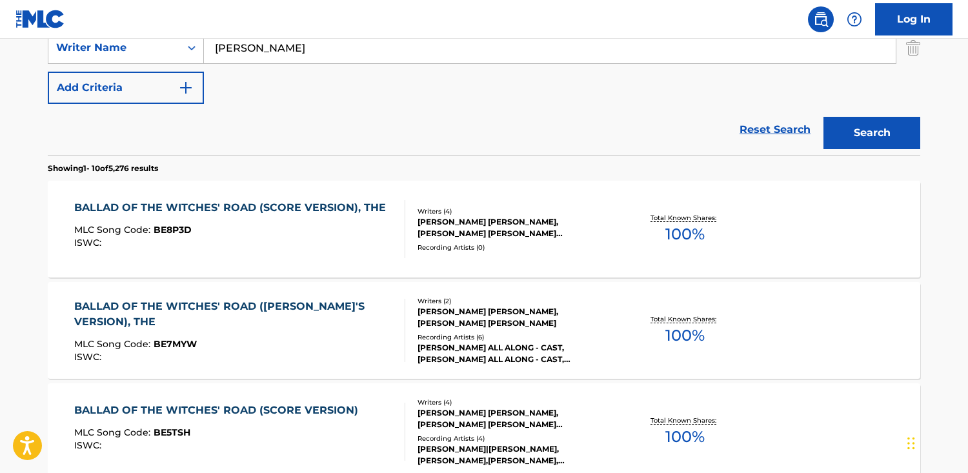
scroll to position [294, 0]
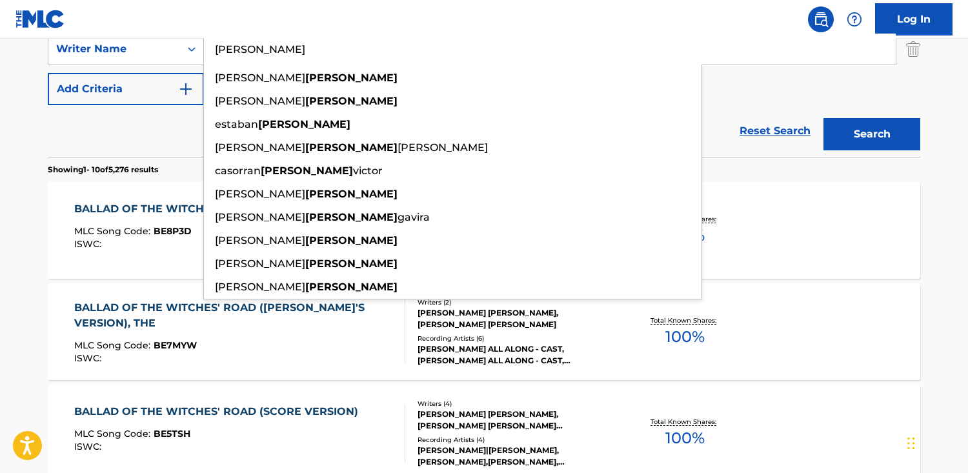
click at [212, 341] on div "MLC Song Code : BE7MYW" at bounding box center [234, 347] width 321 height 13
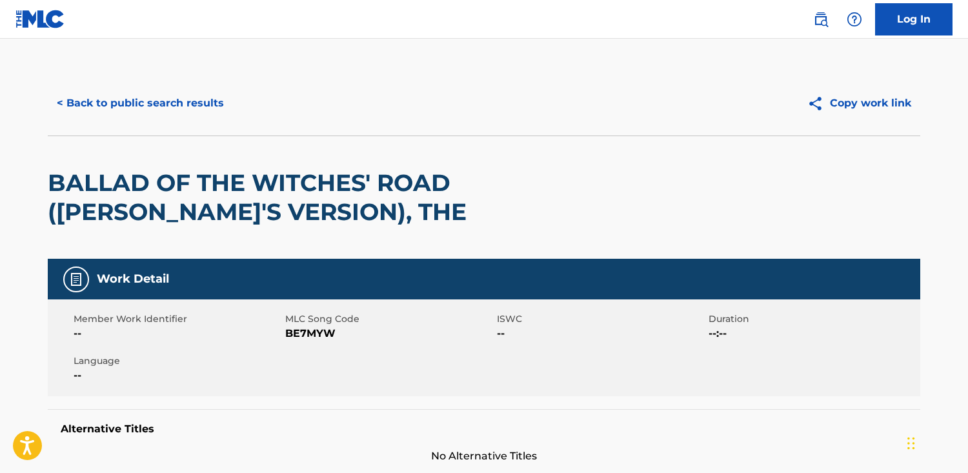
click at [150, 114] on button "< Back to public search results" at bounding box center [140, 103] width 185 height 32
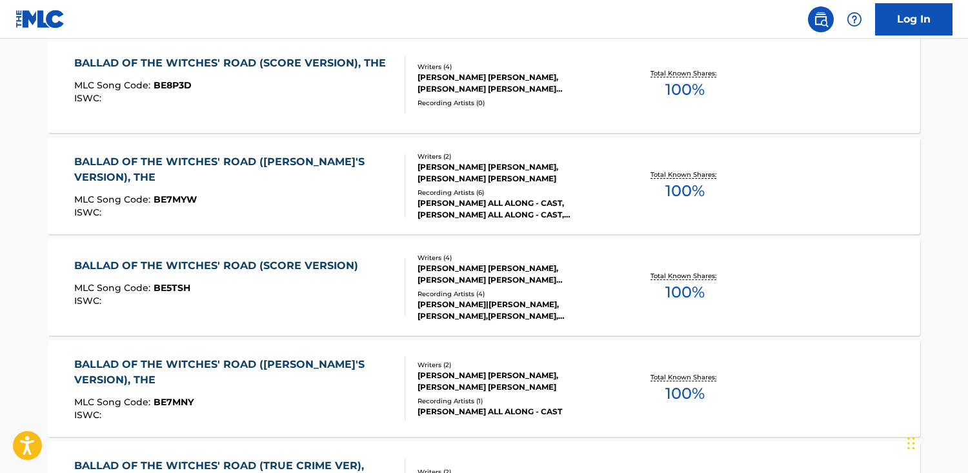
scroll to position [438, 0]
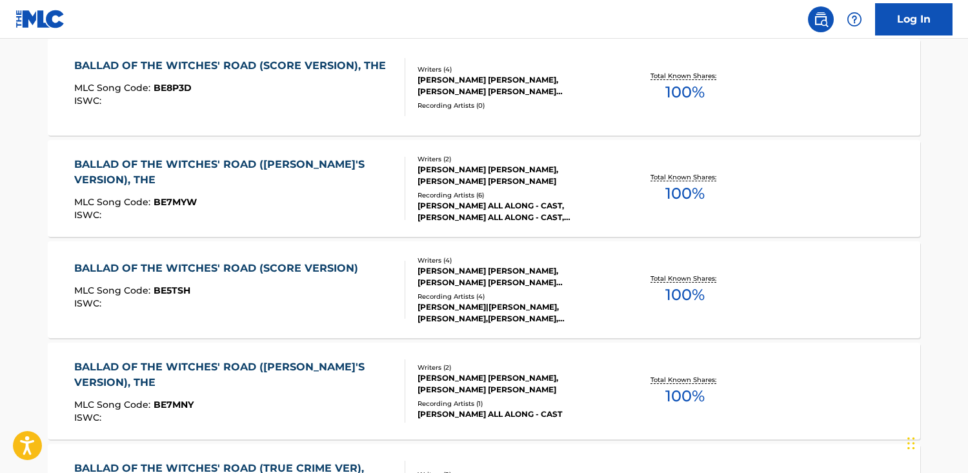
click at [231, 198] on div "MLC Song Code : BE7MYW" at bounding box center [234, 204] width 321 height 13
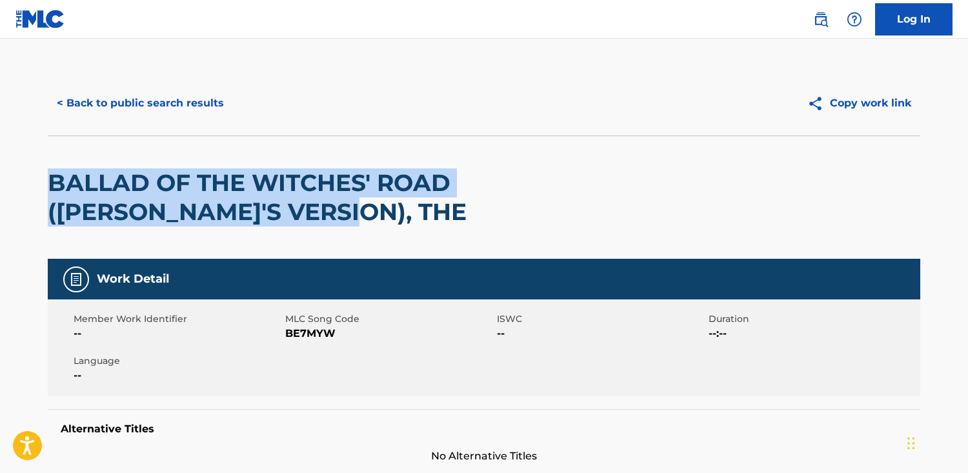
drag, startPoint x: 272, startPoint y: 208, endPoint x: -68, endPoint y: 177, distance: 341.0
click at [0, 177] on html "Accessibility Screen-Reader Guide, Feedback, and Issue Reporting | New window C…" at bounding box center [484, 236] width 968 height 473
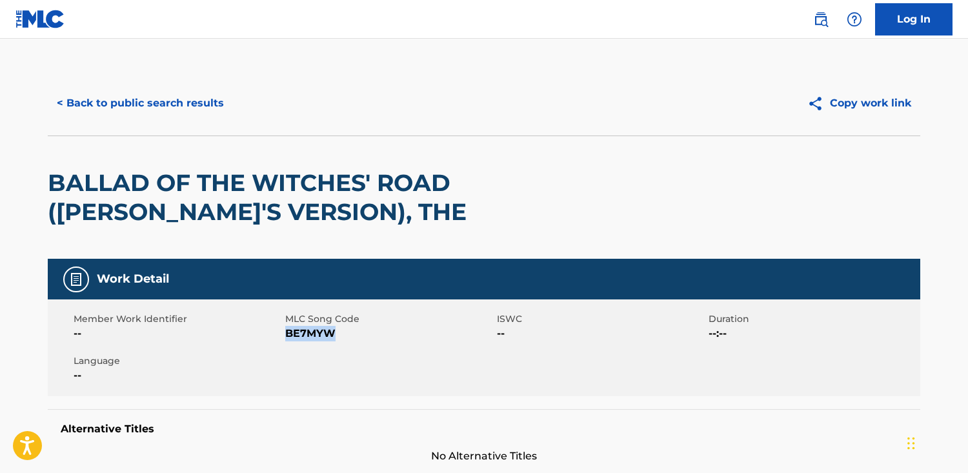
drag, startPoint x: 362, startPoint y: 331, endPoint x: 289, endPoint y: 328, distance: 73.0
click at [289, 327] on span "BE7MYW" at bounding box center [389, 333] width 209 height 15
click at [114, 114] on button "< Back to public search results" at bounding box center [140, 103] width 185 height 32
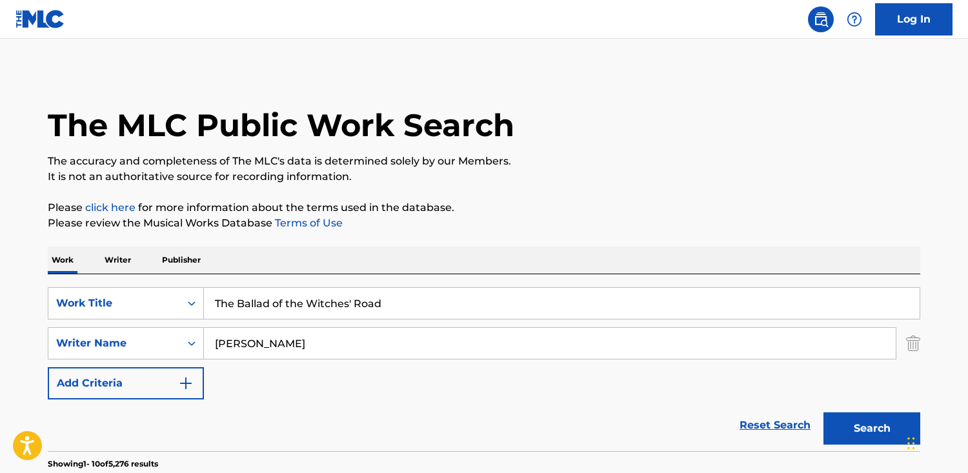
click at [187, 267] on p "Publisher" at bounding box center [181, 260] width 46 height 27
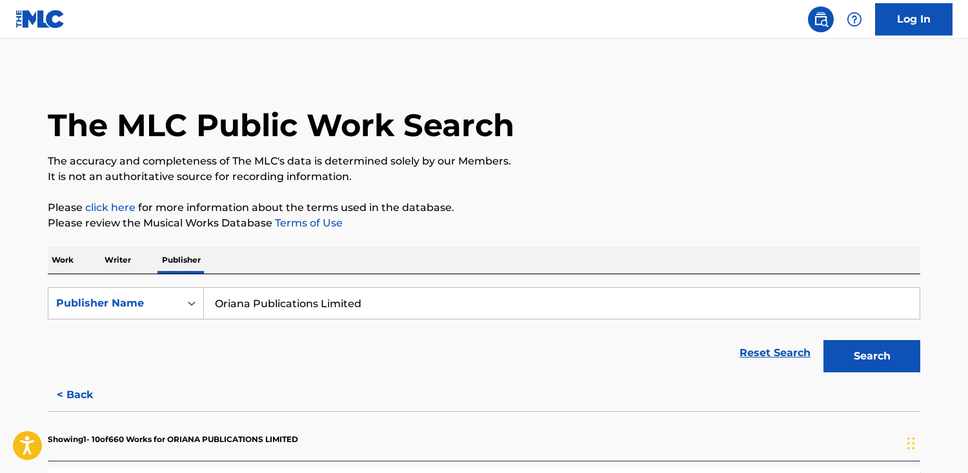
drag, startPoint x: 471, startPoint y: 310, endPoint x: -45, endPoint y: 260, distance: 518.2
click at [0, 260] on html "Accessibility Screen-Reader Guide, Feedback, and Issue Reporting | New window C…" at bounding box center [484, 236] width 968 height 473
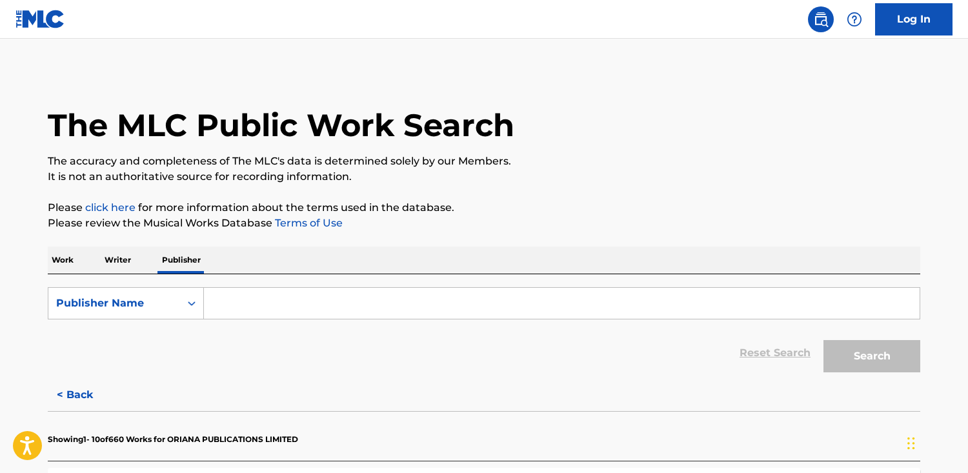
paste input "Smithsonian Folkways Recordings"
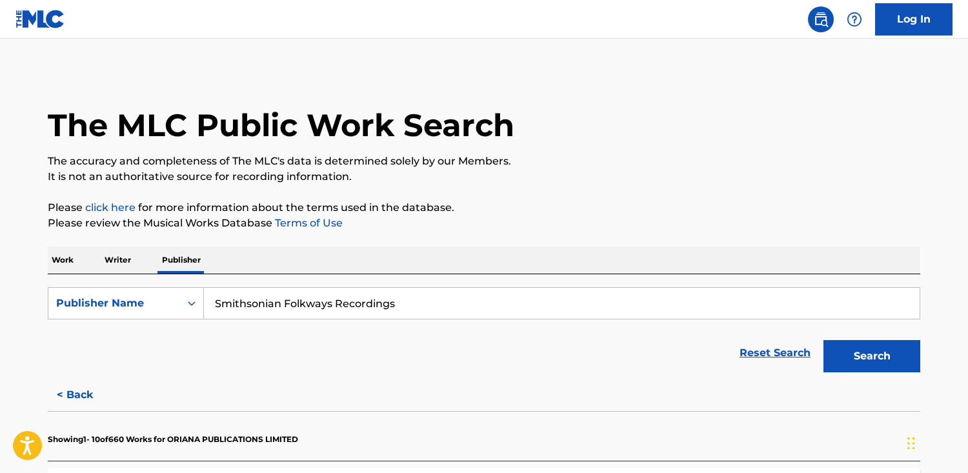
type input "Smithsonian Folkways Recordings"
click at [824, 340] on button "Search" at bounding box center [872, 356] width 97 height 32
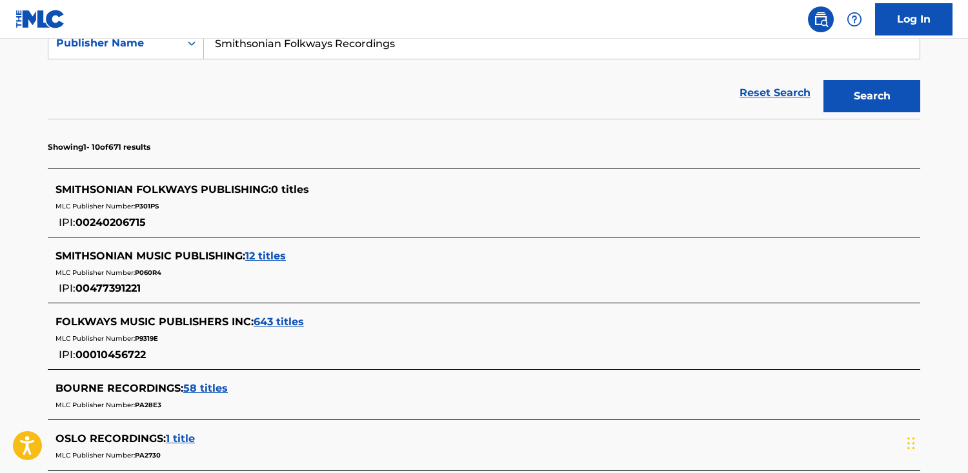
scroll to position [260, 0]
click at [269, 249] on div "SMITHSONIAN MUSIC PUBLISHING : 12 titles" at bounding box center [468, 256] width 824 height 15
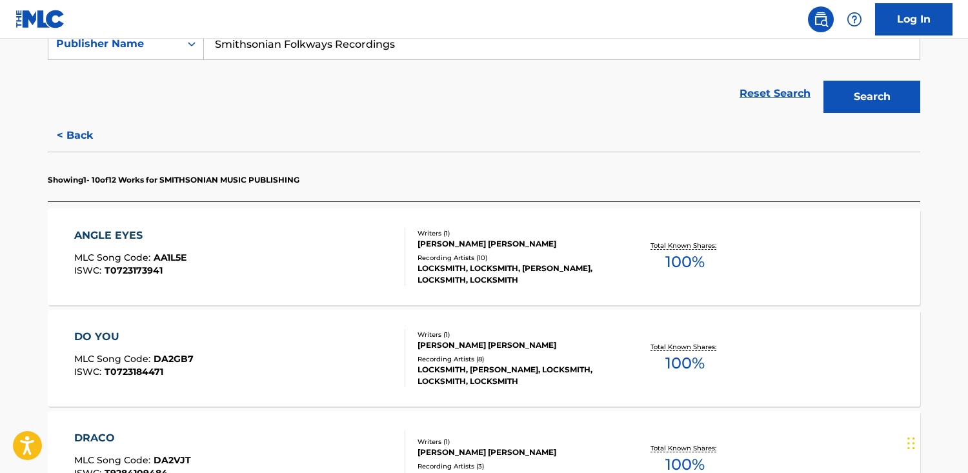
scroll to position [0, 0]
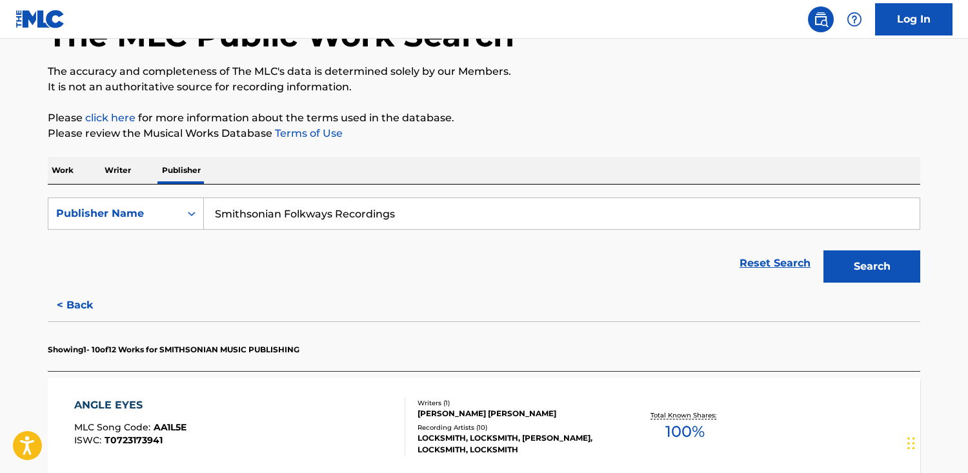
click at [269, 398] on div "ANGLE EYES MLC Song Code : AA1L5E ISWC : T0723173941" at bounding box center [240, 427] width 332 height 58
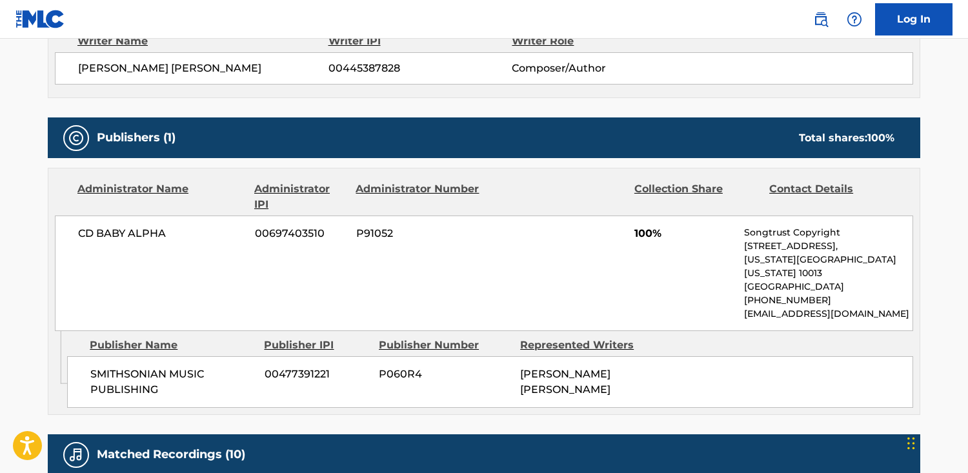
scroll to position [481, 0]
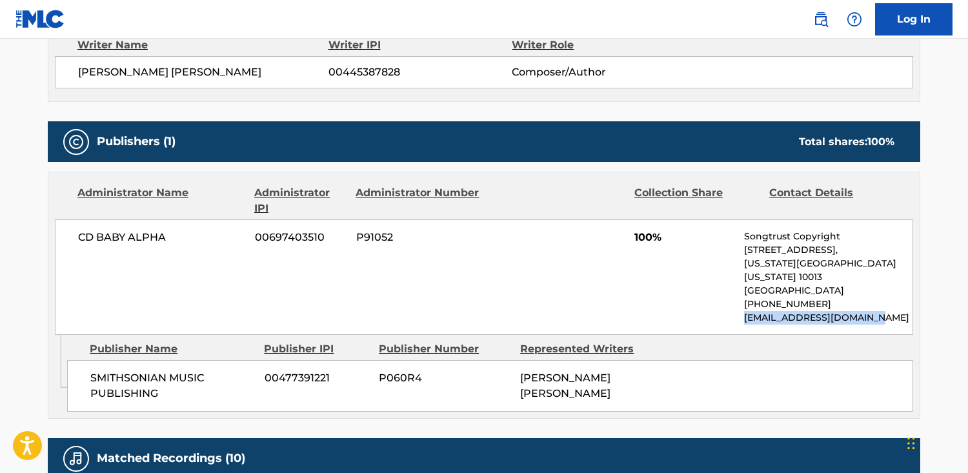
drag, startPoint x: 864, startPoint y: 307, endPoint x: 747, endPoint y: 304, distance: 116.9
click at [742, 304] on div "CD BABY ALPHA 00697403510 P91052 100% Songtrust Copyright [STREET_ADDRESS][US_S…" at bounding box center [484, 278] width 859 height 116
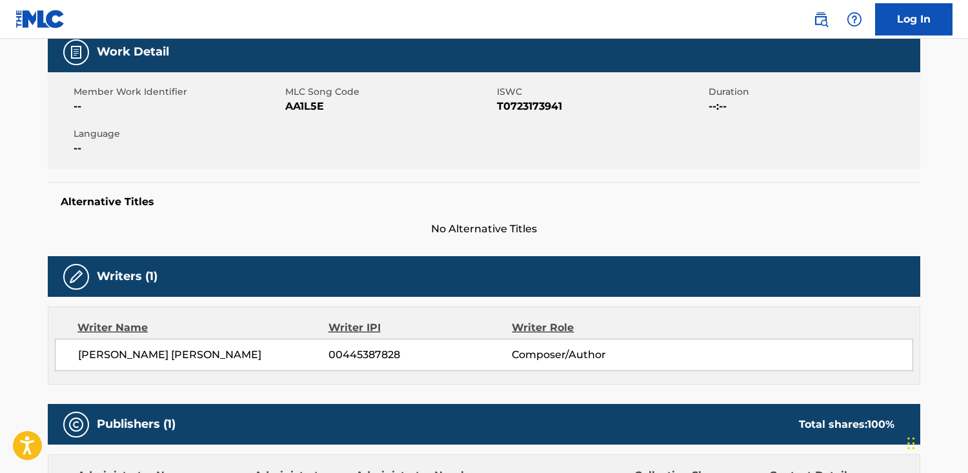
scroll to position [0, 0]
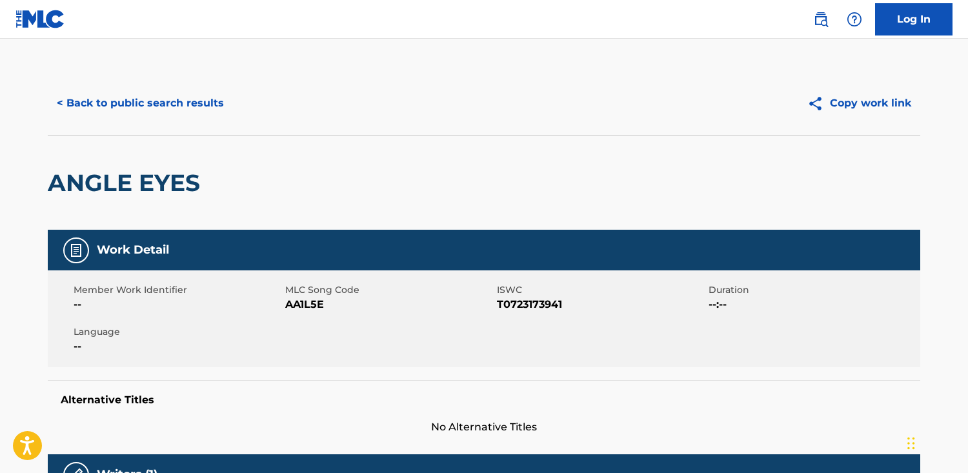
click at [128, 111] on button "< Back to public search results" at bounding box center [140, 103] width 185 height 32
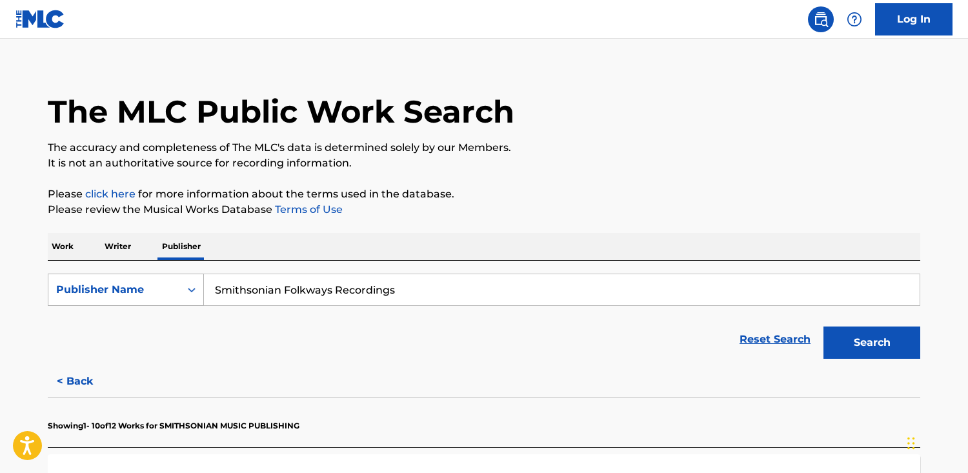
drag, startPoint x: 448, startPoint y: 289, endPoint x: 50, endPoint y: 288, distance: 397.7
click at [50, 288] on div "SearchWithCriteriafe3c8b1b-91f3-42ca-a704-f2ff1c2c1289 Publisher Name Smithsoni…" at bounding box center [484, 290] width 873 height 32
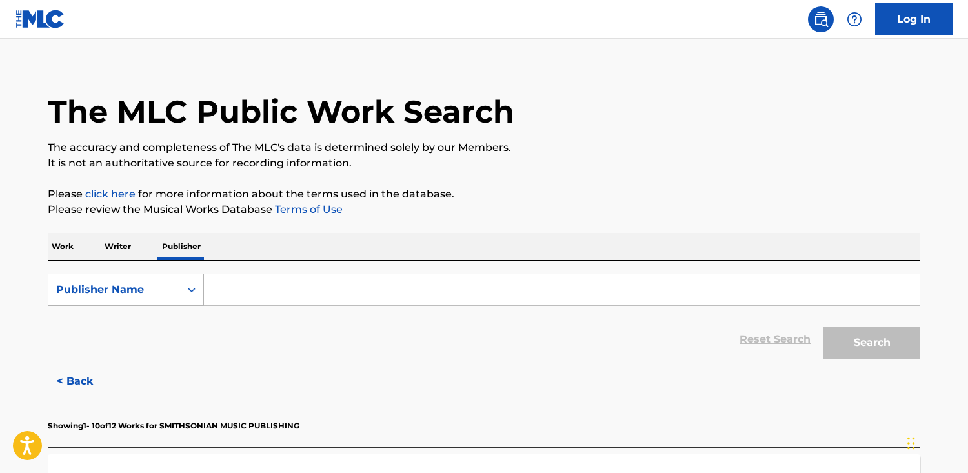
paste input "Citrus Skies Publishing Group"
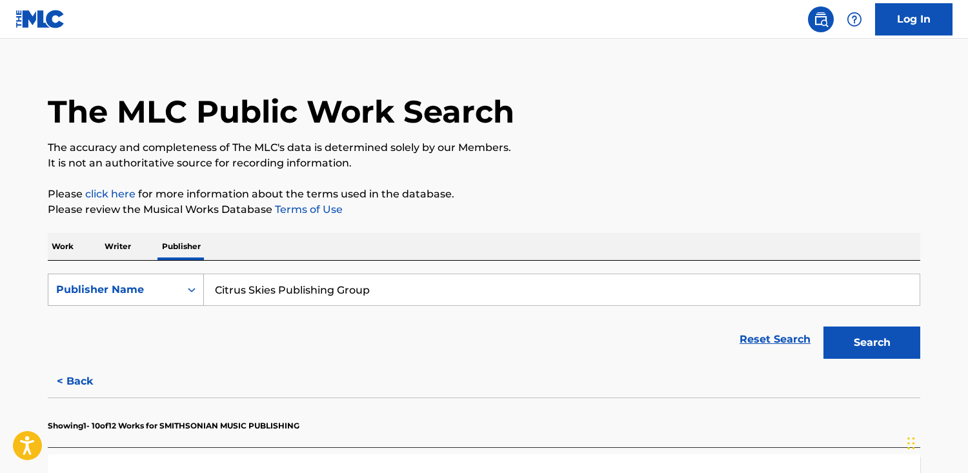
type input "Citrus Skies Publishing Group"
click at [824, 327] on button "Search" at bounding box center [872, 343] width 97 height 32
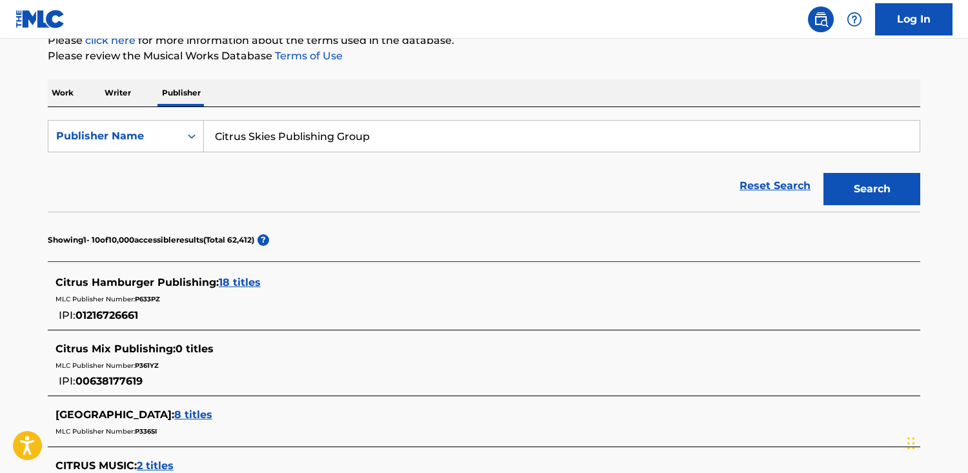
scroll to position [167, 0]
drag, startPoint x: 387, startPoint y: 143, endPoint x: 123, endPoint y: 140, distance: 264.7
click at [123, 140] on div "SearchWithCriteriafe3c8b1b-91f3-42ca-a704-f2ff1c2c1289 Publisher Name Citrus Sk…" at bounding box center [484, 137] width 873 height 32
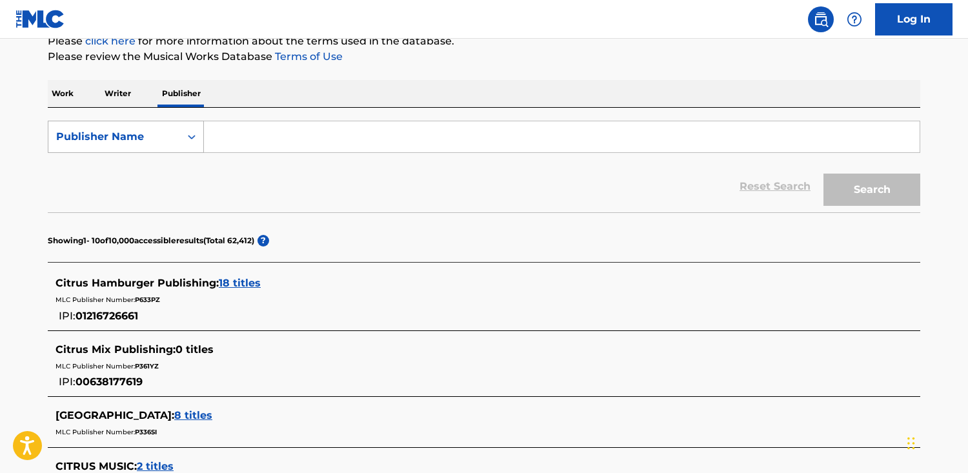
paste input "SOCIETE ITAK"
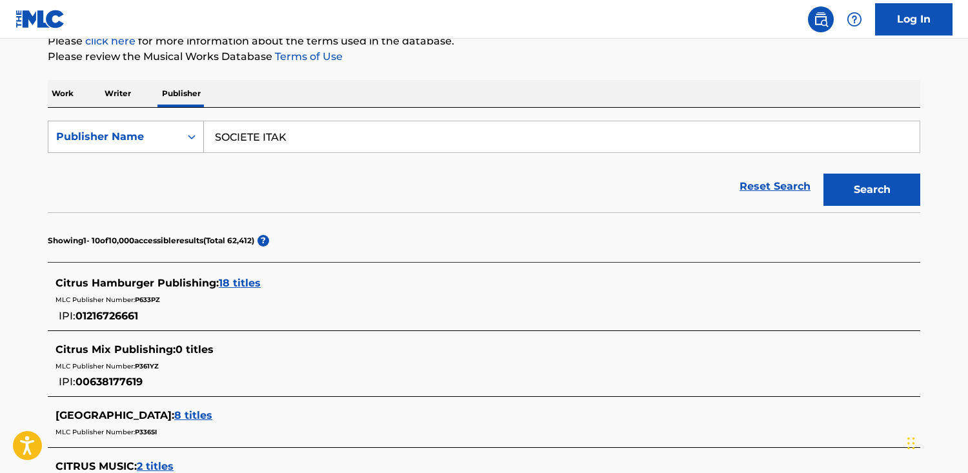
type input "SOCIETE ITAK"
click at [824, 174] on button "Search" at bounding box center [872, 190] width 97 height 32
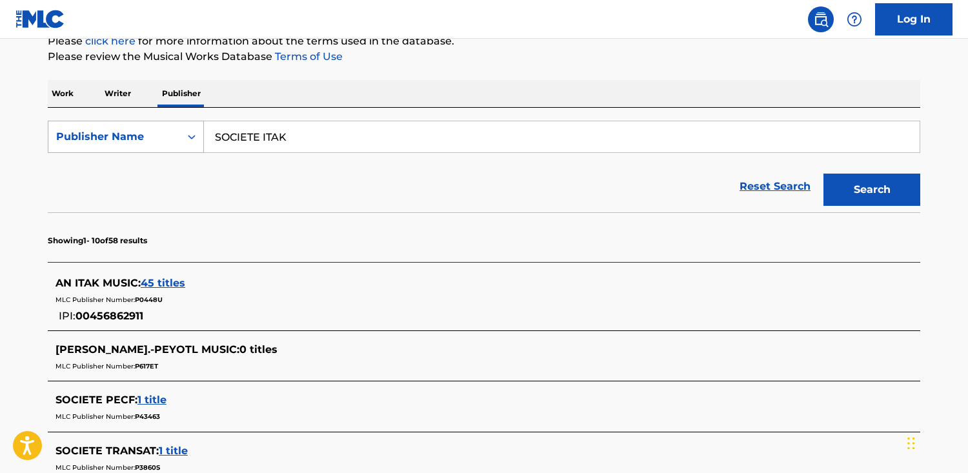
scroll to position [145, 0]
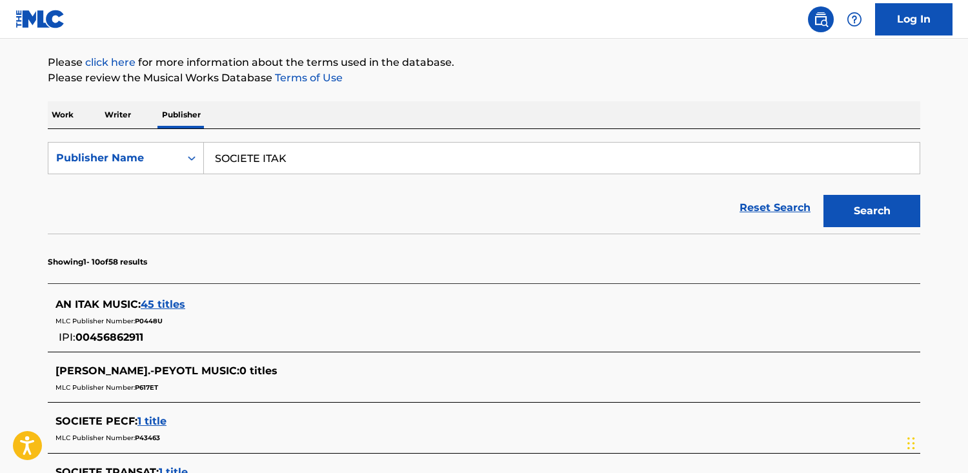
click at [57, 114] on p "Work" at bounding box center [63, 114] width 30 height 27
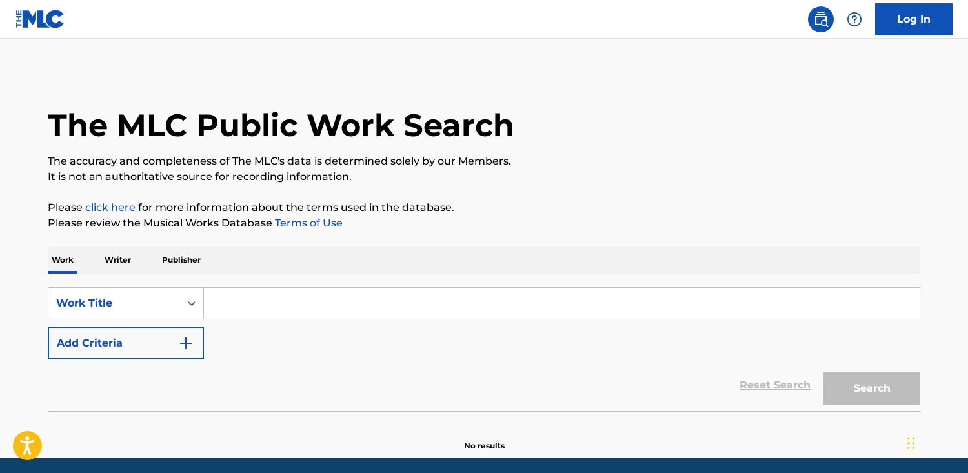
click at [346, 284] on div "SearchWithCriteriac782e709-fa70-4ca2-b6ea-67869a45f0f9 Work Title Add Criteria …" at bounding box center [484, 342] width 873 height 137
click at [341, 297] on input "Search Form" at bounding box center [562, 303] width 716 height 31
paste input "Spin You Around"
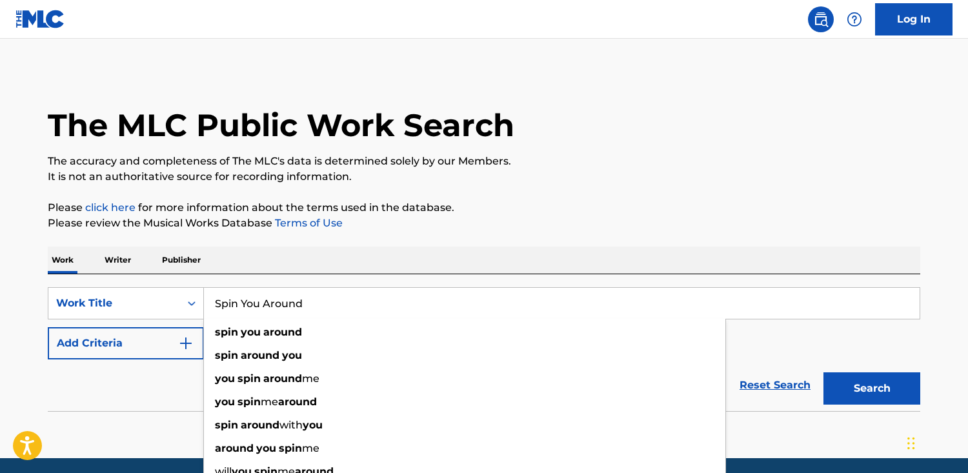
type input "Spin You Around"
click at [824, 373] on button "Search" at bounding box center [872, 389] width 97 height 32
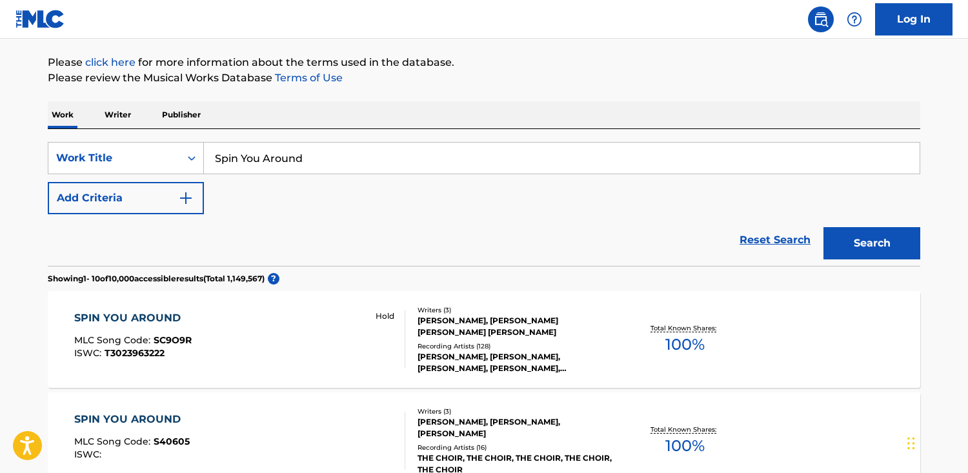
scroll to position [147, 0]
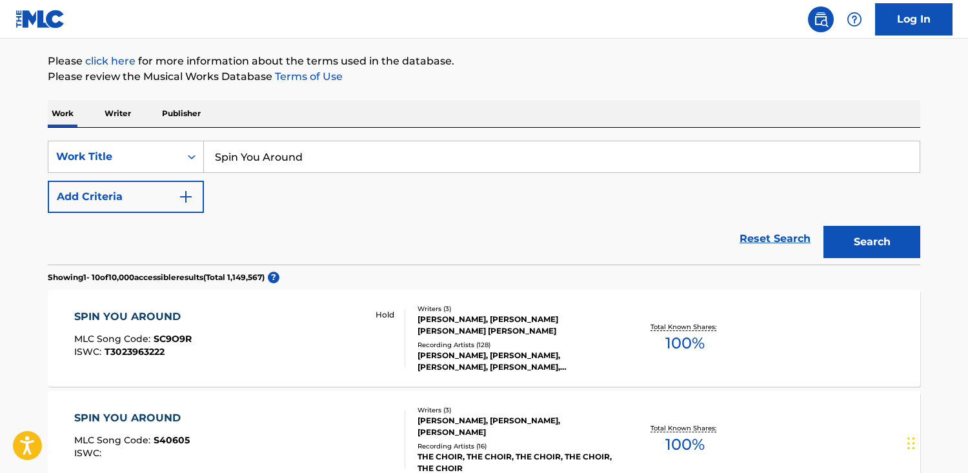
click at [121, 199] on button "Add Criteria" at bounding box center [126, 197] width 156 height 32
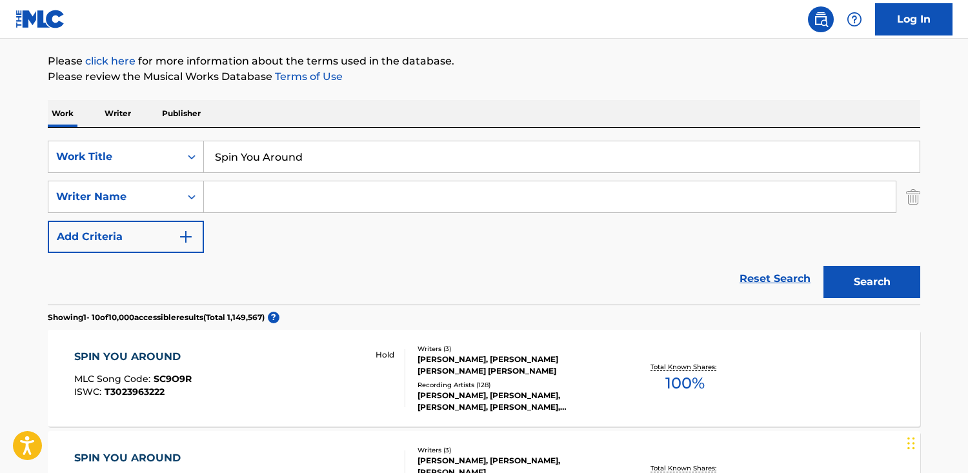
click at [217, 196] on input "Search Form" at bounding box center [550, 196] width 692 height 31
paste input "[PERSON_NAME] [PERSON_NAME]"
click at [824, 266] on button "Search" at bounding box center [872, 282] width 97 height 32
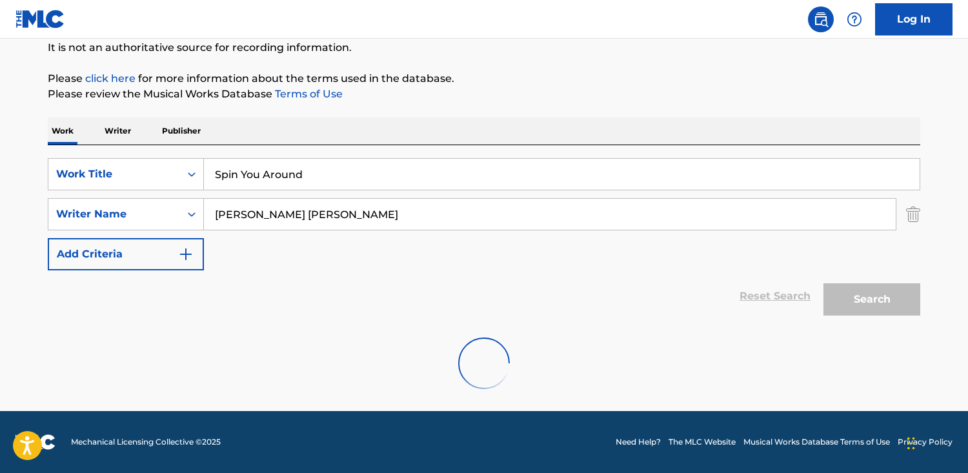
scroll to position [87, 0]
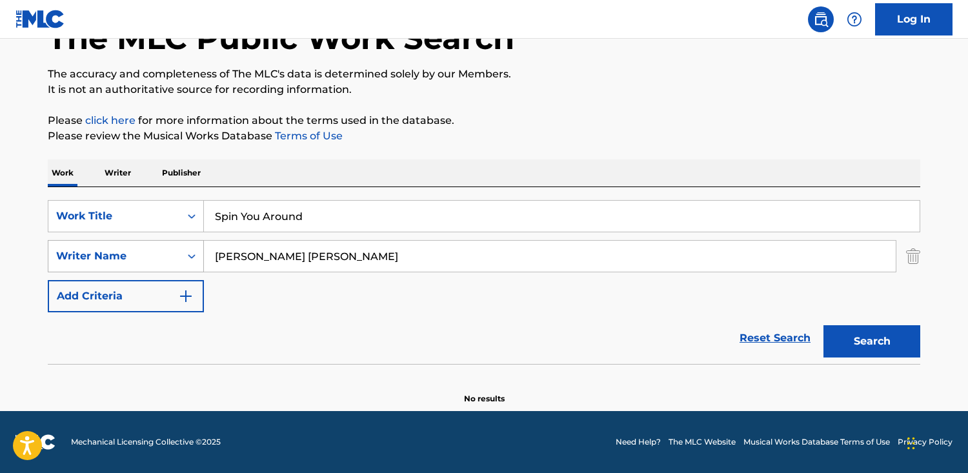
drag, startPoint x: 283, startPoint y: 261, endPoint x: 192, endPoint y: 260, distance: 91.0
click at [192, 260] on div "SearchWithCriteria6bac9610-44a9-4463-9f1a-8ac7064896e6 Writer Name [PERSON_NAME…" at bounding box center [484, 256] width 873 height 32
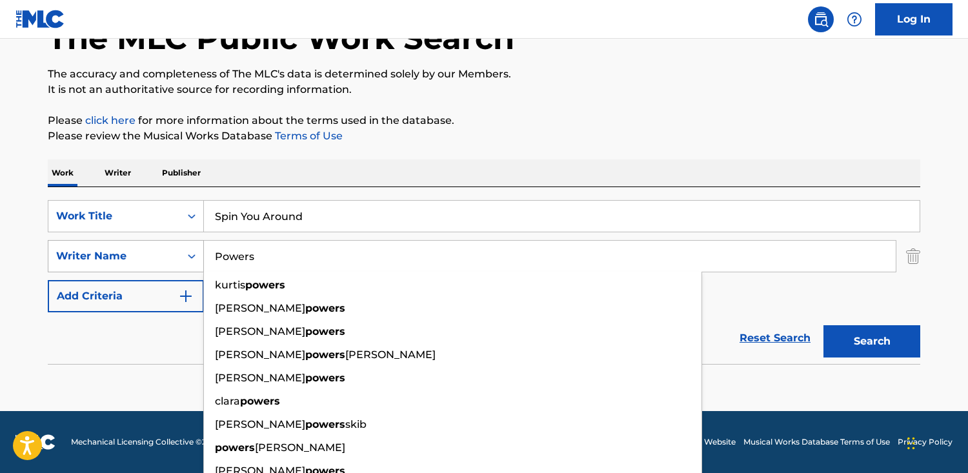
type input "Powers"
click at [824, 325] on button "Search" at bounding box center [872, 341] width 97 height 32
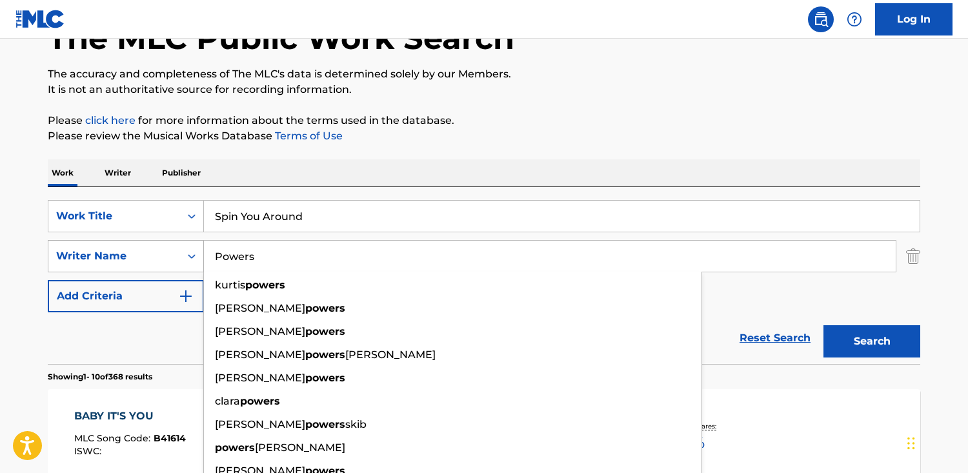
drag, startPoint x: 287, startPoint y: 265, endPoint x: 51, endPoint y: 241, distance: 237.4
click at [52, 241] on div "SearchWithCriteria6bac9610-44a9-4463-9f1a-8ac7064896e6 Writer Name [PERSON_NAME…" at bounding box center [484, 256] width 873 height 32
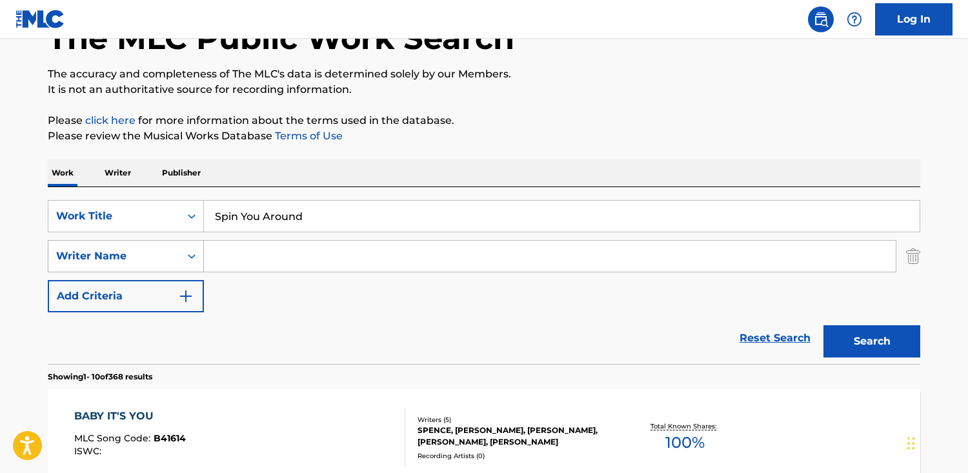
paste input "[PERSON_NAME]"
type input "[PERSON_NAME]"
click at [824, 325] on button "Search" at bounding box center [872, 341] width 97 height 32
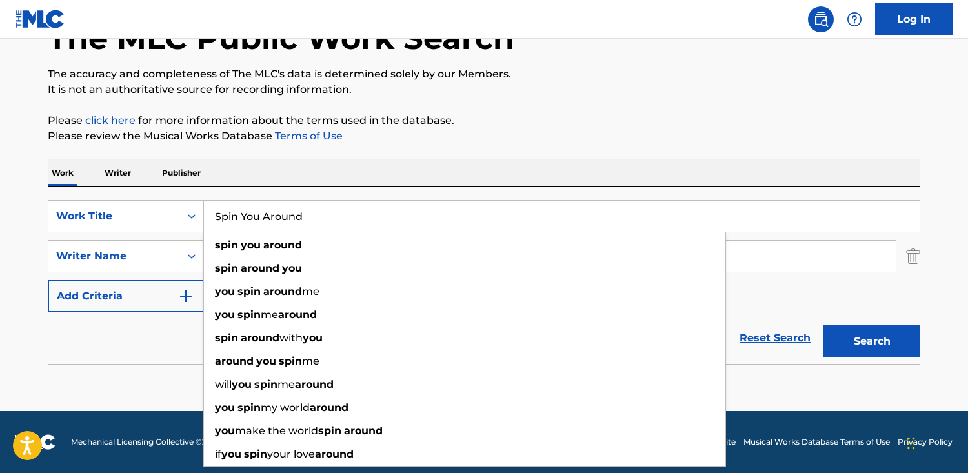
drag, startPoint x: 300, startPoint y: 220, endPoint x: 29, endPoint y: 204, distance: 271.6
click at [29, 204] on main "The MLC Public Work Search The accuracy and completeness of The MLC's data is d…" at bounding box center [484, 182] width 968 height 460
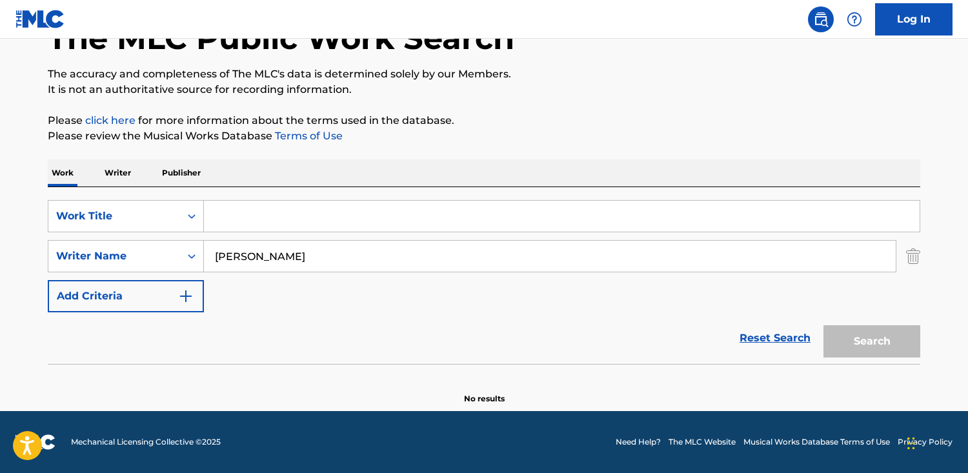
paste input "Conocerte Mejor"
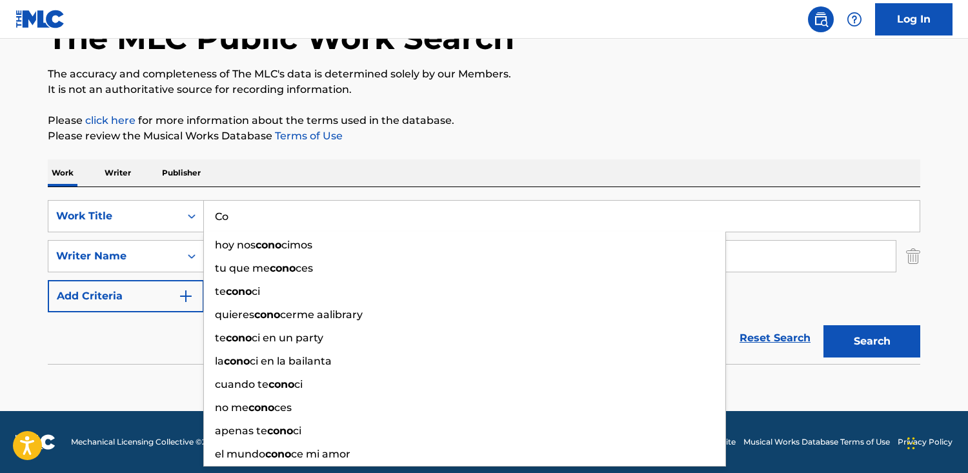
type input "C"
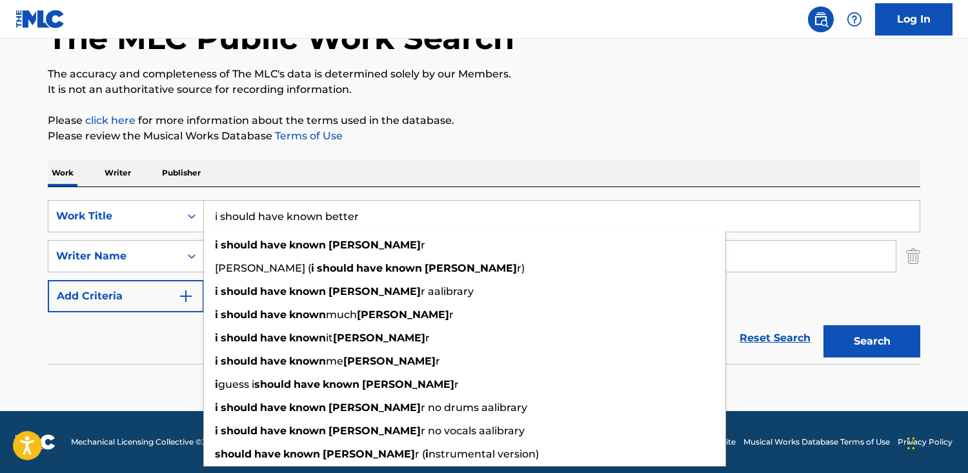
type input "i should have known better"
click at [824, 325] on button "Search" at bounding box center [872, 341] width 97 height 32
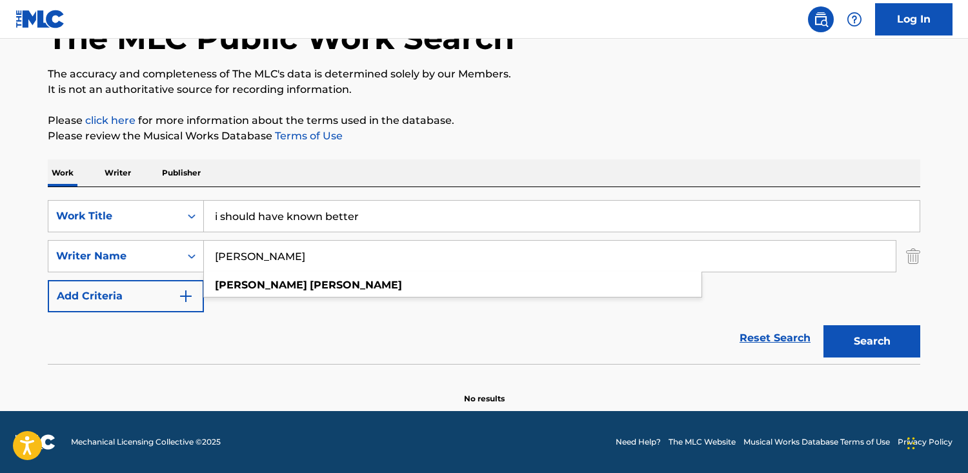
drag, startPoint x: 320, startPoint y: 265, endPoint x: -40, endPoint y: 224, distance: 361.9
click at [0, 224] on html "Accessibility Screen-Reader Guide, Feedback, and Issue Reporting | New window C…" at bounding box center [484, 149] width 968 height 473
click at [824, 325] on button "Search" at bounding box center [872, 341] width 97 height 32
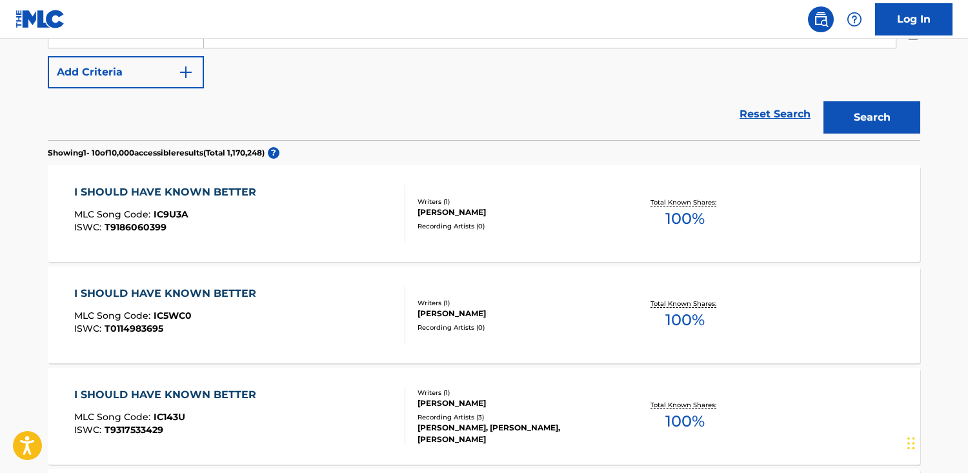
scroll to position [312, 0]
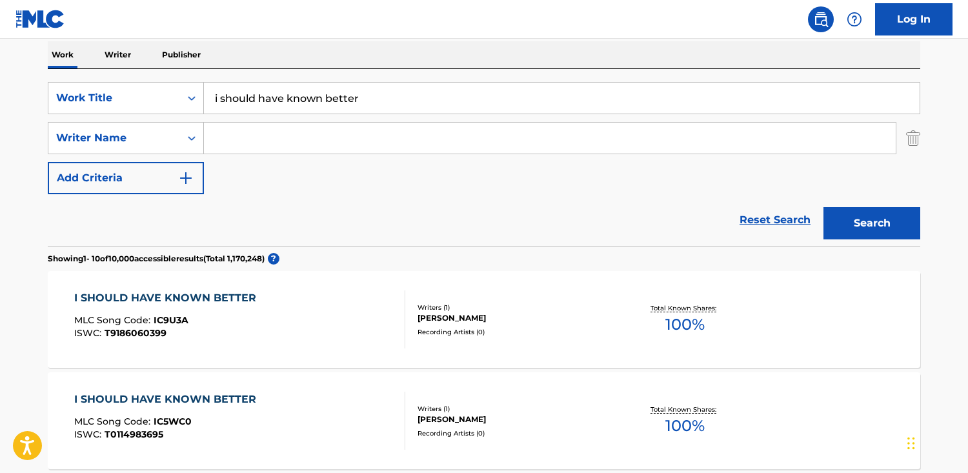
scroll to position [182, 0]
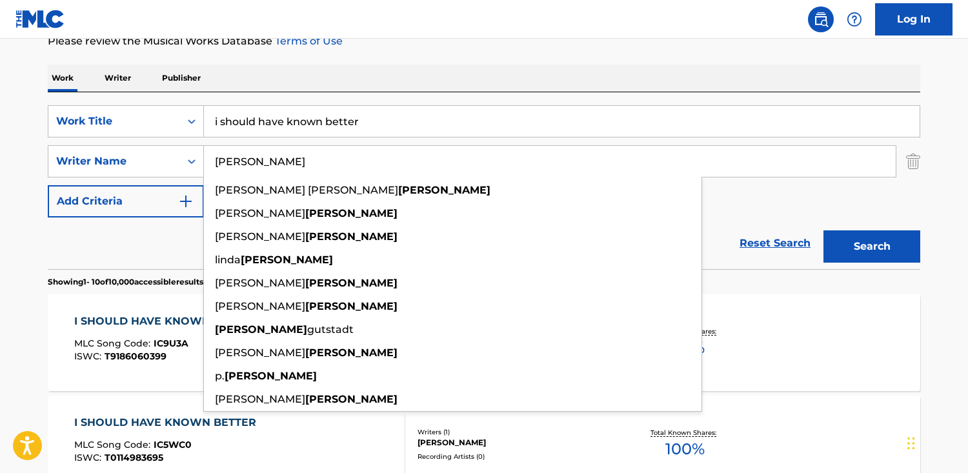
type input "[PERSON_NAME]"
click at [824, 230] on button "Search" at bounding box center [872, 246] width 97 height 32
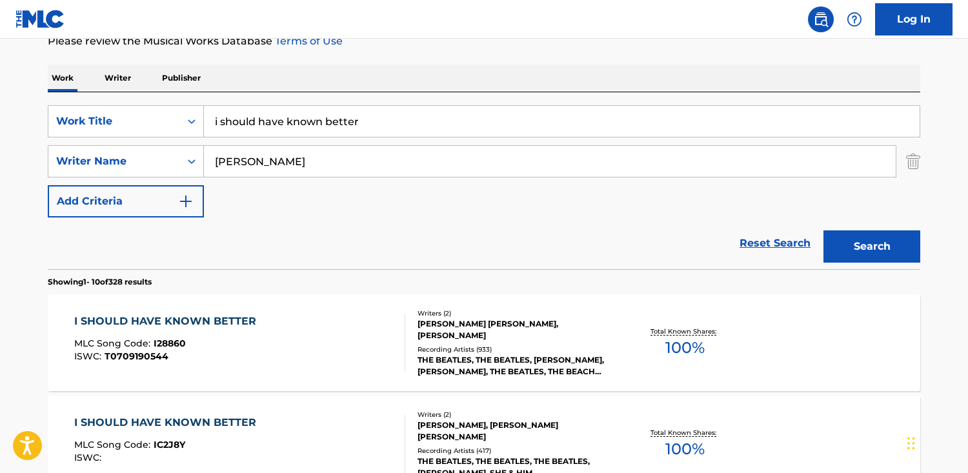
click at [366, 326] on div "I SHOULD HAVE KNOWN BETTER MLC Song Code : I28860 ISWC : T0709190544" at bounding box center [240, 343] width 332 height 58
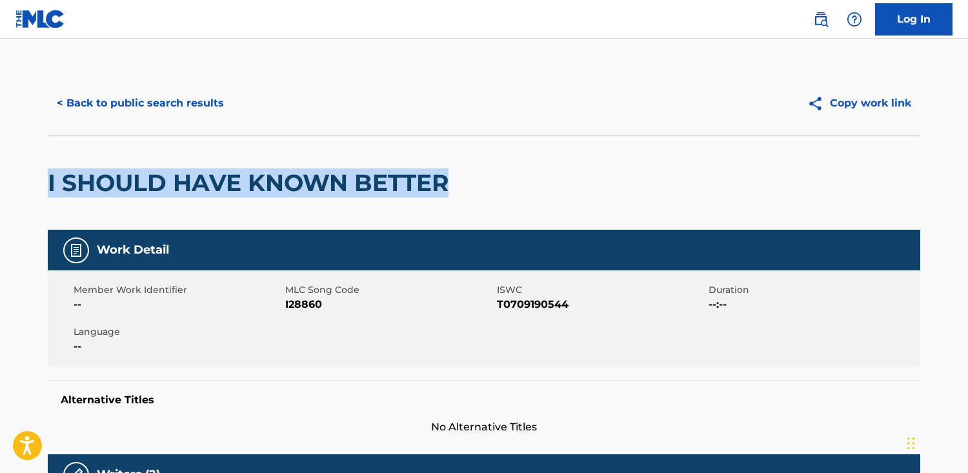
drag, startPoint x: 471, startPoint y: 190, endPoint x: 45, endPoint y: 167, distance: 426.7
click at [0, 152] on html "Accessibility Screen-Reader Guide, Feedback, and Issue Reporting | New window C…" at bounding box center [484, 236] width 968 height 473
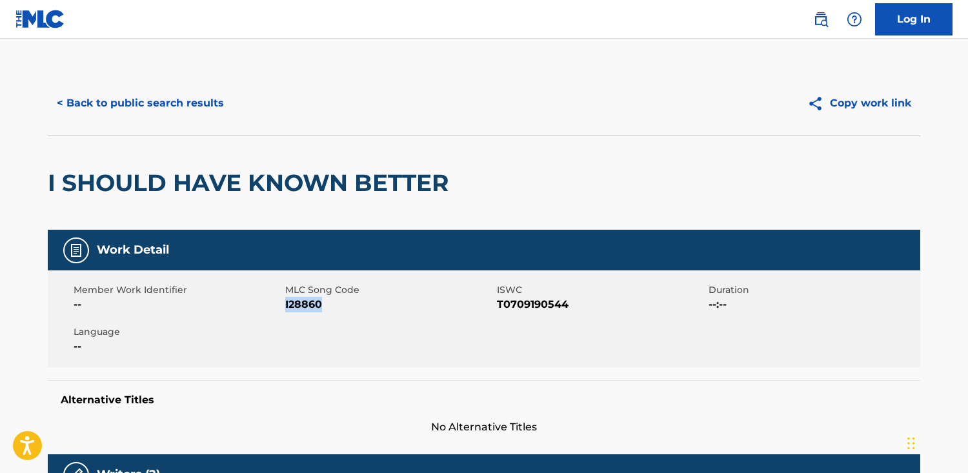
drag, startPoint x: 311, startPoint y: 307, endPoint x: 285, endPoint y: 305, distance: 25.2
click at [285, 305] on span "I28860" at bounding box center [389, 304] width 209 height 15
